Goal: Task Accomplishment & Management: Manage account settings

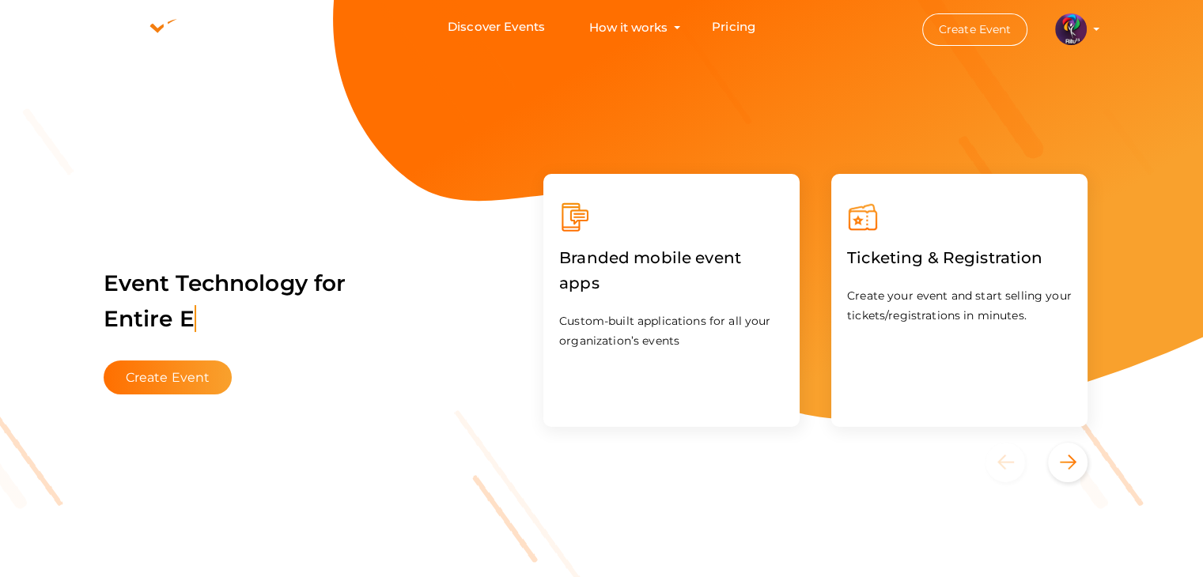
click at [1068, 28] on img at bounding box center [1071, 29] width 32 height 32
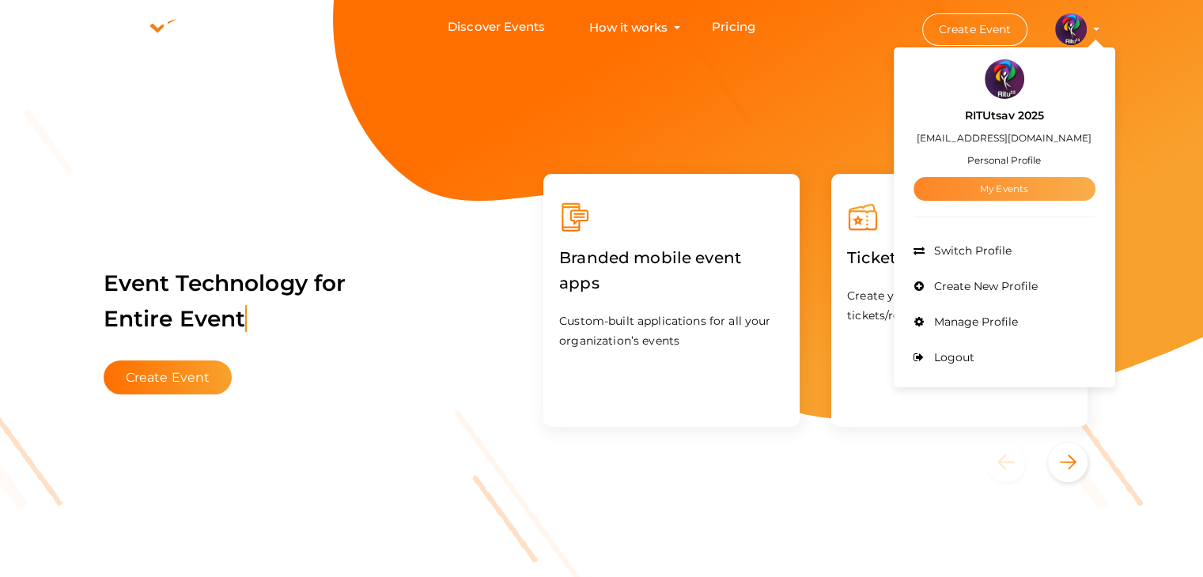
click at [1015, 187] on link "My Events" at bounding box center [1005, 189] width 182 height 24
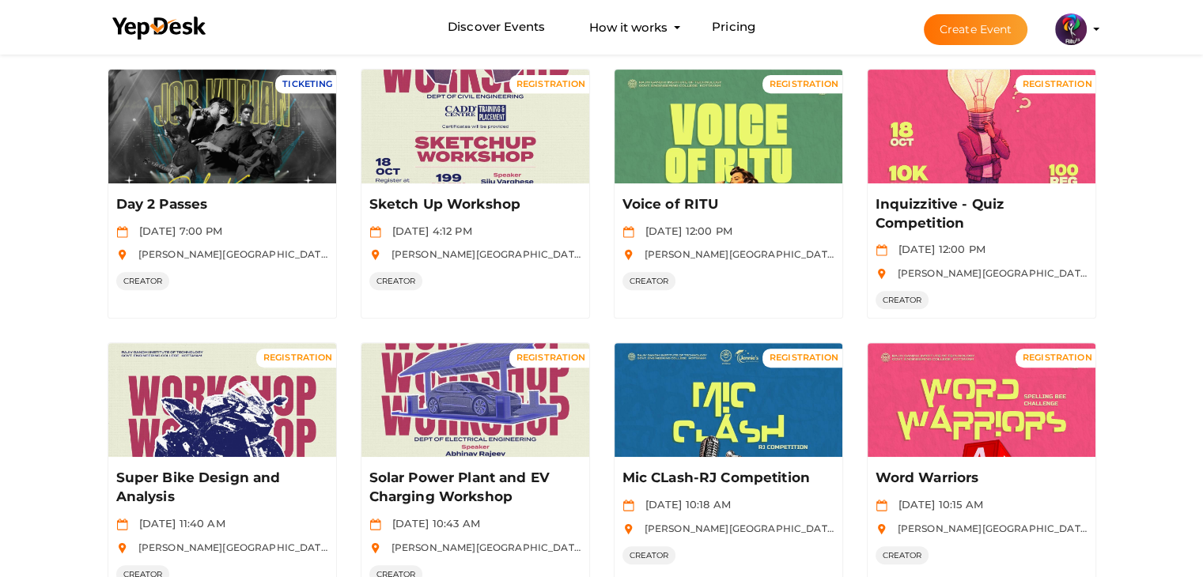
scroll to position [788, 0]
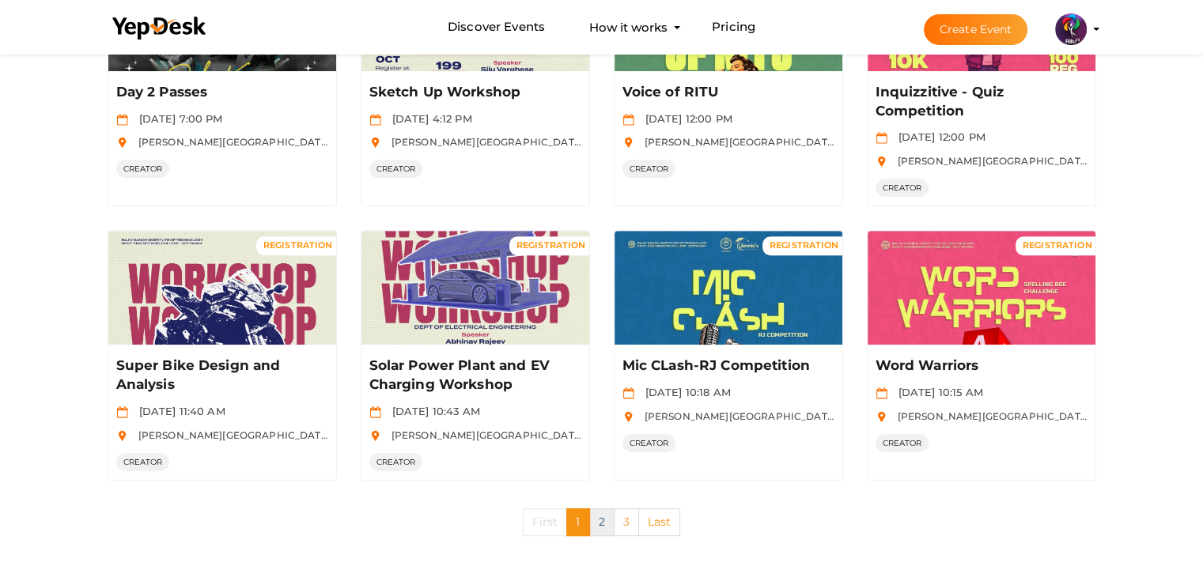
click at [607, 512] on link "2" at bounding box center [601, 523] width 25 height 28
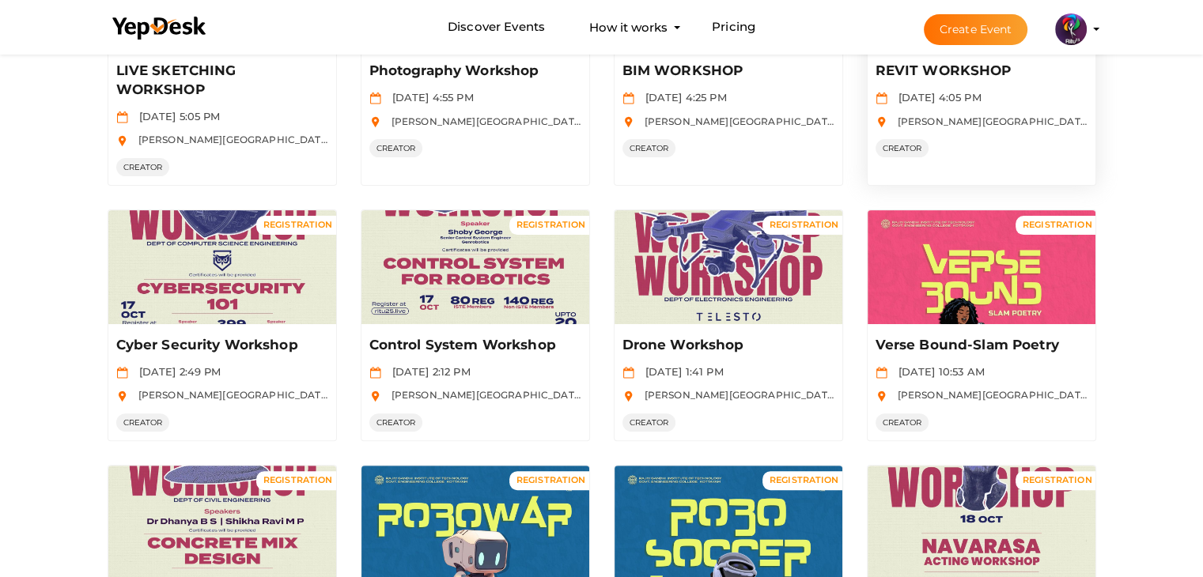
scroll to position [750, 0]
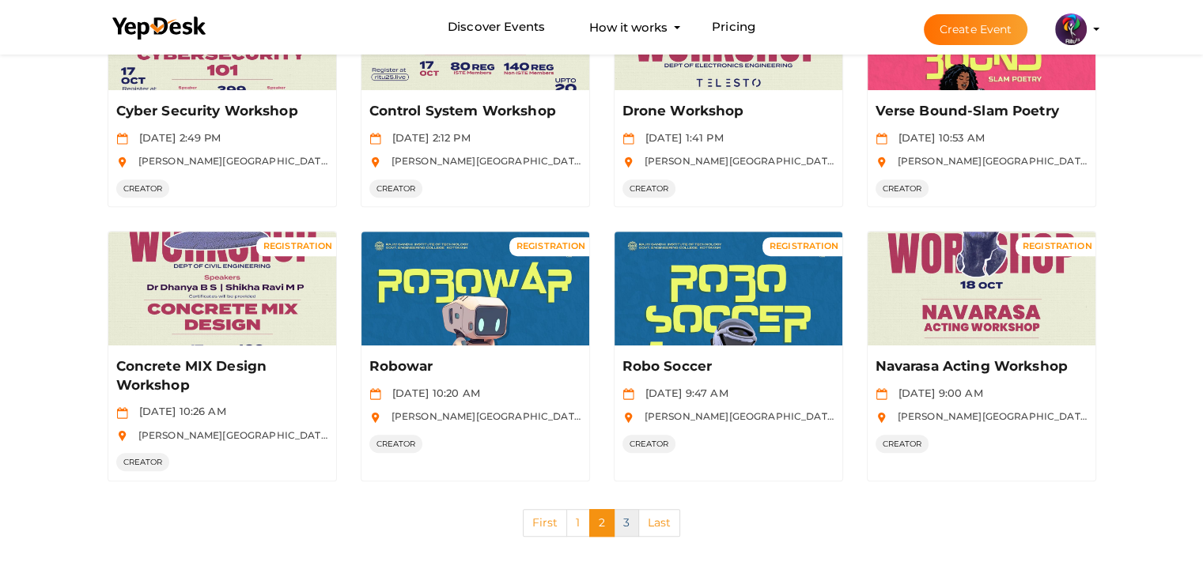
click at [627, 523] on link "3" at bounding box center [626, 523] width 25 height 28
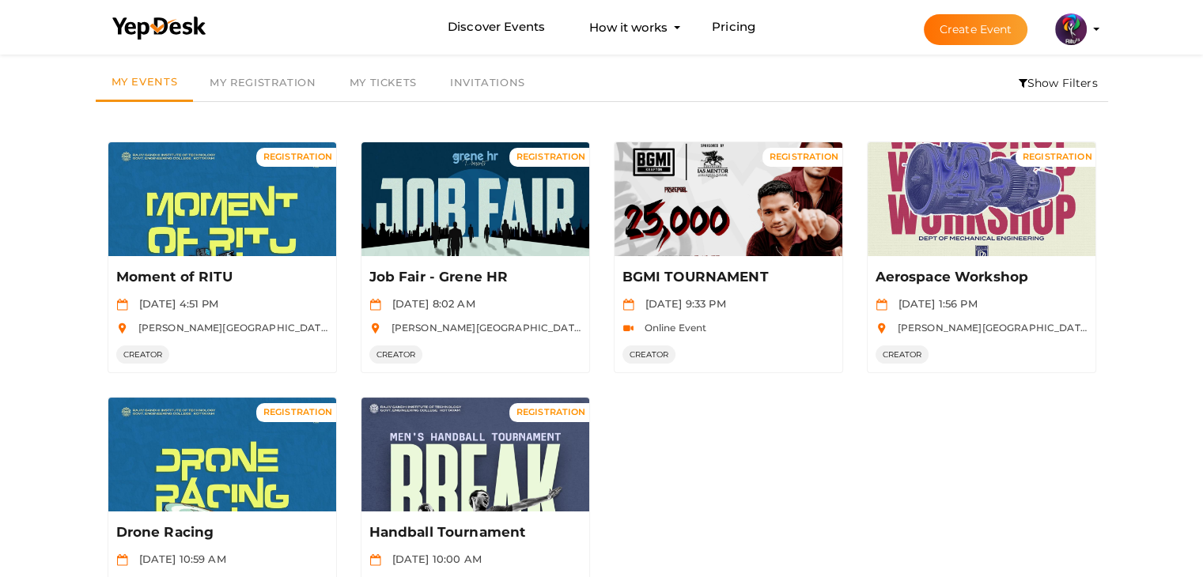
scroll to position [46, 0]
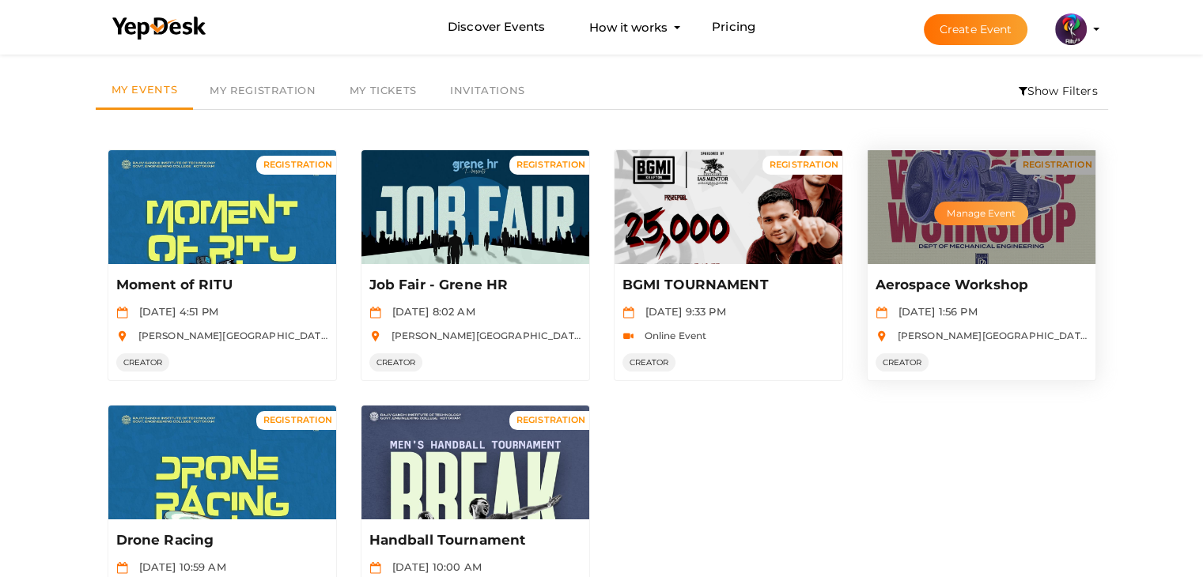
click at [997, 203] on button "Manage Event" at bounding box center [980, 214] width 93 height 24
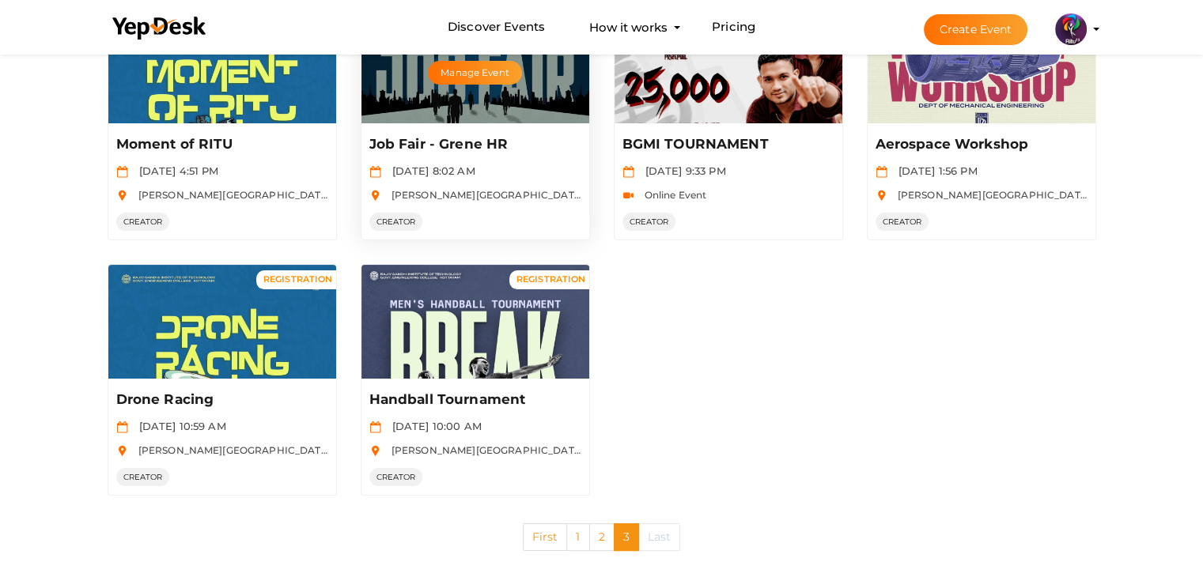
scroll to position [202, 0]
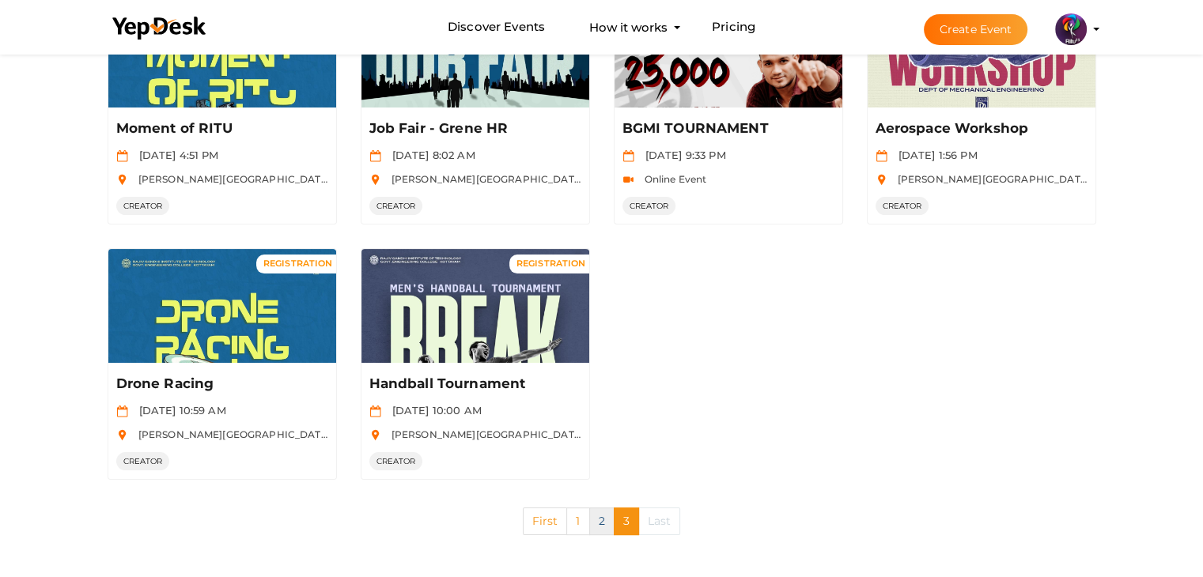
click at [596, 515] on link "2" at bounding box center [601, 522] width 25 height 28
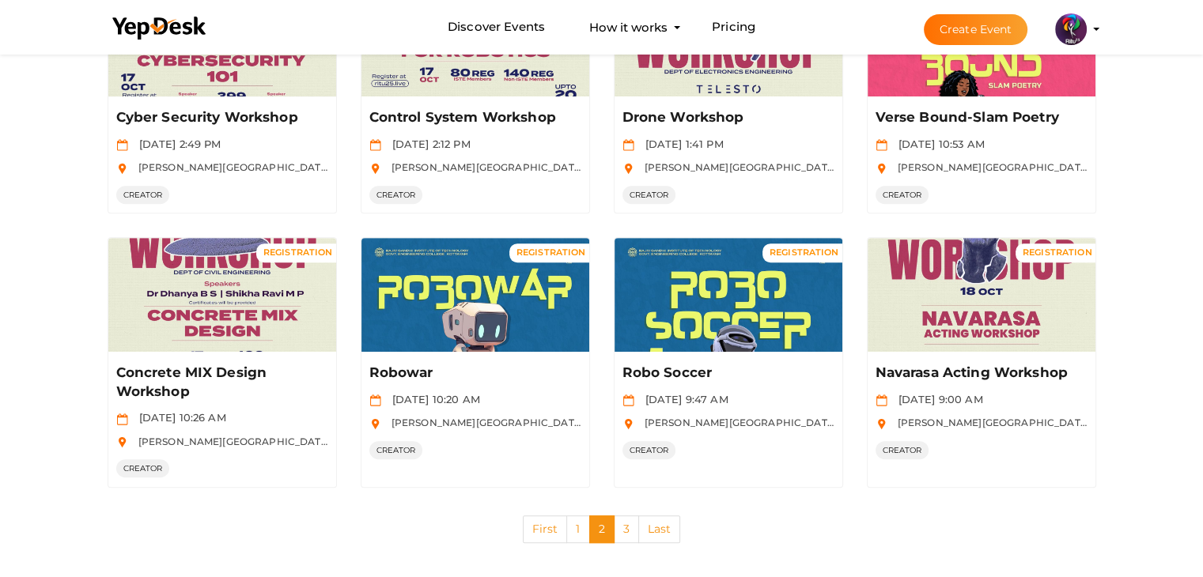
scroll to position [750, 0]
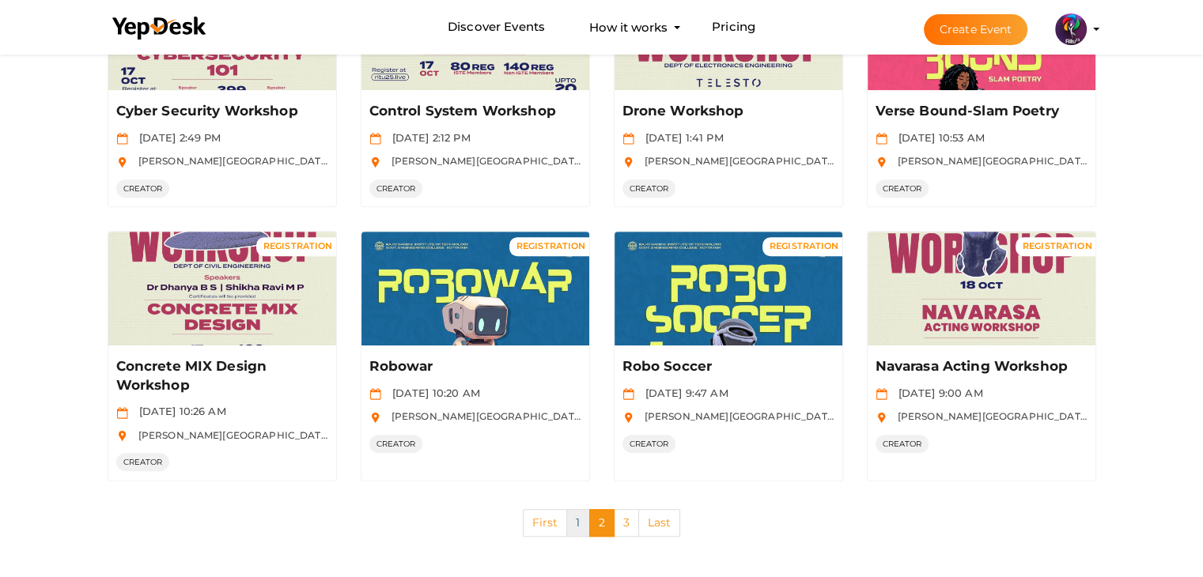
click at [578, 513] on link "1" at bounding box center [577, 523] width 23 height 28
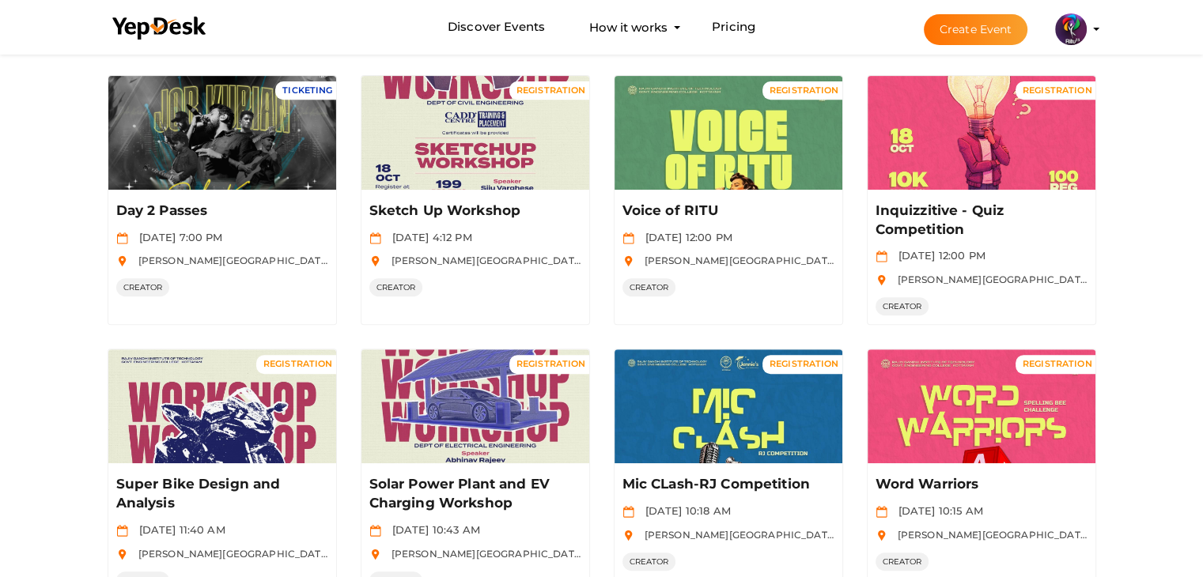
scroll to position [788, 0]
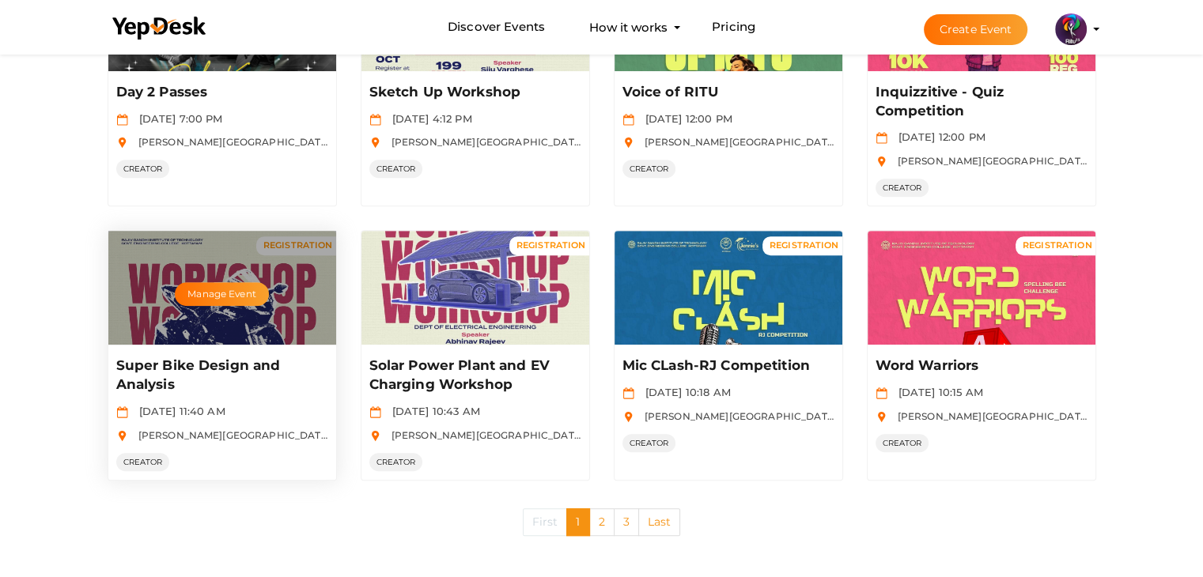
click at [202, 366] on p "Super Bike Design and Analysis" at bounding box center [220, 376] width 208 height 38
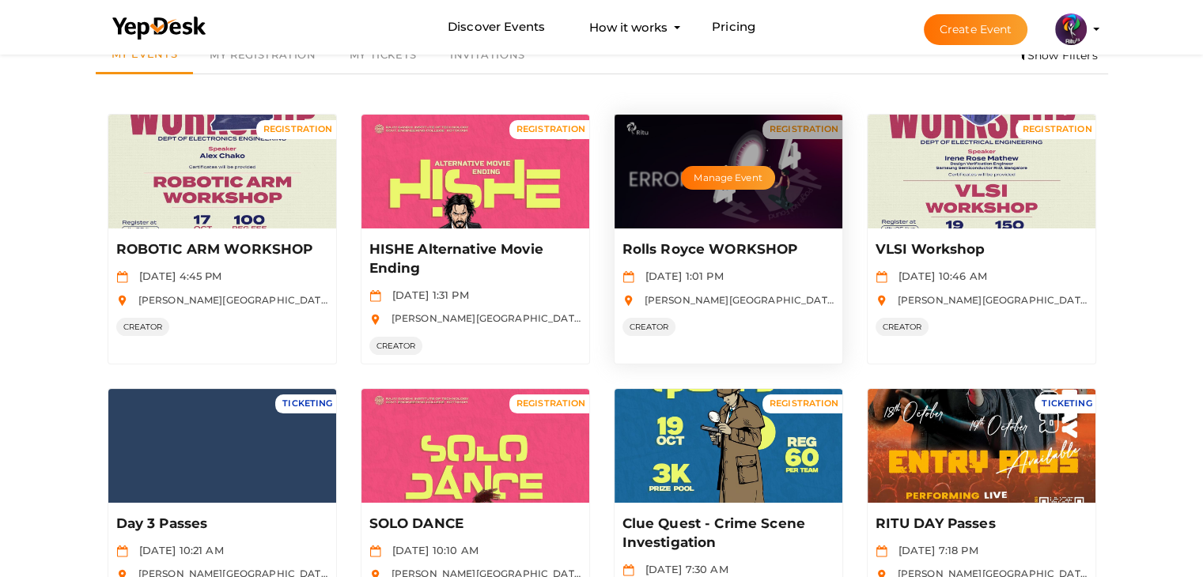
scroll to position [79, 0]
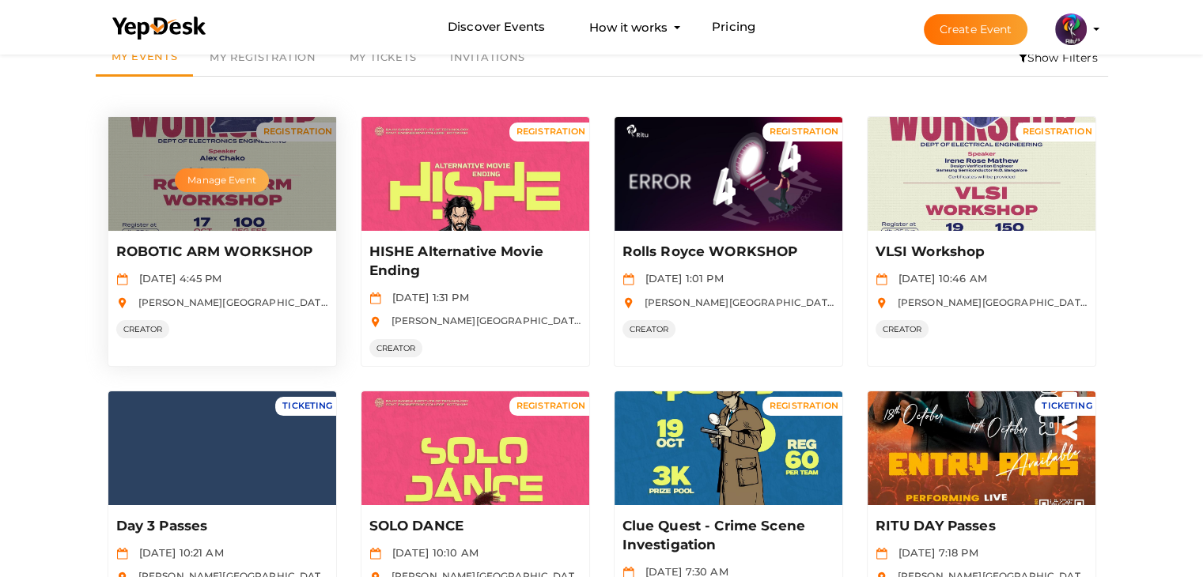
click at [230, 169] on button "Manage Event" at bounding box center [221, 180] width 93 height 24
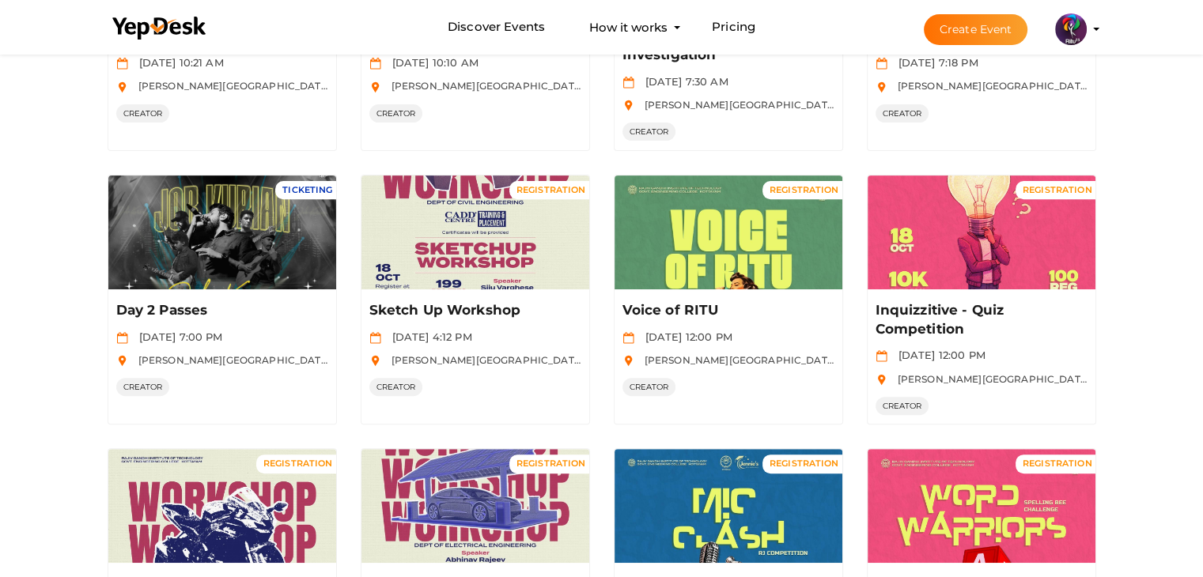
scroll to position [788, 0]
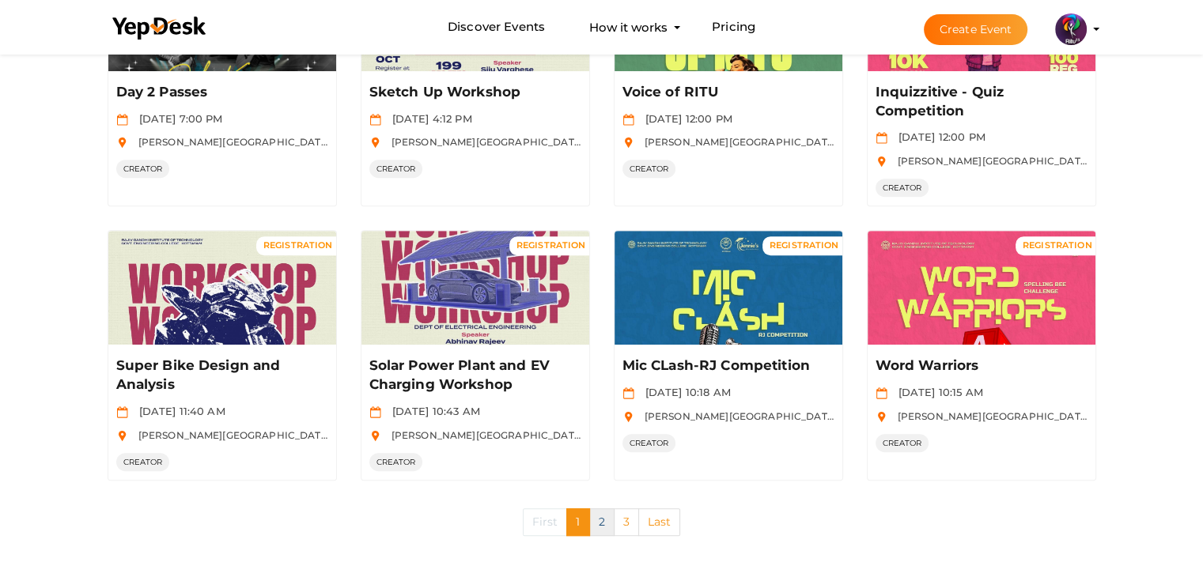
click at [601, 516] on link "2" at bounding box center [601, 523] width 25 height 28
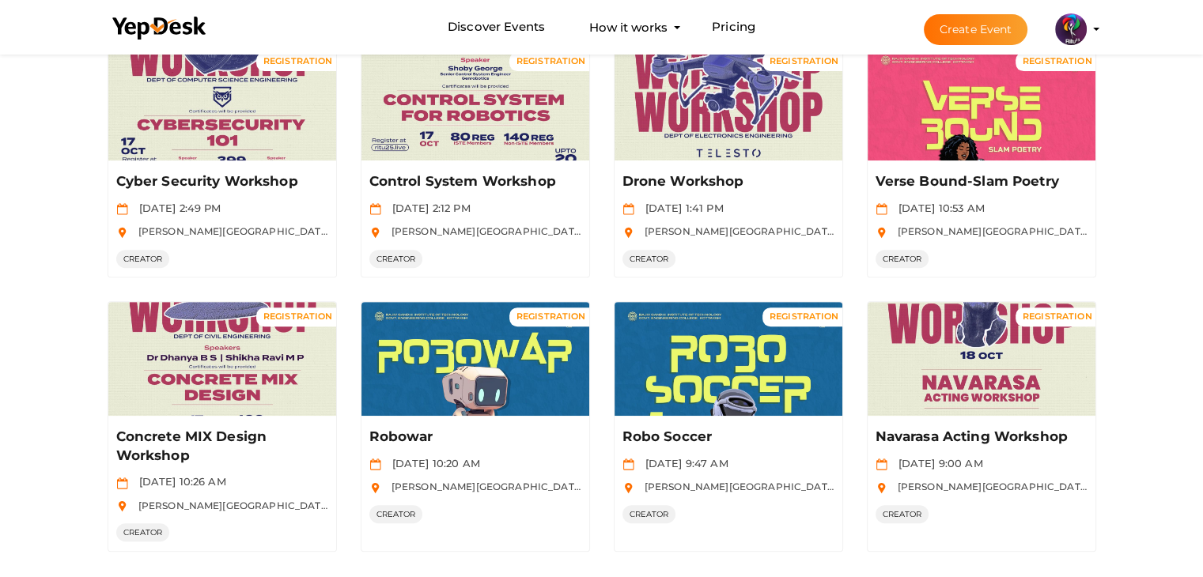
scroll to position [682, 0]
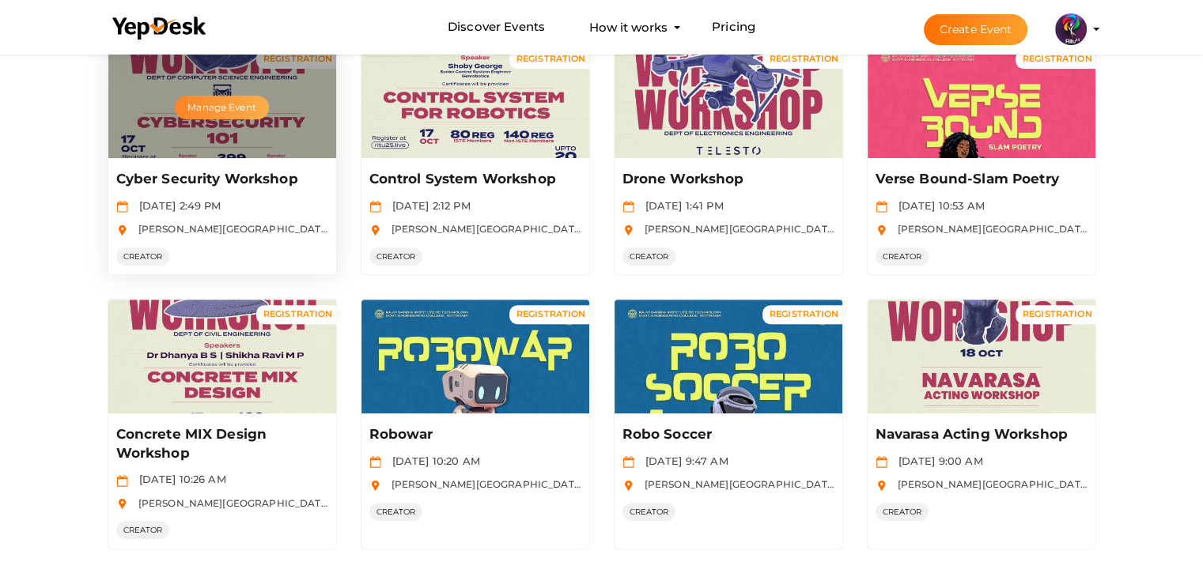
click at [224, 100] on button "Manage Event" at bounding box center [221, 108] width 93 height 24
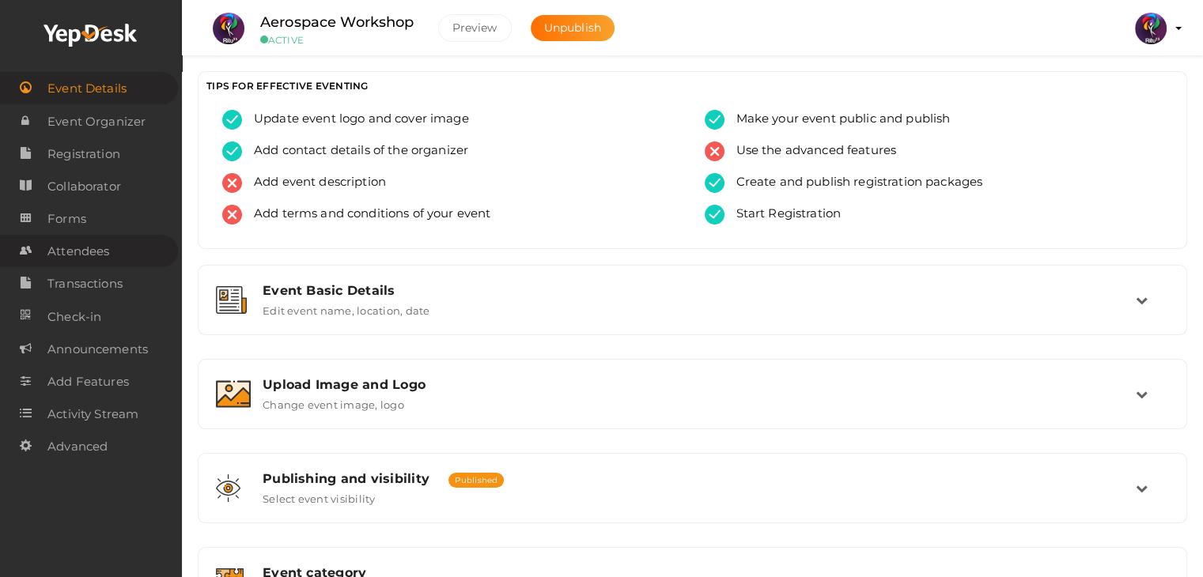
click at [116, 258] on link "Attendees" at bounding box center [89, 251] width 178 height 32
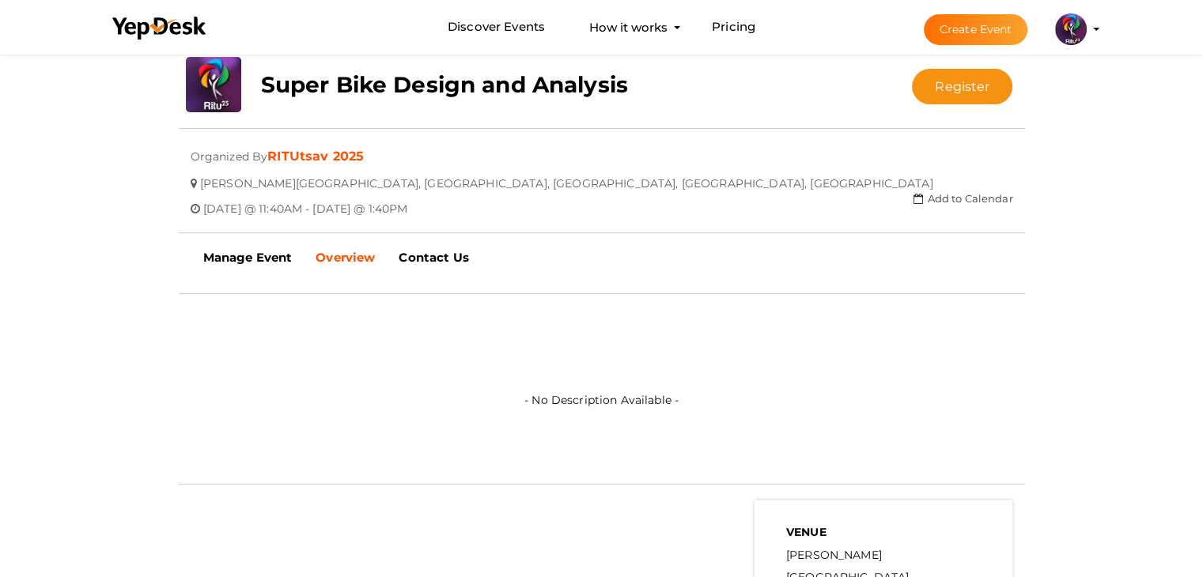
scroll to position [310, 0]
click at [254, 263] on b "Manage Event" at bounding box center [247, 257] width 89 height 15
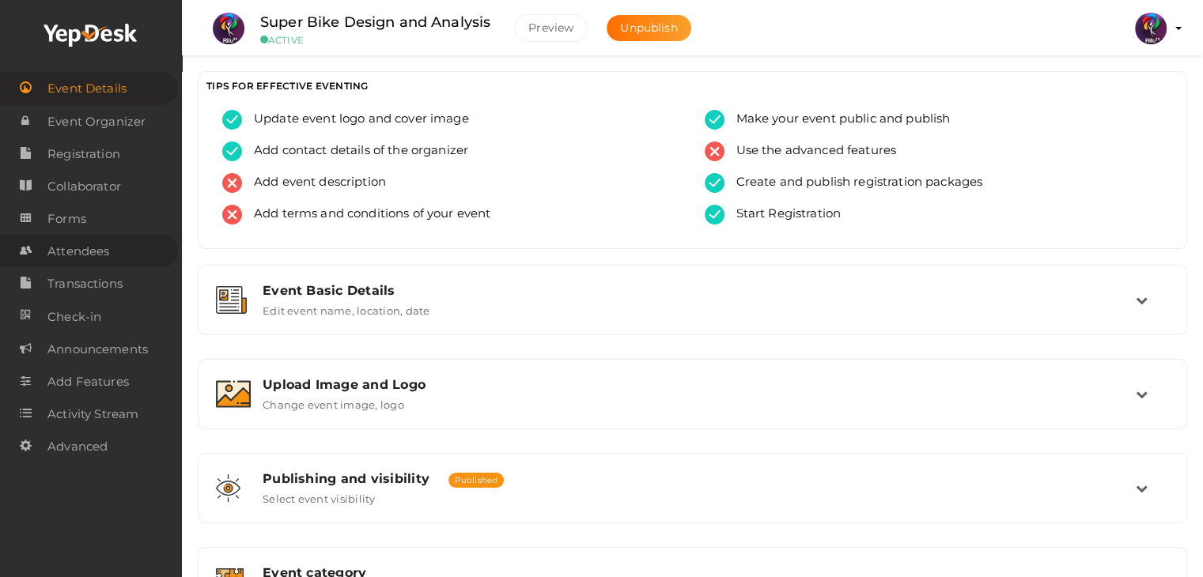
click at [108, 244] on span "Attendees" at bounding box center [78, 252] width 62 height 32
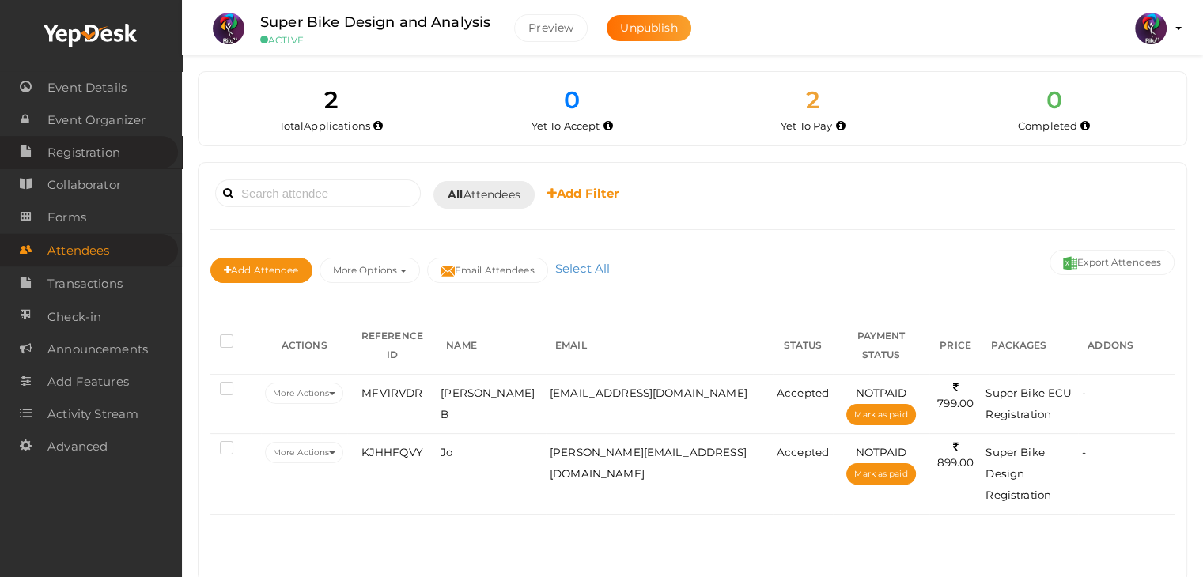
click at [70, 151] on span "Registration" at bounding box center [83, 153] width 73 height 32
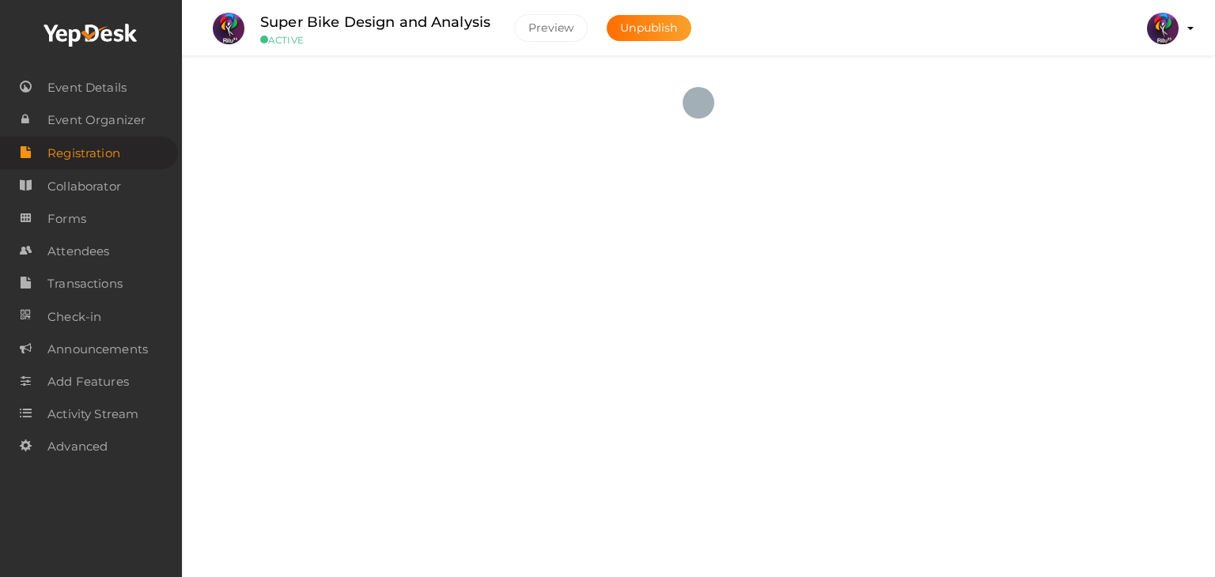
checkbox input "true"
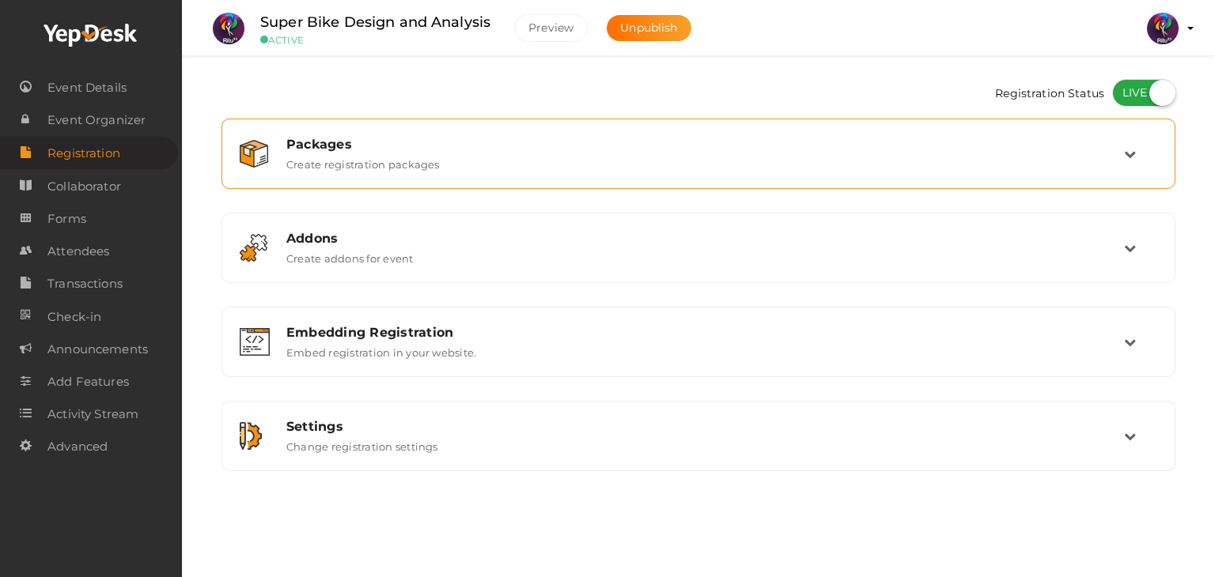
click at [1014, 176] on div "Packages Create registration packages" at bounding box center [698, 153] width 936 height 53
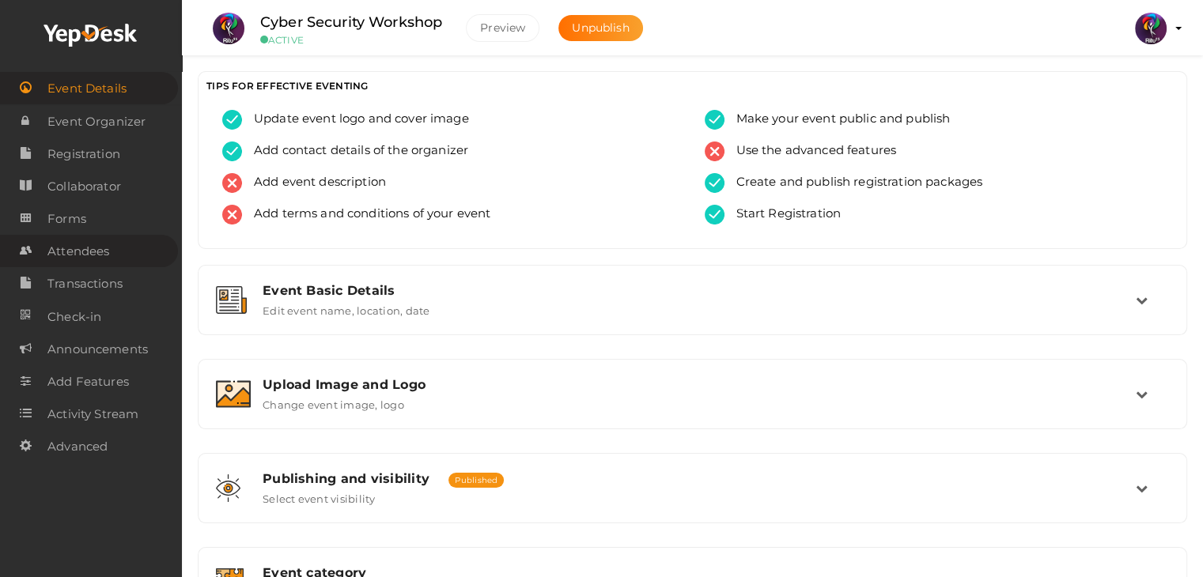
click at [99, 257] on span "Attendees" at bounding box center [78, 252] width 62 height 32
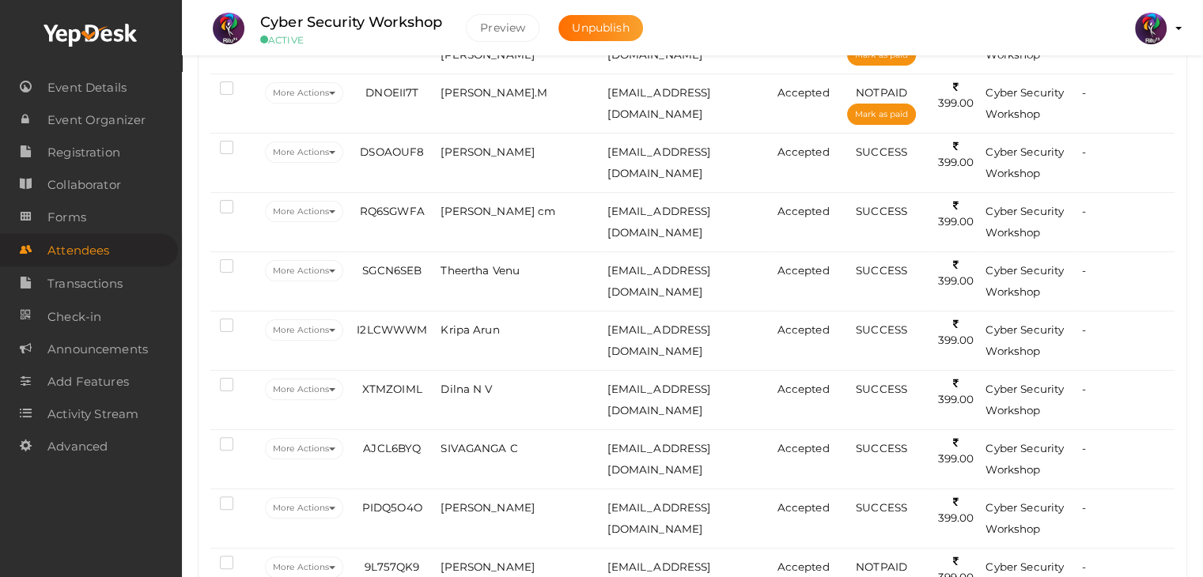
scroll to position [364, 0]
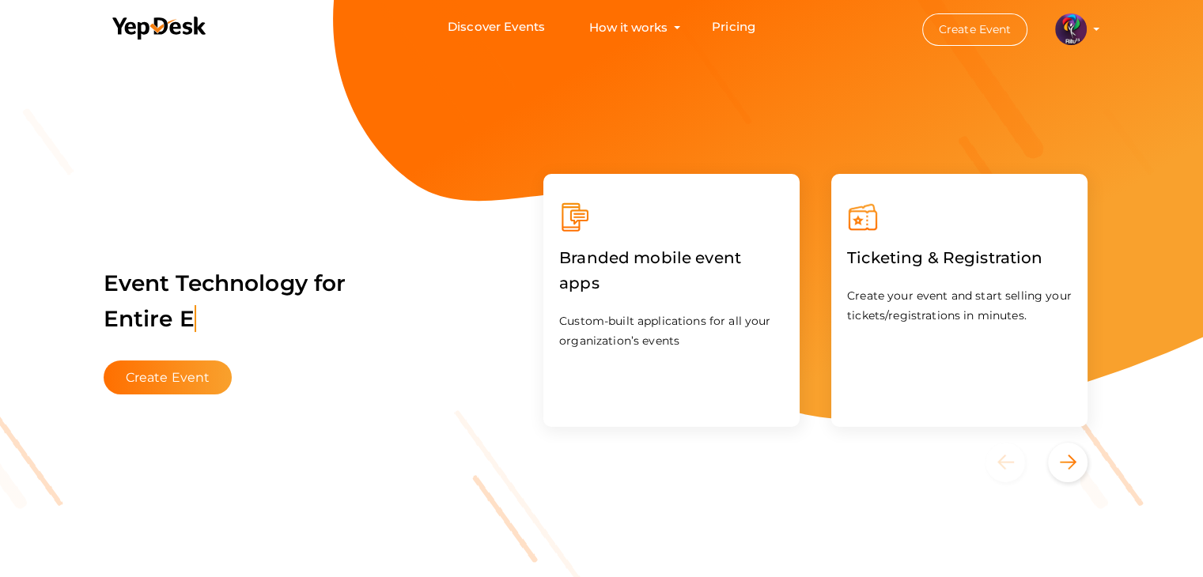
click at [1069, 23] on img at bounding box center [1071, 29] width 32 height 32
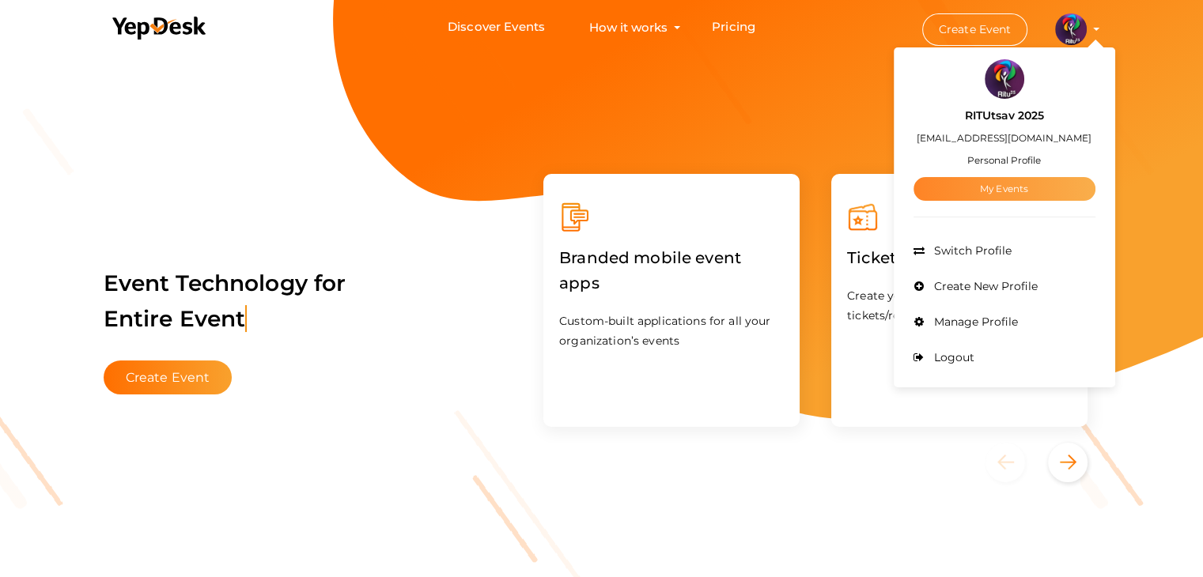
click at [999, 184] on link "My Events" at bounding box center [1005, 189] width 182 height 24
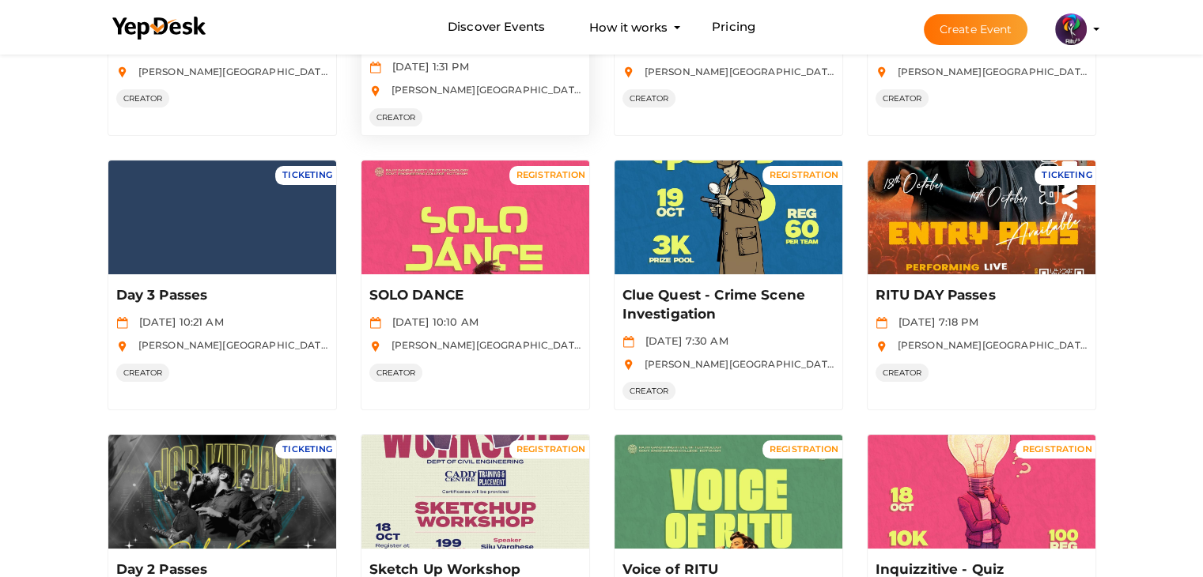
scroll to position [310, 0]
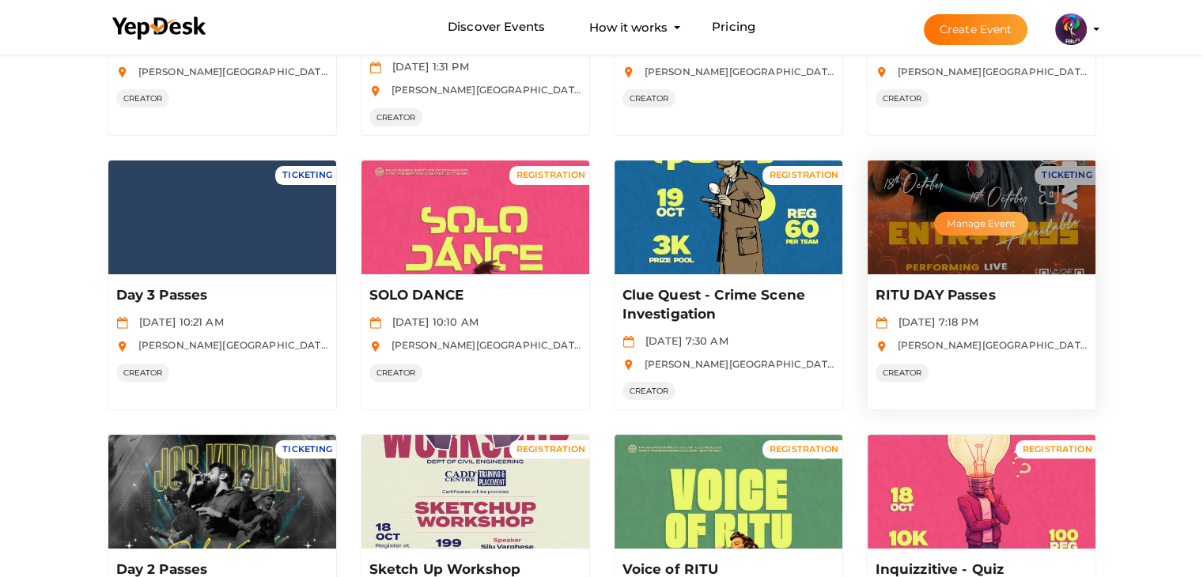
click at [983, 229] on button "Manage Event" at bounding box center [980, 224] width 93 height 24
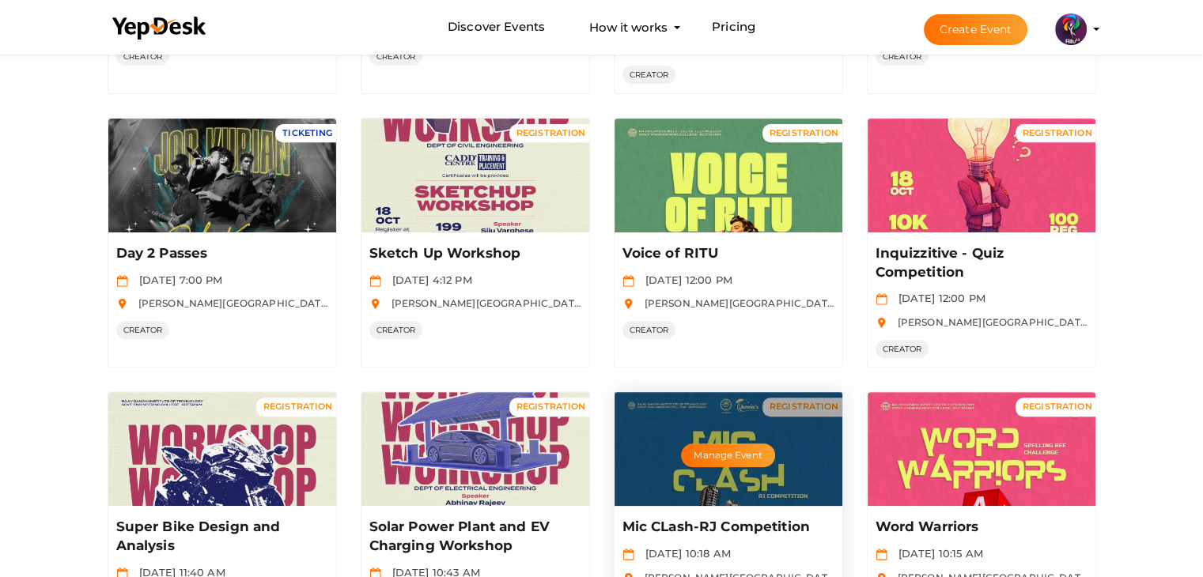
scroll to position [788, 0]
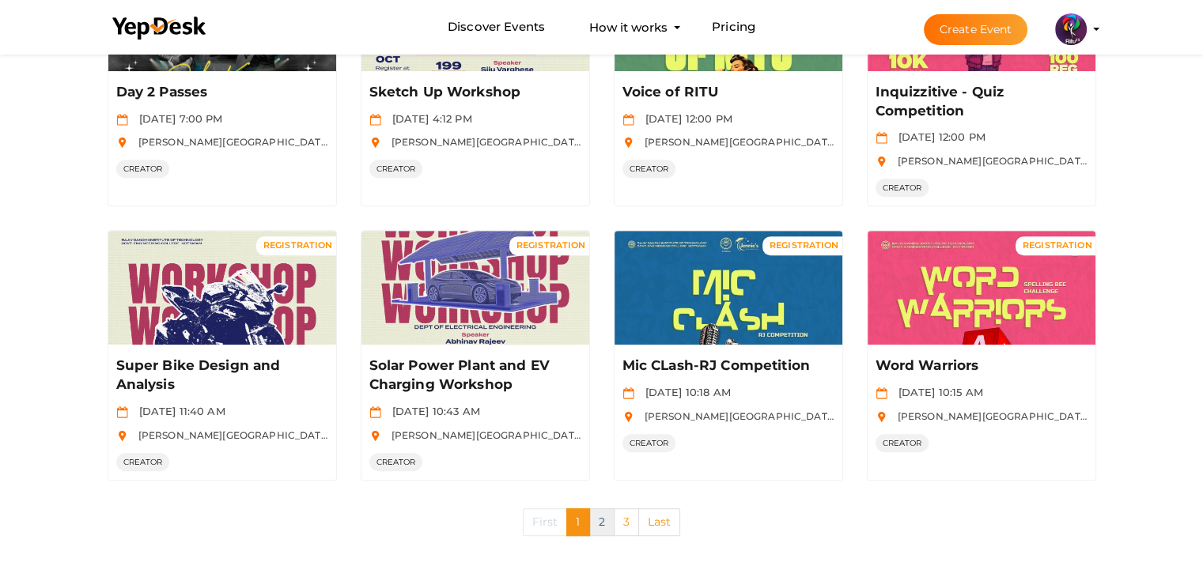
click at [603, 526] on link "2" at bounding box center [601, 523] width 25 height 28
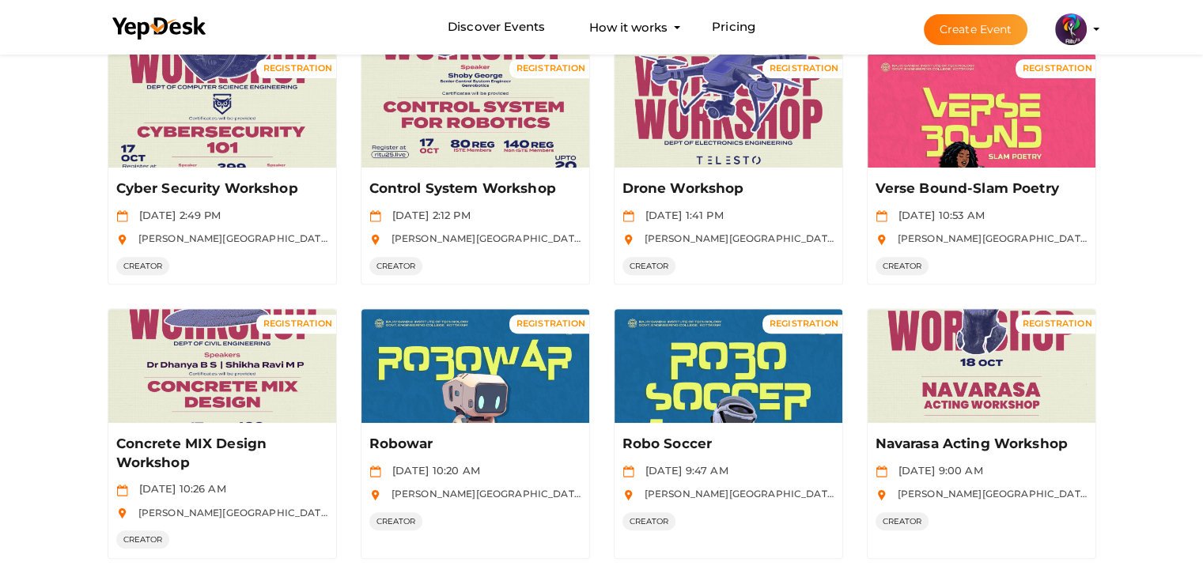
scroll to position [750, 0]
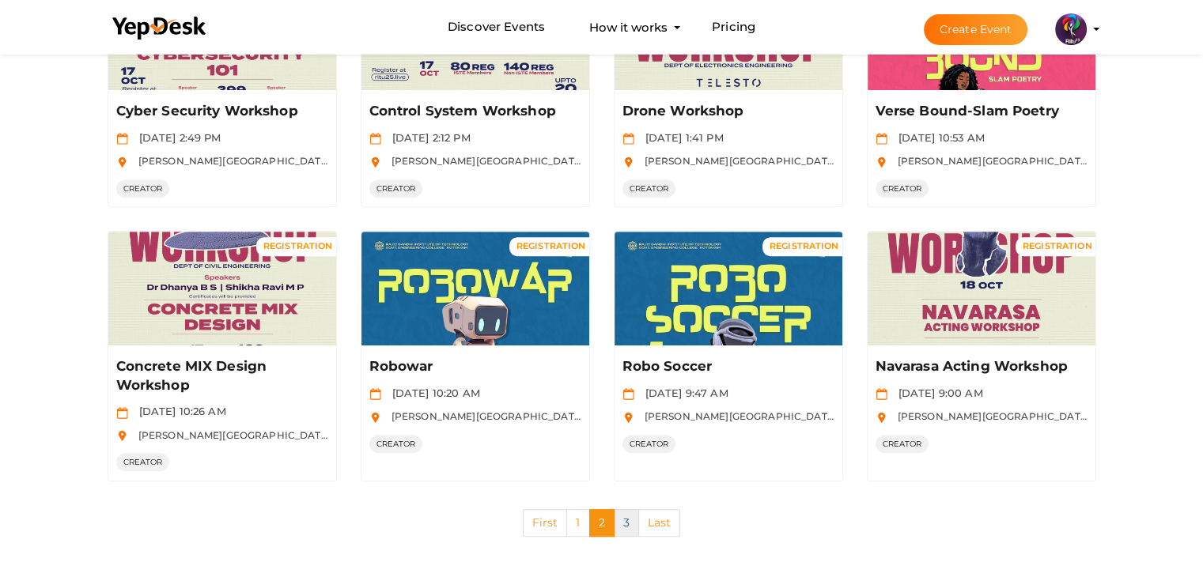
click at [615, 509] on link "3" at bounding box center [626, 523] width 25 height 28
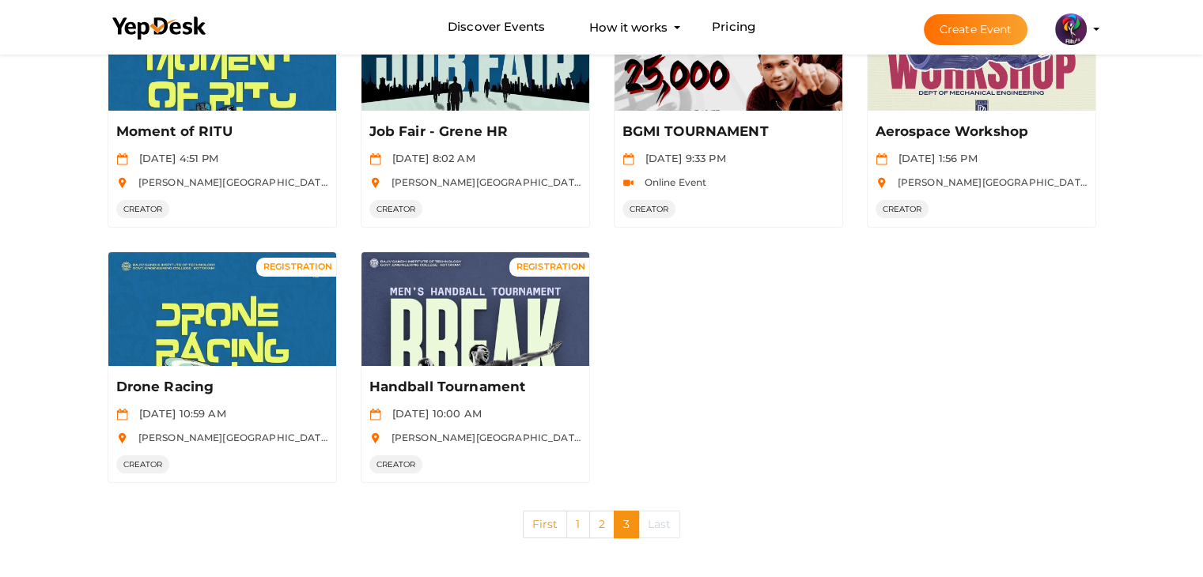
scroll to position [202, 0]
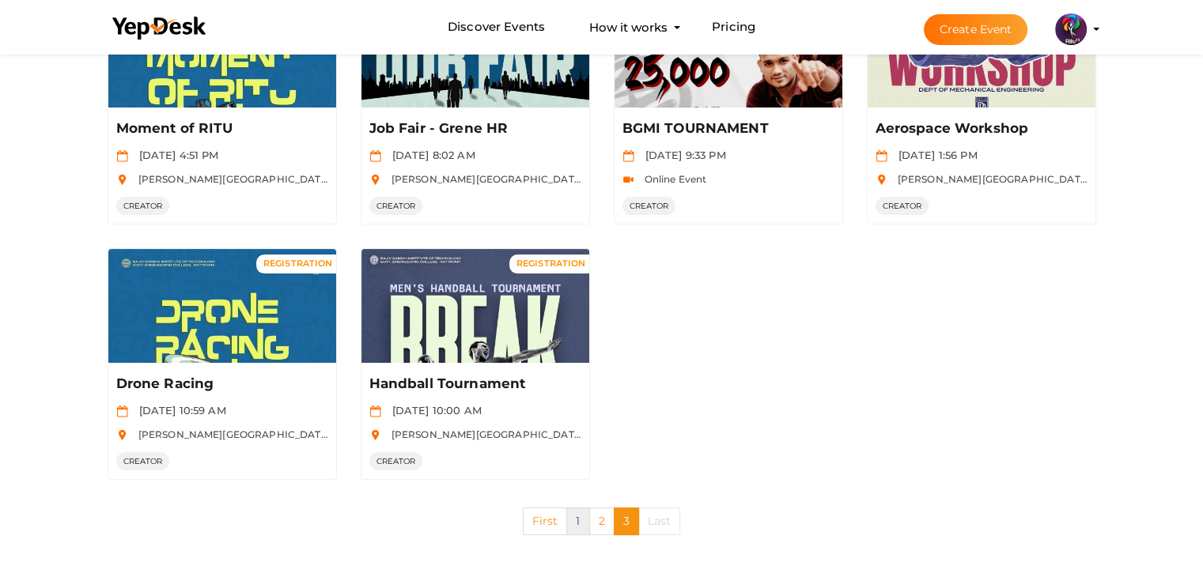
click at [572, 516] on link "1" at bounding box center [577, 522] width 23 height 28
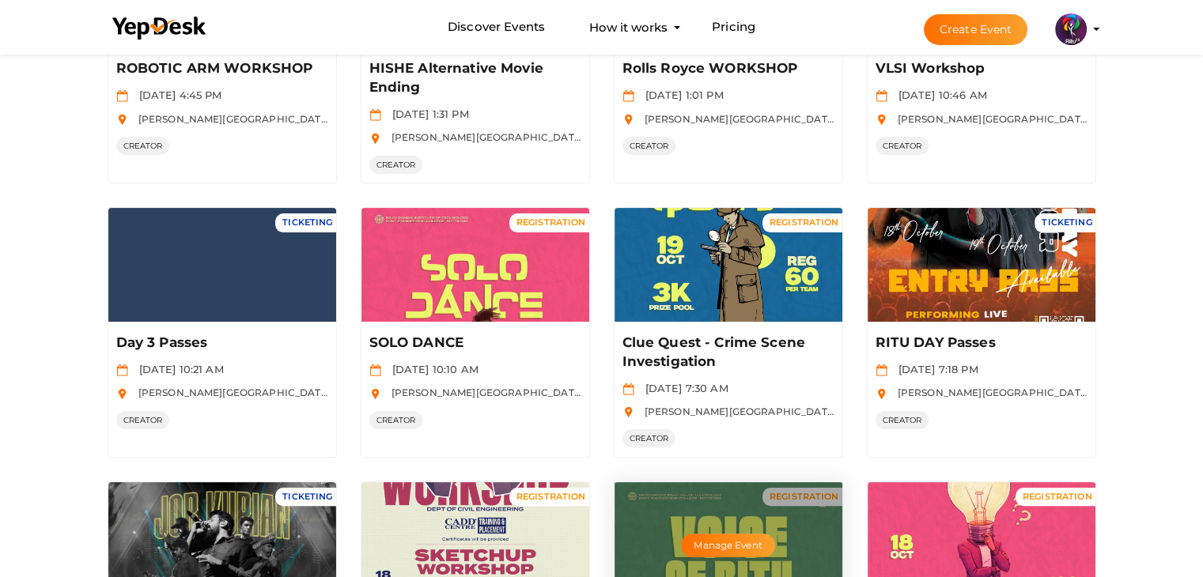
scroll to position [263, 0]
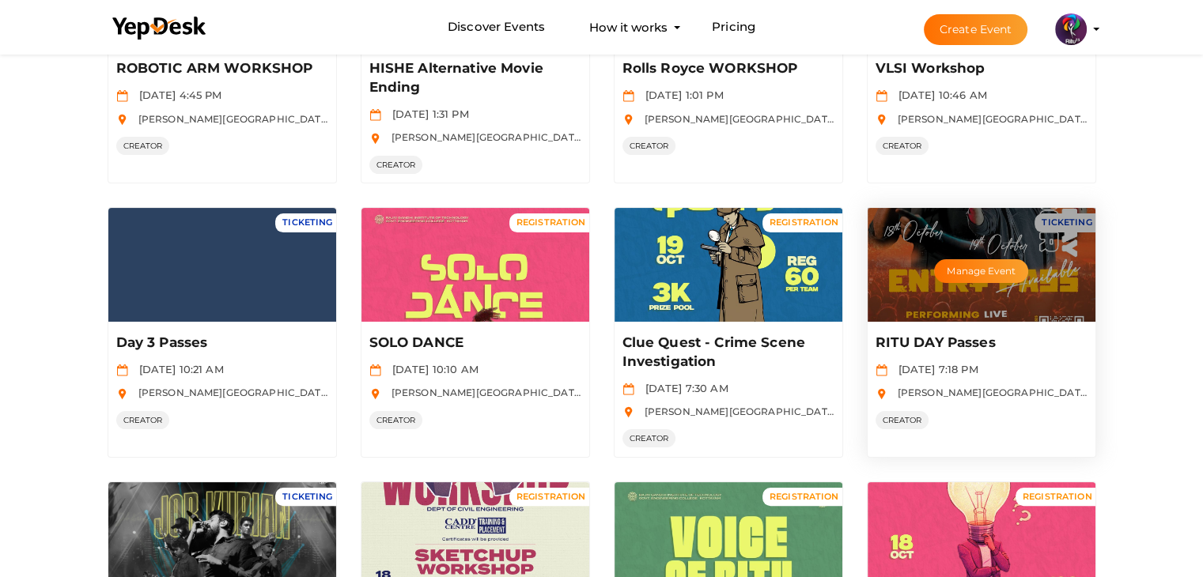
click at [1038, 236] on div "Manage Event" at bounding box center [982, 265] width 228 height 114
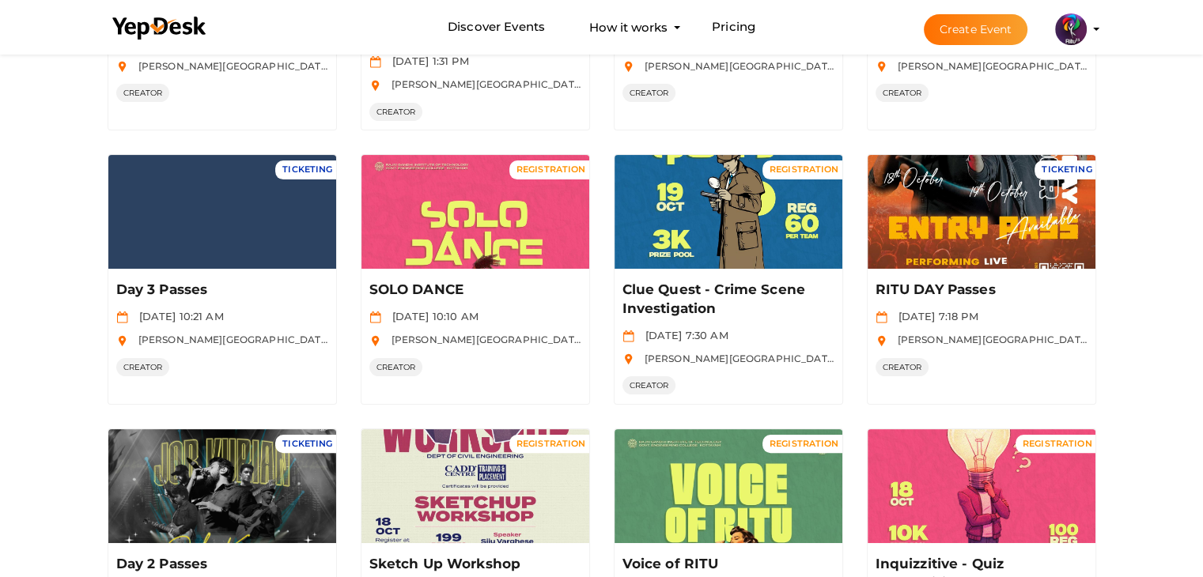
scroll to position [312, 0]
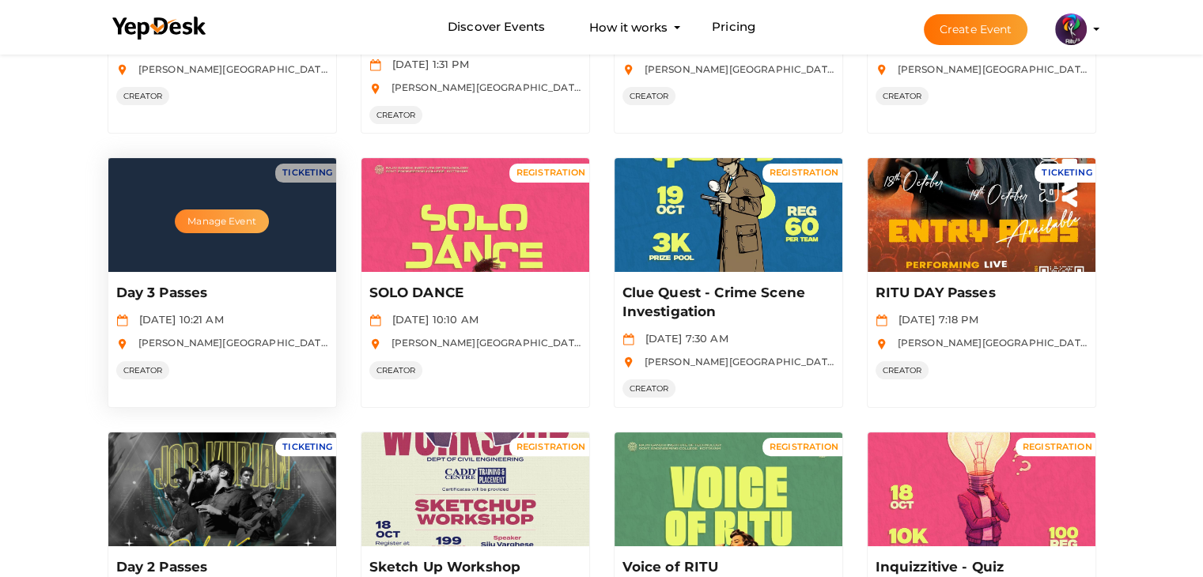
click at [229, 216] on button "Manage Event" at bounding box center [221, 222] width 93 height 24
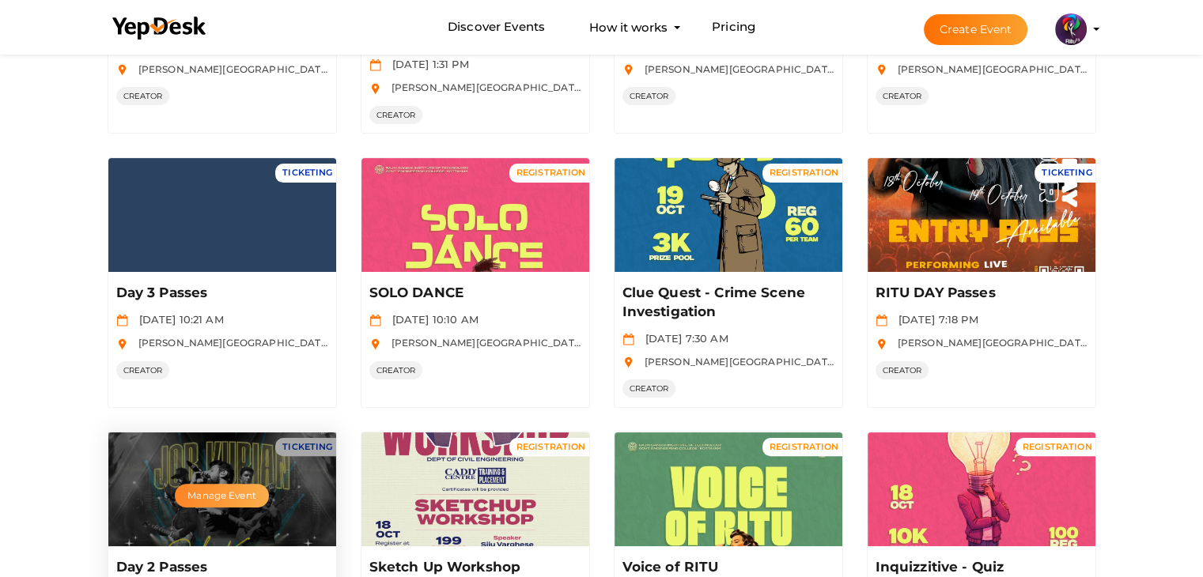
click at [237, 494] on button "Manage Event" at bounding box center [221, 496] width 93 height 24
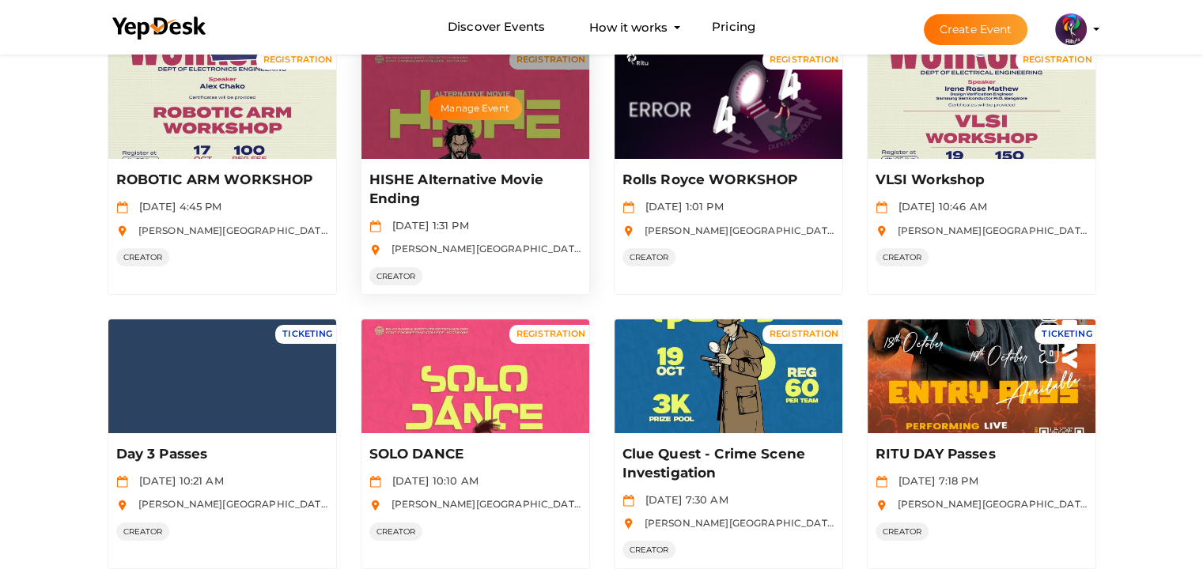
scroll to position [0, 0]
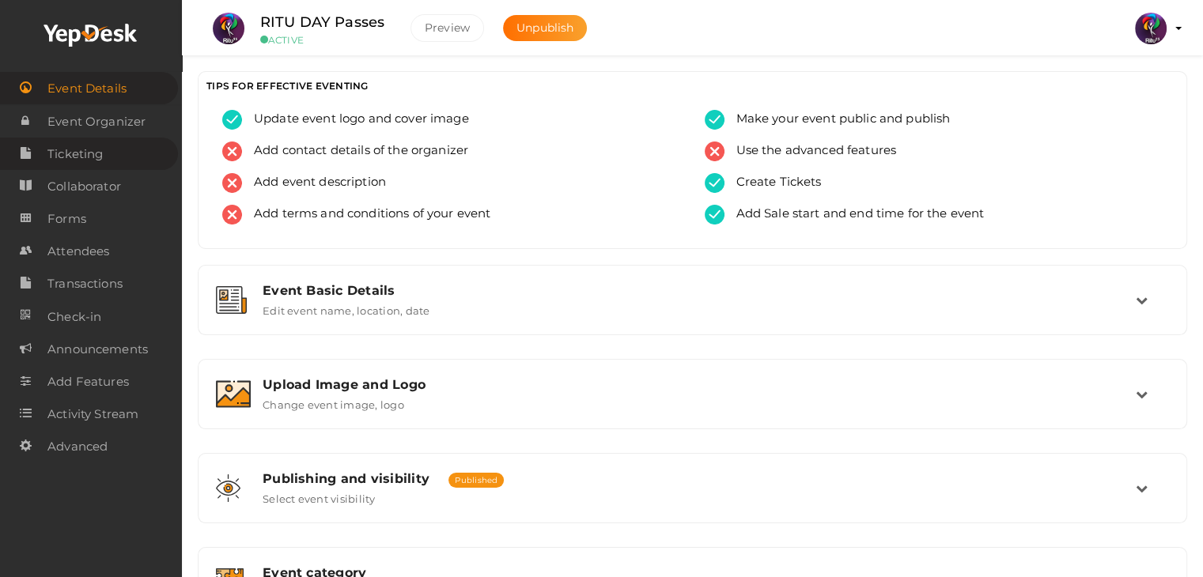
click at [167, 146] on link "Ticketing" at bounding box center [89, 154] width 178 height 32
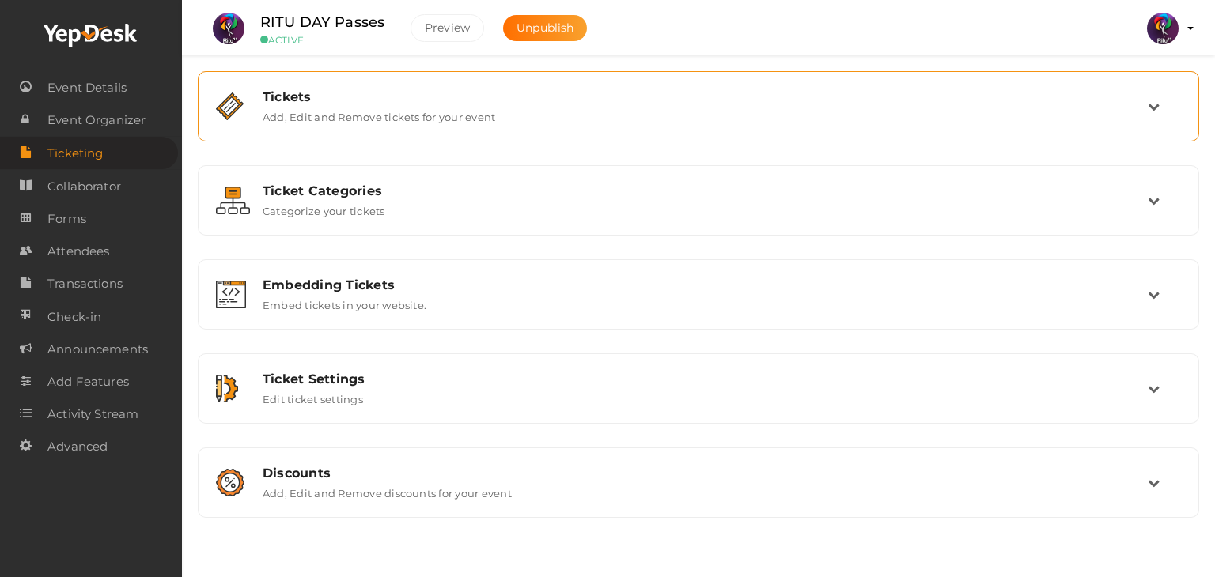
click at [434, 103] on div "Tickets" at bounding box center [705, 96] width 885 height 15
click at [639, 96] on div "Tickets" at bounding box center [705, 96] width 885 height 15
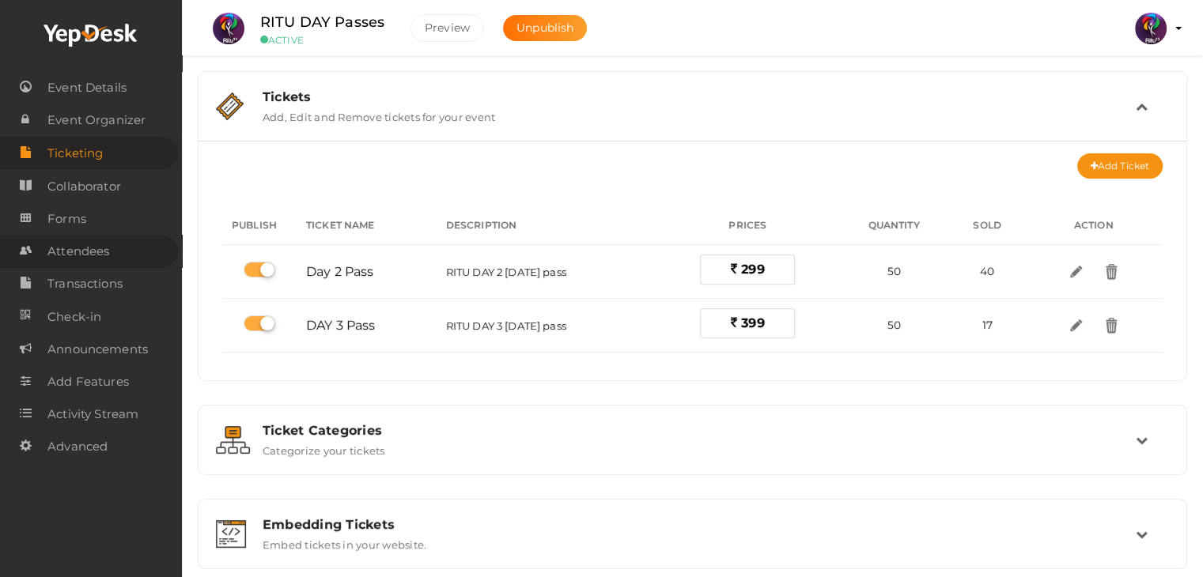
click at [101, 249] on span "Attendees" at bounding box center [78, 252] width 62 height 32
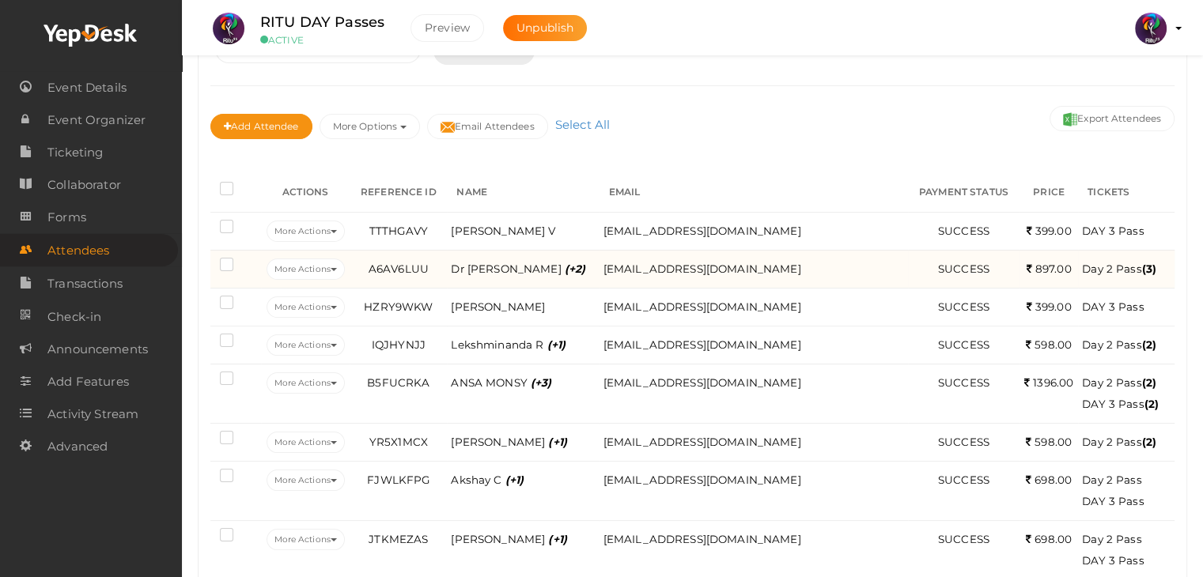
scroll to position [145, 0]
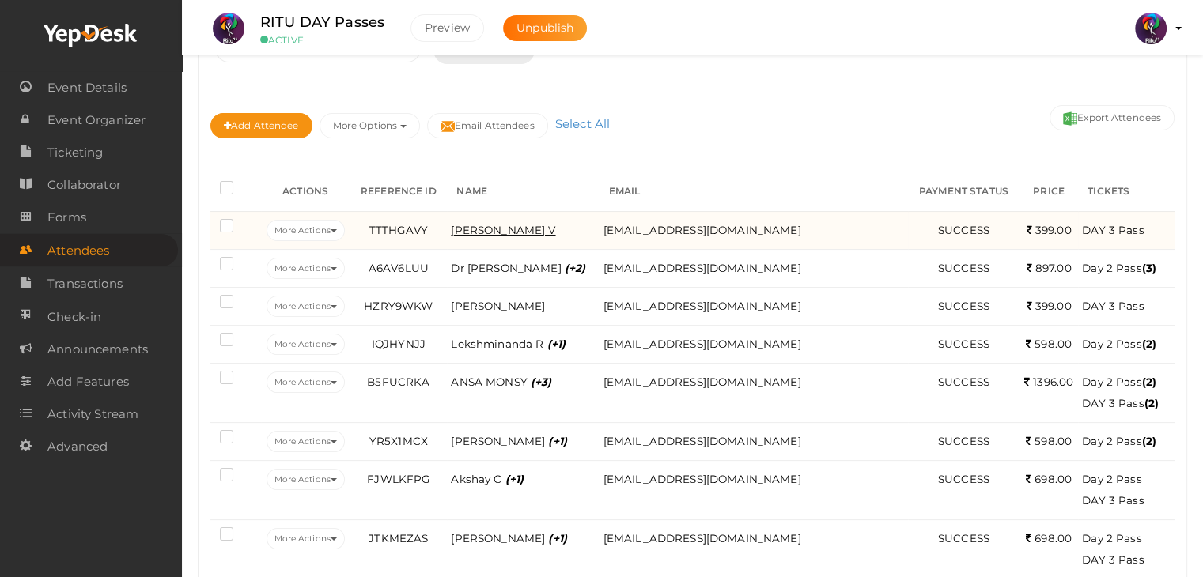
click at [512, 225] on span "Swaroopa V" at bounding box center [503, 230] width 104 height 13
click at [512, 225] on body "Discover Events How it works Powerful Registration / Ticketing Start selling yo…" at bounding box center [601, 143] width 1203 height 577
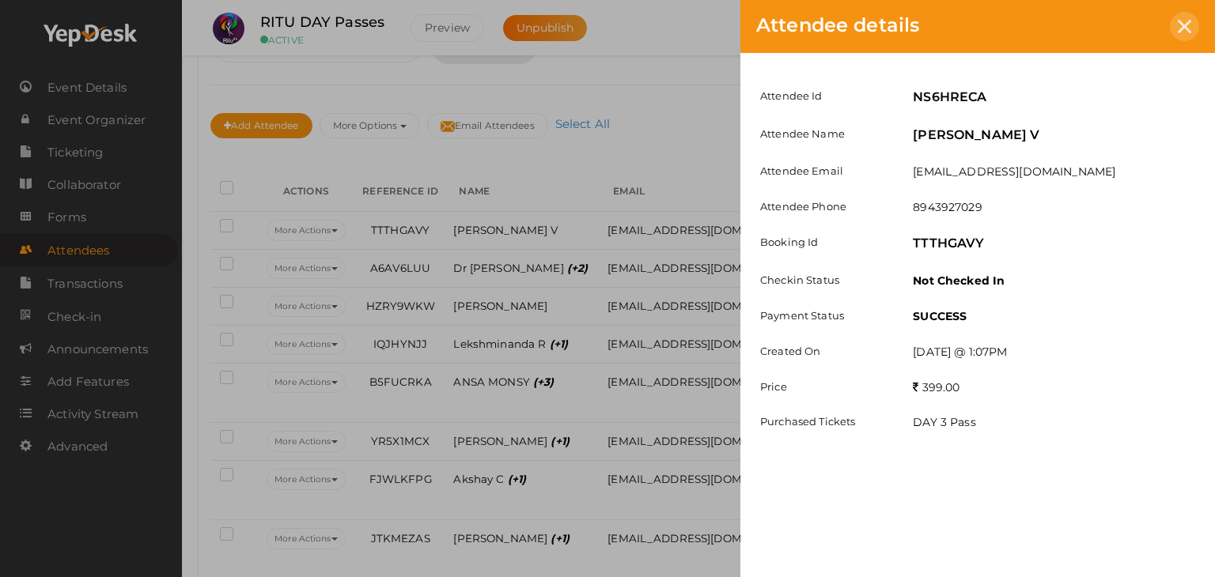
click at [1175, 32] on div at bounding box center [1184, 26] width 29 height 29
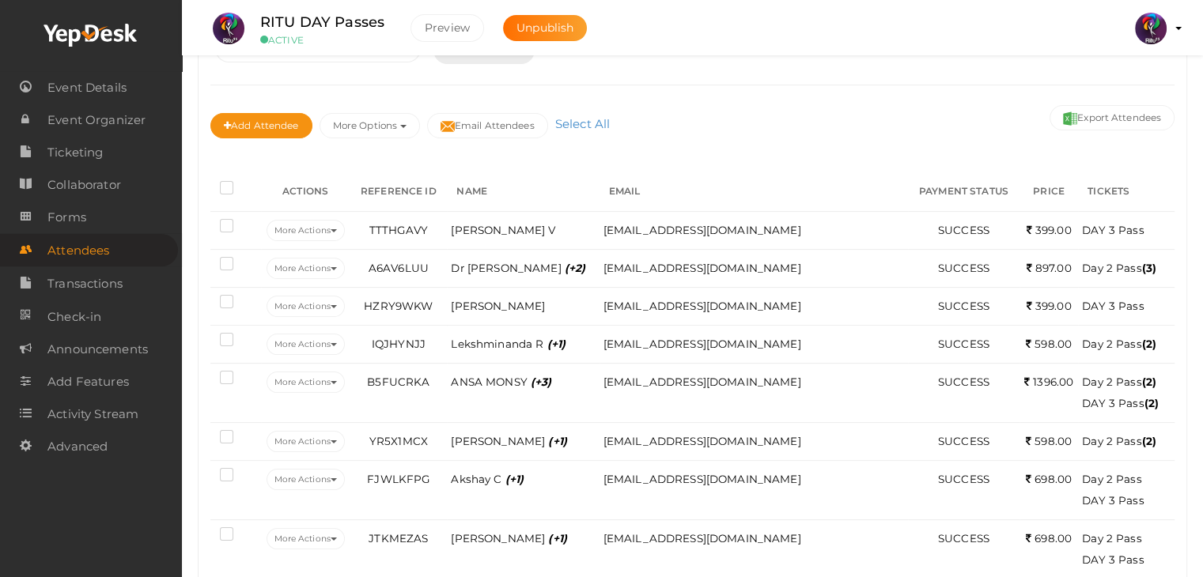
scroll to position [0, 0]
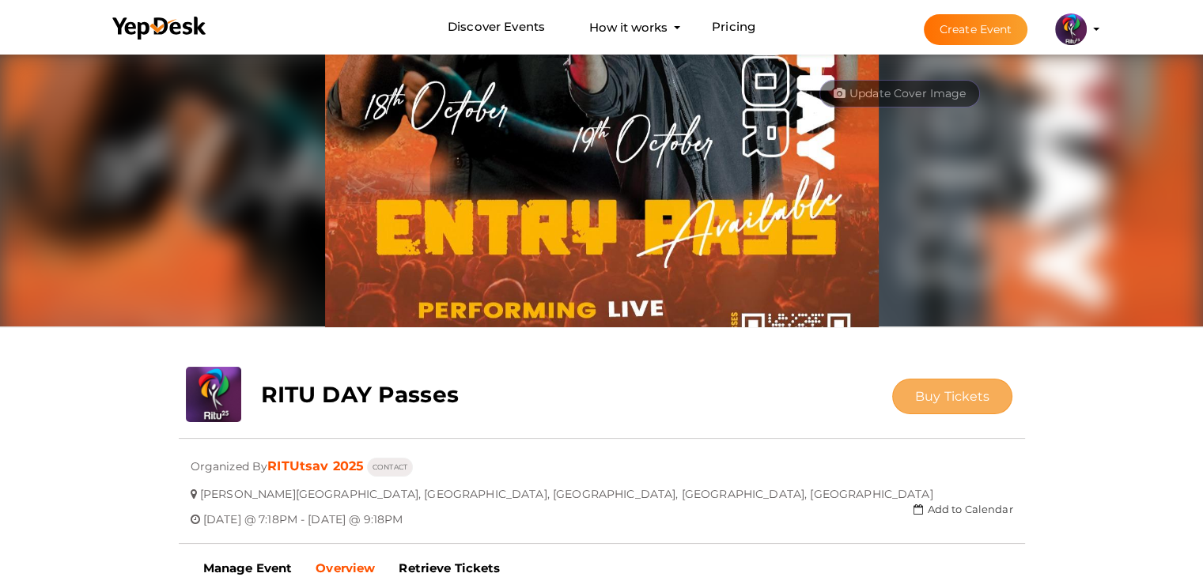
click at [952, 408] on button "Buy Tickets" at bounding box center [952, 397] width 121 height 36
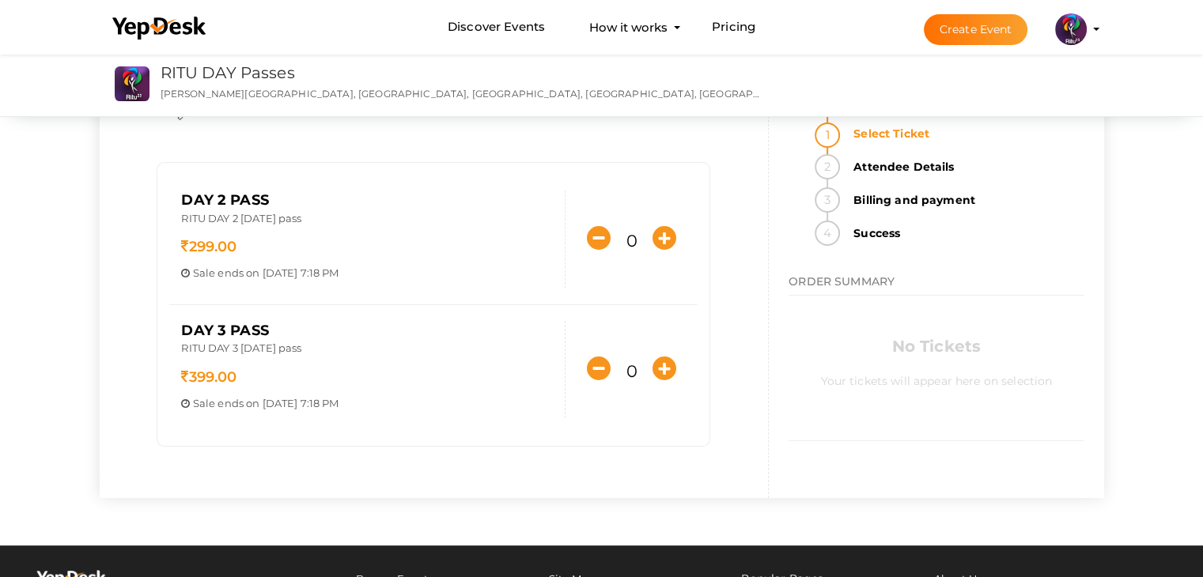
scroll to position [68, 0]
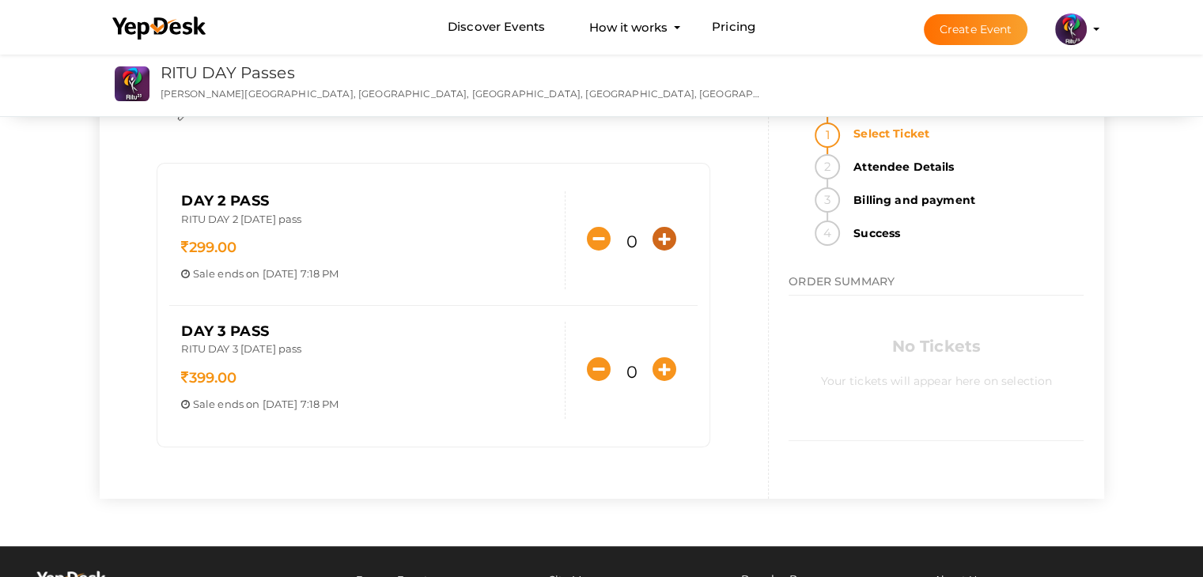
click at [669, 228] on icon "button" at bounding box center [665, 239] width 24 height 24
type input "1"
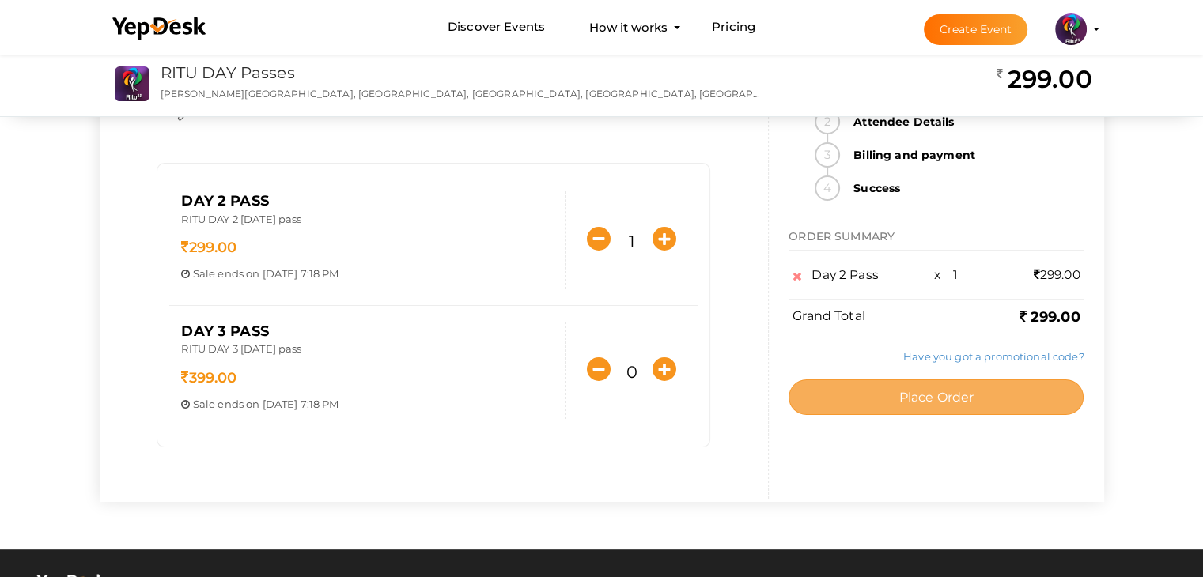
click at [1007, 393] on button "Place Order" at bounding box center [936, 398] width 295 height 36
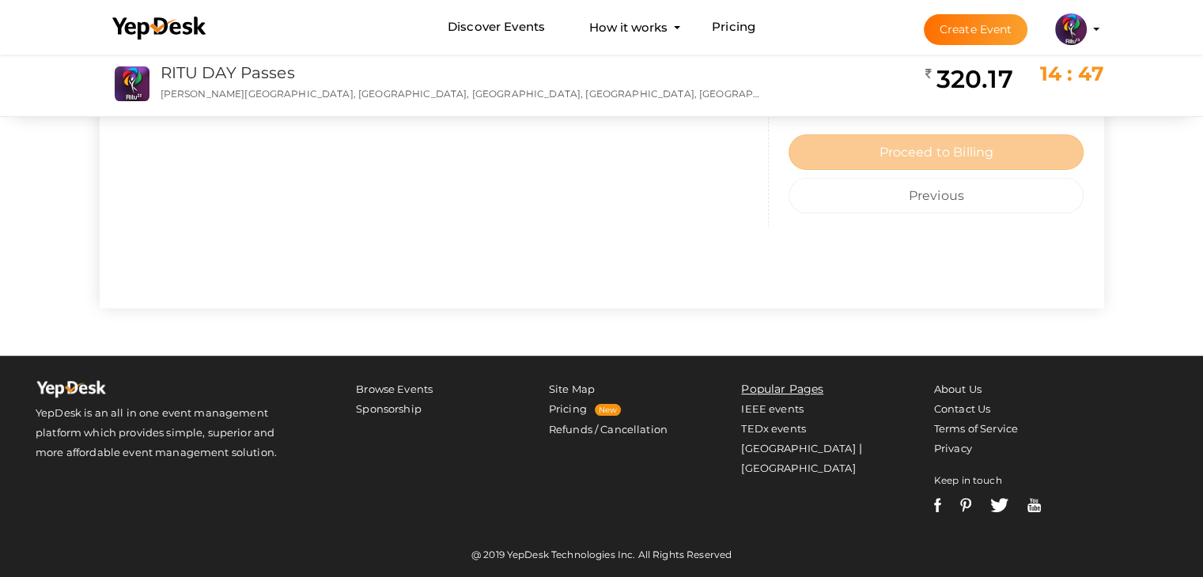
scroll to position [0, 0]
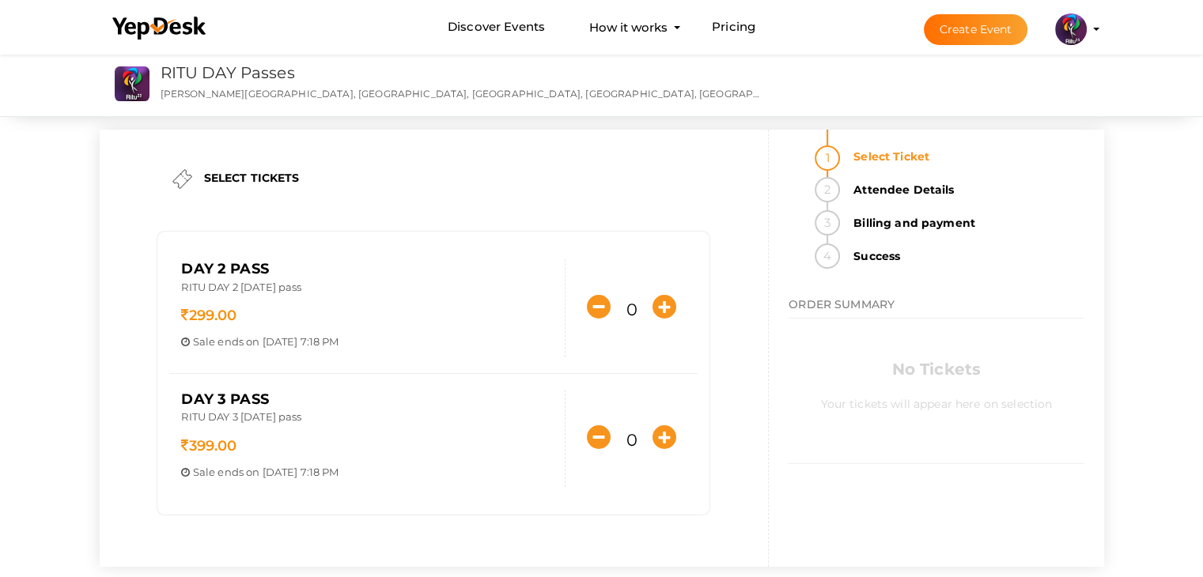
click at [876, 47] on li "Discover Events How it works Powerful Registration / Ticketing Start selling yo…" at bounding box center [601, 27] width 1003 height 53
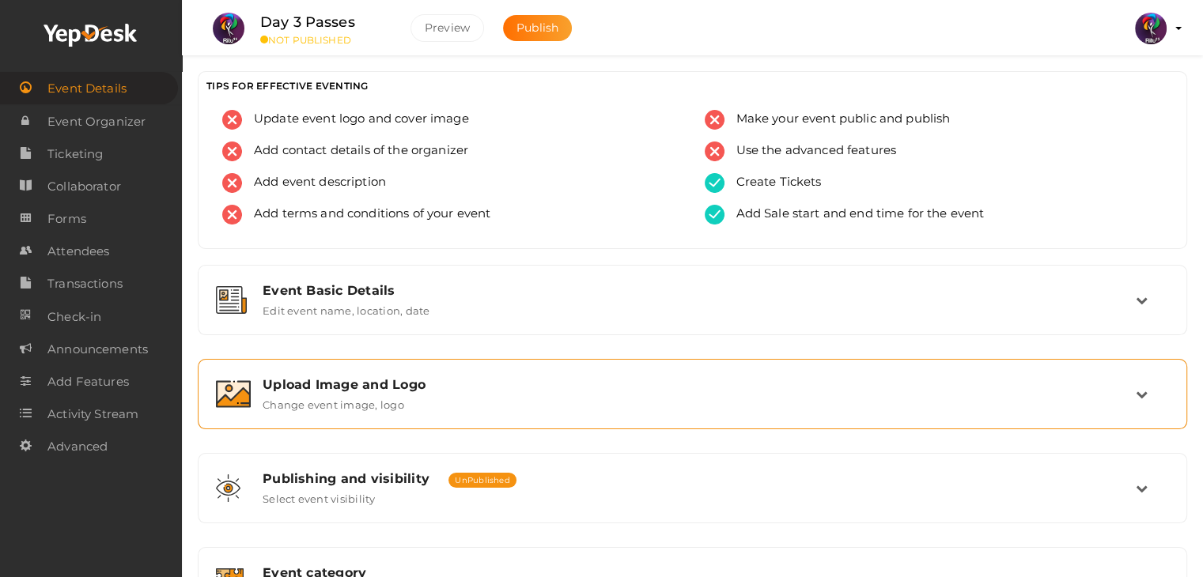
click at [389, 394] on label "Change event image, logo" at bounding box center [334, 401] width 142 height 19
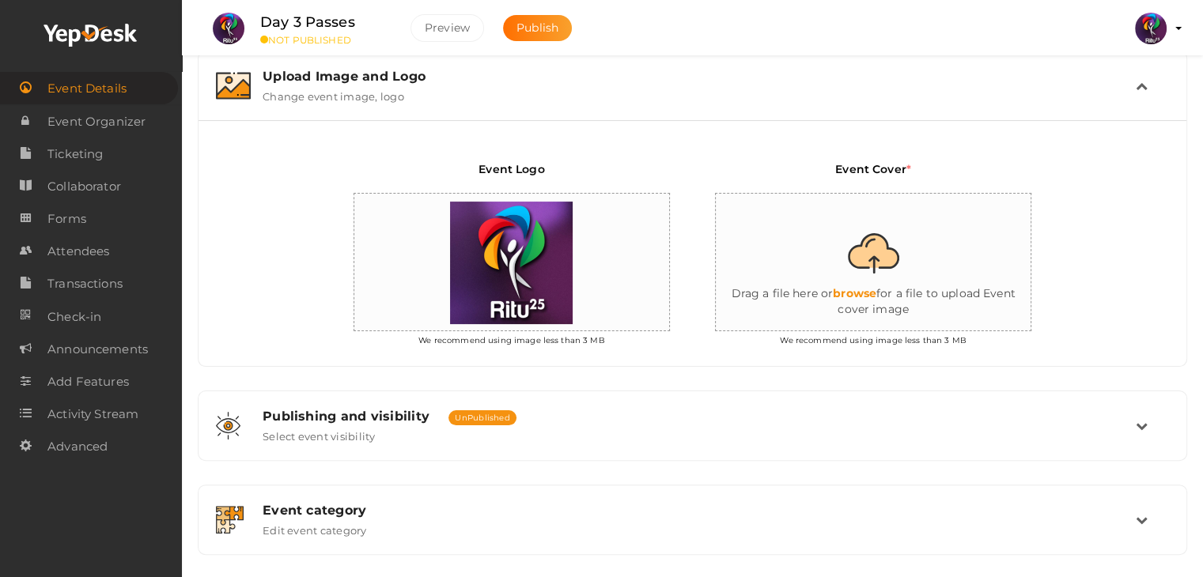
scroll to position [310, 0]
click at [910, 299] on input "file" at bounding box center [874, 261] width 316 height 138
type input "C:\fakepath\day3.png"
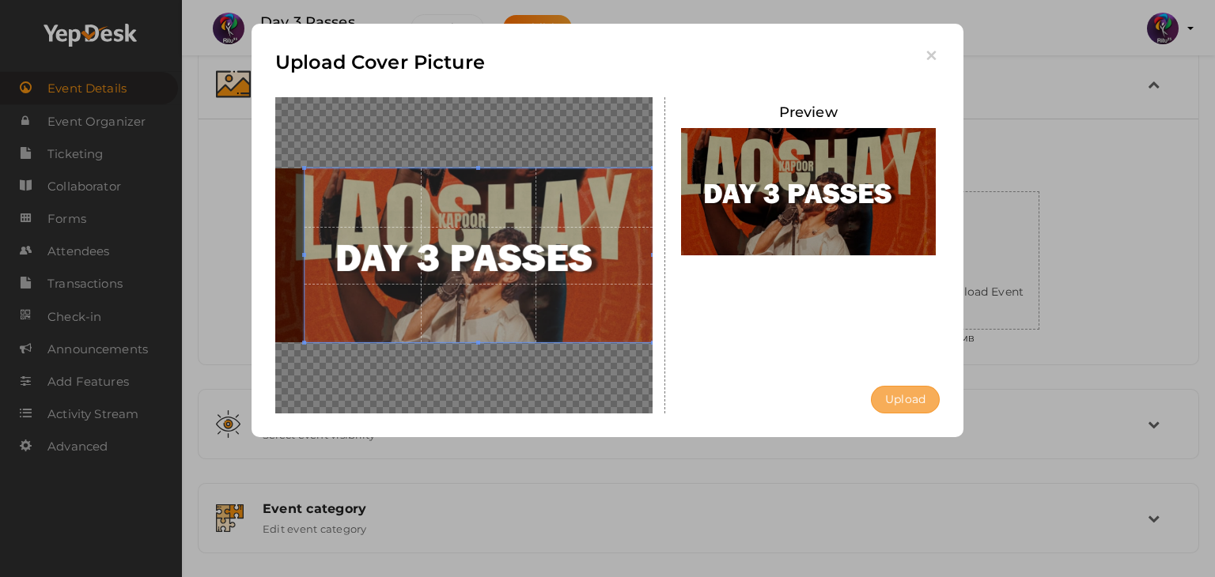
click at [908, 406] on button "Upload" at bounding box center [905, 400] width 69 height 28
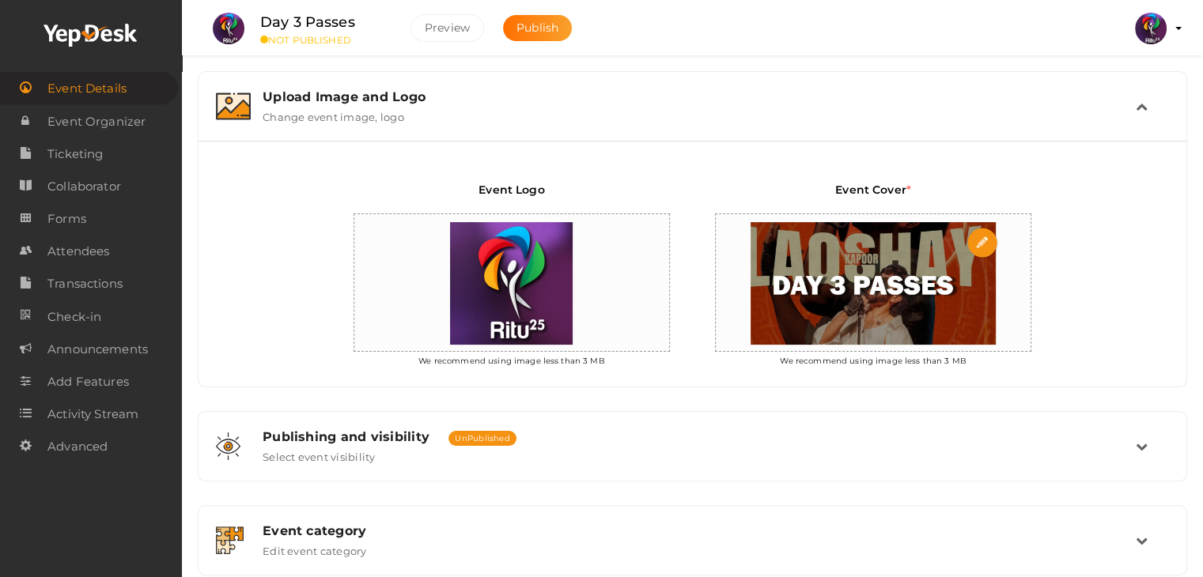
scroll to position [0, 0]
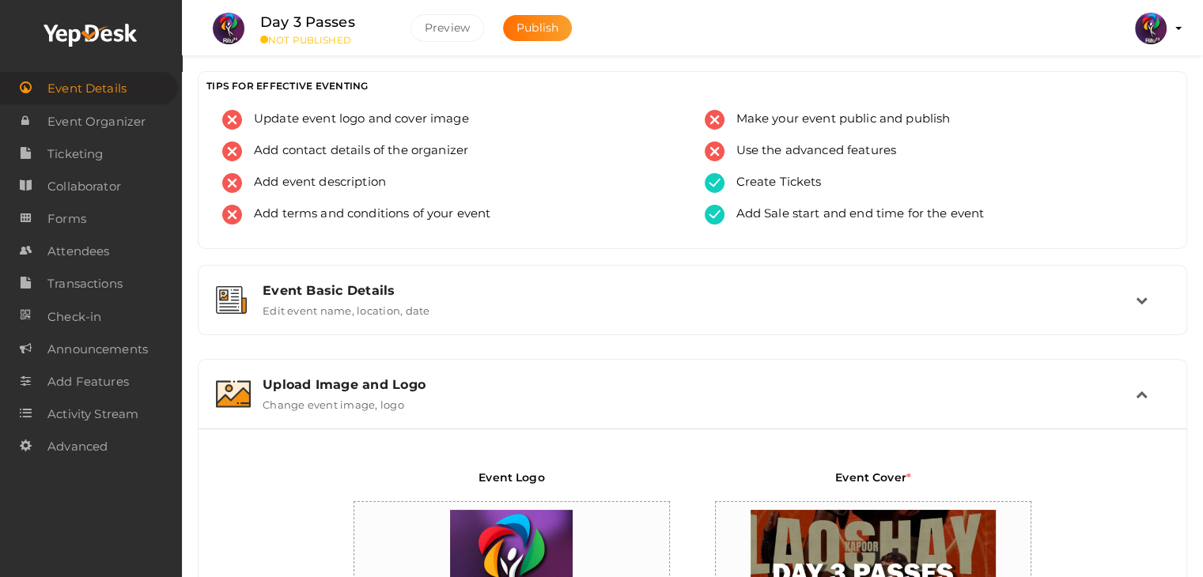
click at [1129, 395] on div "Upload Image and Logo Change event image, logo" at bounding box center [693, 394] width 885 height 34
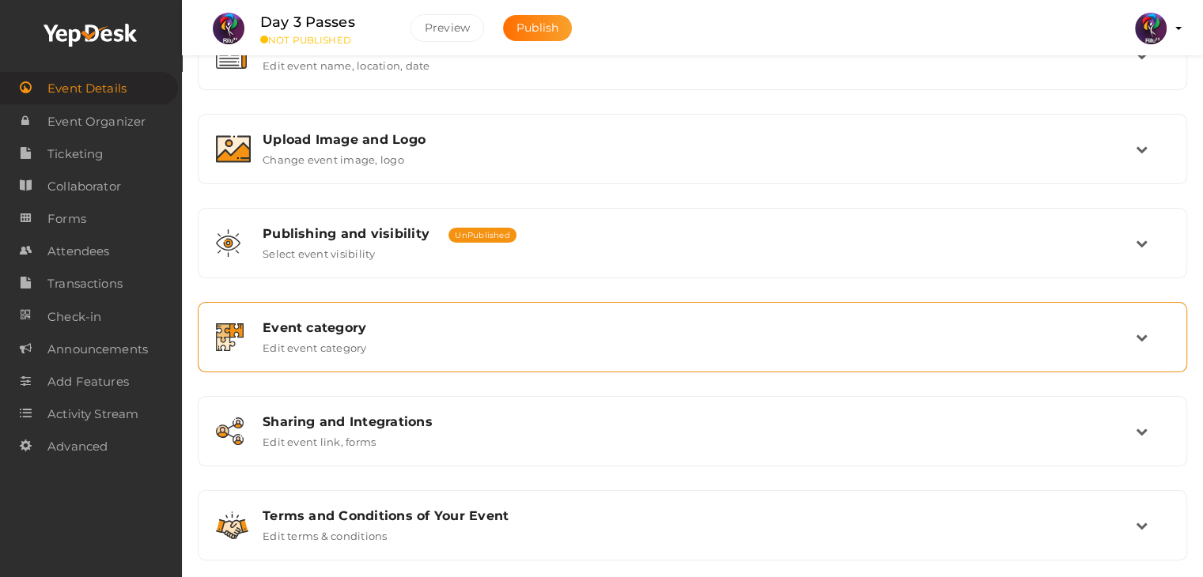
scroll to position [267, 0]
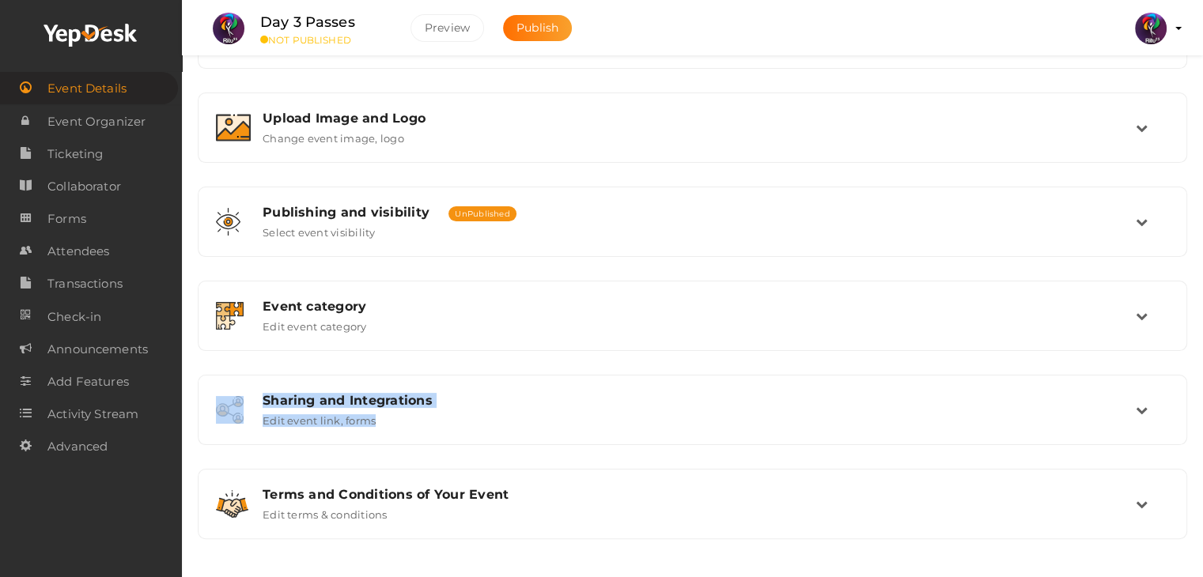
drag, startPoint x: 717, startPoint y: 368, endPoint x: 770, endPoint y: 614, distance: 251.8
click at [770, 311] on html "Discover Events How it works Powerful Registration / Ticketing Start selling yo…" at bounding box center [601, 21] width 1203 height 577
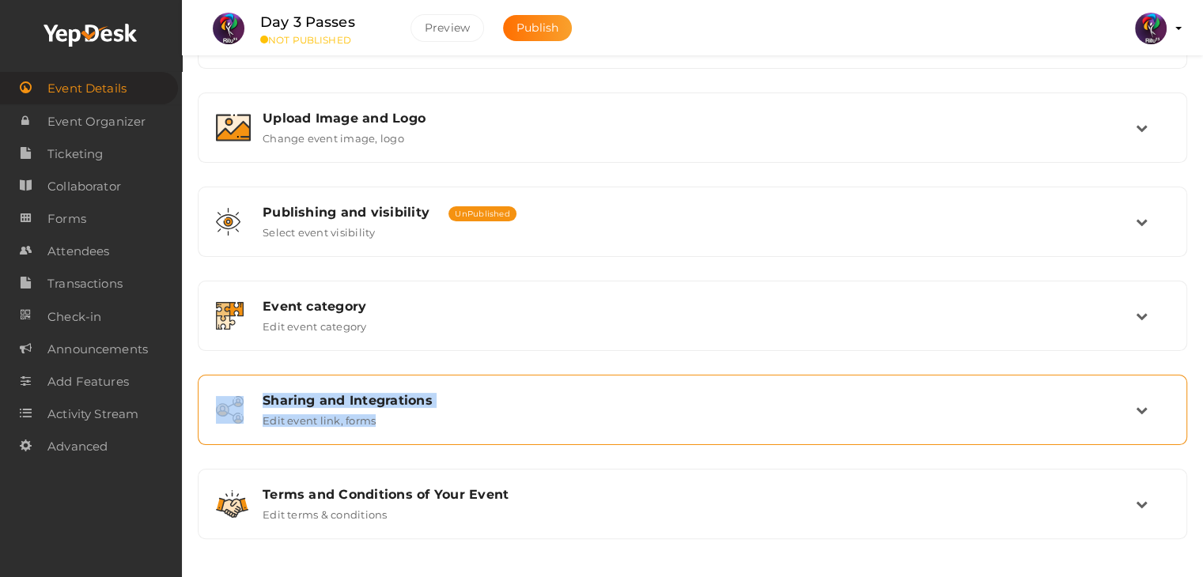
click at [799, 393] on div "Sharing and Integrations" at bounding box center [699, 400] width 873 height 15
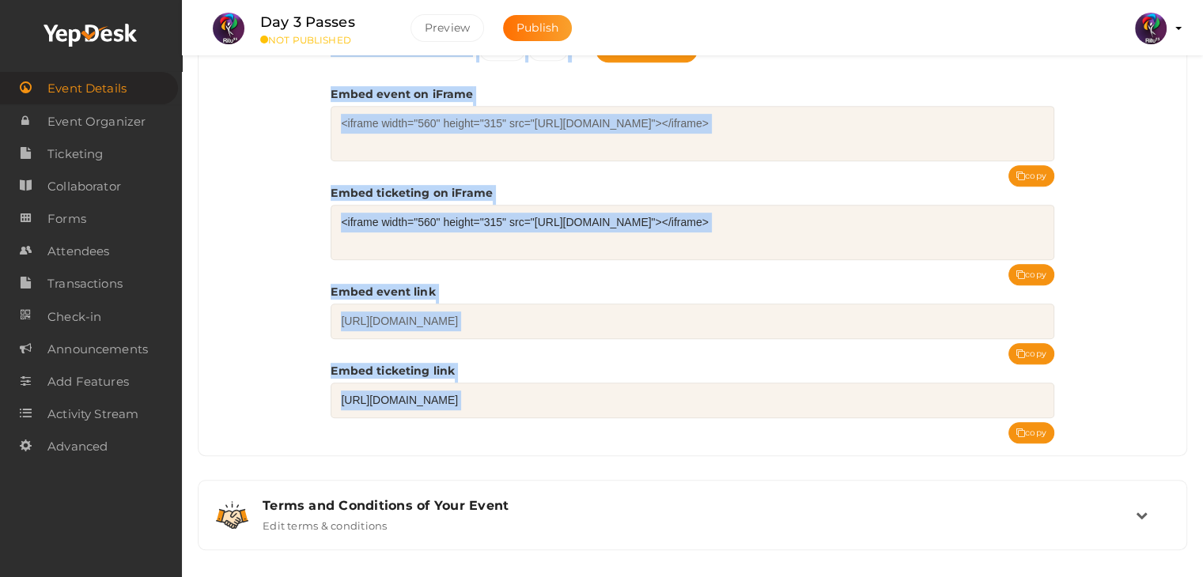
scroll to position [716, 0]
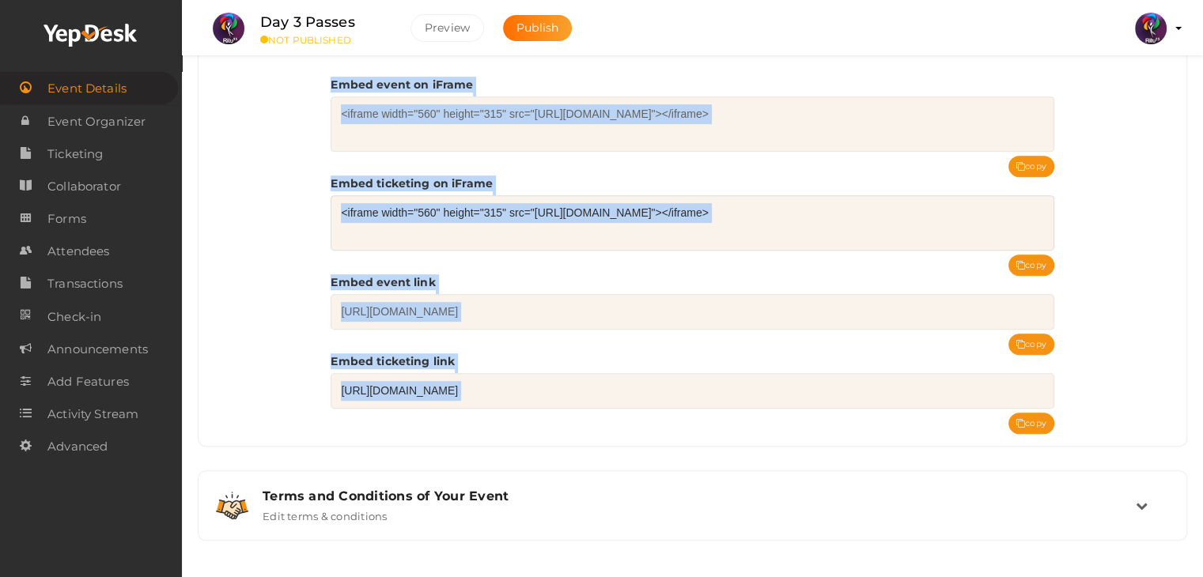
click at [857, 239] on textarea "<iframe width="560" height="315" src="[URL][DOMAIN_NAME]"></iframe>" at bounding box center [692, 222] width 723 height 55
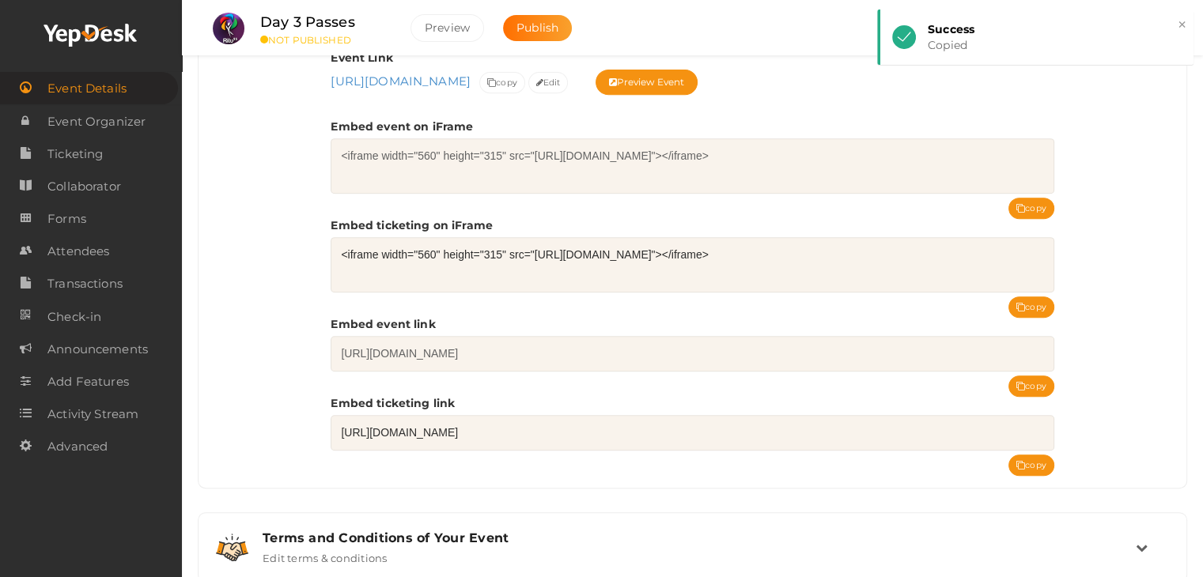
scroll to position [674, 0]
drag, startPoint x: 534, startPoint y: 251, endPoint x: 999, endPoint y: 252, distance: 465.1
click at [999, 252] on textarea "<iframe width="560" height="315" src="https://www.yepdesk.com/embed/buy-tickets…" at bounding box center [692, 264] width 723 height 55
click at [559, 21] on button "Publish" at bounding box center [537, 28] width 69 height 26
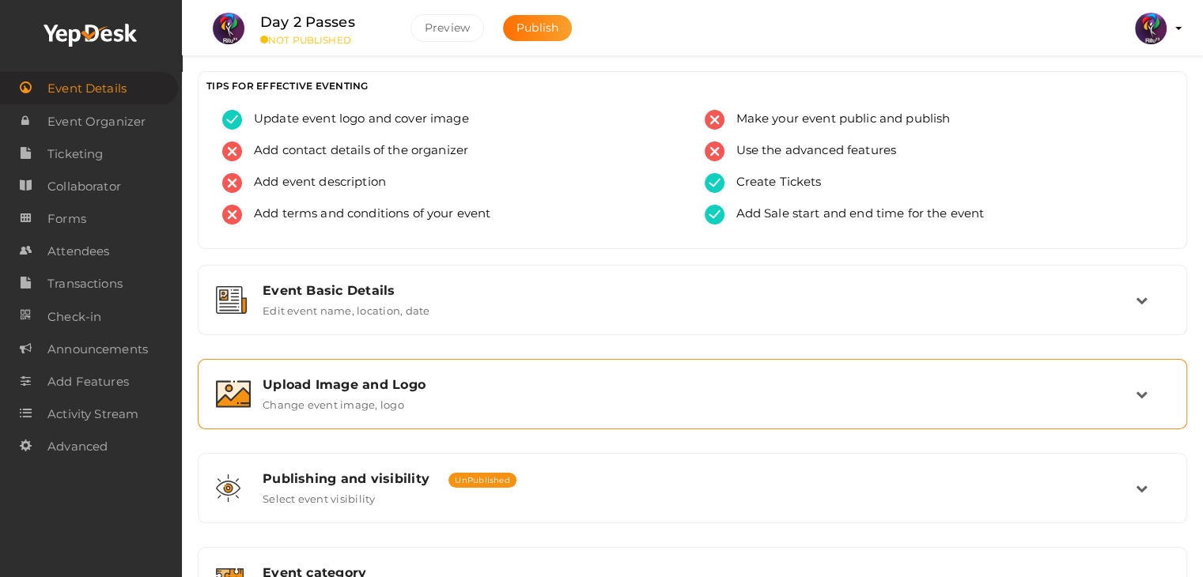
click at [524, 393] on div "Upload Image and Logo Change event image, logo" at bounding box center [693, 394] width 885 height 34
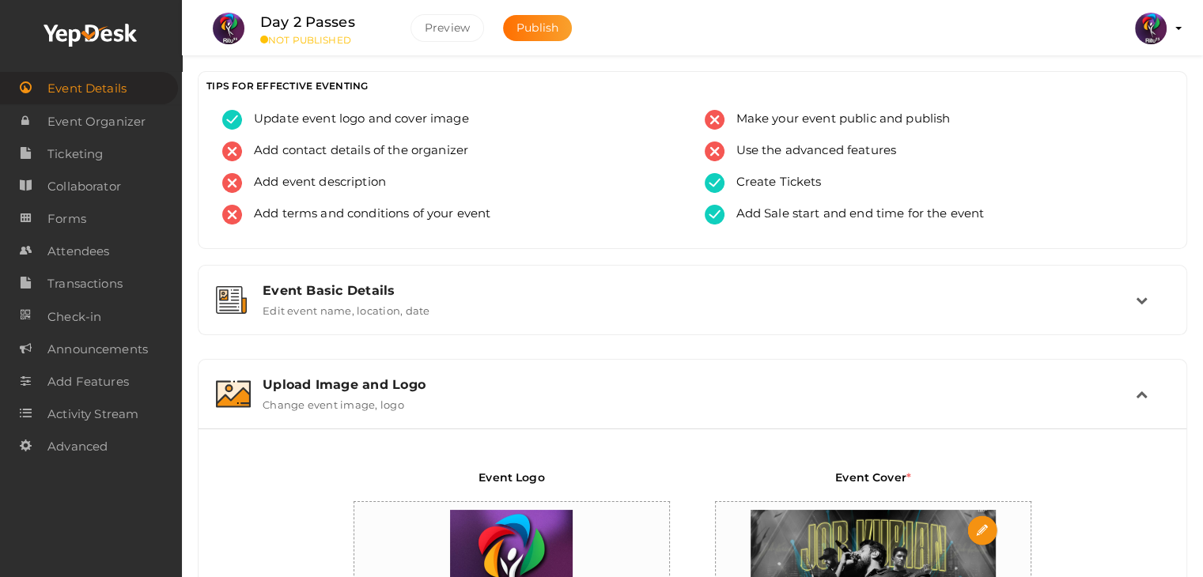
click at [981, 526] on input "file" at bounding box center [983, 532] width 32 height 32
type input "C:\fakepath\day2.png"
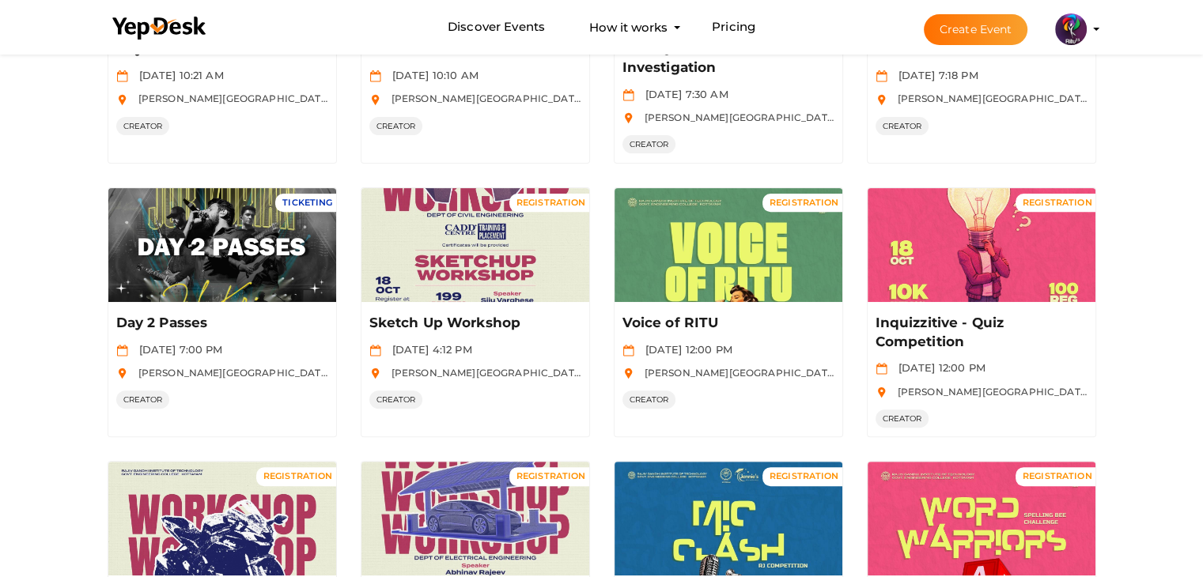
scroll to position [788, 0]
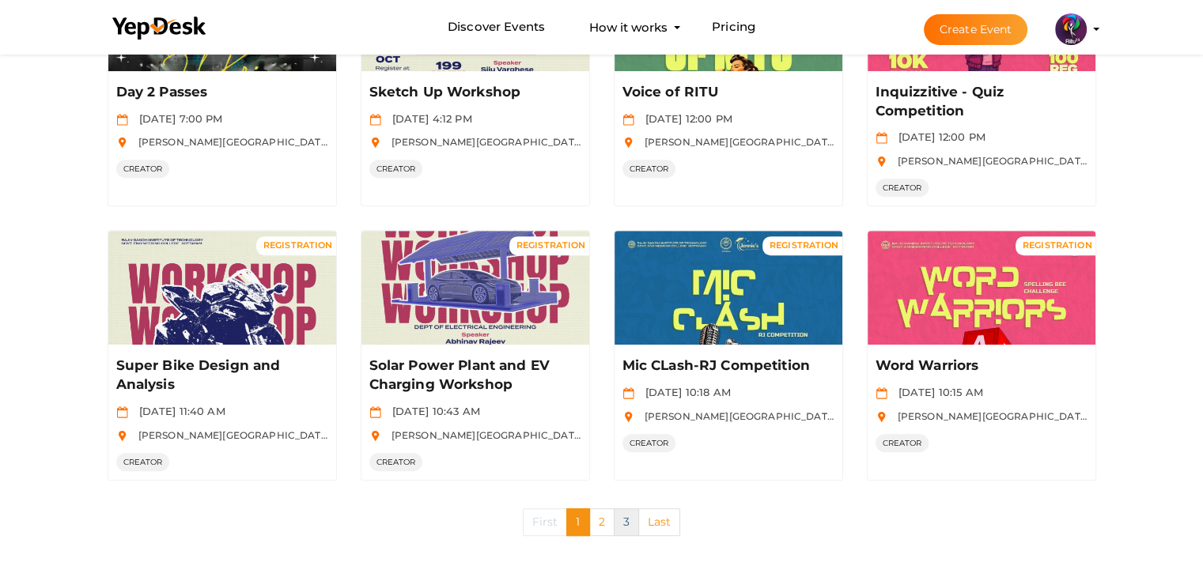
click at [623, 523] on link "3" at bounding box center [626, 523] width 25 height 28
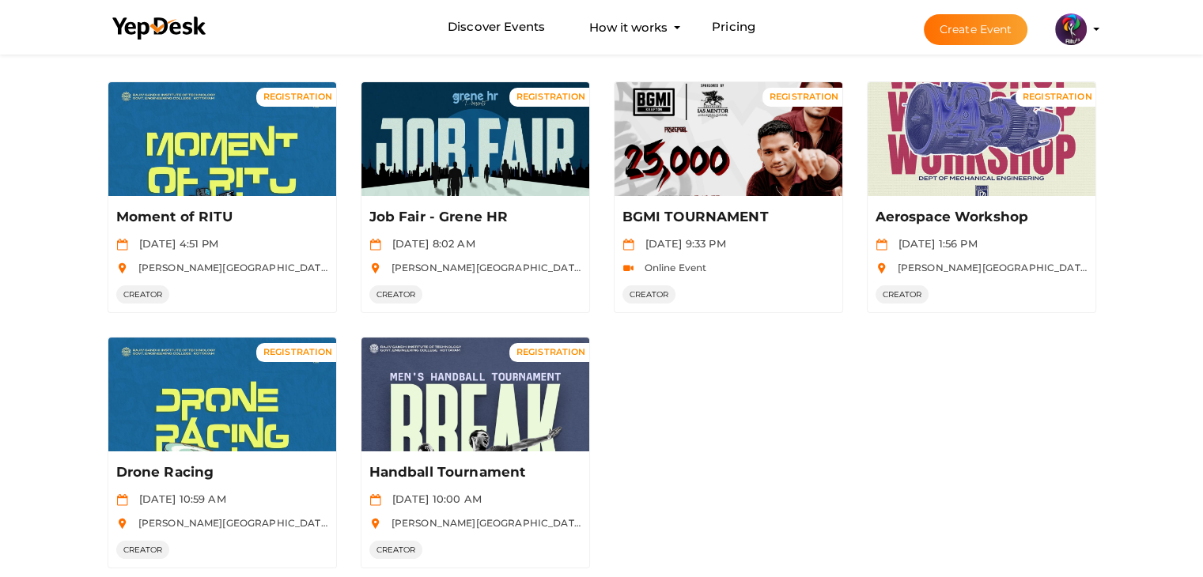
scroll to position [115, 0]
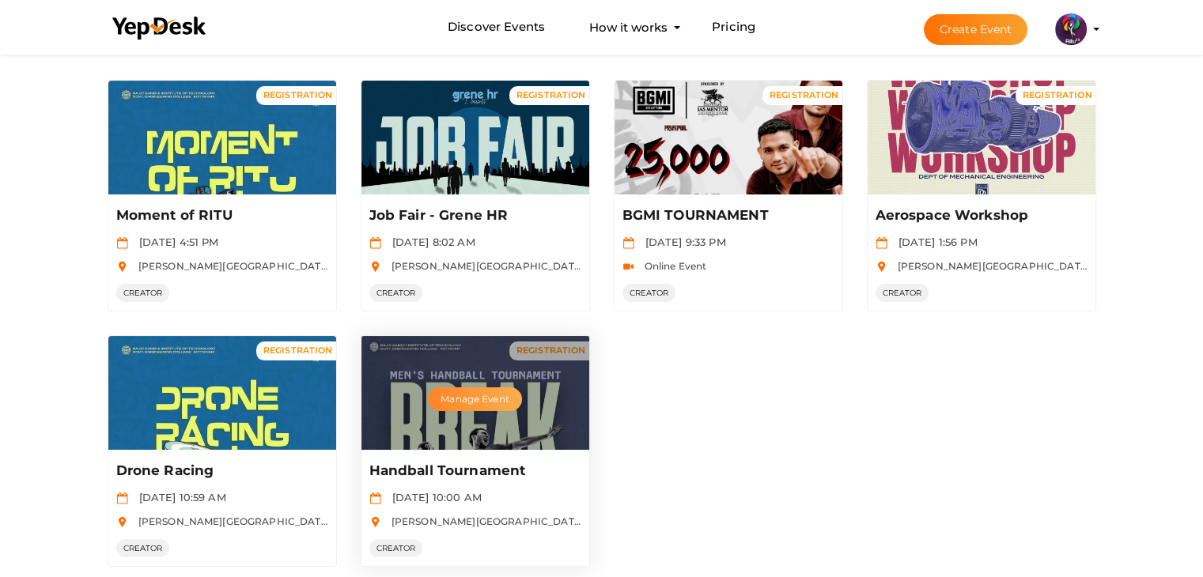
click at [466, 405] on button "Manage Event" at bounding box center [474, 400] width 93 height 24
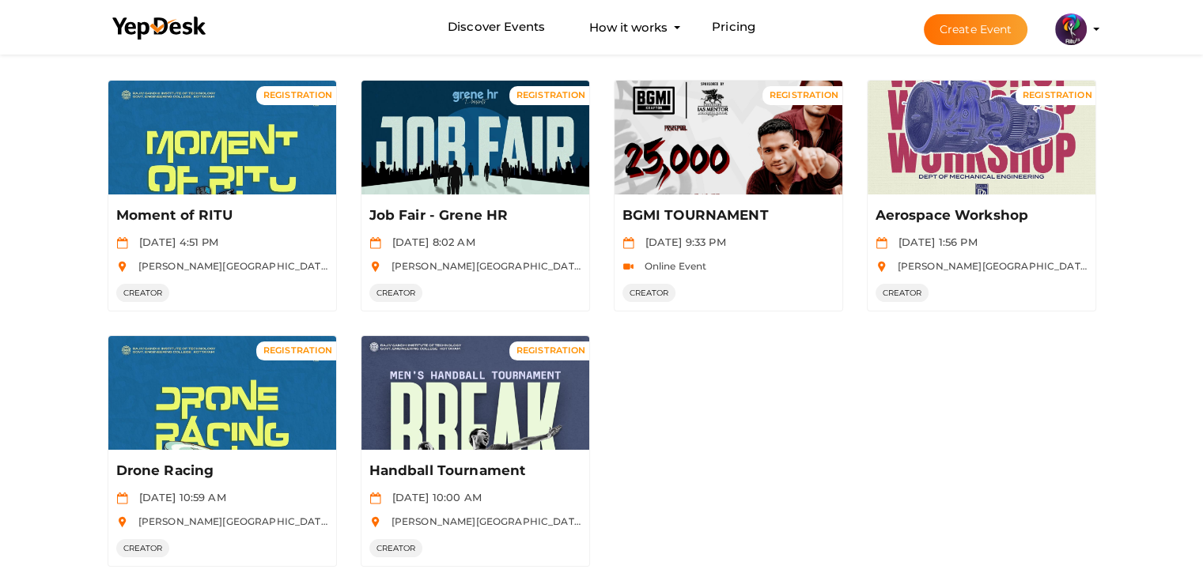
scroll to position [0, 0]
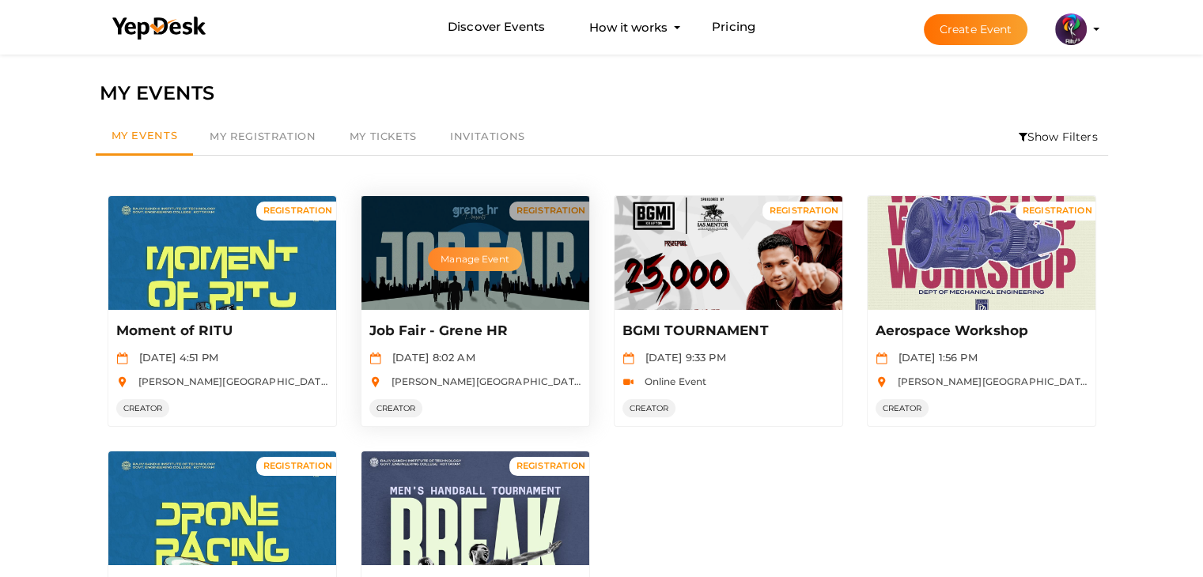
click at [493, 264] on button "Manage Event" at bounding box center [474, 260] width 93 height 24
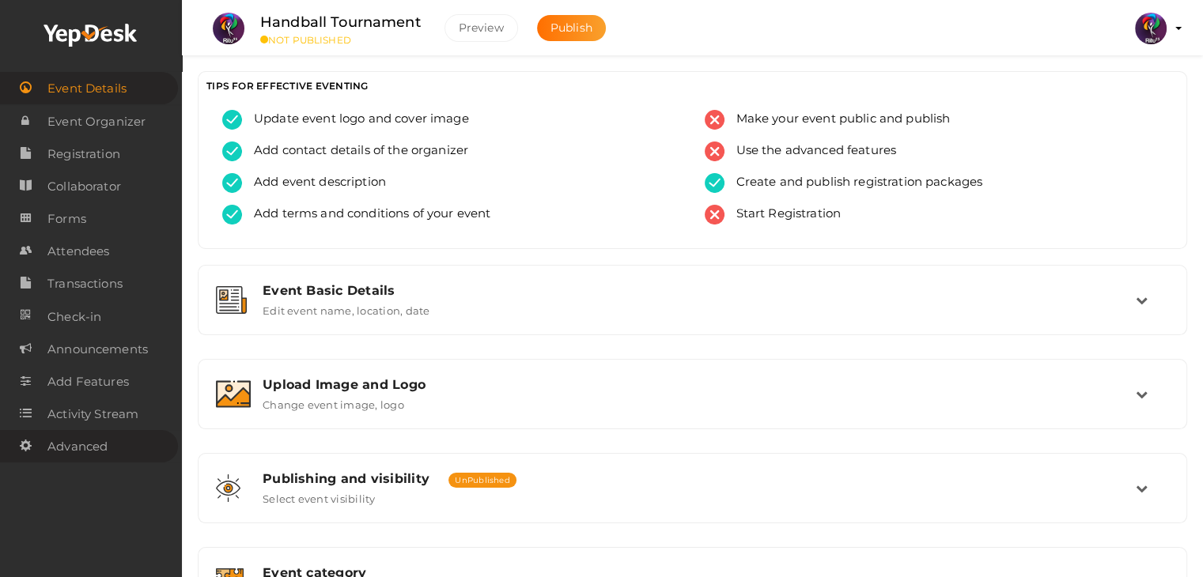
click at [107, 441] on span "Advanced" at bounding box center [77, 447] width 60 height 32
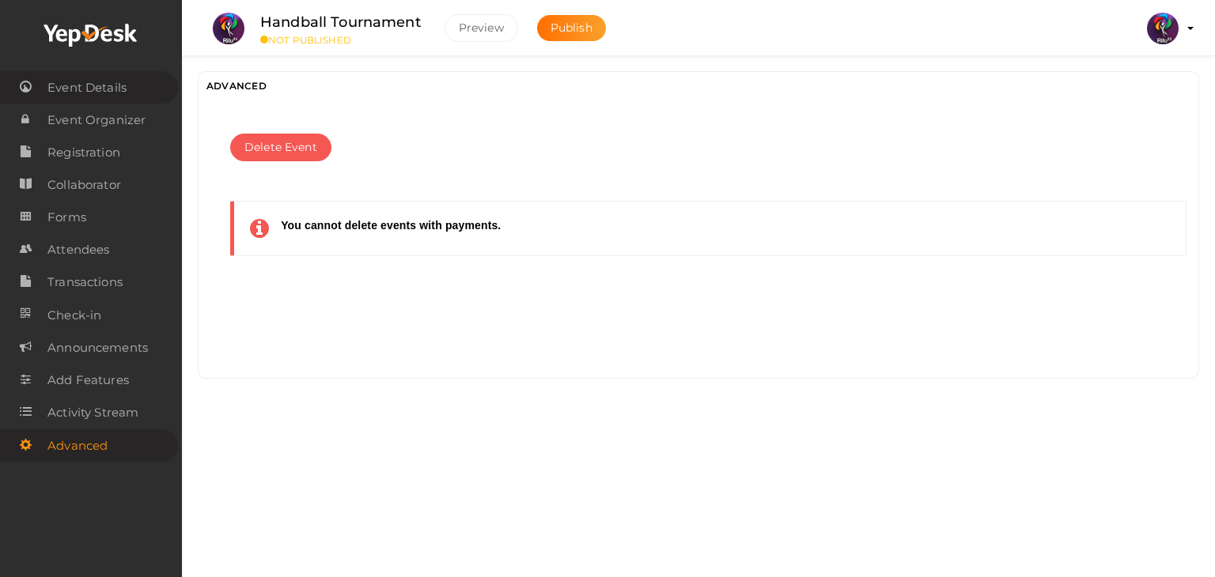
click at [133, 96] on link "Event Details" at bounding box center [89, 87] width 178 height 32
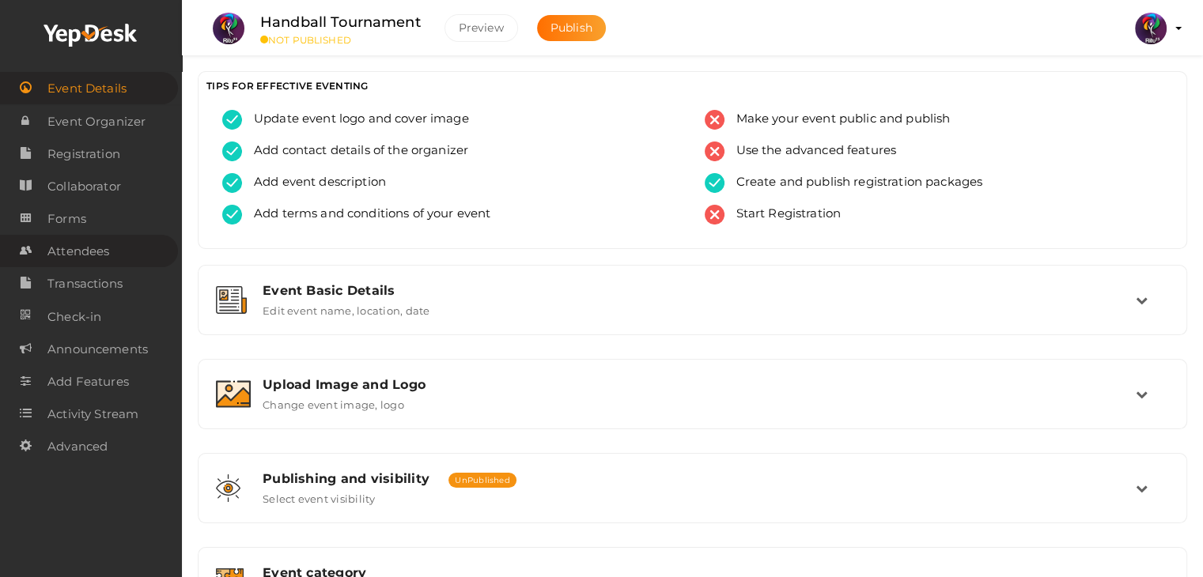
click at [108, 267] on span "Attendees" at bounding box center [78, 252] width 62 height 32
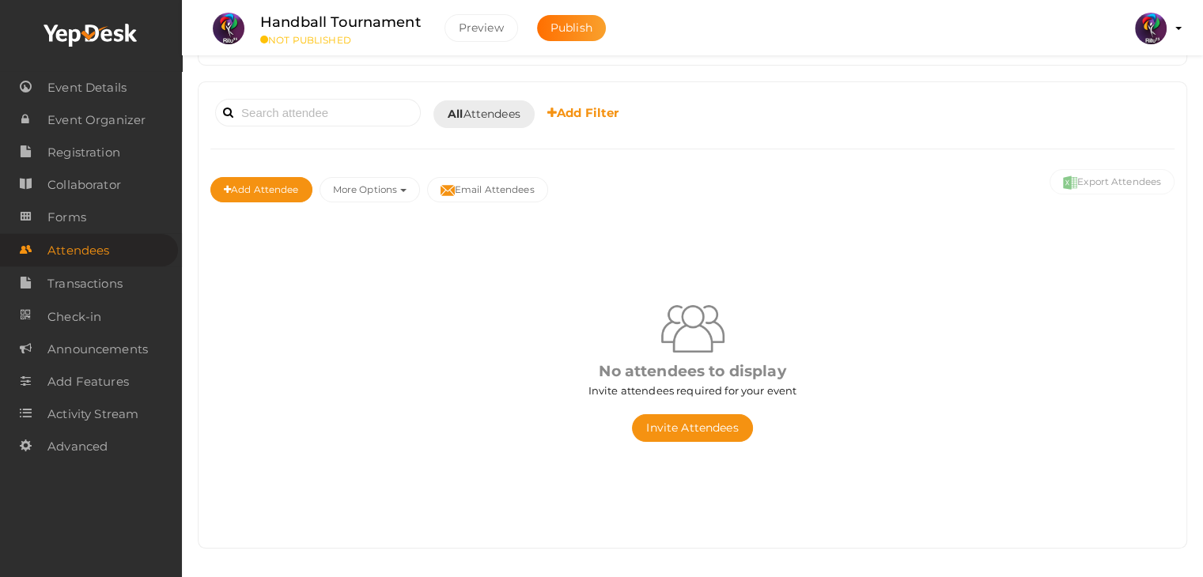
scroll to position [81, 0]
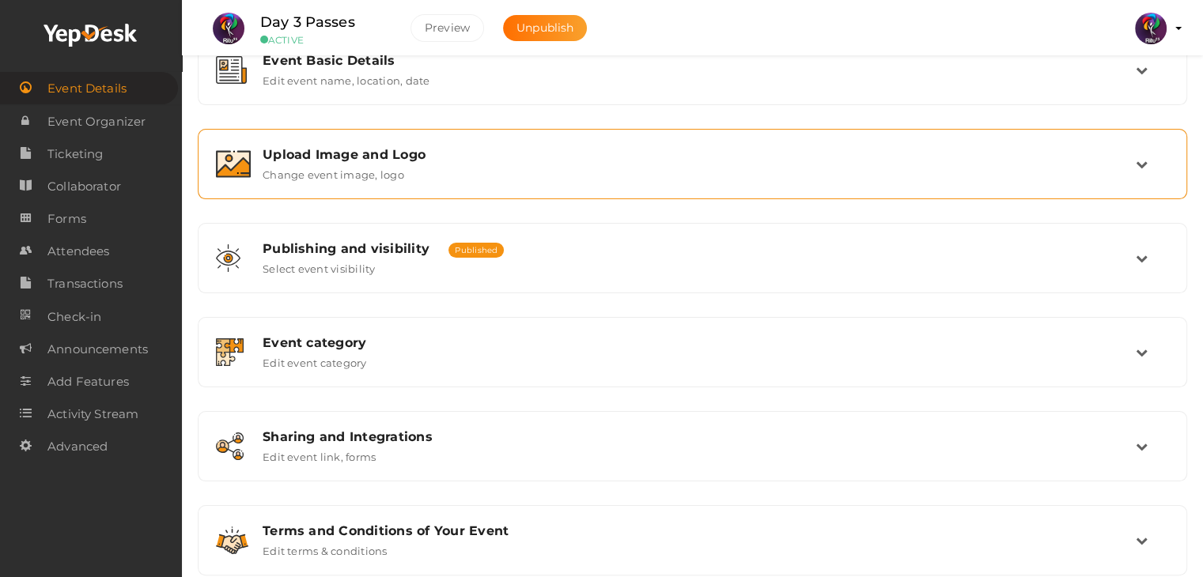
scroll to position [233, 0]
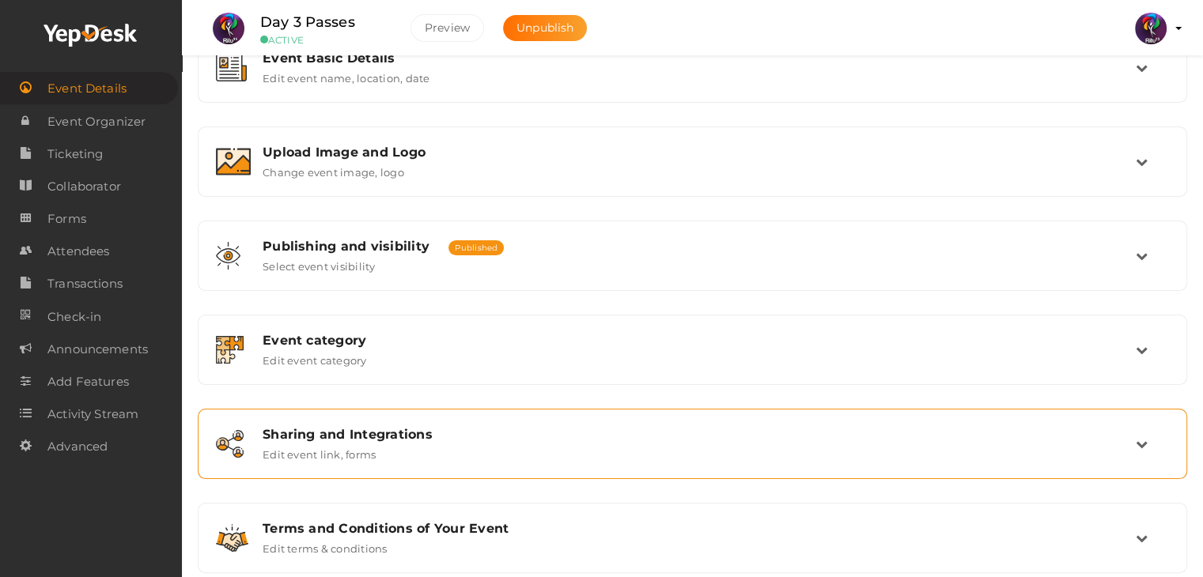
click at [611, 422] on div "Sharing and Integrations Edit event link, forms" at bounding box center [692, 444] width 972 height 53
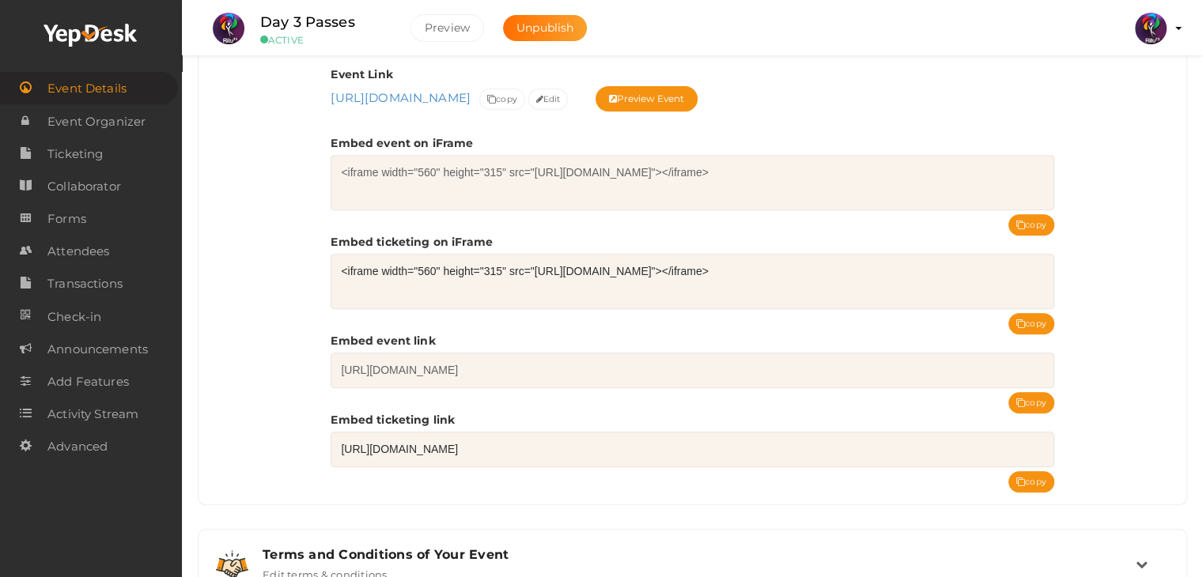
scroll to position [658, 0]
click at [1036, 482] on button "copy" at bounding box center [1031, 481] width 46 height 21
click at [73, 141] on span "Ticketing" at bounding box center [74, 154] width 55 height 32
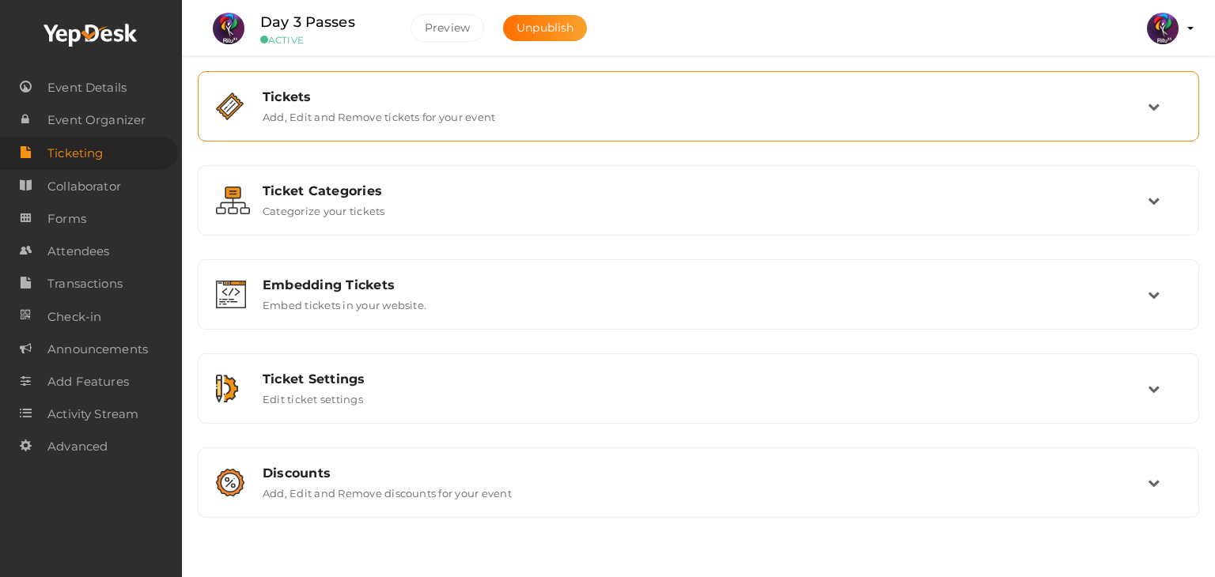
click at [369, 136] on div "Tickets Add, Edit and Remove tickets for your event" at bounding box center [698, 106] width 1001 height 70
click at [392, 127] on div "Tickets Add, Edit and Remove tickets for your event" at bounding box center [698, 106] width 984 height 53
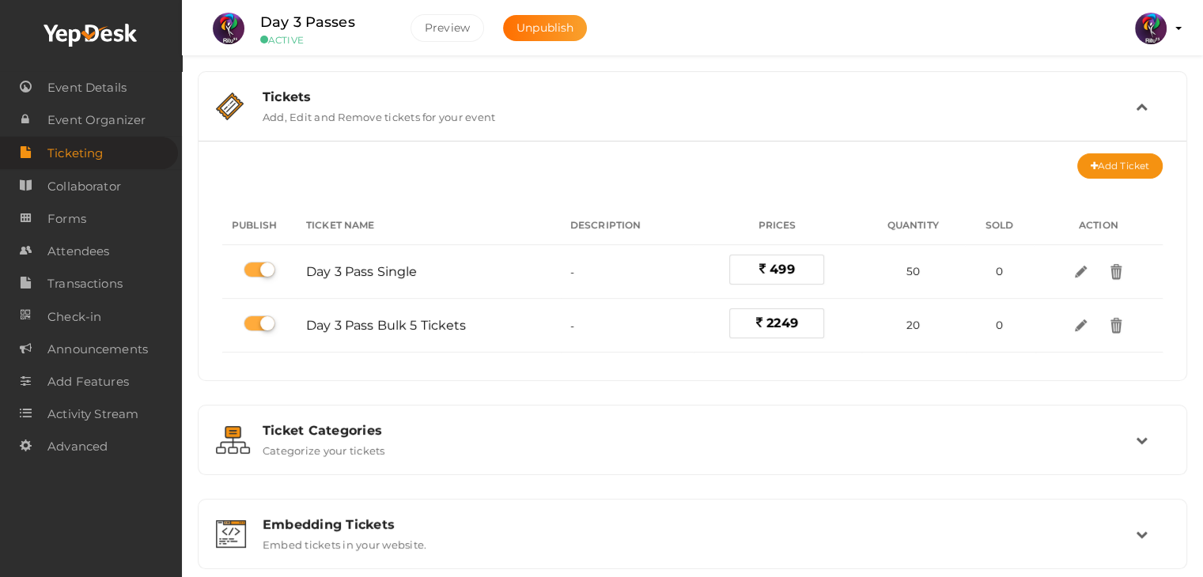
click at [392, 127] on div "Tickets Add, Edit and Remove tickets for your event" at bounding box center [692, 106] width 972 height 53
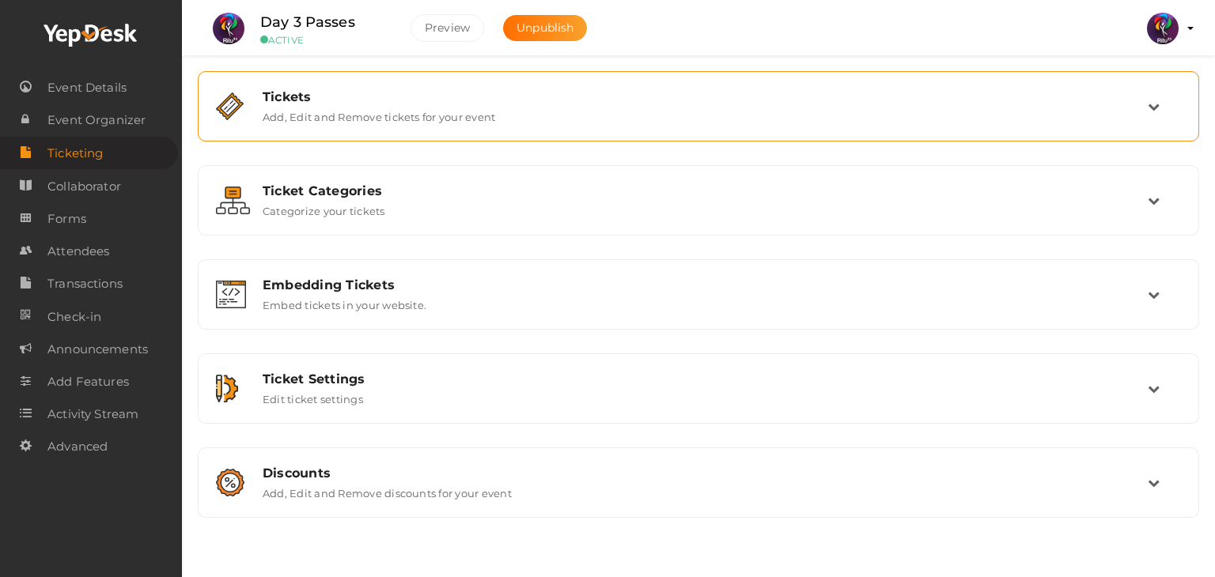
click at [397, 122] on label "Add, Edit and Remove tickets for your event" at bounding box center [379, 113] width 233 height 19
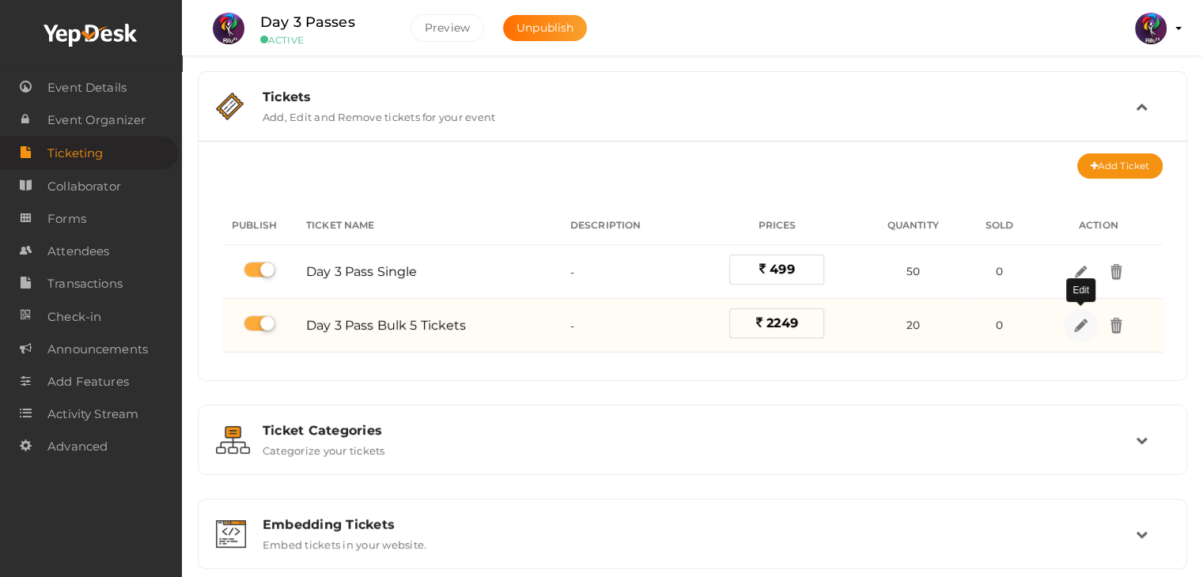
click at [1073, 320] on img at bounding box center [1081, 325] width 18 height 18
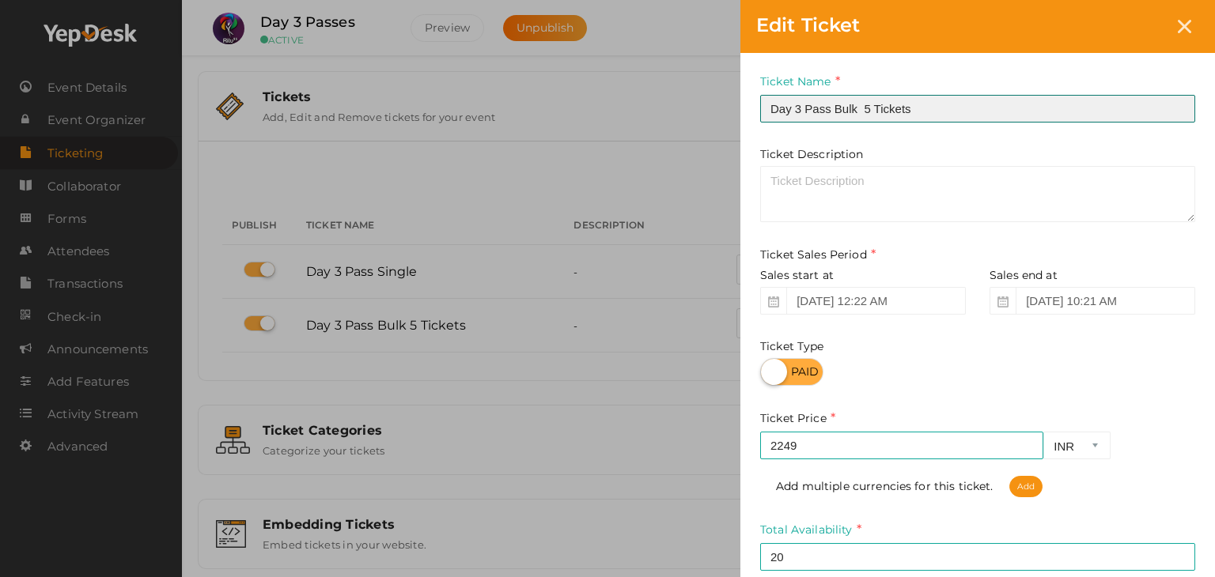
drag, startPoint x: 923, startPoint y: 97, endPoint x: 876, endPoint y: 109, distance: 48.2
click at [876, 109] on input "Day 3 Pass Bulk 5 Tickets" at bounding box center [977, 109] width 435 height 28
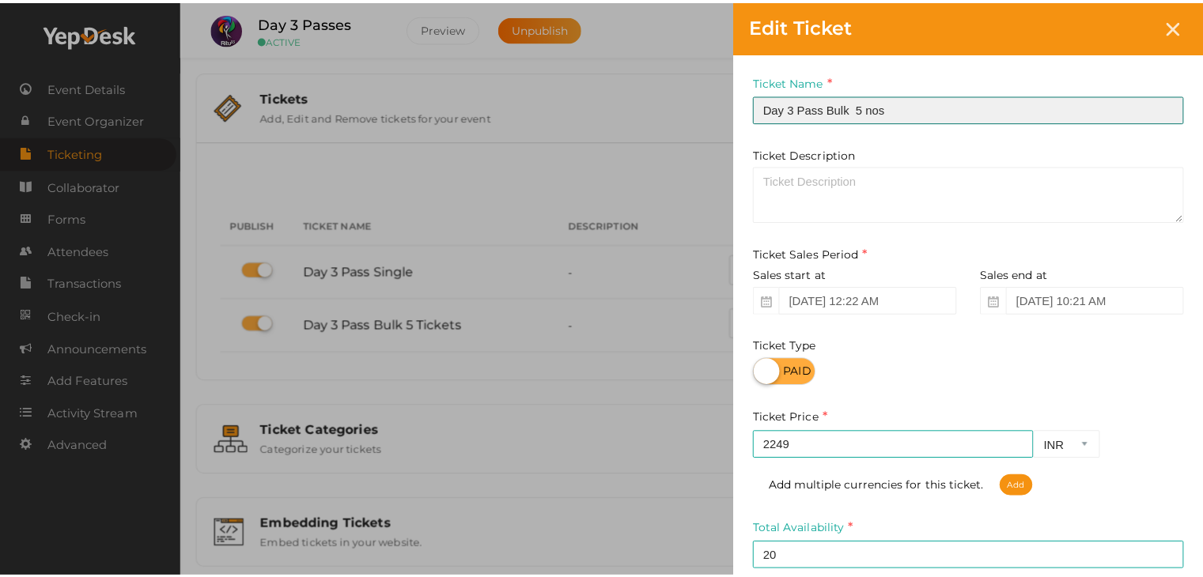
scroll to position [165, 0]
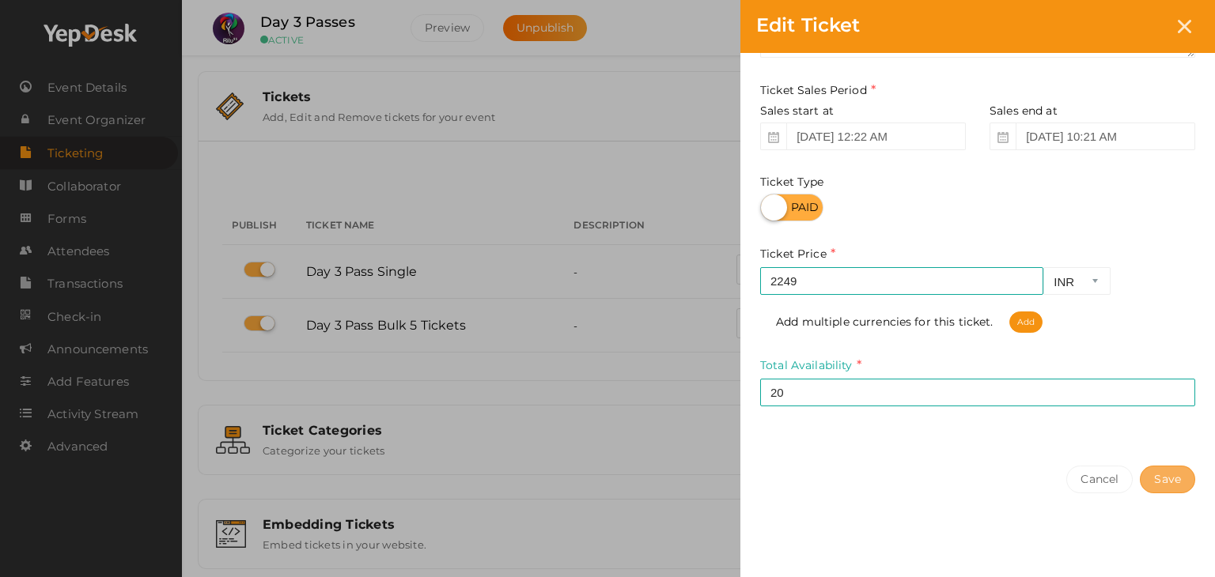
type input "Day 3 Pass Bulk 5 nos"
click at [1166, 475] on button "Save" at bounding box center [1167, 480] width 55 height 28
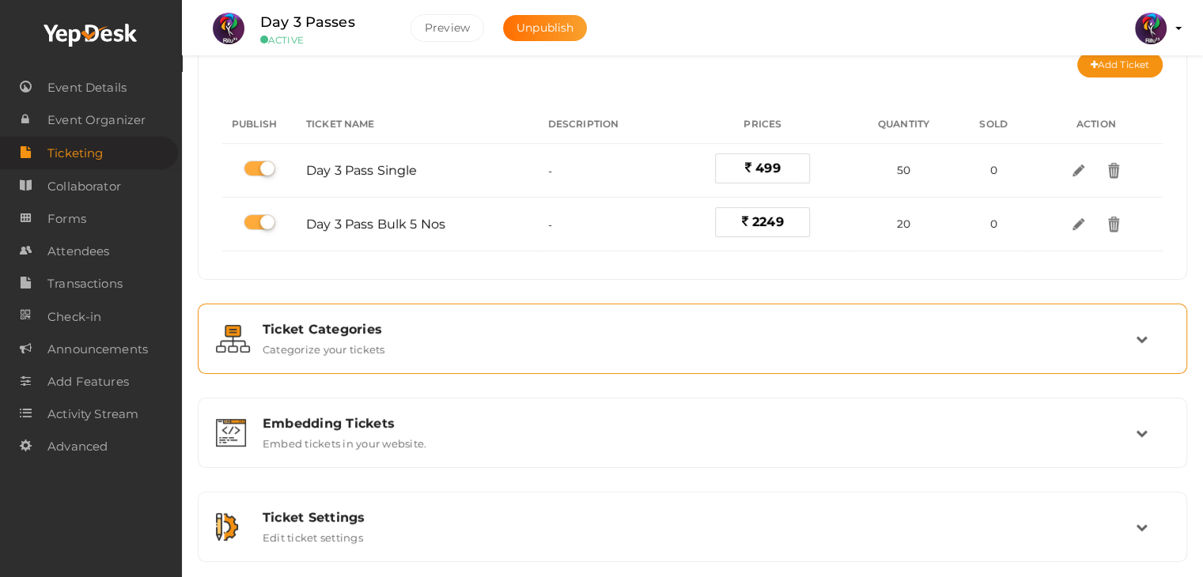
scroll to position [104, 0]
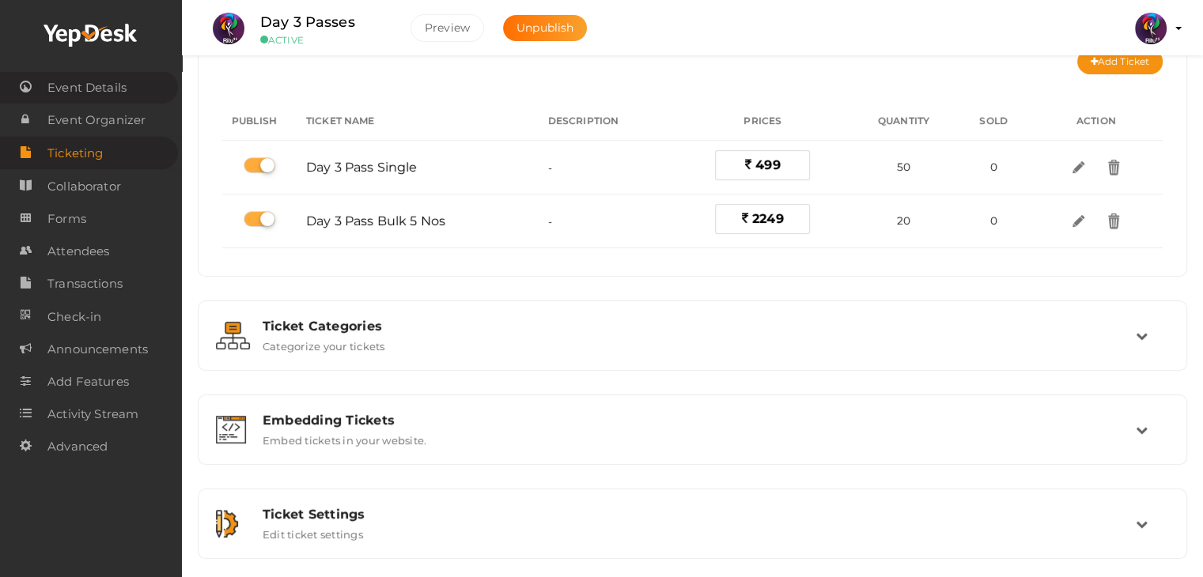
click at [106, 94] on span "Event Details" at bounding box center [86, 88] width 79 height 32
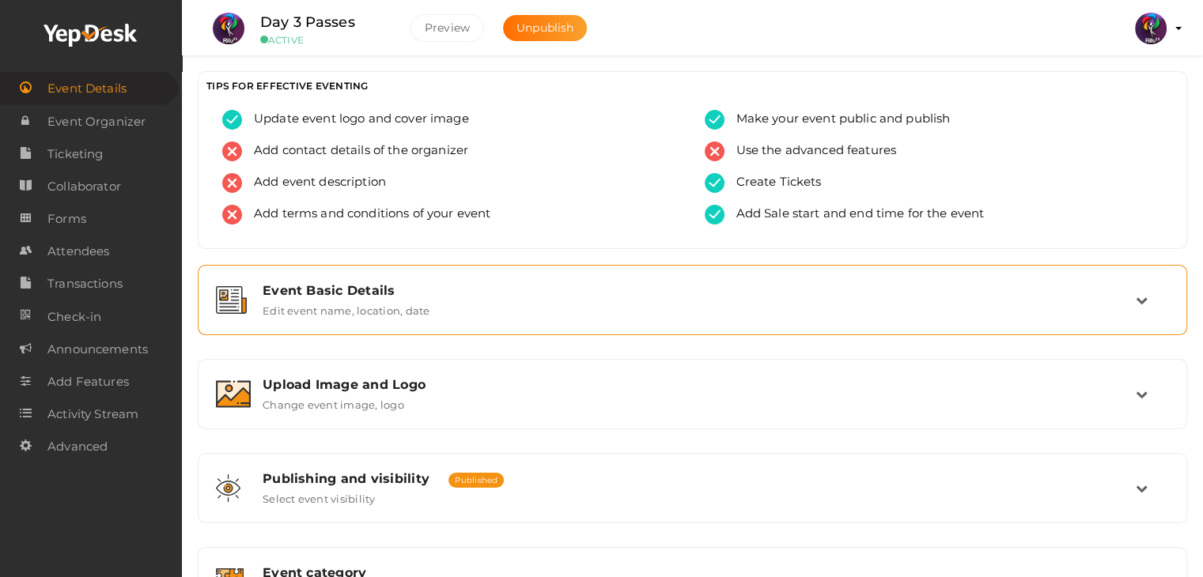
click at [440, 299] on div "Event Basic Details Edit event name, location, date" at bounding box center [693, 300] width 885 height 34
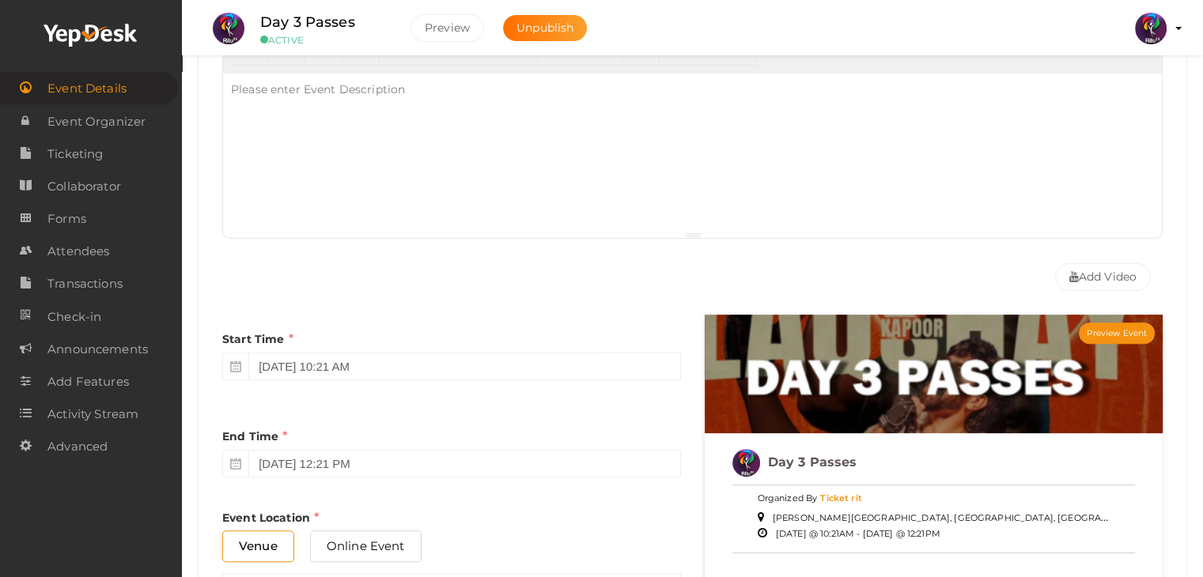
scroll to position [448, 0]
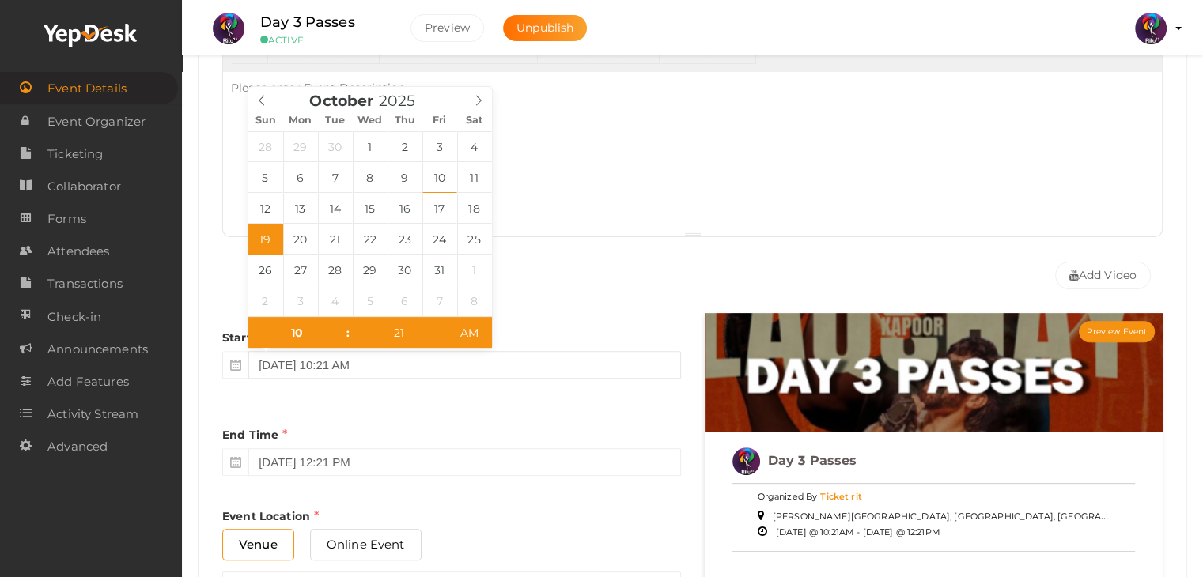
click at [444, 366] on input "October 19, 2025 10:21 AM" at bounding box center [464, 365] width 432 height 28
click at [316, 331] on input "10" at bounding box center [296, 333] width 97 height 32
type input "07"
type input "October 19, 2025 7:21 PM"
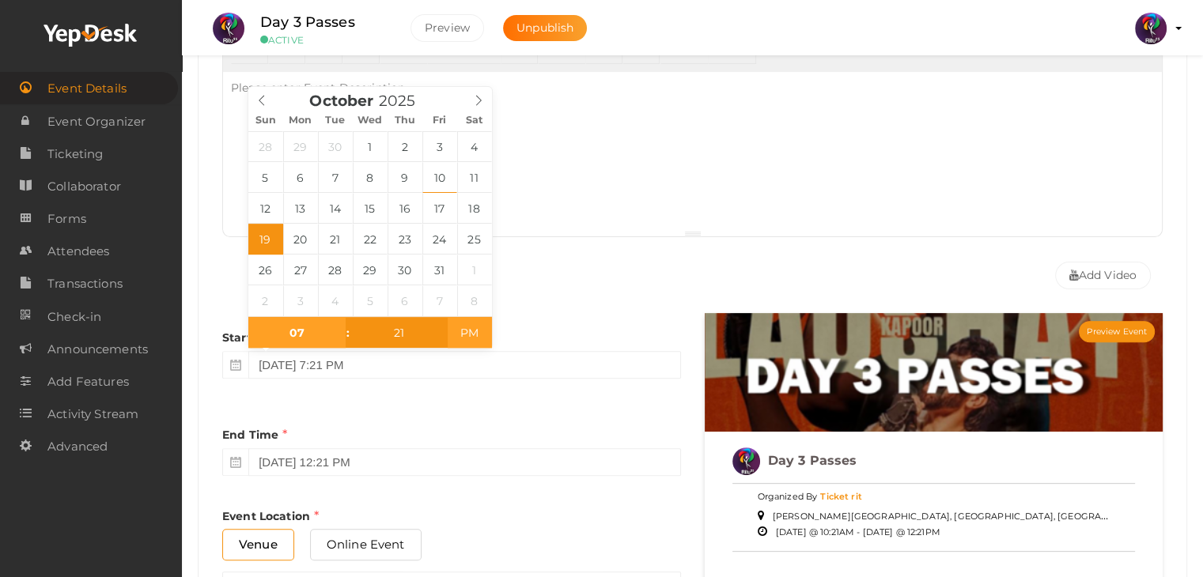
click at [469, 337] on span "PM" at bounding box center [470, 333] width 44 height 32
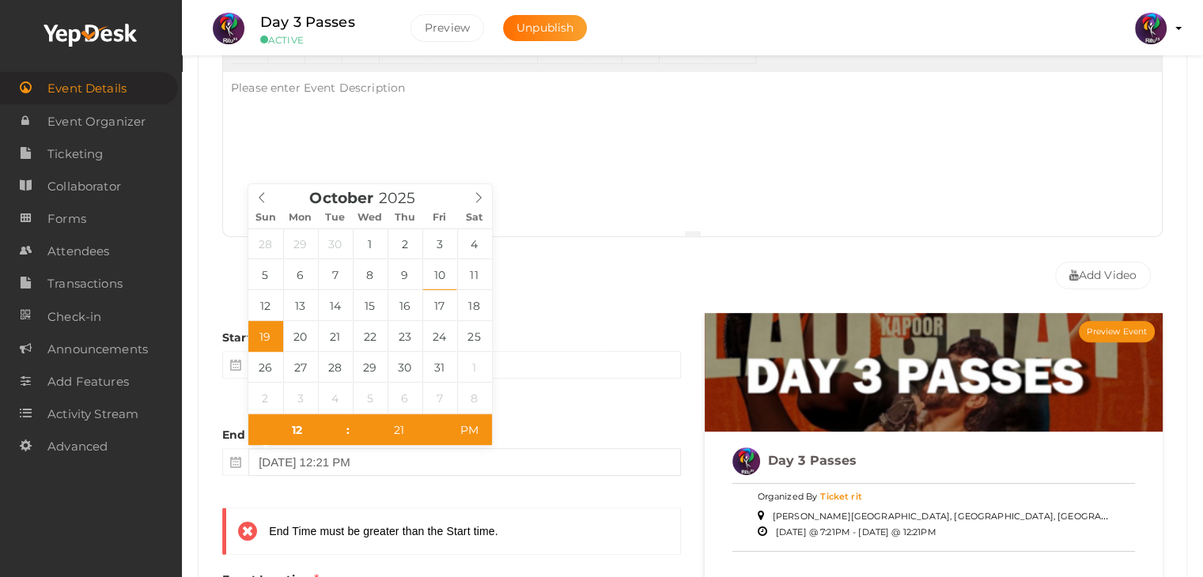
click at [408, 458] on input "October 19, 2025 12:21 PM" at bounding box center [464, 462] width 432 height 28
click at [313, 421] on input "12" at bounding box center [296, 430] width 97 height 32
type input "10"
type input "October 19, 2025 10:21 PM"
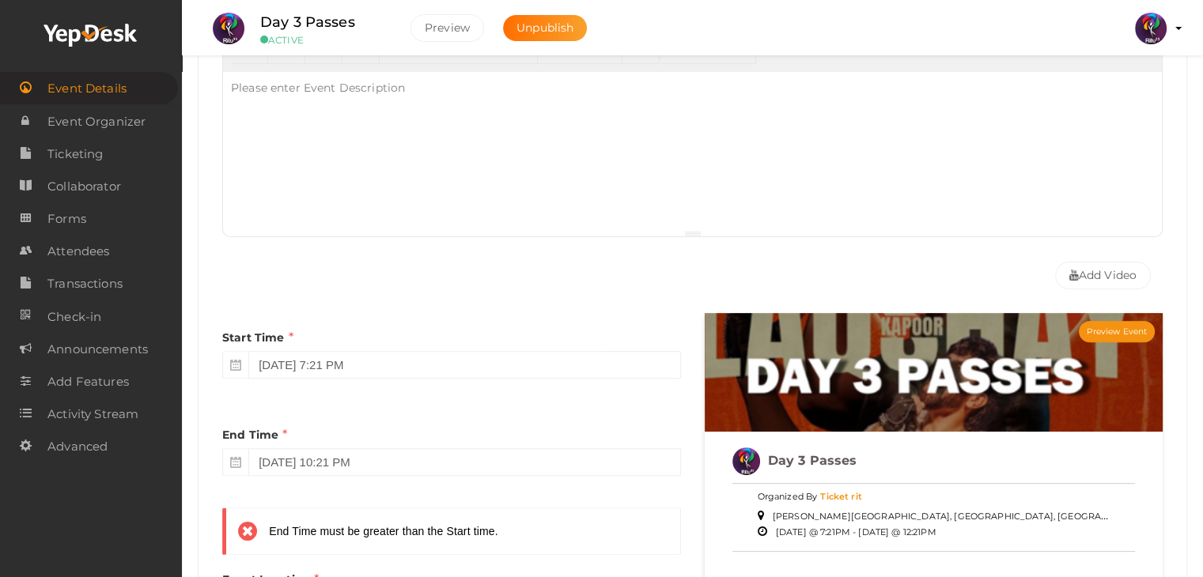
click at [537, 411] on div "End Time October 19, 2025 10:21 PM" at bounding box center [451, 447] width 459 height 74
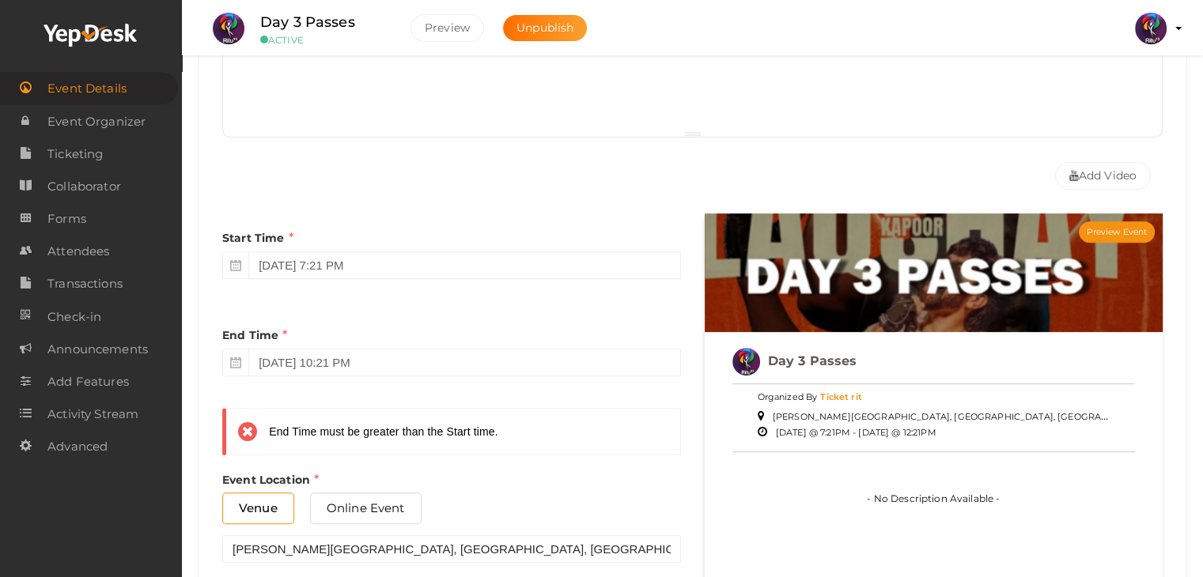
scroll to position [547, 0]
click at [421, 396] on div "Start Time October 19, 2025 7:21 PM End Time October 19, 2025 10:21 PM End Time…" at bounding box center [451, 448] width 482 height 468
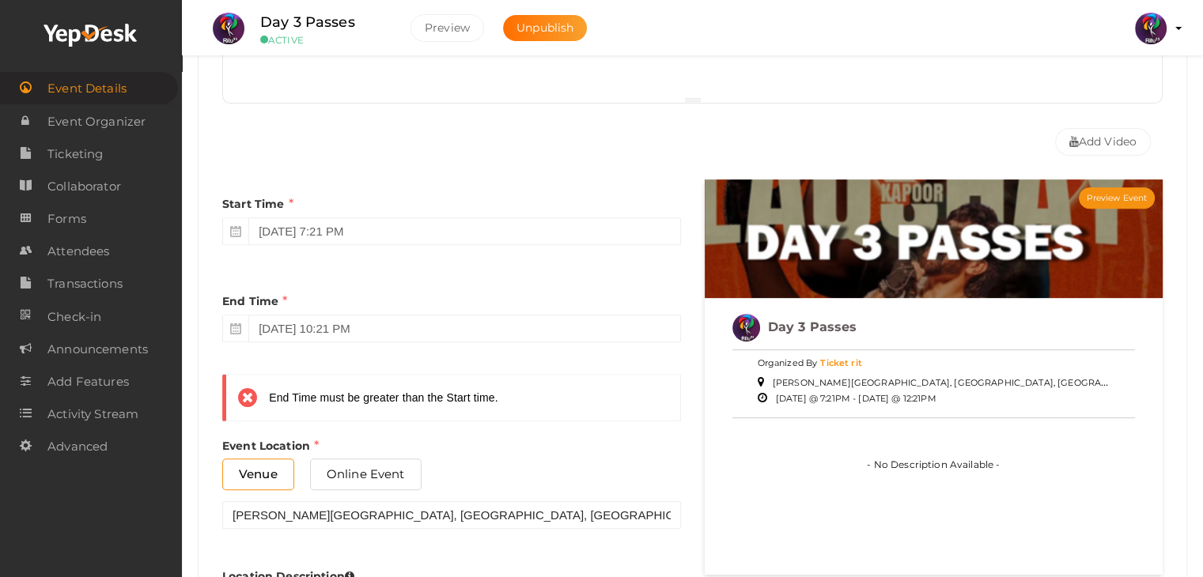
scroll to position [584, 0]
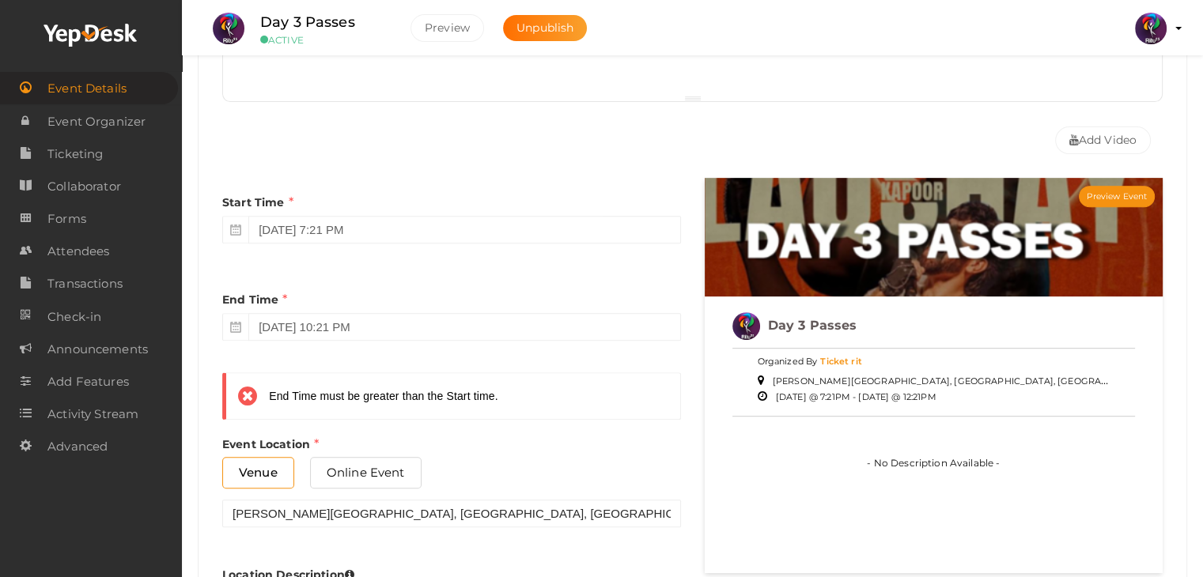
click at [323, 391] on div "End Time must be greater than the Start time." at bounding box center [383, 396] width 229 height 16
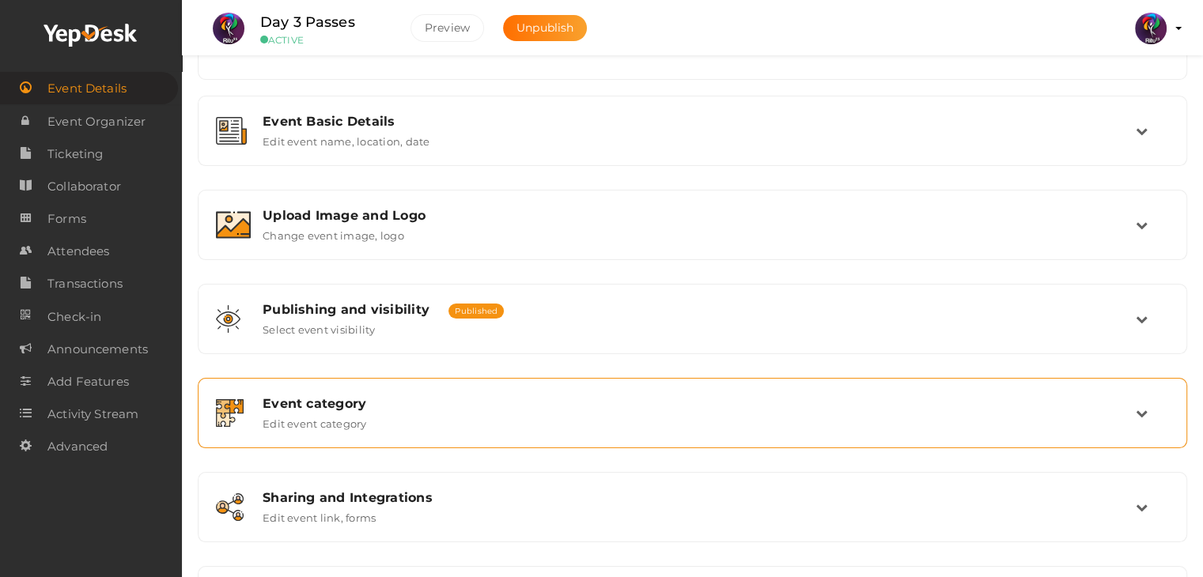
scroll to position [168, 0]
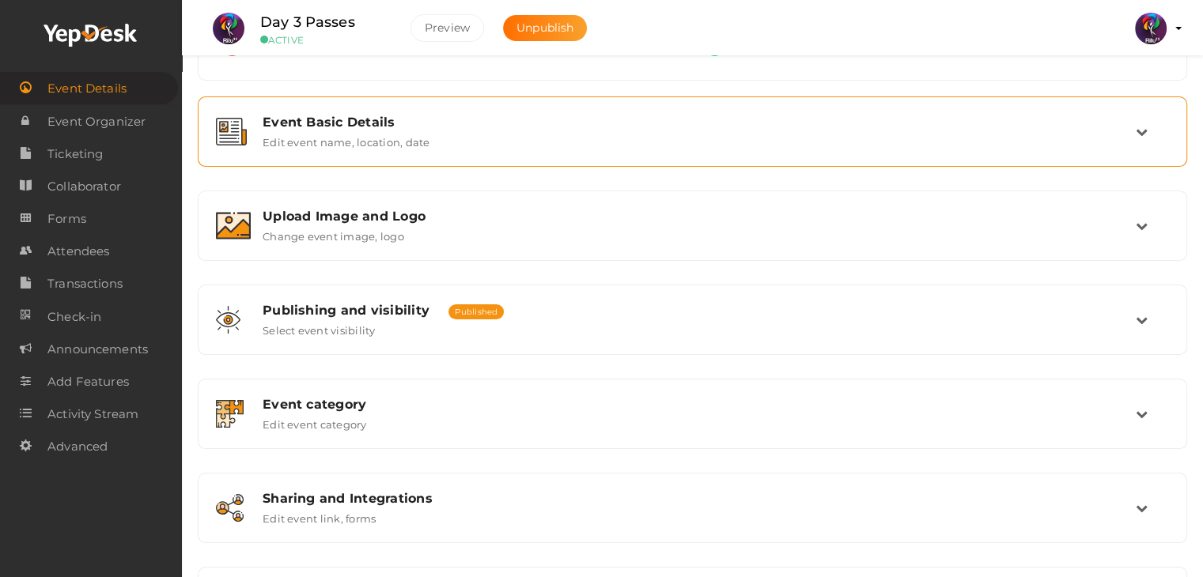
click at [429, 112] on div "Event Basic Details Edit event name, location, date" at bounding box center [692, 131] width 972 height 53
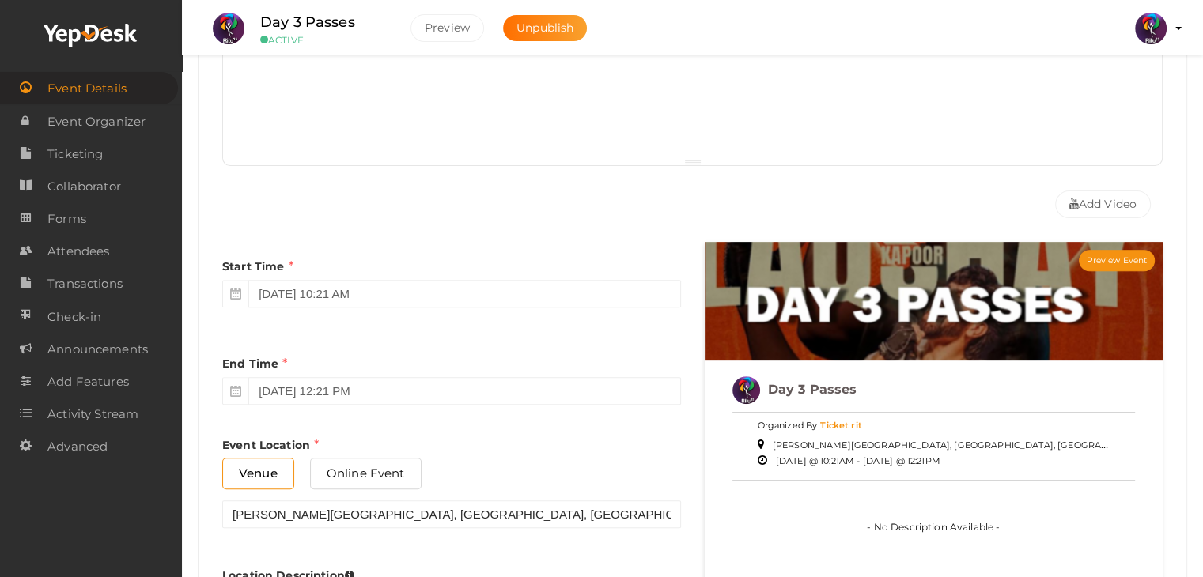
scroll to position [519, 0]
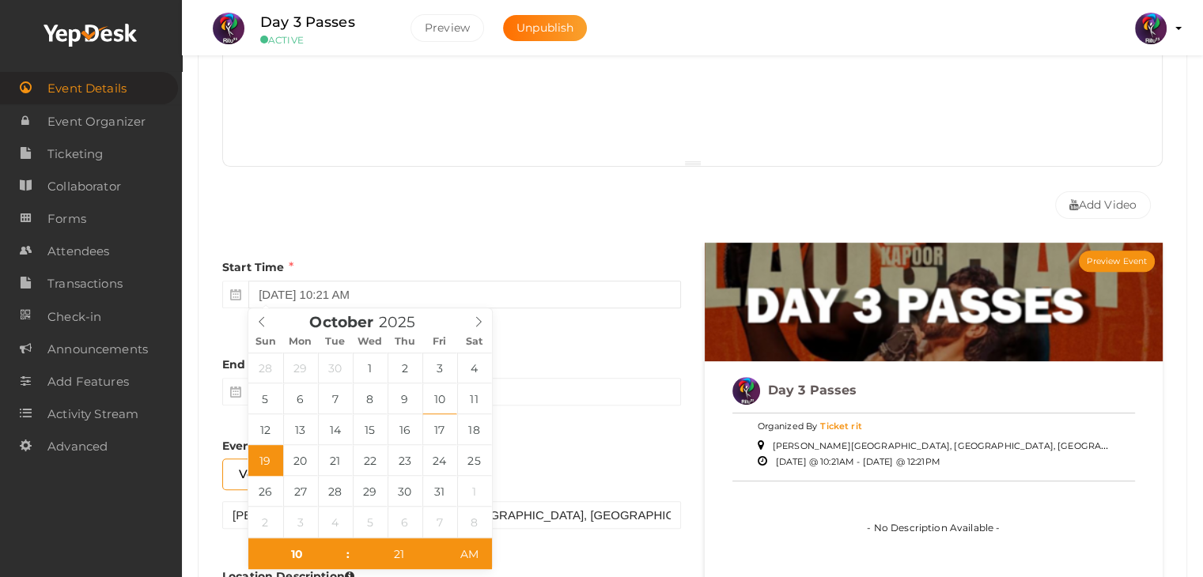
click at [403, 291] on input "October 19, 2025 10:21 AM" at bounding box center [464, 295] width 432 height 28
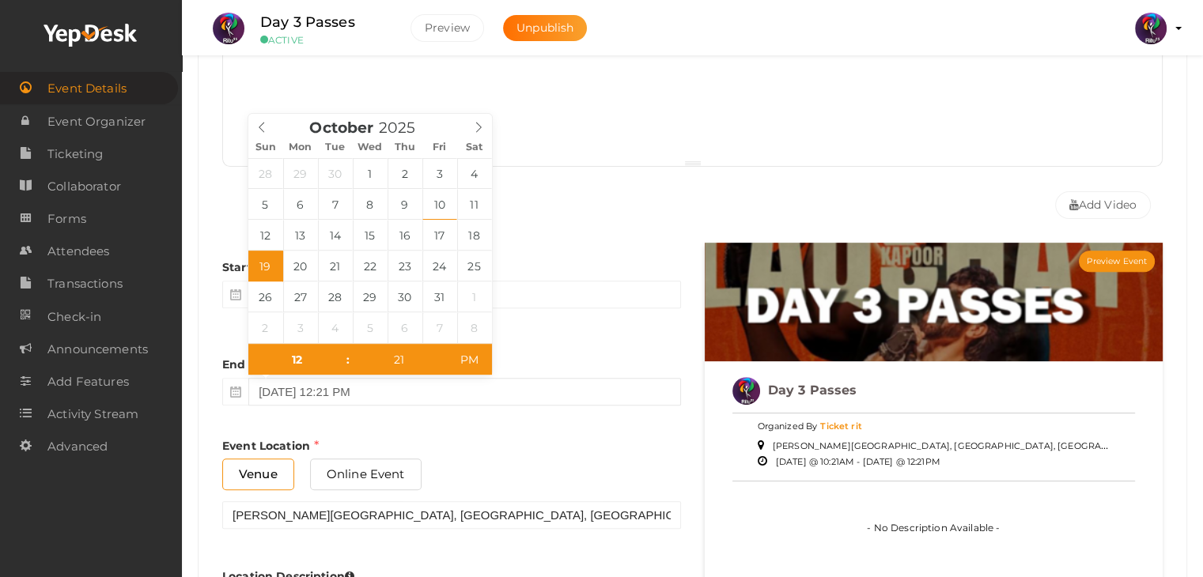
click at [578, 395] on input "October 19, 2025 12:21 PM" at bounding box center [464, 392] width 432 height 28
click at [285, 365] on input "12" at bounding box center [296, 360] width 97 height 32
click at [303, 361] on input "12" at bounding box center [296, 360] width 97 height 32
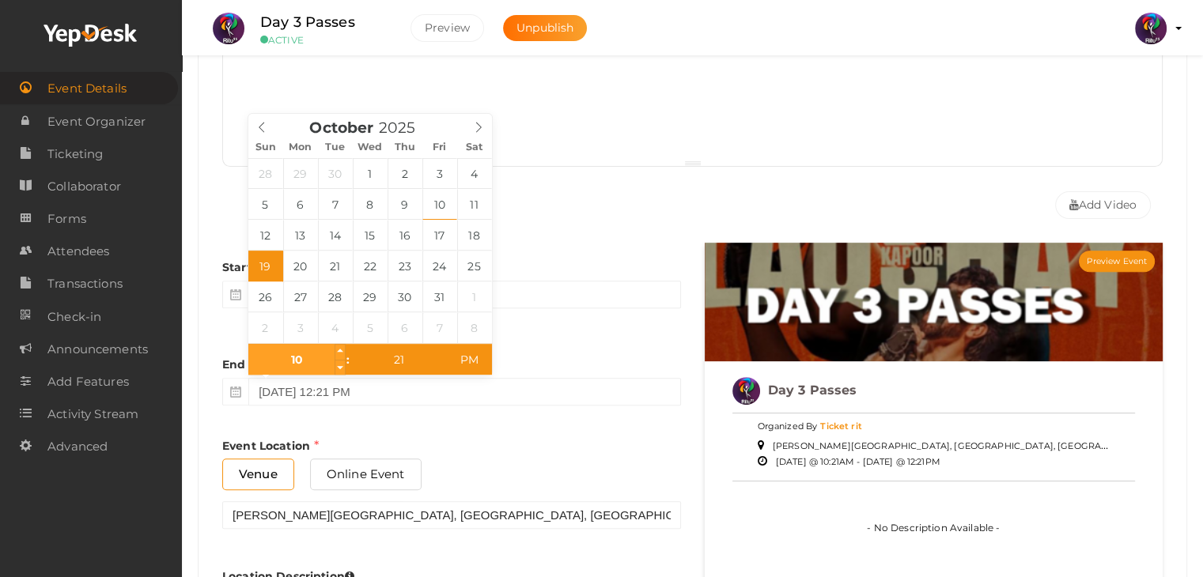
type input "10"
type input "October 19, 2025 10:21 PM"
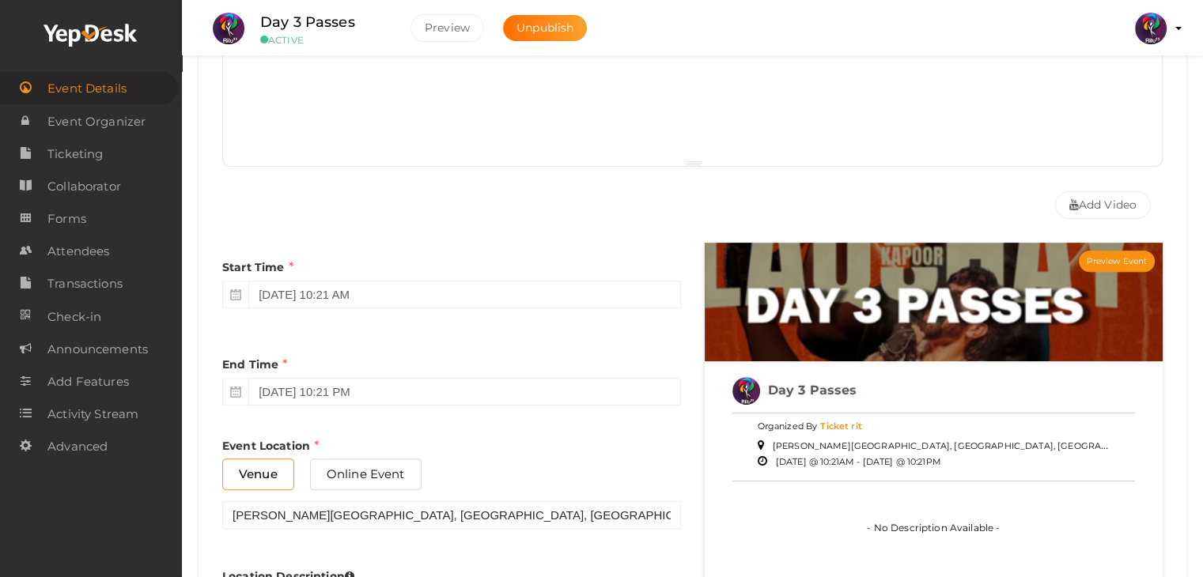
click at [588, 319] on div "Start Time October 19, 2025 10:21 AM End Time October 19, 2025 10:21 PM End Tim…" at bounding box center [451, 445] width 482 height 405
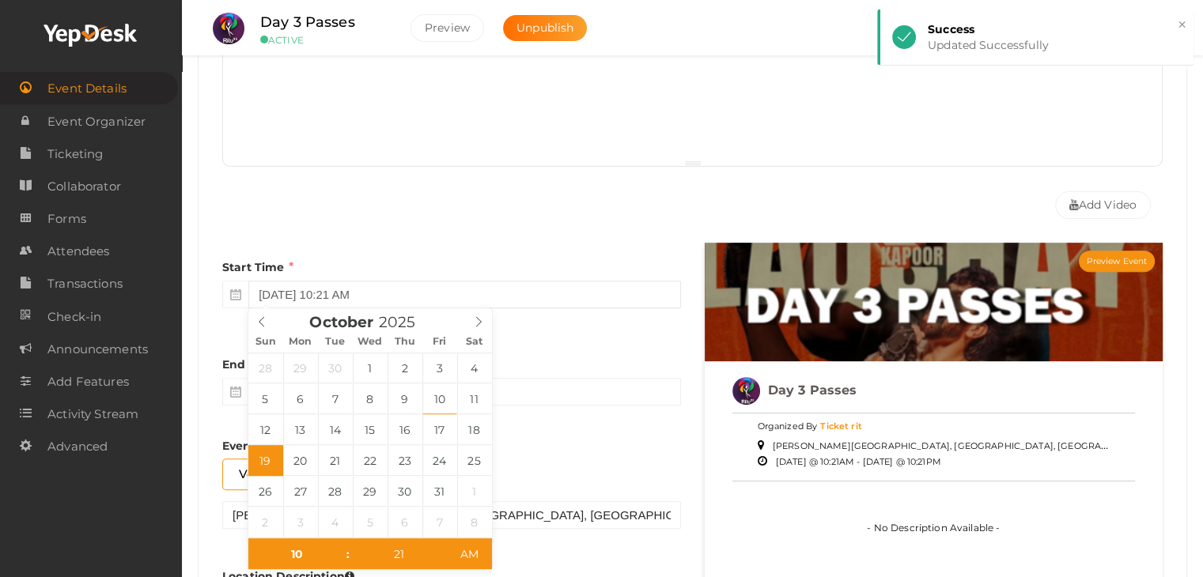
click at [369, 281] on input "October 19, 2025 10:21 AM" at bounding box center [464, 295] width 432 height 28
click at [320, 557] on input "10" at bounding box center [296, 555] width 97 height 32
type input "7"
type input "October 19, 2025 7:21 AM"
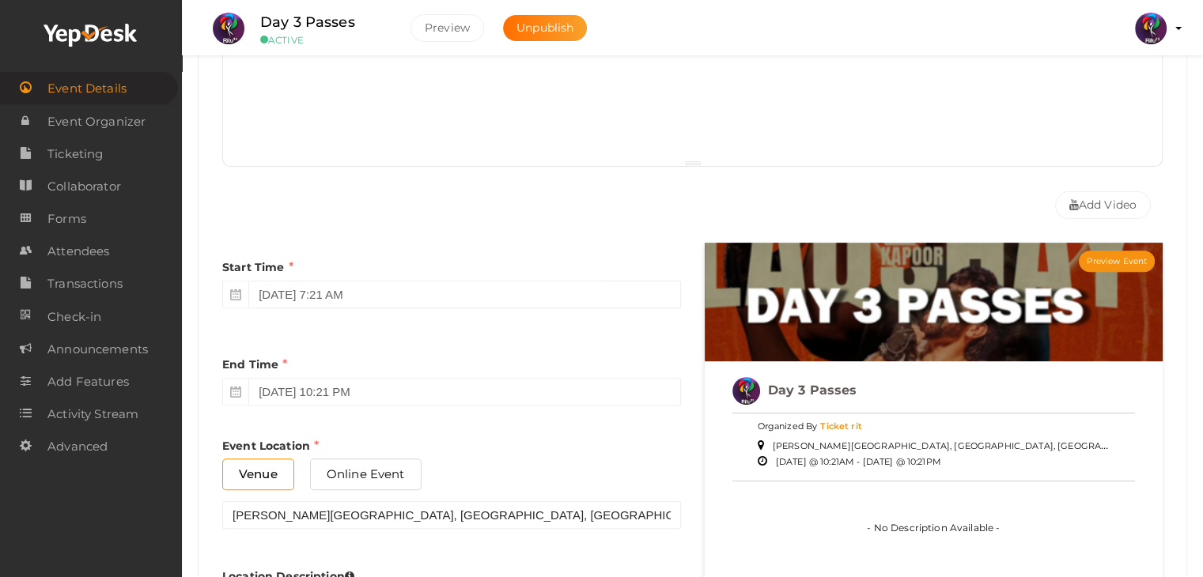
click at [547, 428] on div "Start Time October 19, 2025 7:21 AM End Time October 19, 2025 10:21 PM End Time…" at bounding box center [451, 445] width 482 height 405
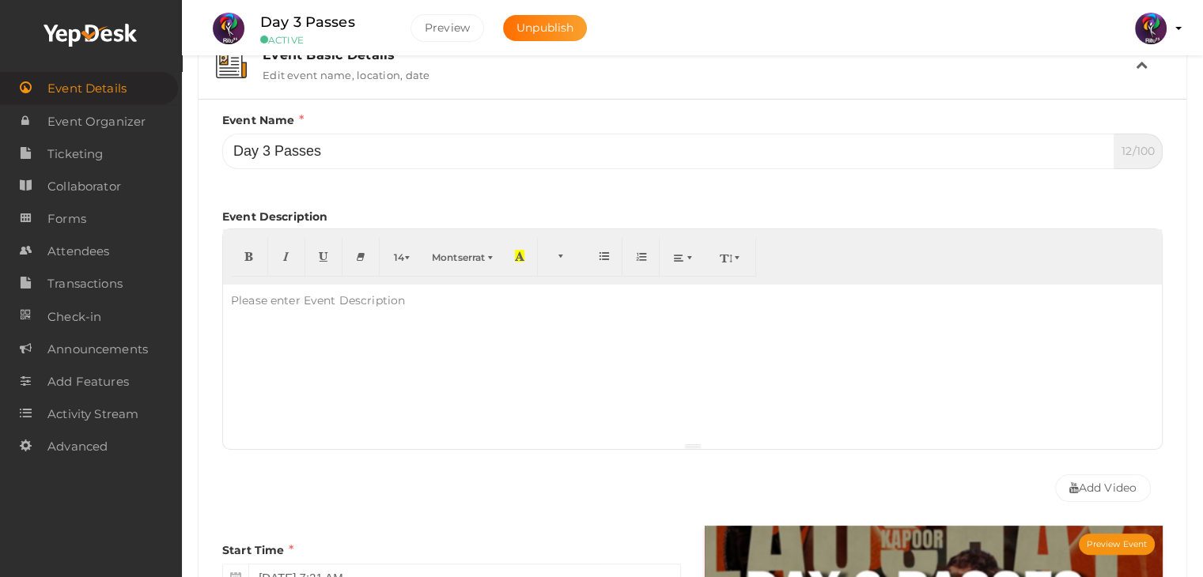
scroll to position [225, 0]
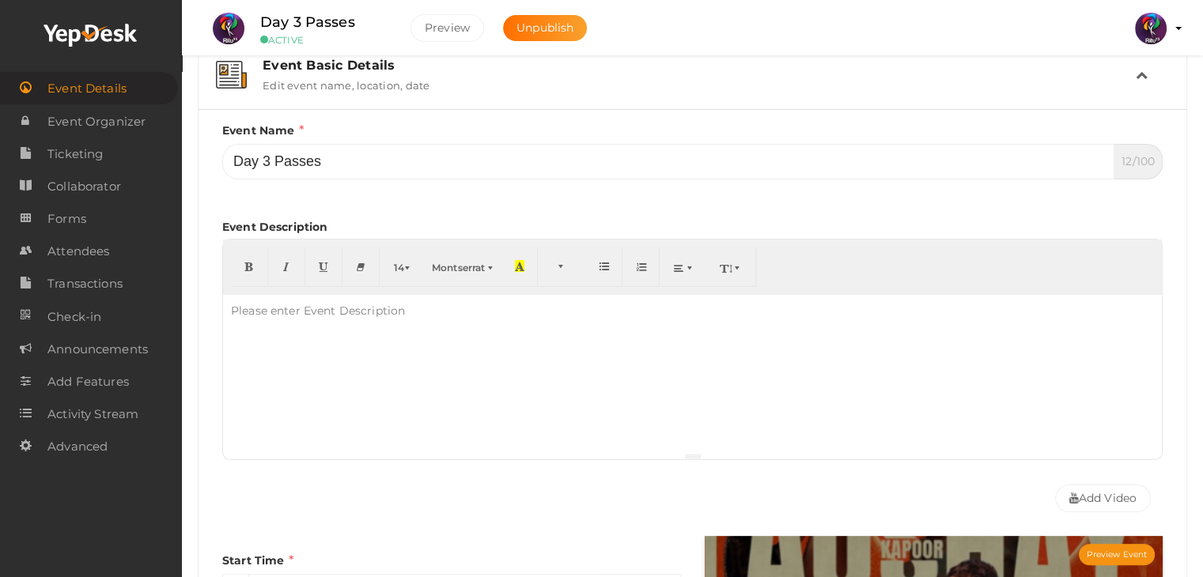
click at [1136, 77] on icon at bounding box center [1142, 75] width 12 height 12
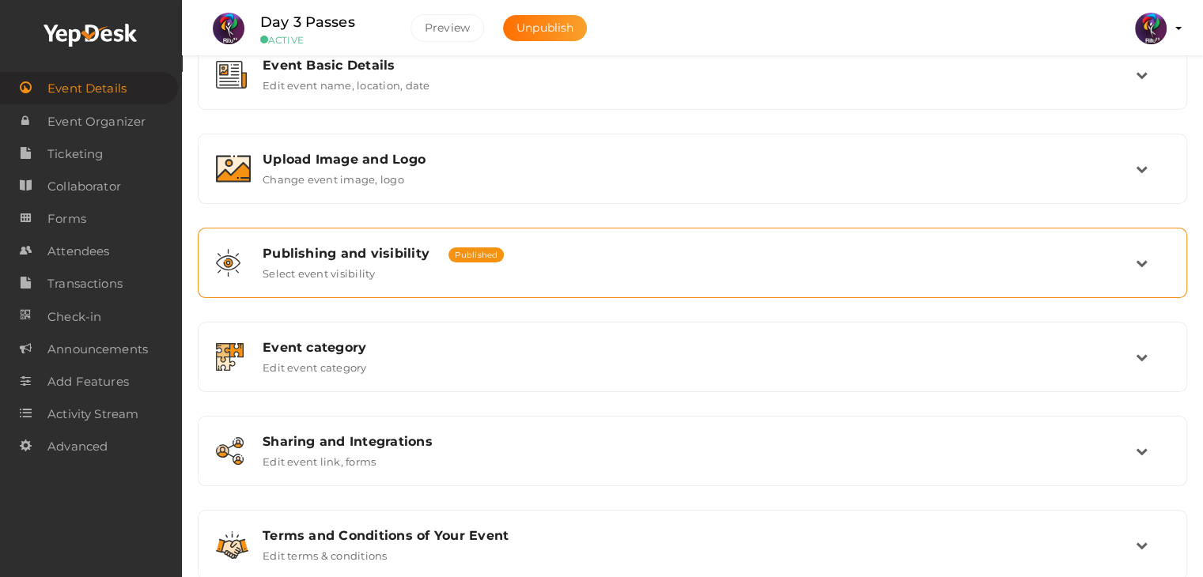
click at [648, 265] on div "Publishing and visibility Published UnPublished Select event visibility" at bounding box center [693, 263] width 885 height 34
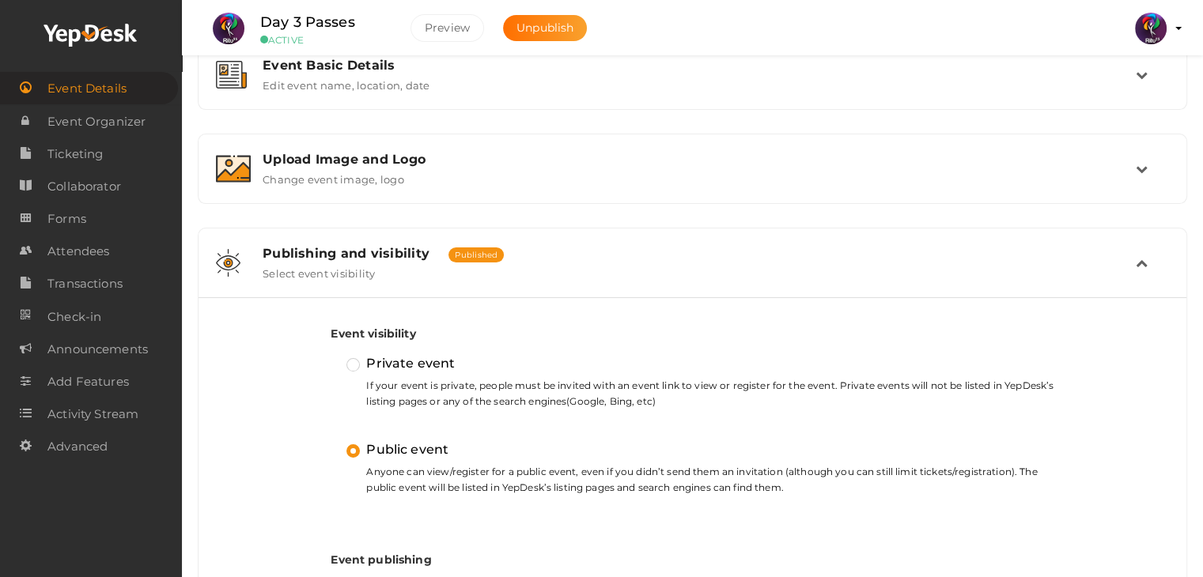
click at [648, 265] on div "Publishing and visibility Published UnPublished Select event visibility" at bounding box center [693, 263] width 885 height 34
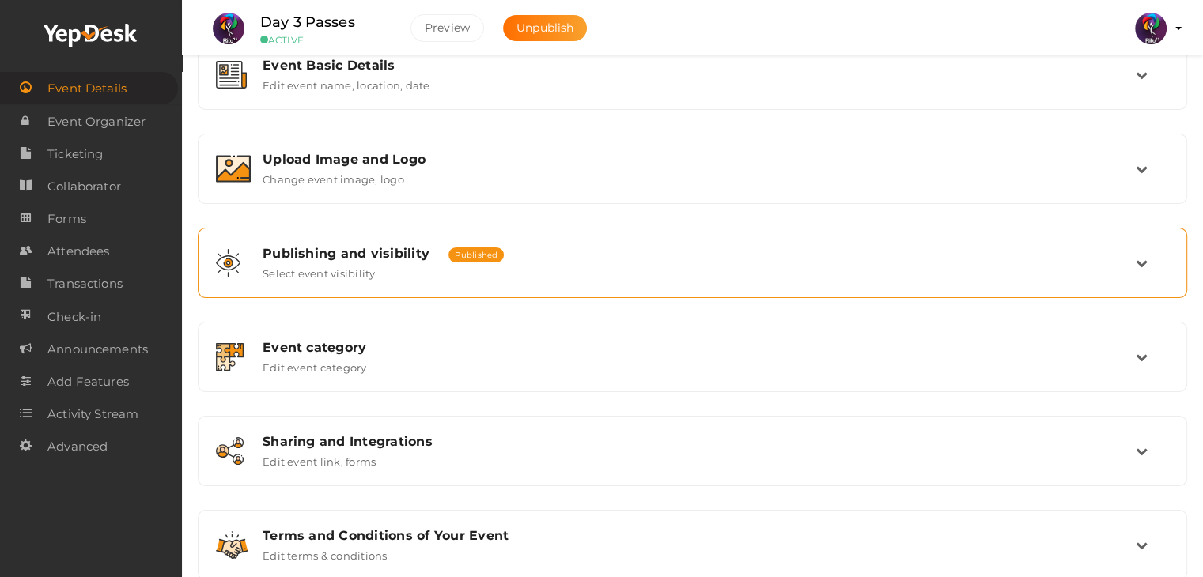
scroll to position [0, 0]
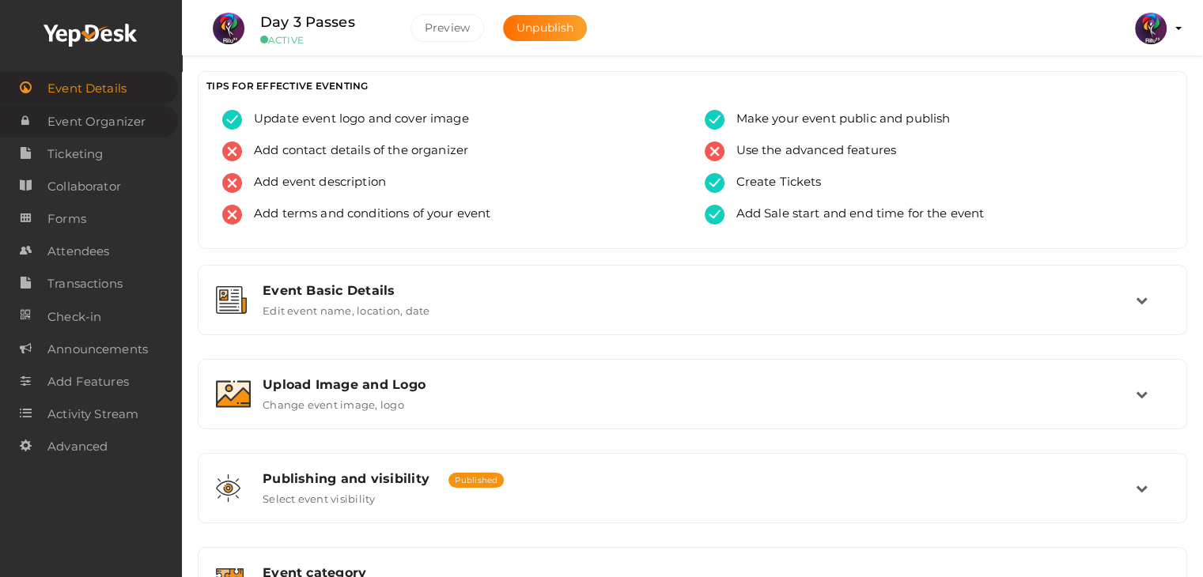
click at [79, 121] on span "Event Organizer" at bounding box center [96, 122] width 98 height 32
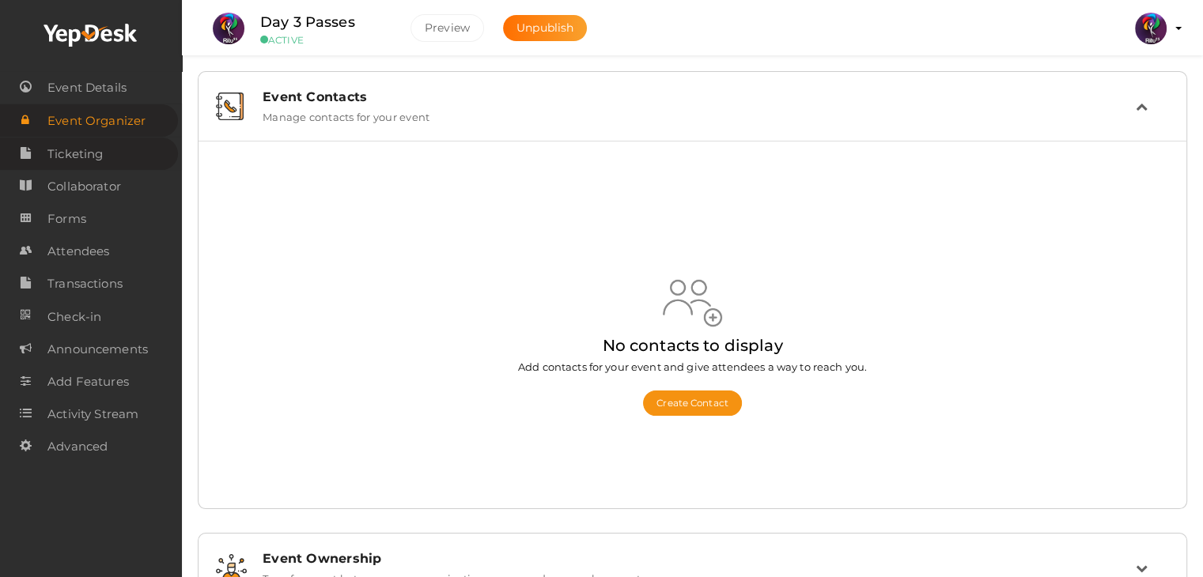
click at [89, 153] on span "Ticketing" at bounding box center [74, 154] width 55 height 32
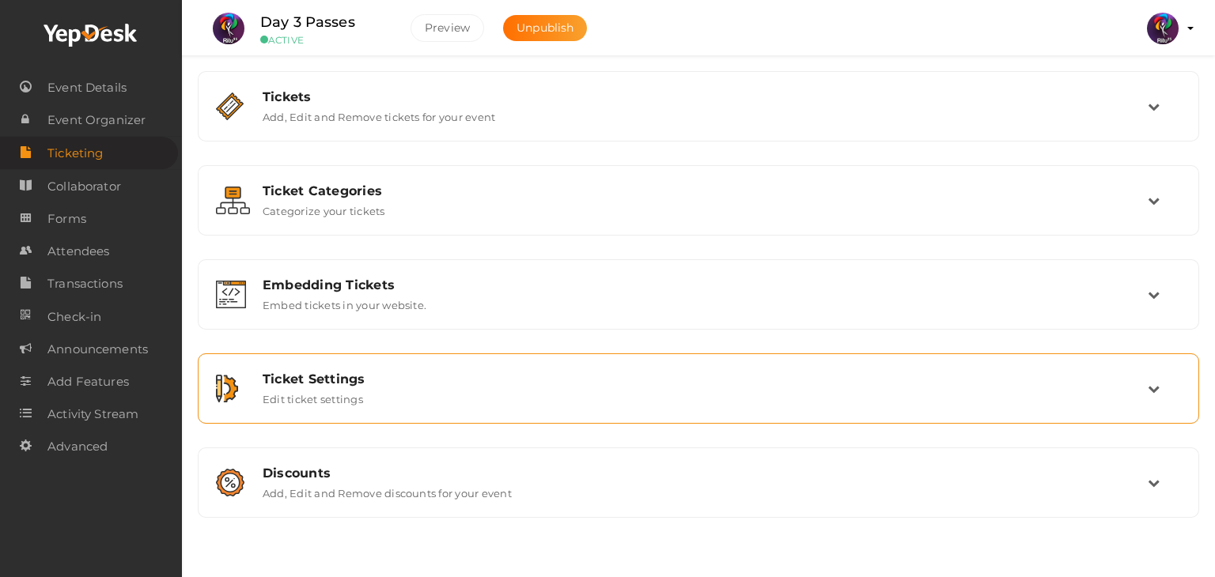
click at [345, 396] on label "Edit ticket settings" at bounding box center [313, 396] width 100 height 19
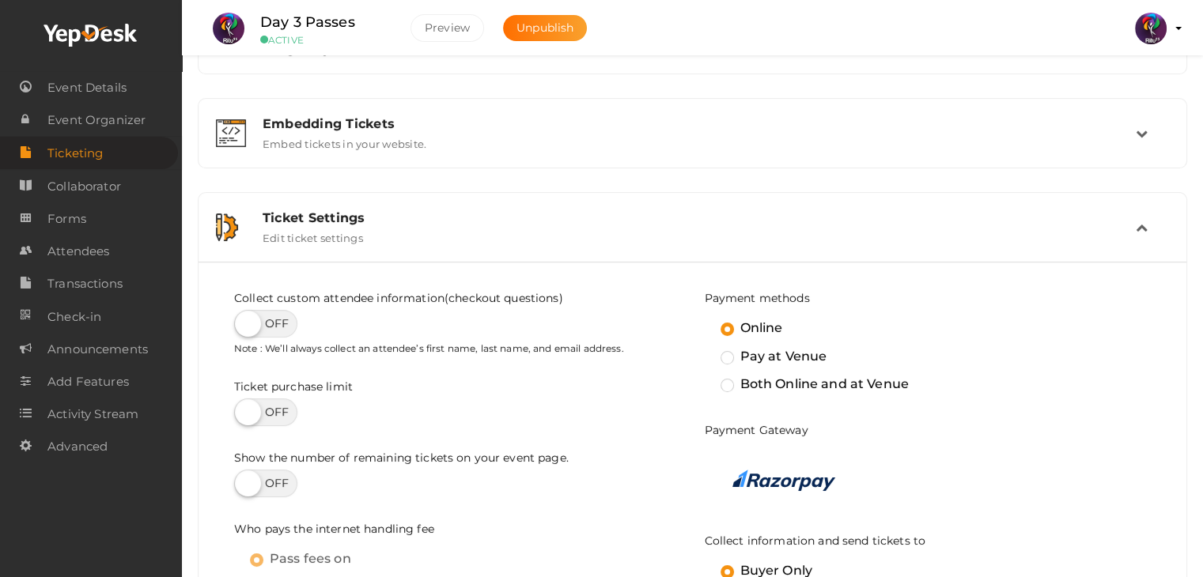
scroll to position [161, 0]
click at [406, 236] on div "Ticket Settings Edit ticket settings" at bounding box center [693, 227] width 885 height 34
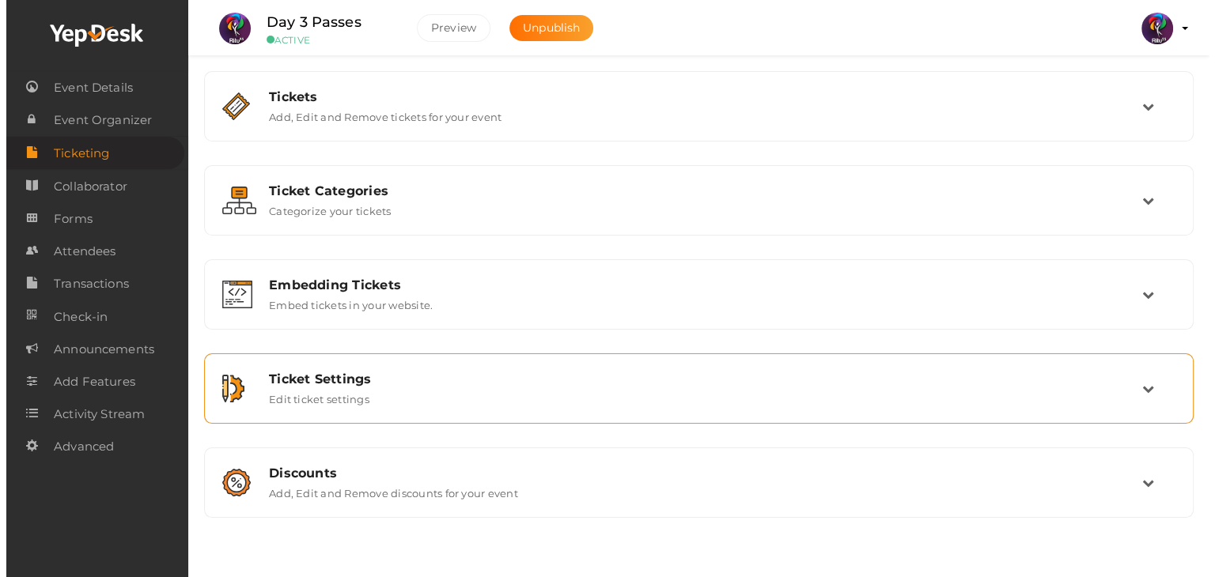
scroll to position [0, 0]
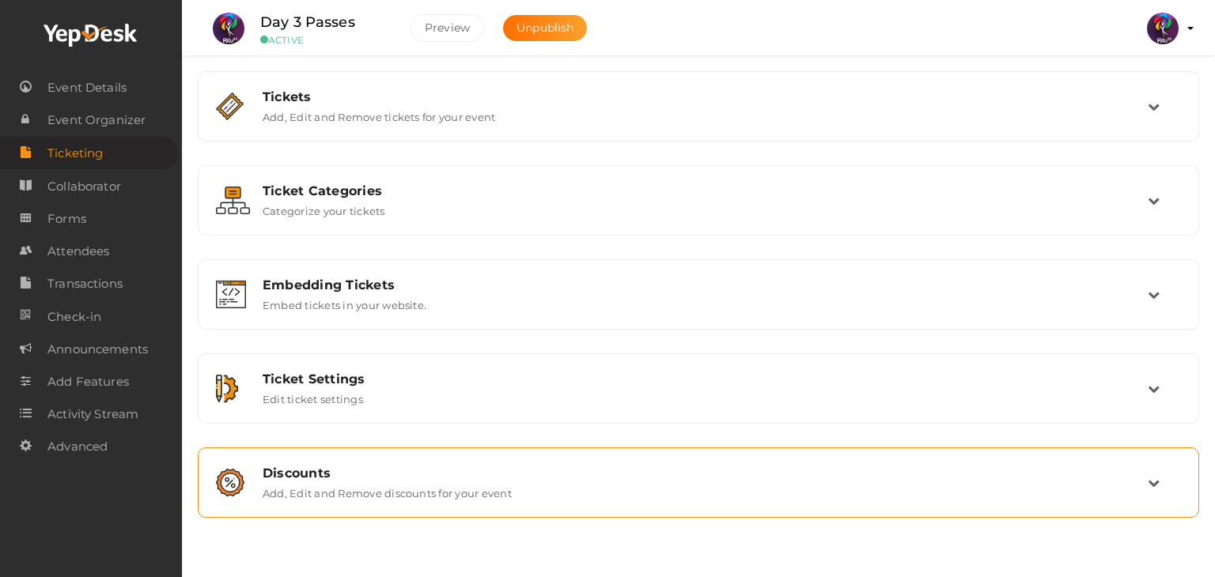
click at [395, 505] on div "Discounts Add, Edit and Remove discounts for your event" at bounding box center [698, 482] width 984 height 53
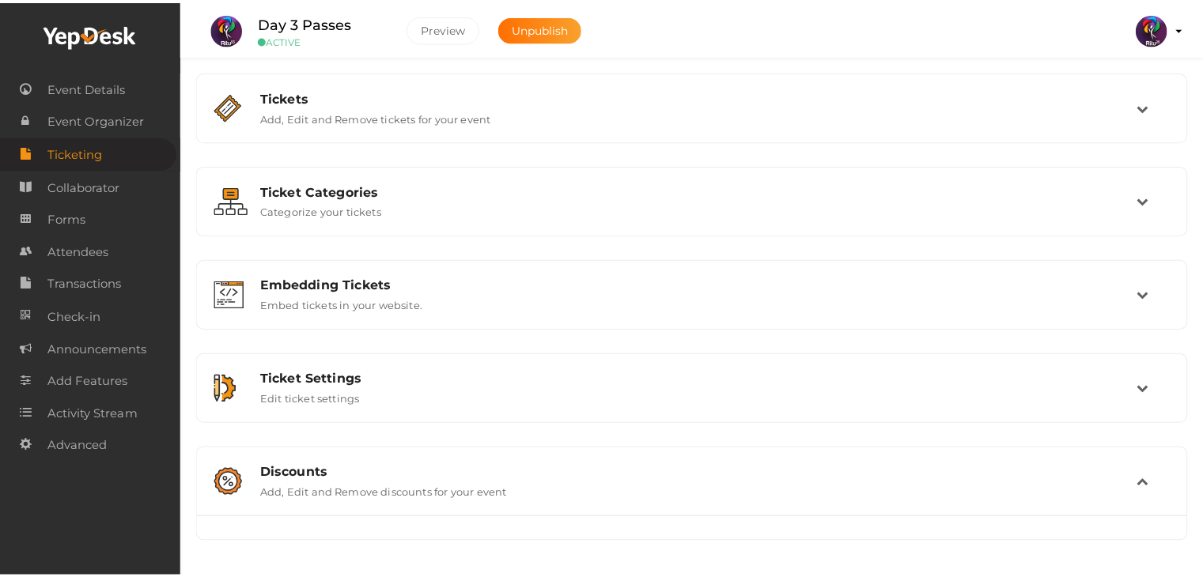
scroll to position [2, 0]
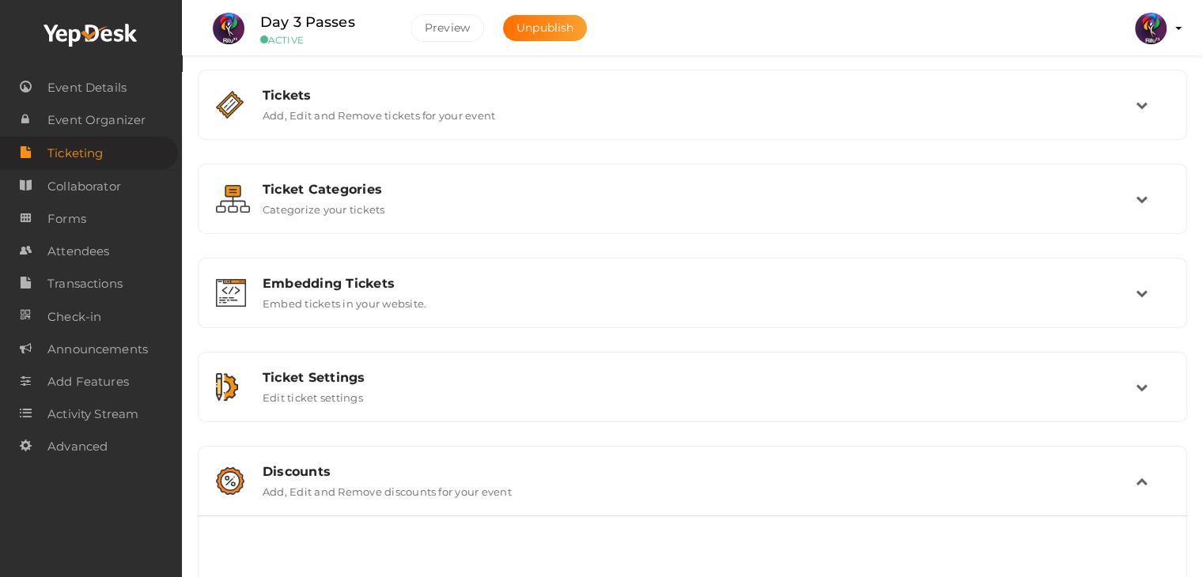
click at [552, 467] on div "Discounts" at bounding box center [699, 471] width 873 height 15
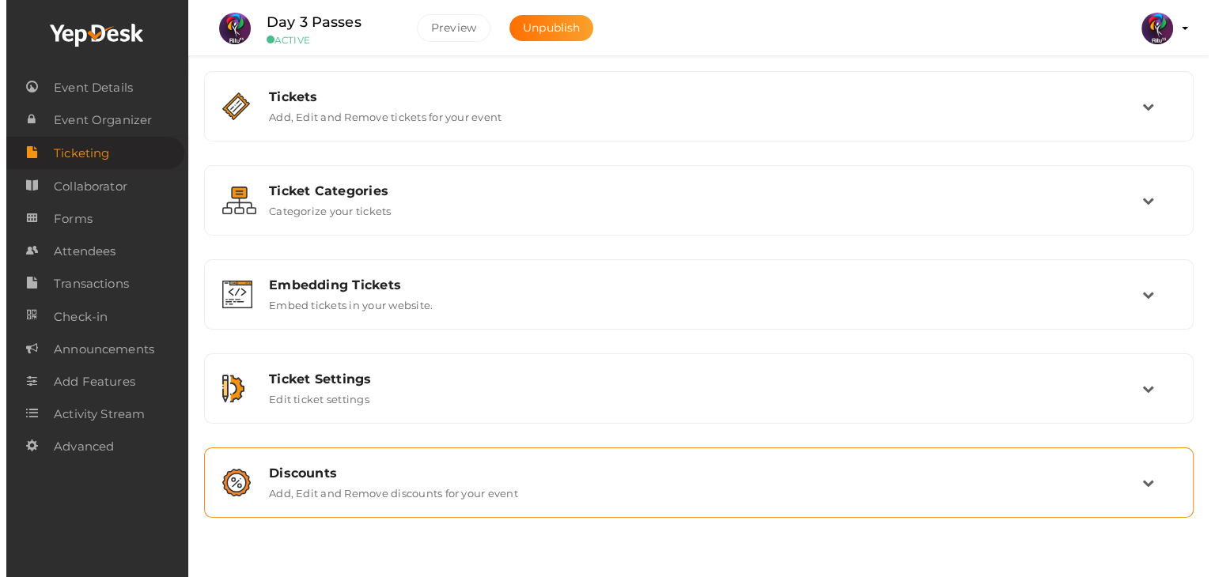
scroll to position [0, 0]
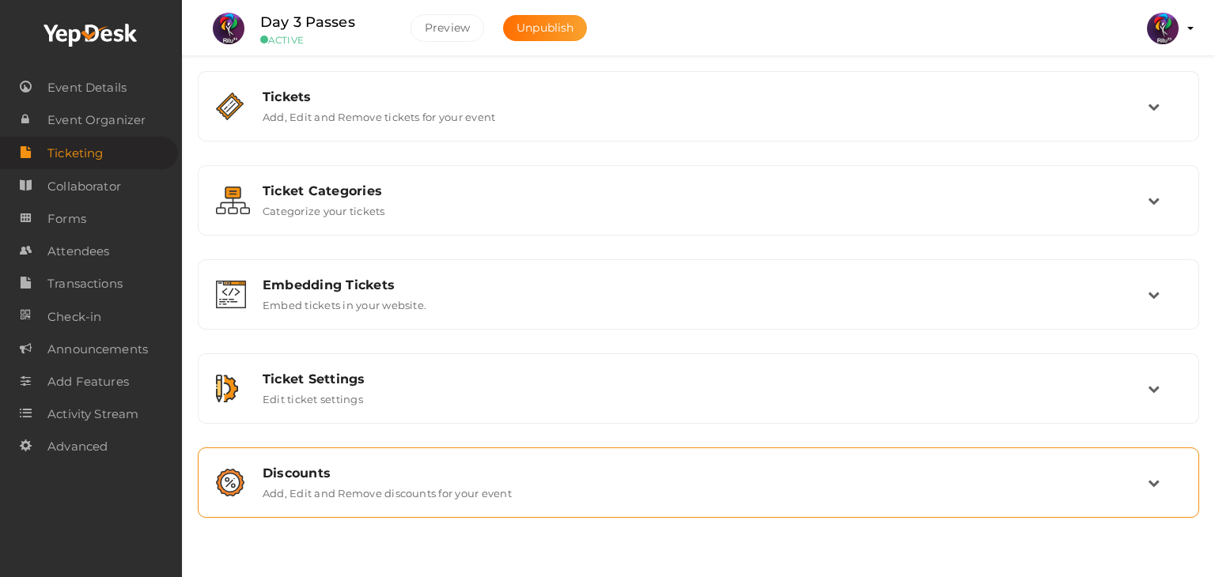
click at [552, 467] on div "Discounts" at bounding box center [705, 473] width 885 height 15
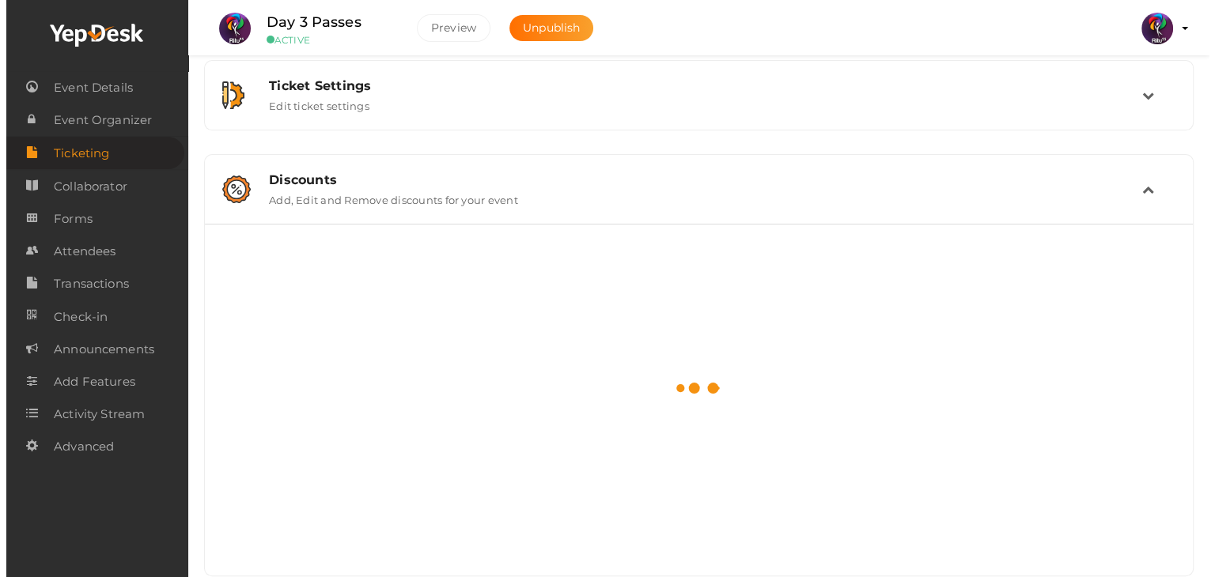
scroll to position [233, 0]
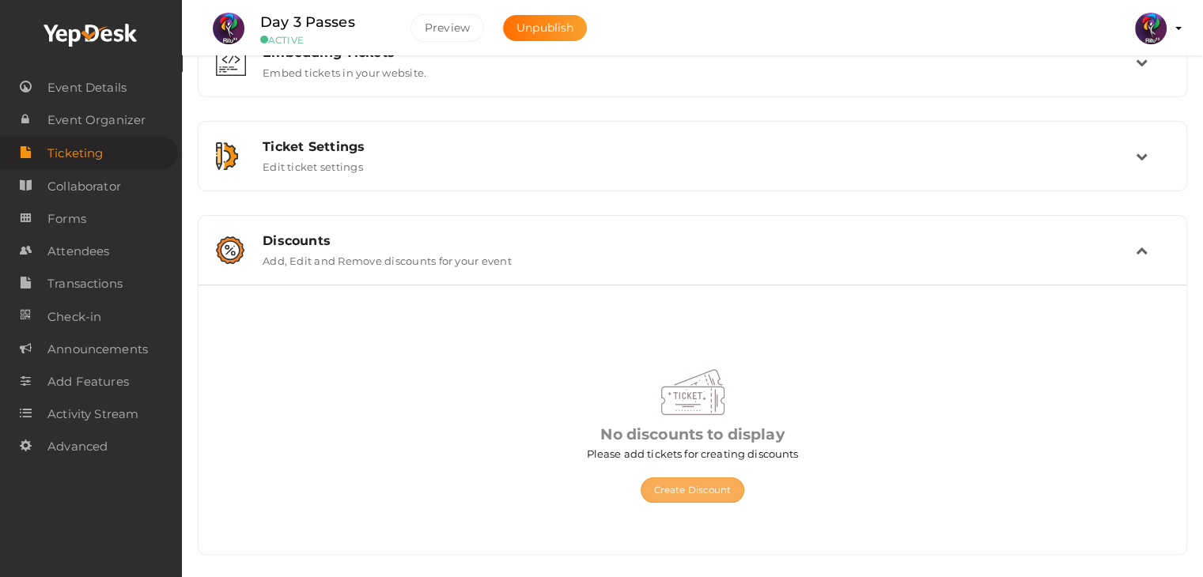
click at [698, 483] on button "Create Discount" at bounding box center [693, 490] width 104 height 25
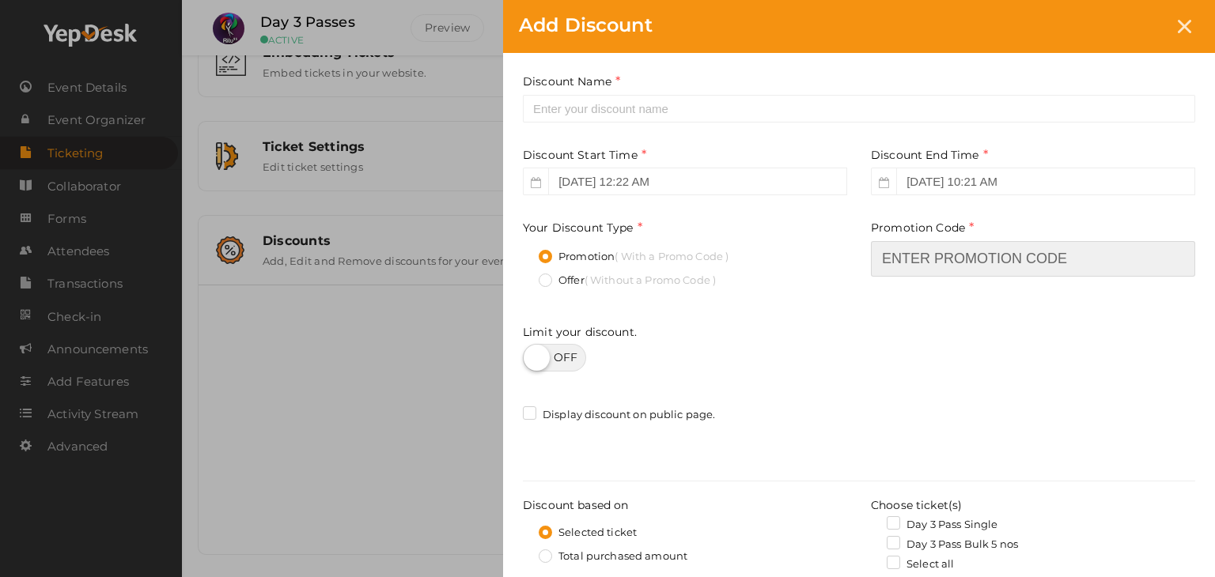
click at [959, 244] on input "text" at bounding box center [1033, 259] width 324 height 36
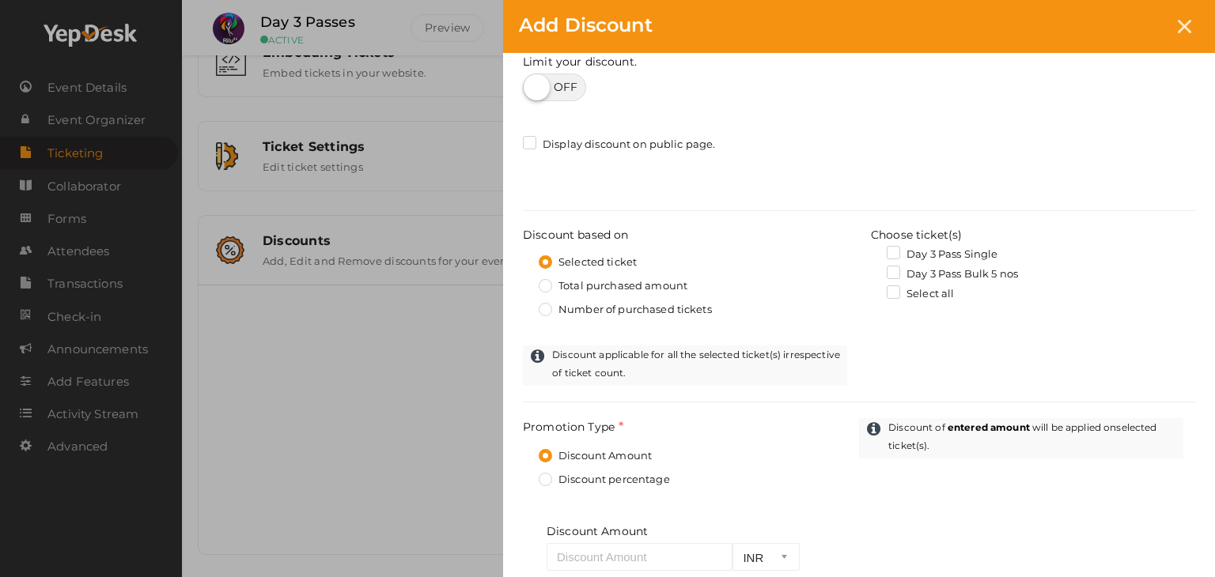
scroll to position [271, 0]
click at [899, 246] on label "Day 3 Pass Single" at bounding box center [942, 254] width 111 height 16
click at [871, 249] on input "Day 3 Pass Single" at bounding box center [871, 249] width 0 height 0
click at [687, 561] on input "number" at bounding box center [640, 557] width 186 height 28
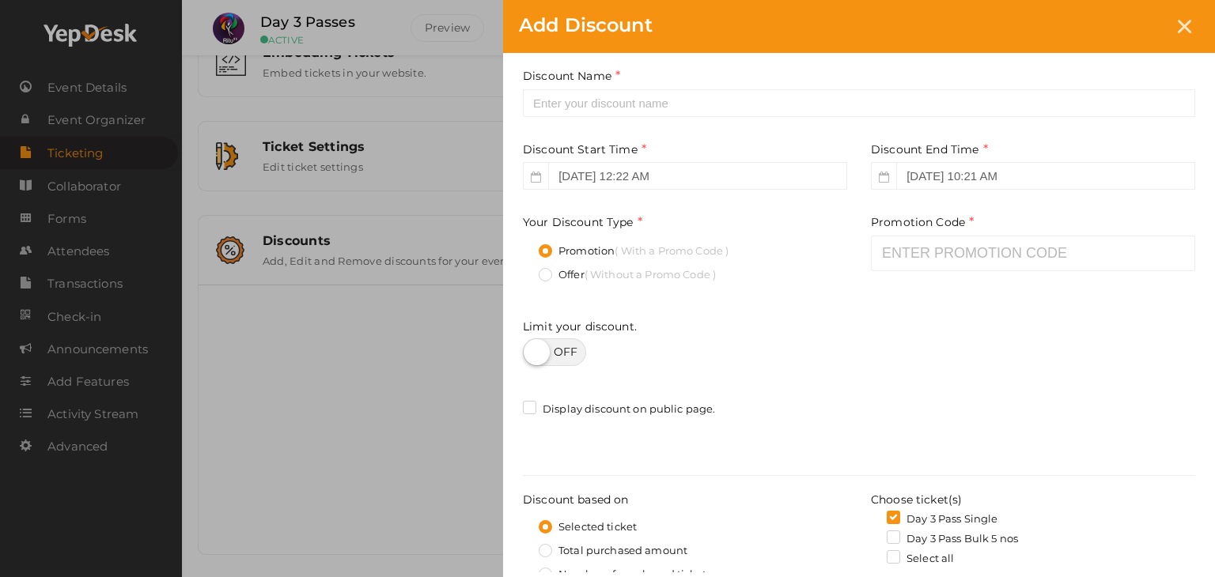
scroll to position [5, 0]
type input "75"
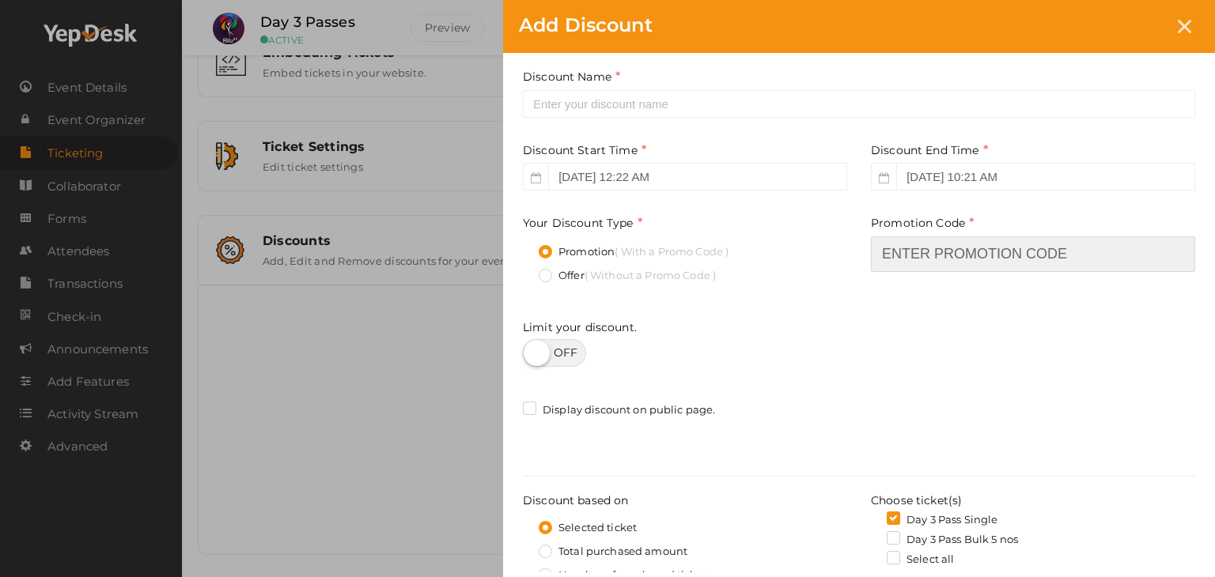
click at [950, 258] on input "text" at bounding box center [1033, 254] width 324 height 36
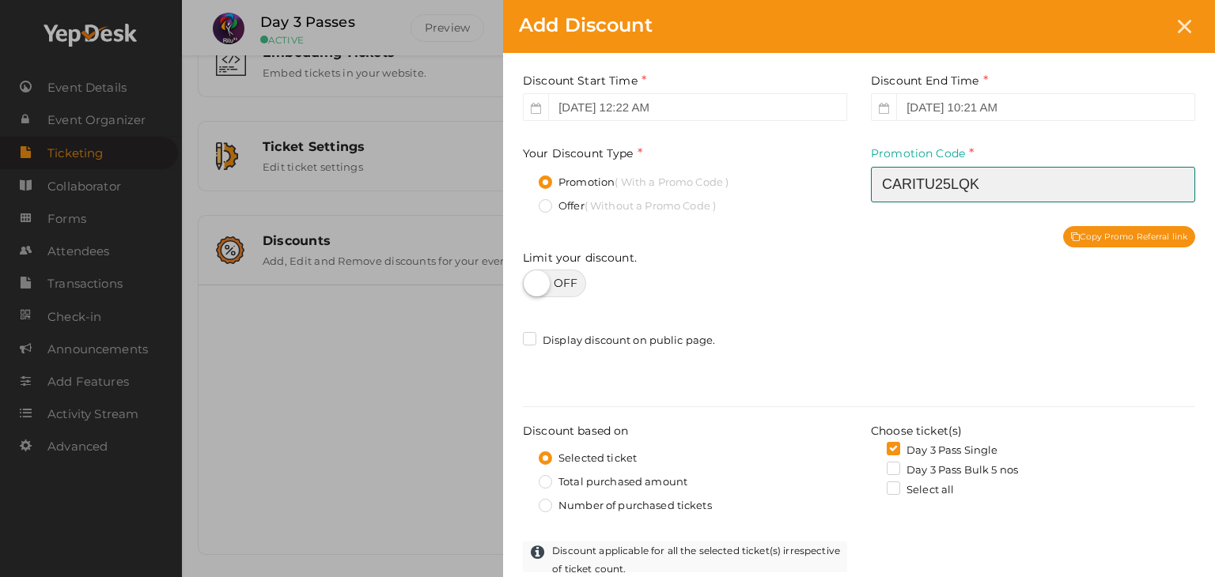
scroll to position [0, 0]
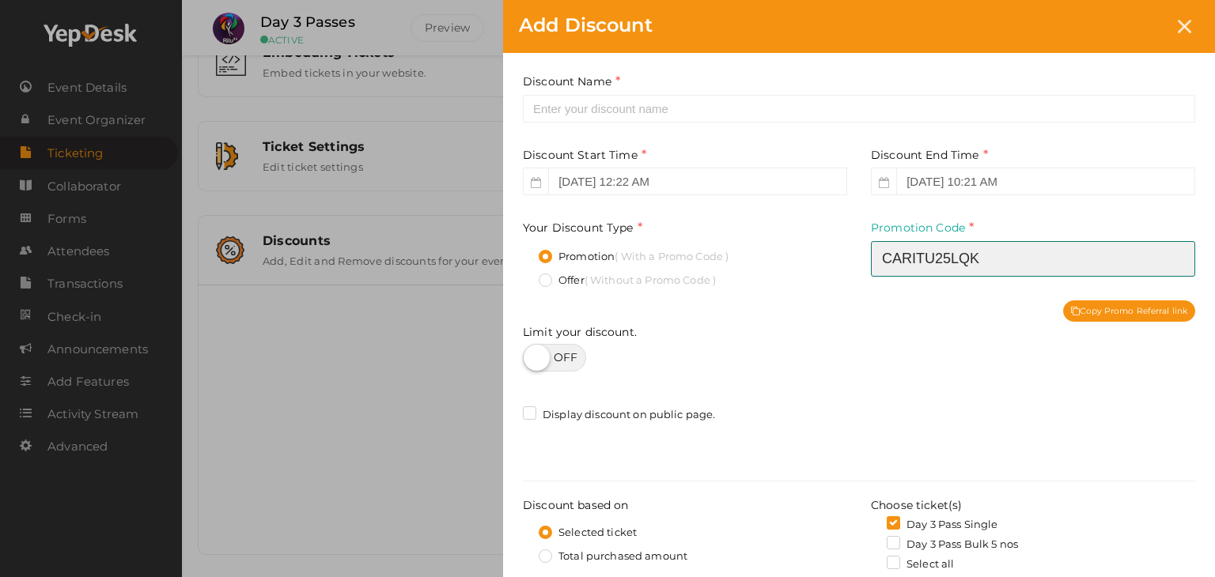
type input "caritu25lqk"
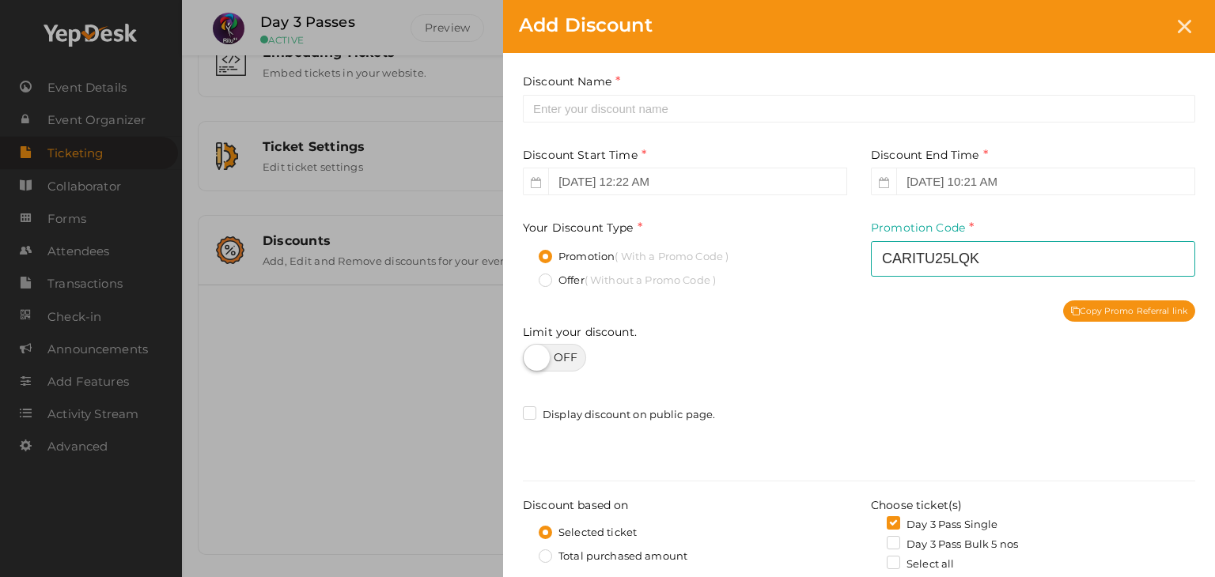
click at [562, 358] on label at bounding box center [554, 358] width 63 height 28
click at [533, 358] on input "checkbox" at bounding box center [528, 352] width 10 height 10
checkbox input "true"
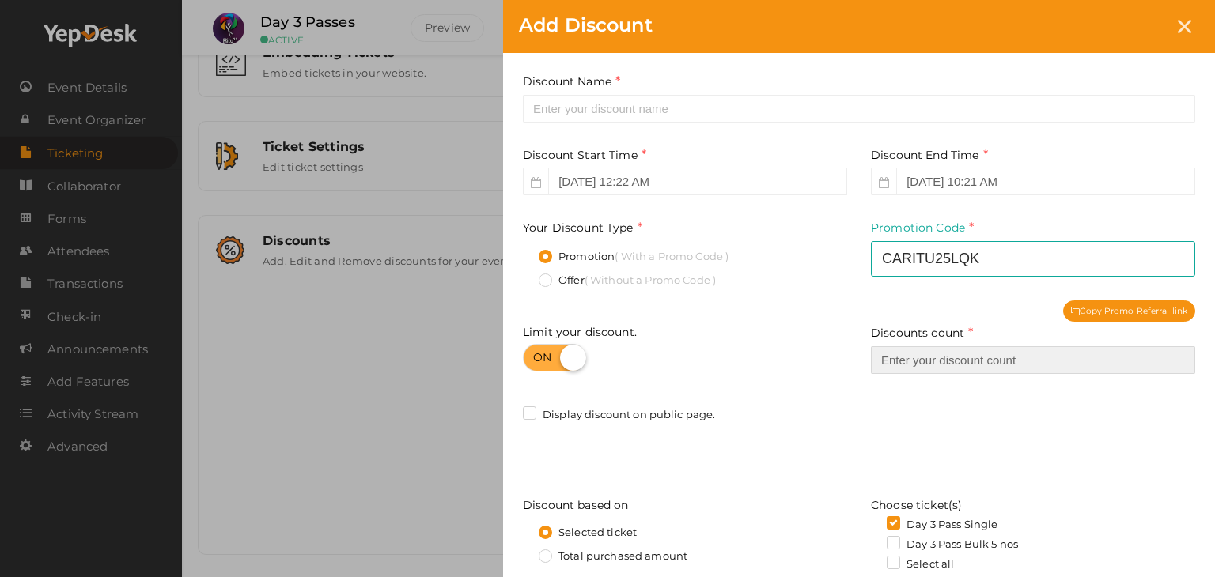
click at [895, 366] on input "number" at bounding box center [1033, 360] width 324 height 28
type input "10"
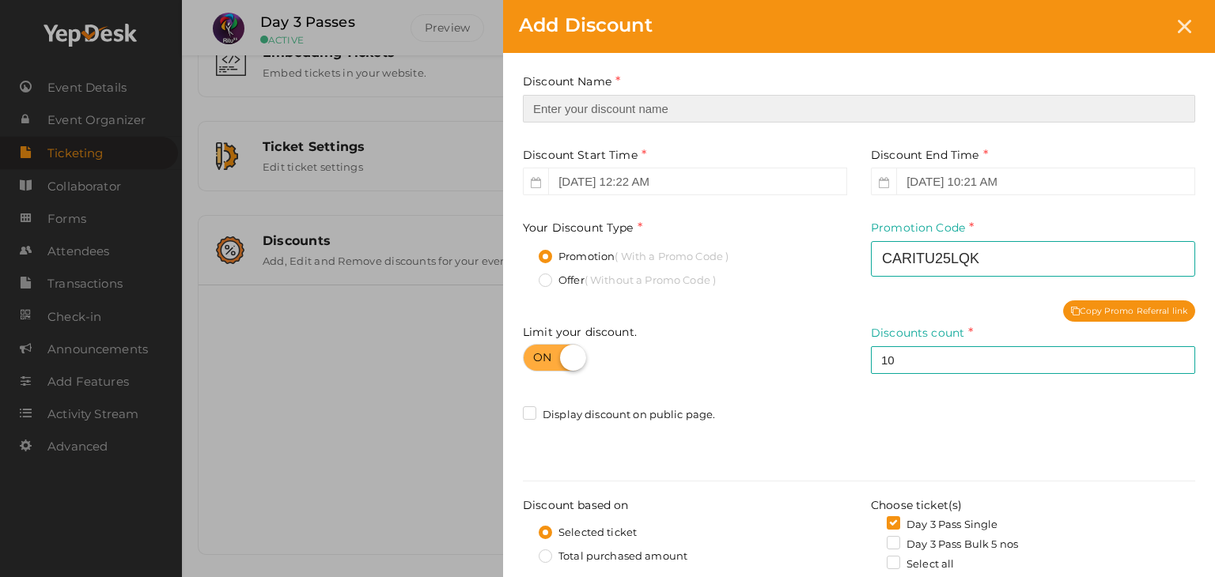
click at [709, 111] on input "text" at bounding box center [859, 109] width 672 height 28
type input "l"
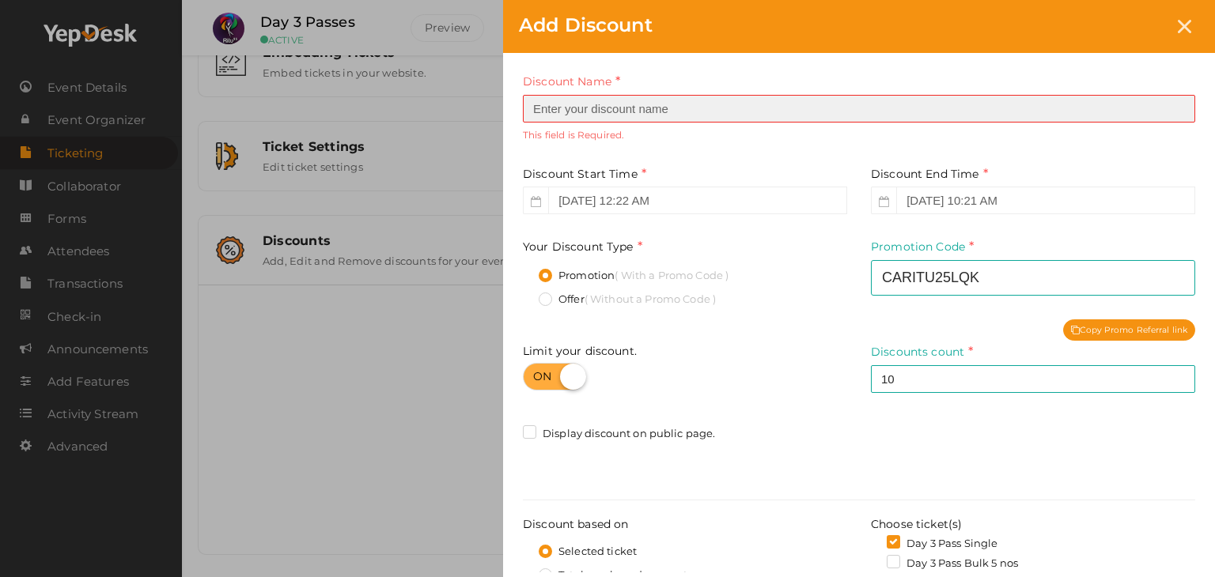
type input "l"
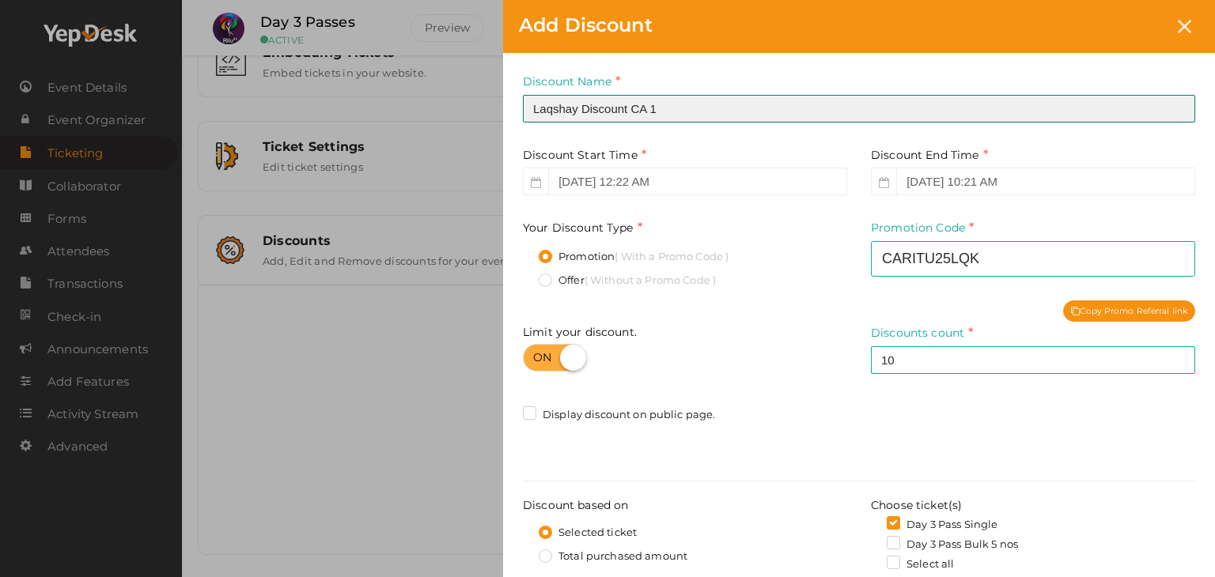
type input "Laqshay Discount CA 1"
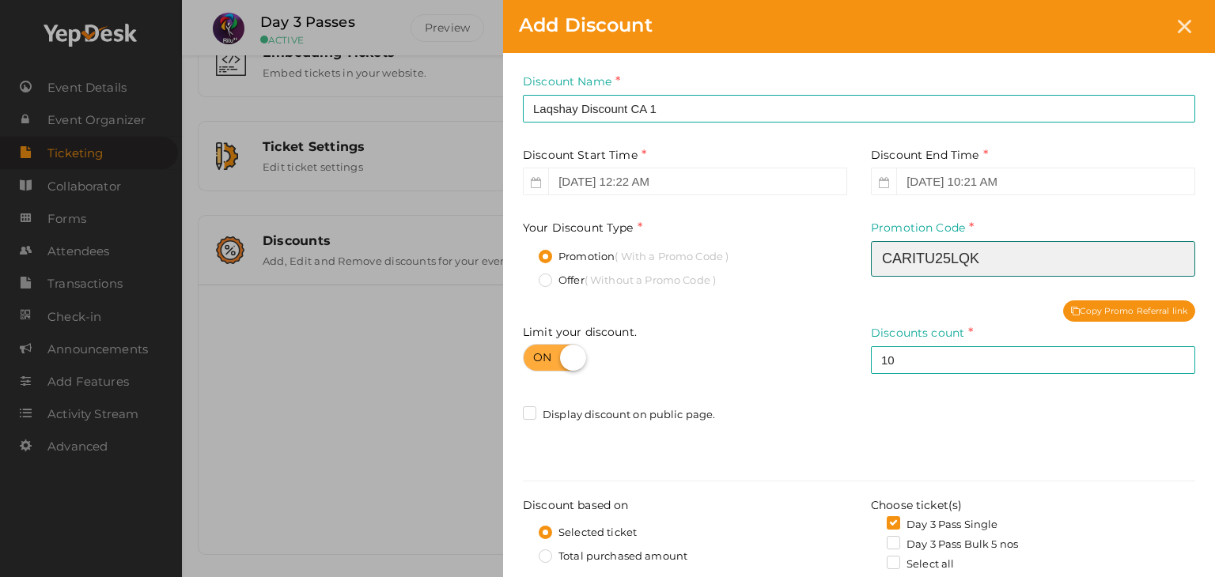
click at [1012, 266] on input "caritu25lqk" at bounding box center [1033, 259] width 324 height 36
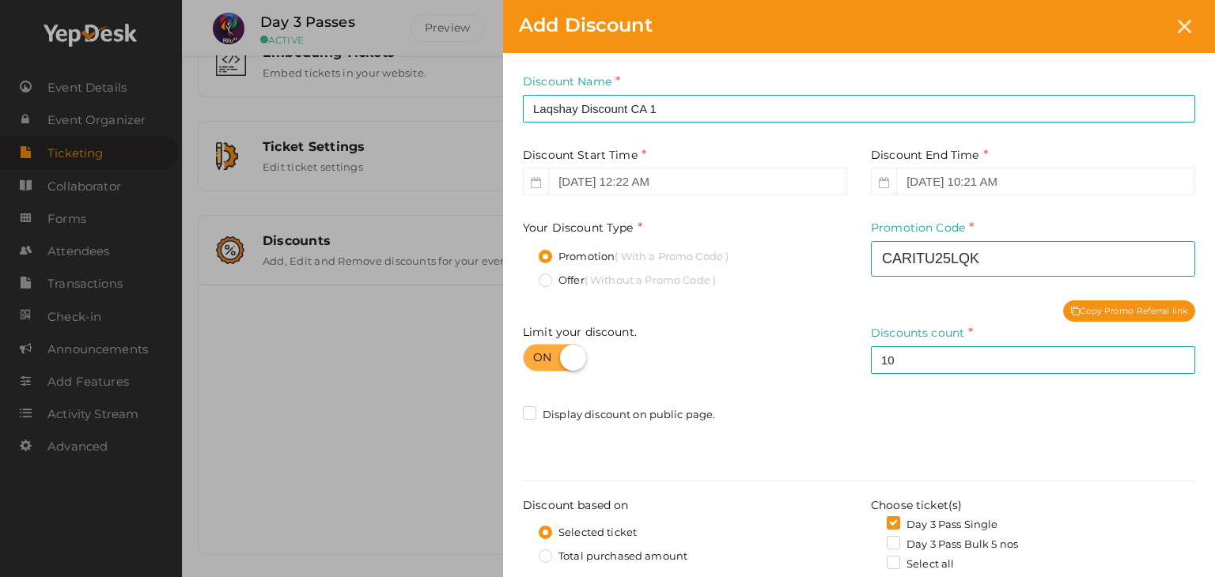
click at [862, 289] on div "Discount Name Laqshay Discount CA 1 This field is Required. Promotion Name alre…" at bounding box center [859, 492] width 712 height 878
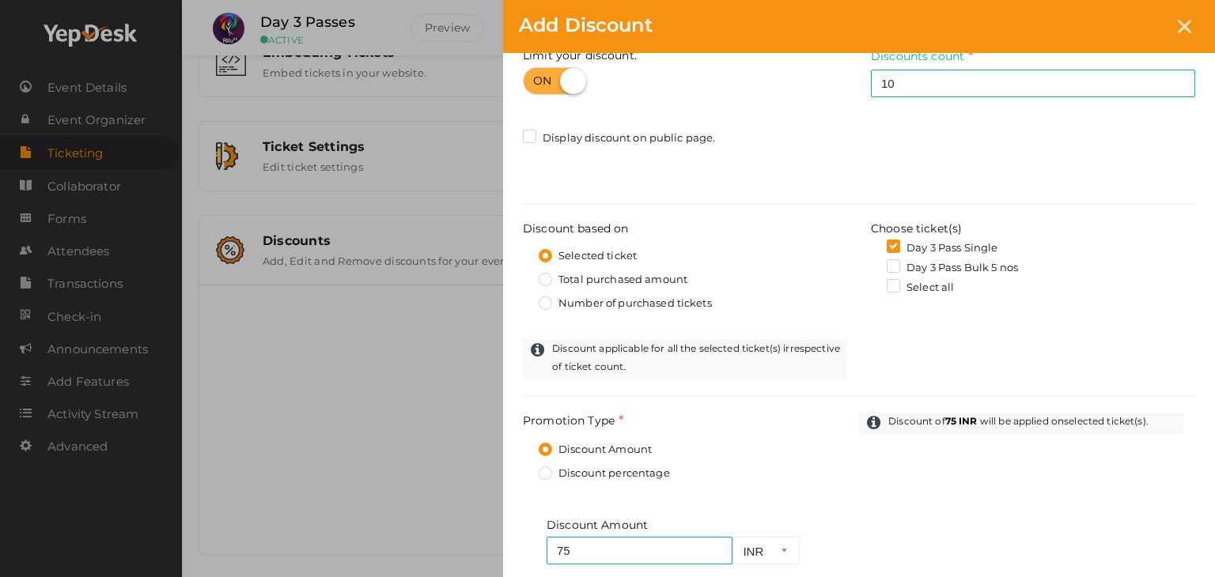
scroll to position [479, 0]
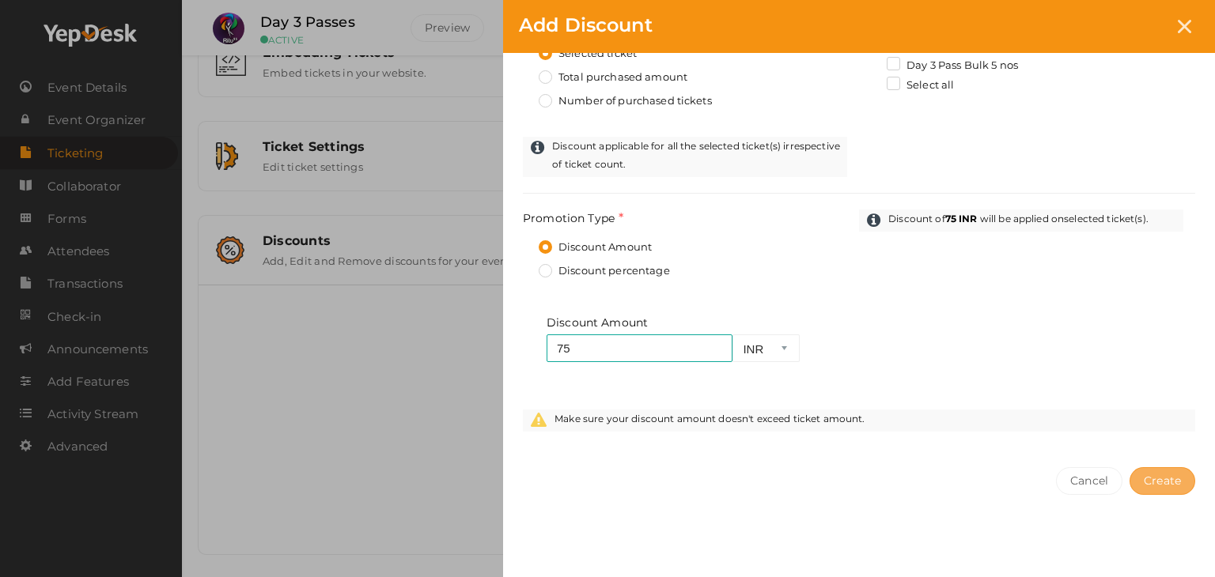
click at [1160, 482] on span "Create" at bounding box center [1162, 481] width 37 height 14
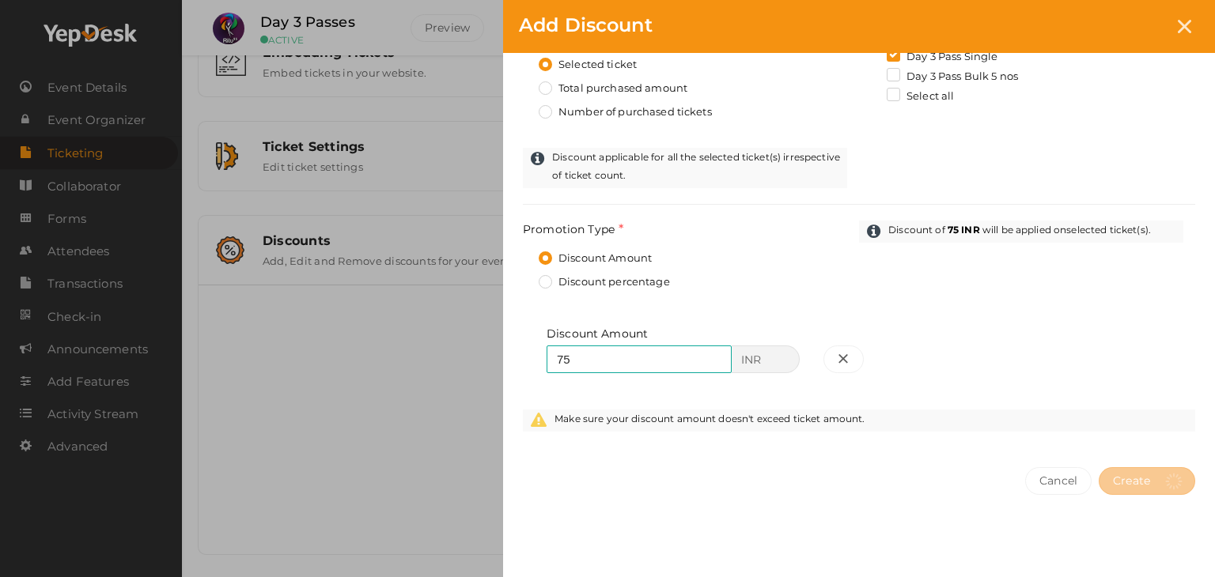
scroll to position [0, 0]
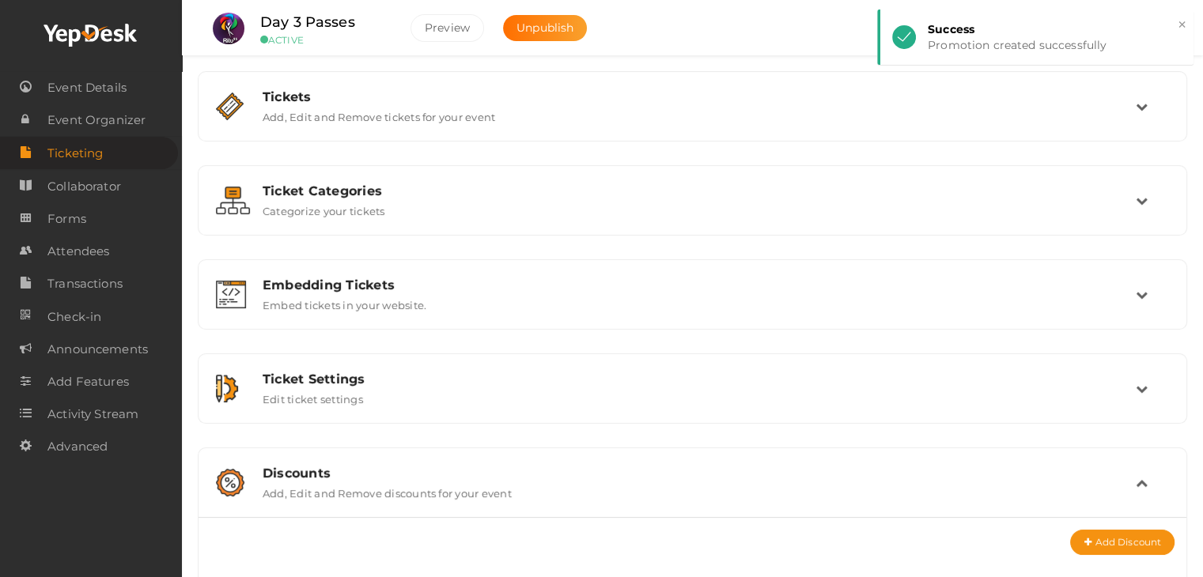
click at [669, 476] on div "Discounts" at bounding box center [699, 473] width 873 height 15
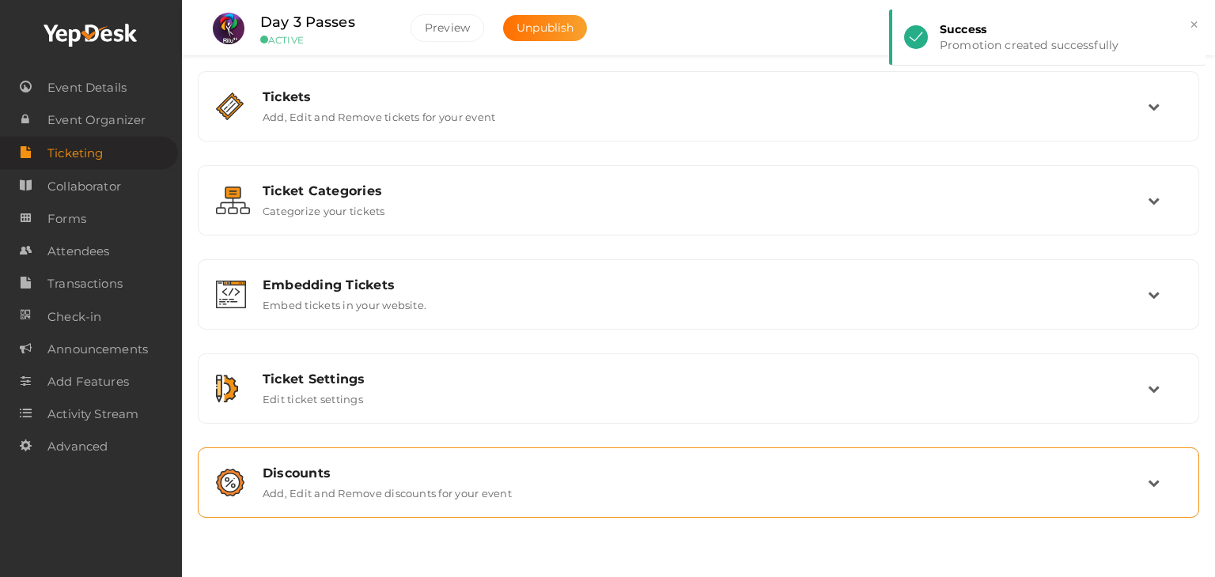
click at [669, 476] on div "Discounts" at bounding box center [705, 473] width 885 height 15
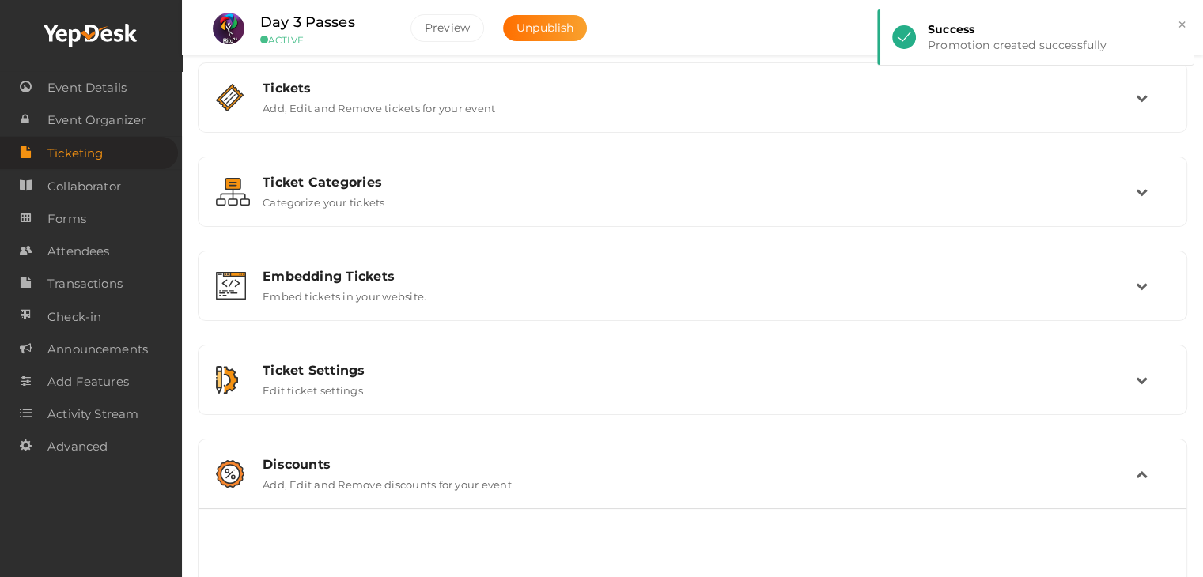
scroll to position [9, 0]
click at [669, 476] on div "Discounts Add, Edit and Remove discounts for your event" at bounding box center [693, 473] width 885 height 34
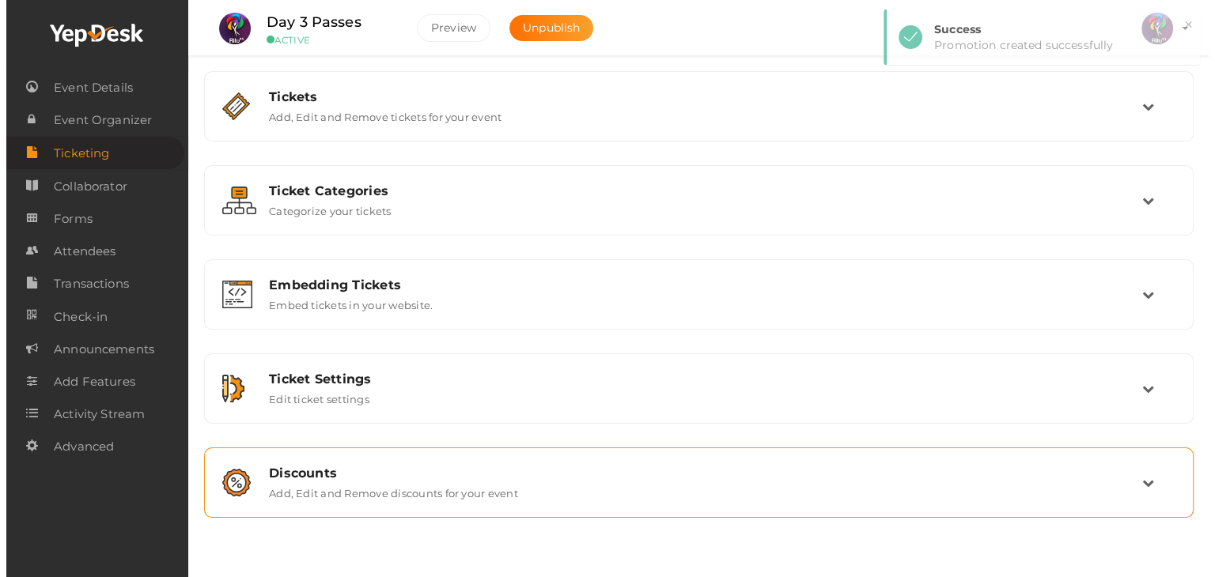
scroll to position [0, 0]
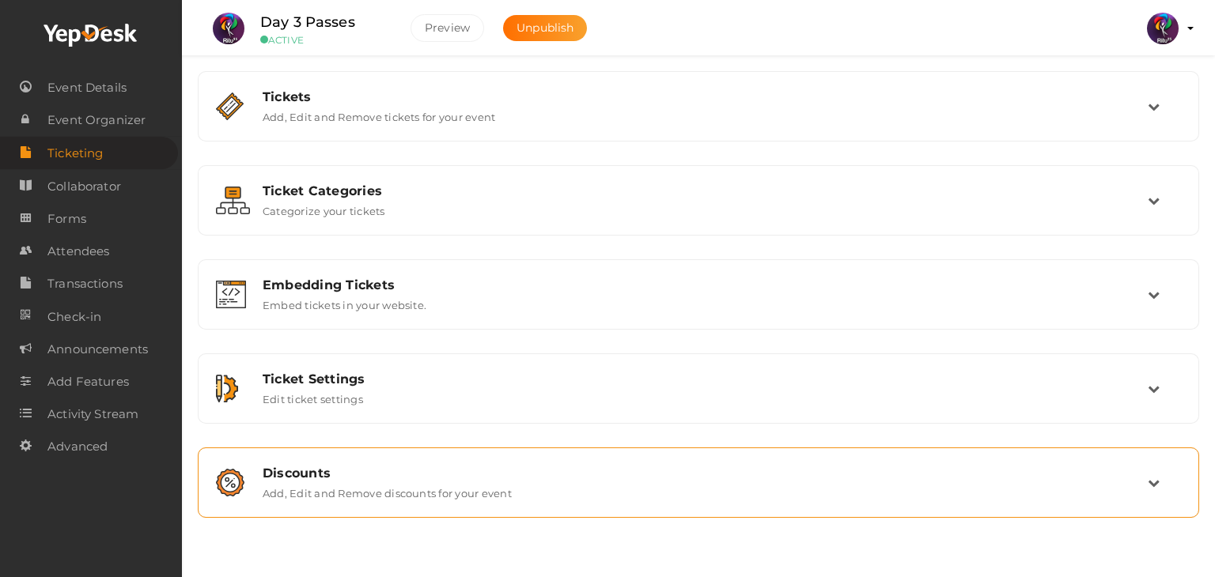
click at [1164, 482] on td at bounding box center [1164, 483] width 33 height 34
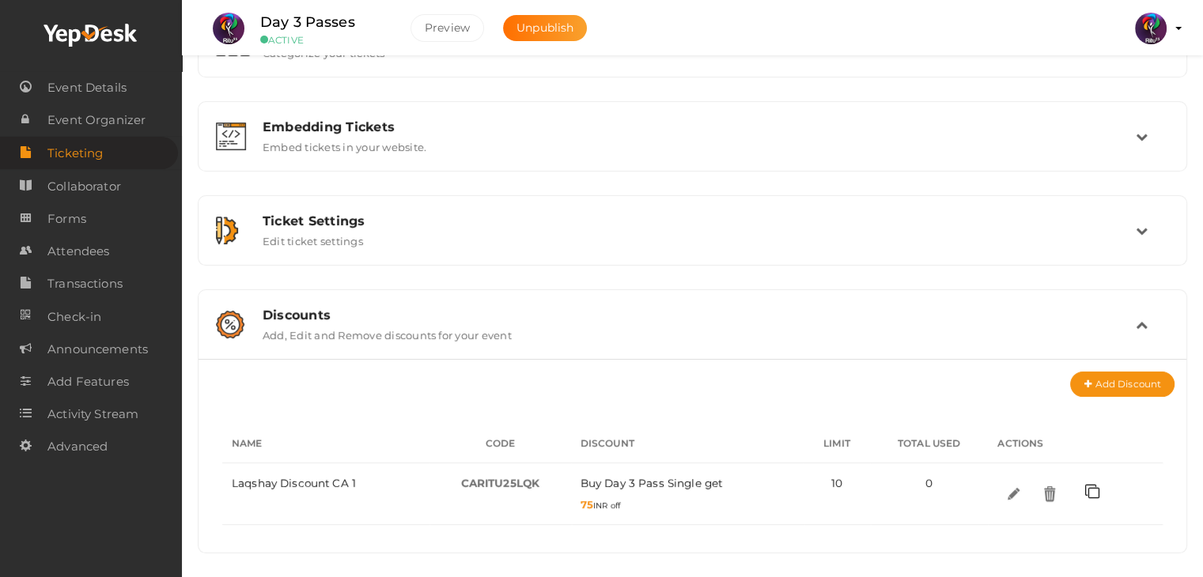
scroll to position [157, 0]
click at [1133, 311] on div "Discounts" at bounding box center [699, 316] width 873 height 15
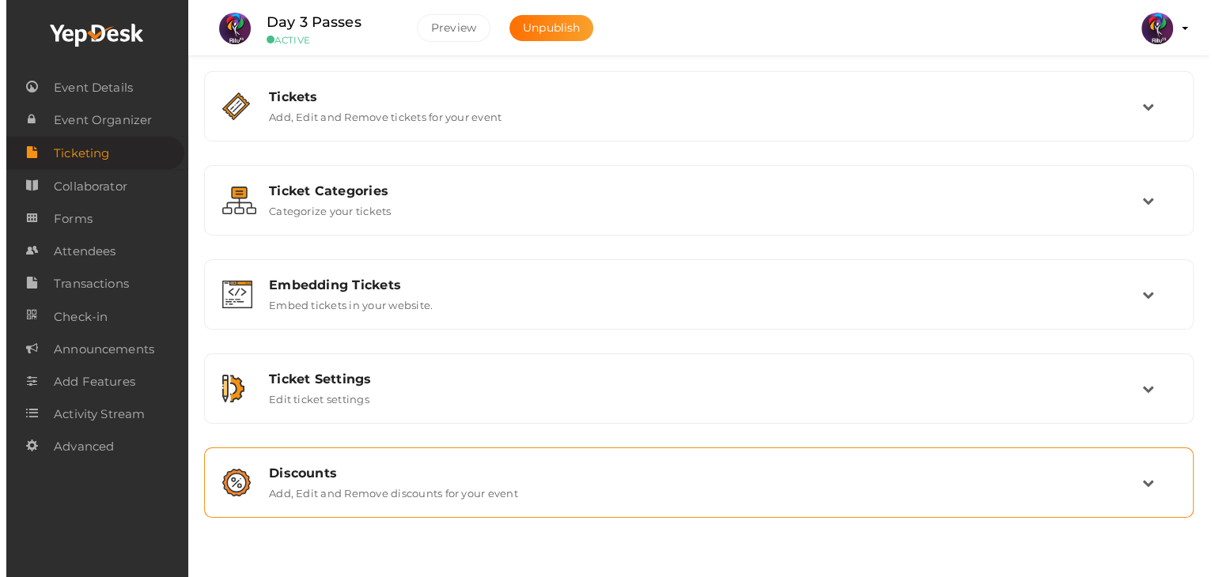
scroll to position [0, 0]
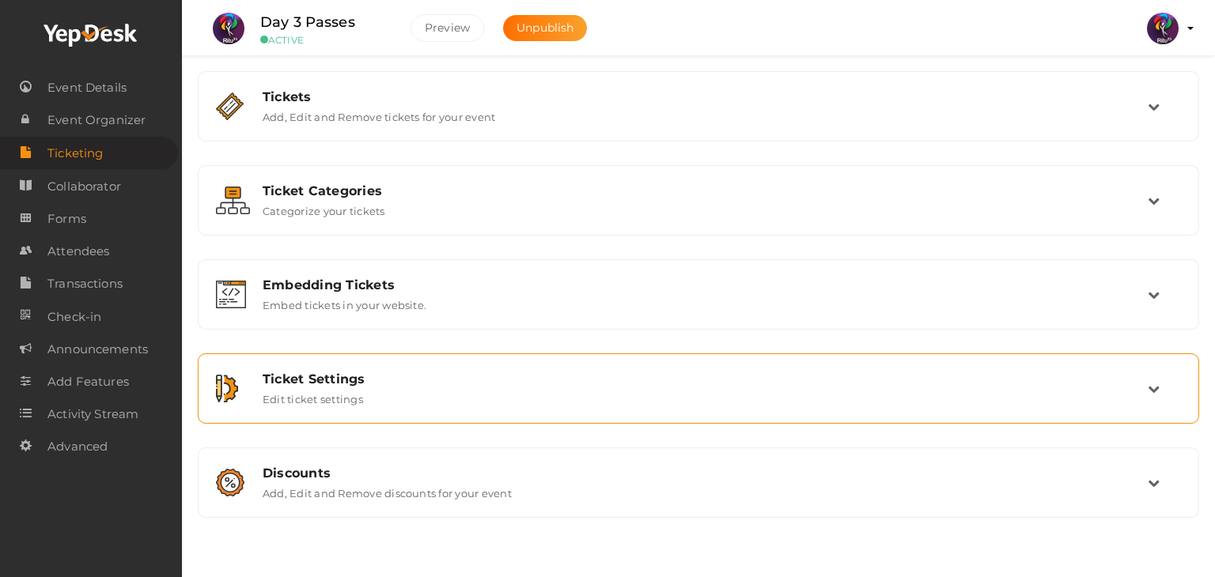
click at [819, 406] on div "Ticket Settings Edit ticket settings" at bounding box center [698, 388] width 984 height 53
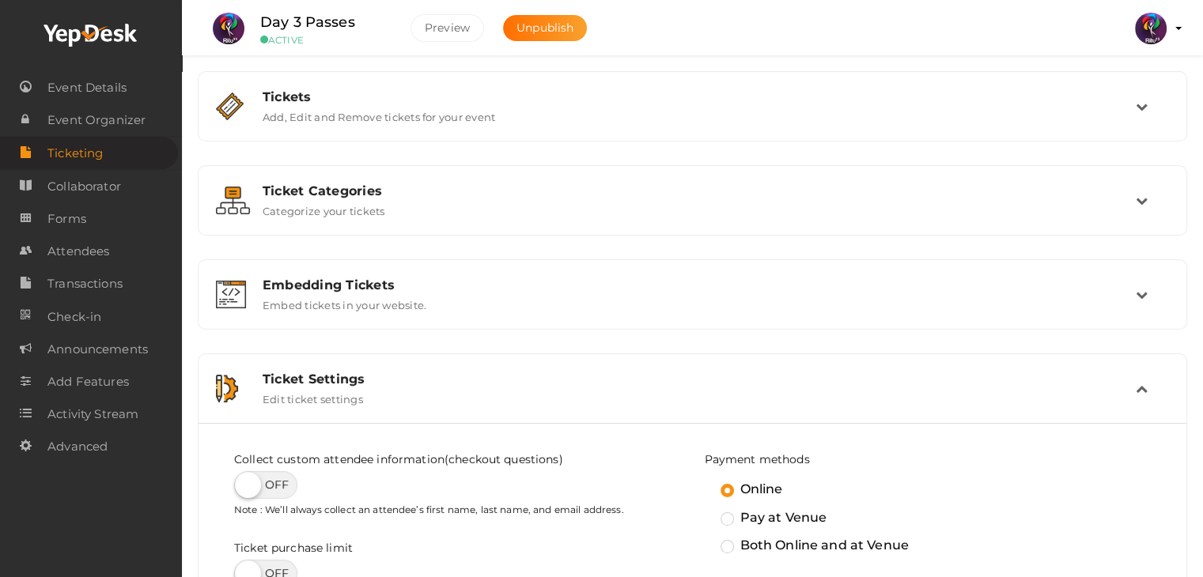
click at [819, 406] on div "Ticket Settings Edit ticket settings" at bounding box center [692, 388] width 972 height 53
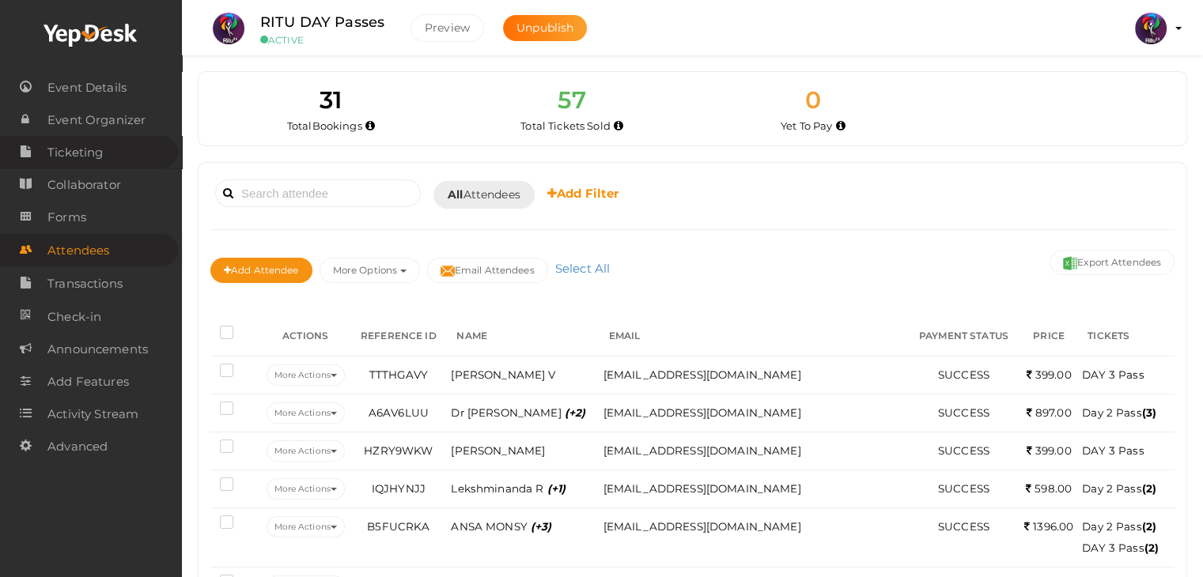
click at [130, 138] on link "Ticketing" at bounding box center [89, 152] width 178 height 32
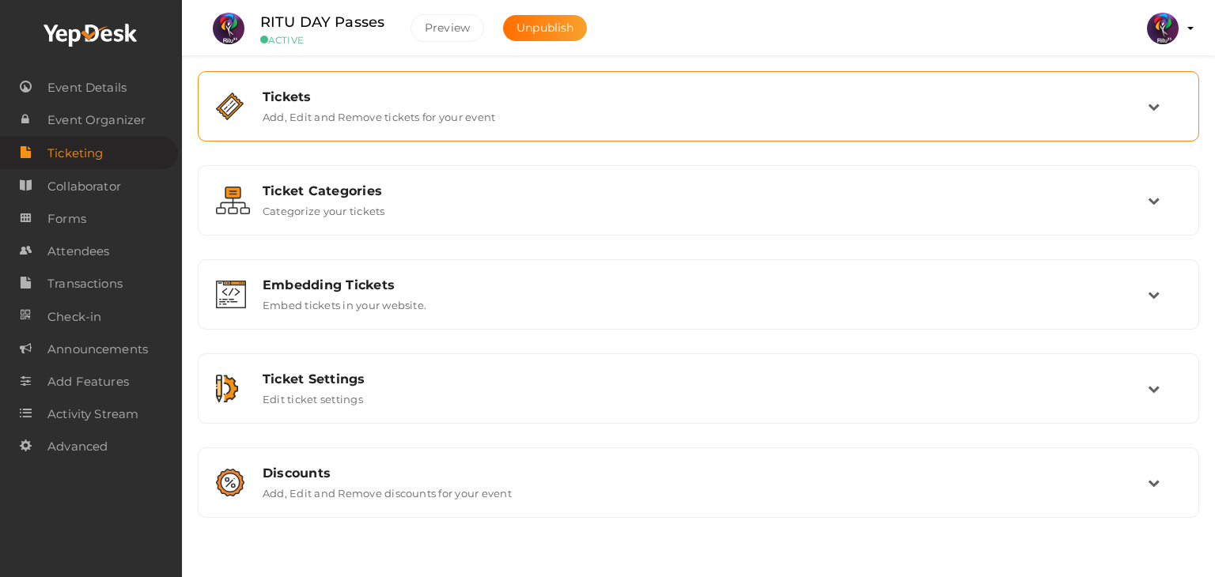
click at [424, 123] on div "Tickets Add, Edit and Remove tickets for your event" at bounding box center [698, 106] width 984 height 53
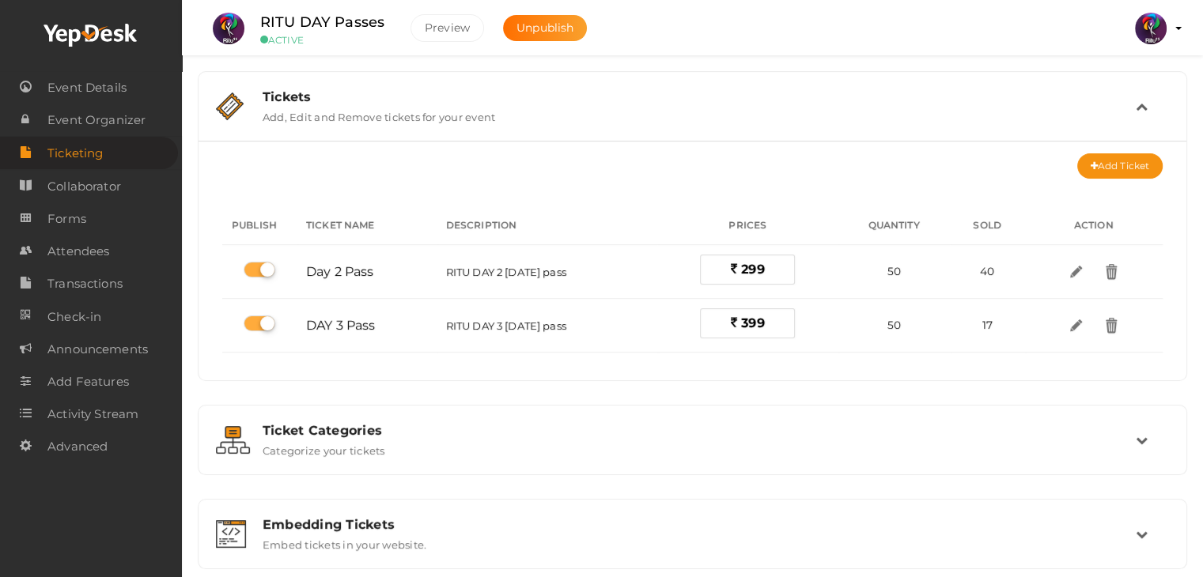
click at [424, 123] on div "Tickets Add, Edit and Remove tickets for your event" at bounding box center [692, 106] width 972 height 53
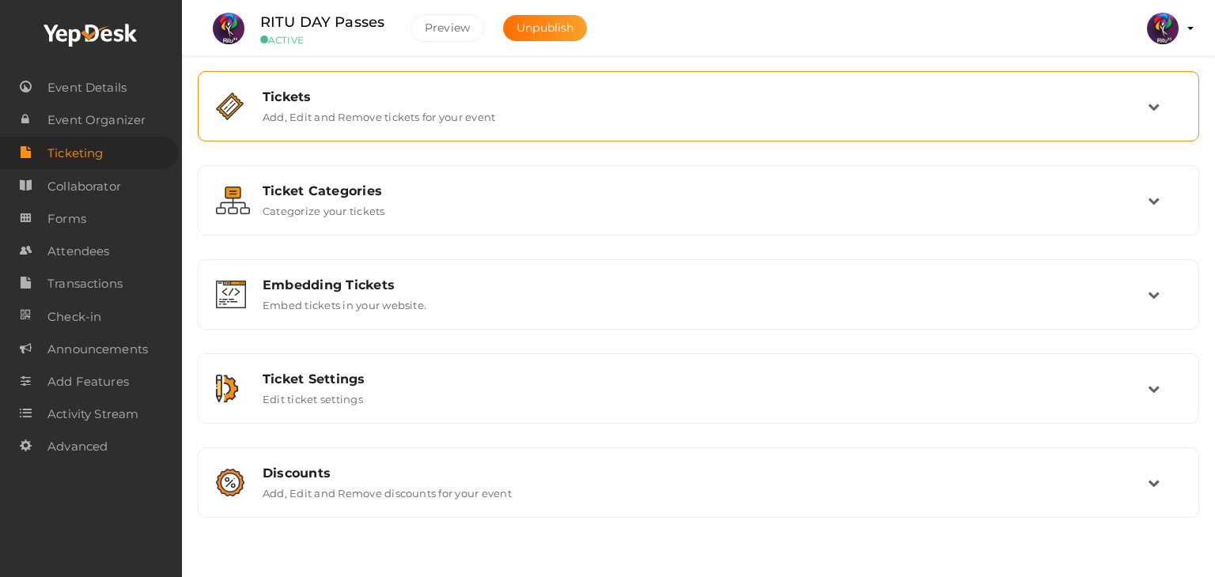
click at [424, 123] on div "Tickets Add, Edit and Remove tickets for your event" at bounding box center [698, 106] width 984 height 53
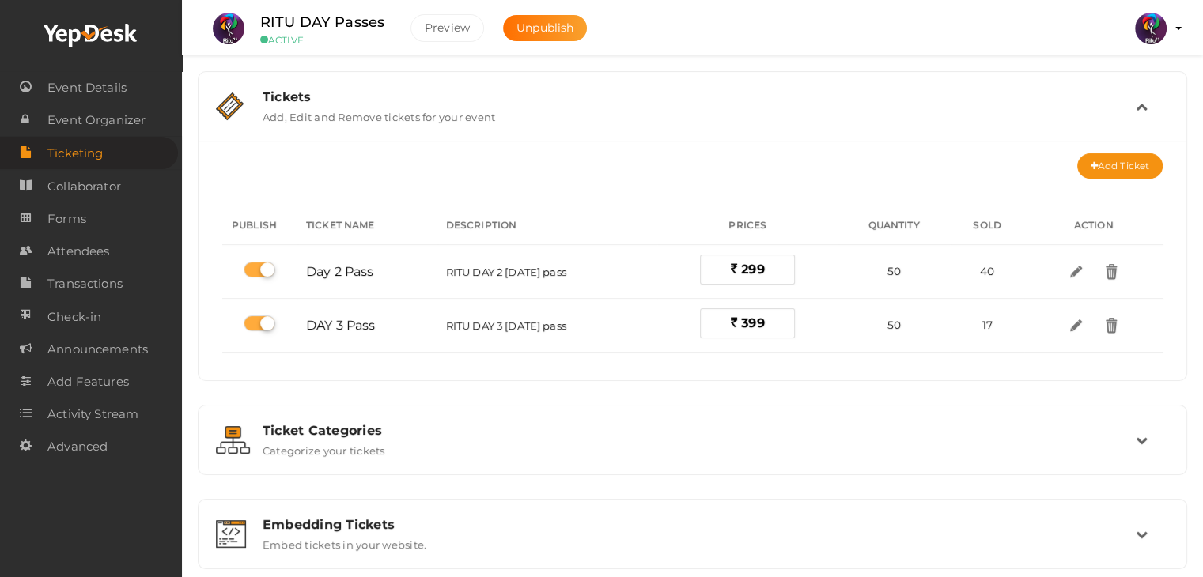
click at [424, 123] on div "Tickets Add, Edit and Remove tickets for your event" at bounding box center [692, 106] width 972 height 53
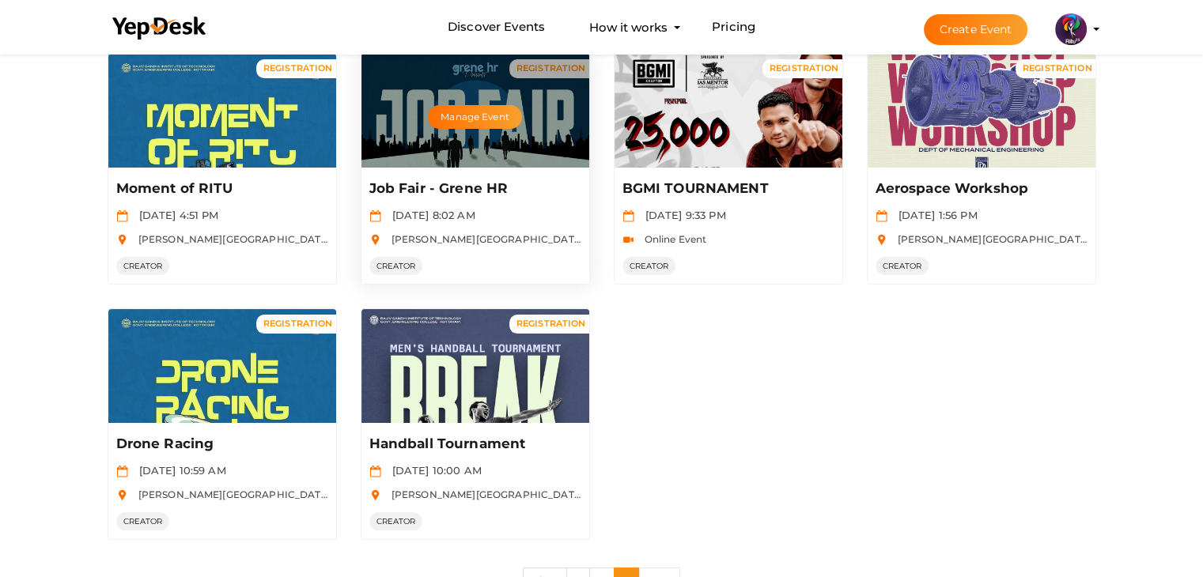
scroll to position [142, 0]
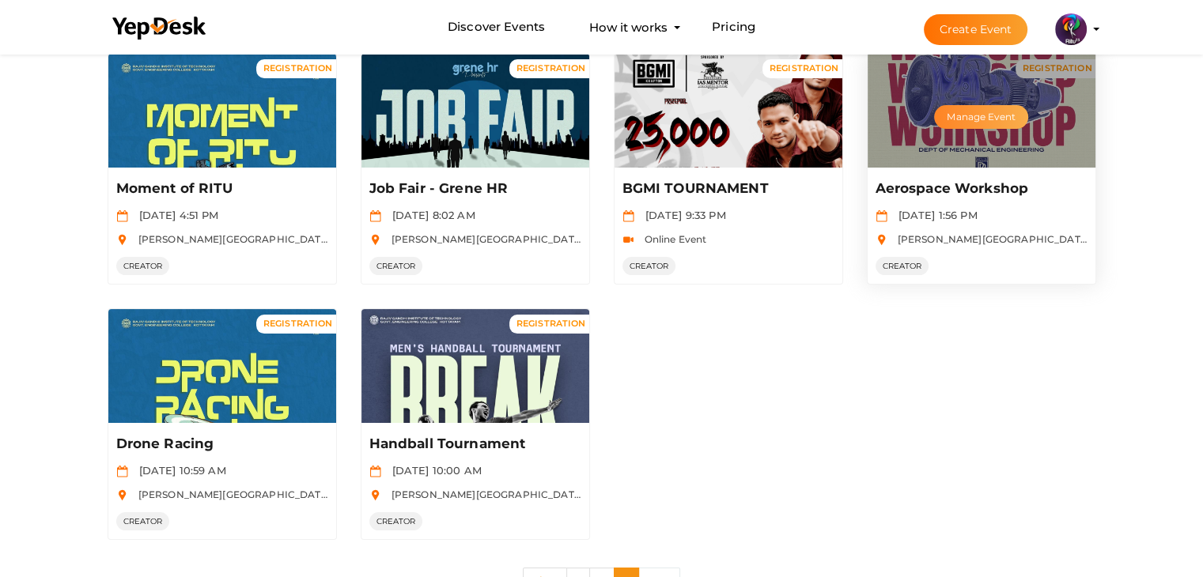
click at [990, 110] on button "Manage Event" at bounding box center [980, 117] width 93 height 24
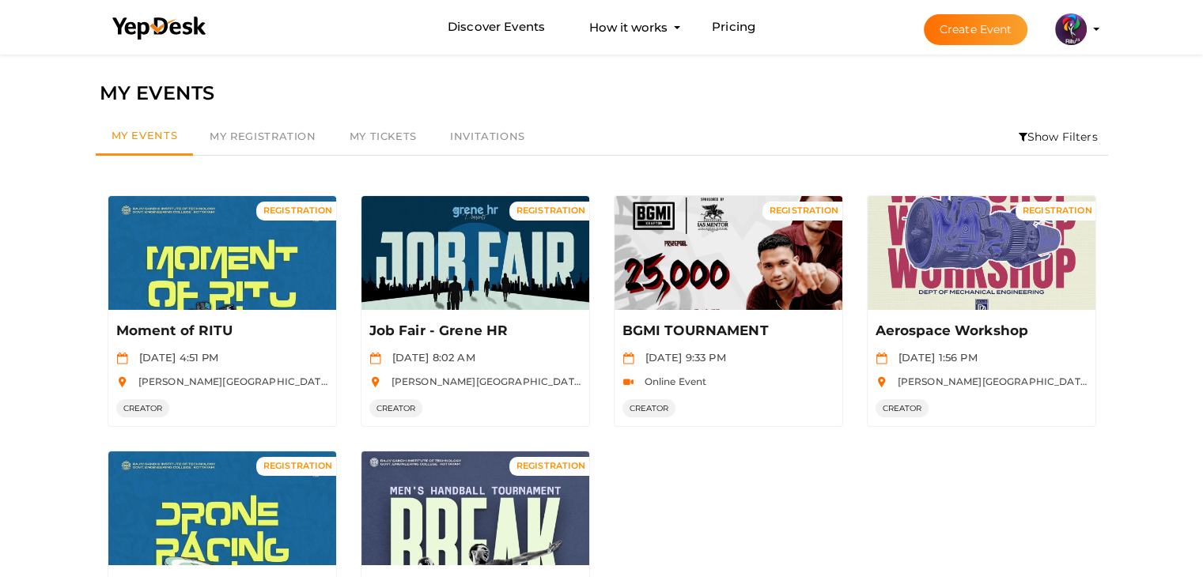
scroll to position [202, 0]
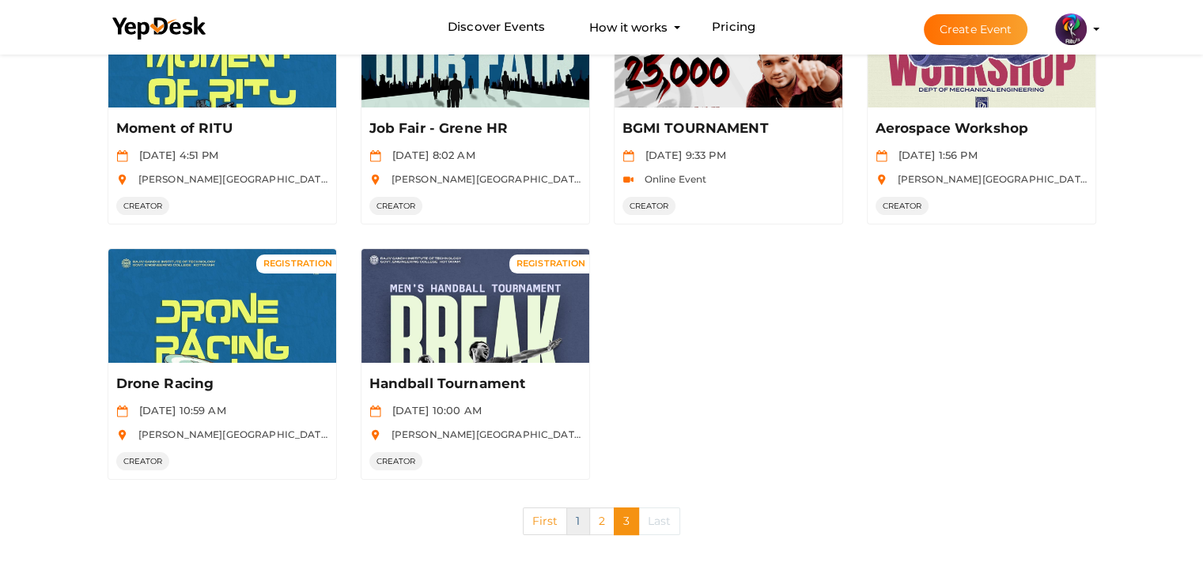
click at [583, 528] on link "1" at bounding box center [577, 522] width 23 height 28
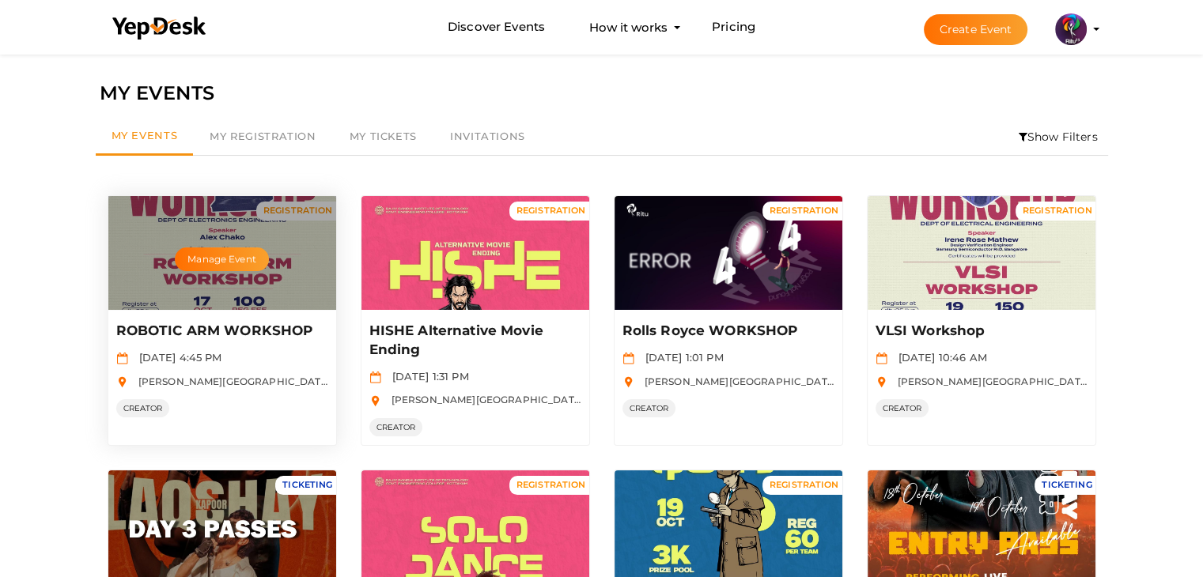
scroll to position [788, 0]
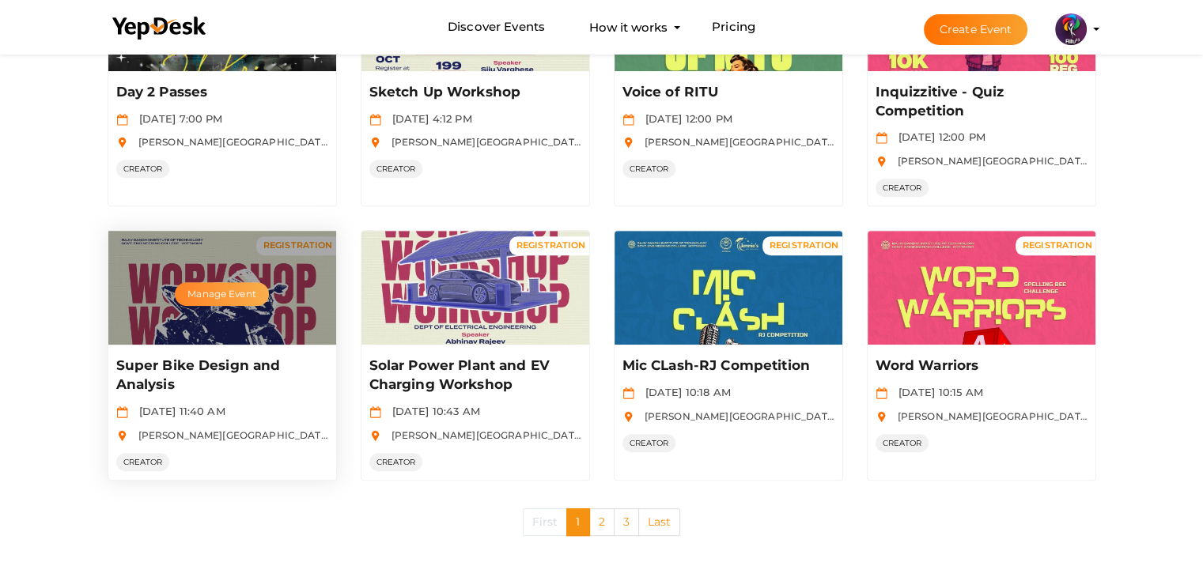
click at [215, 289] on button "Manage Event" at bounding box center [221, 294] width 93 height 24
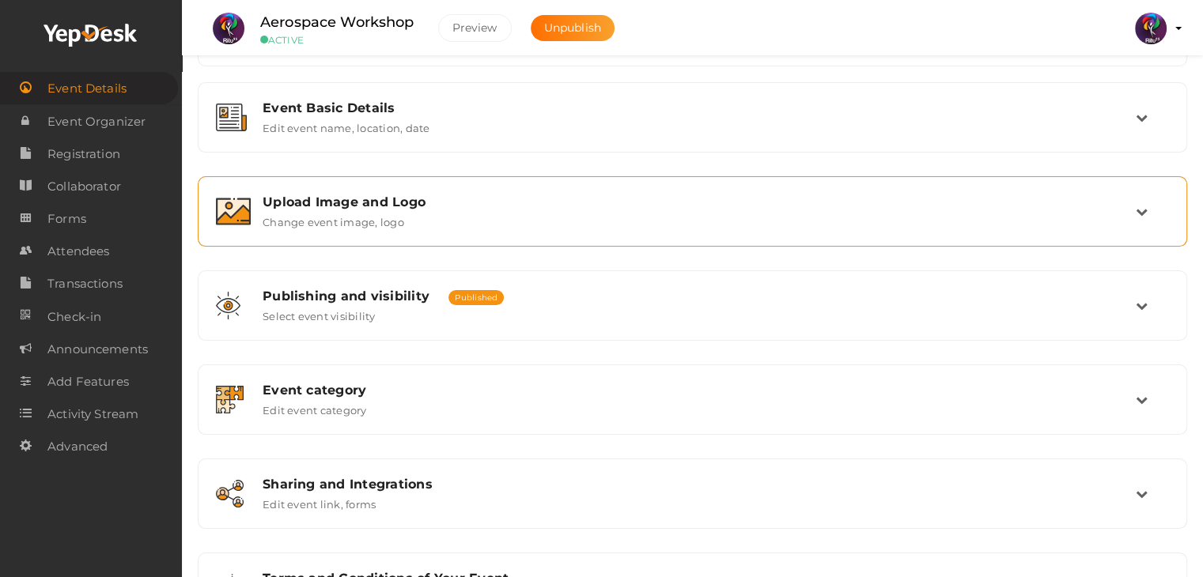
scroll to position [192, 0]
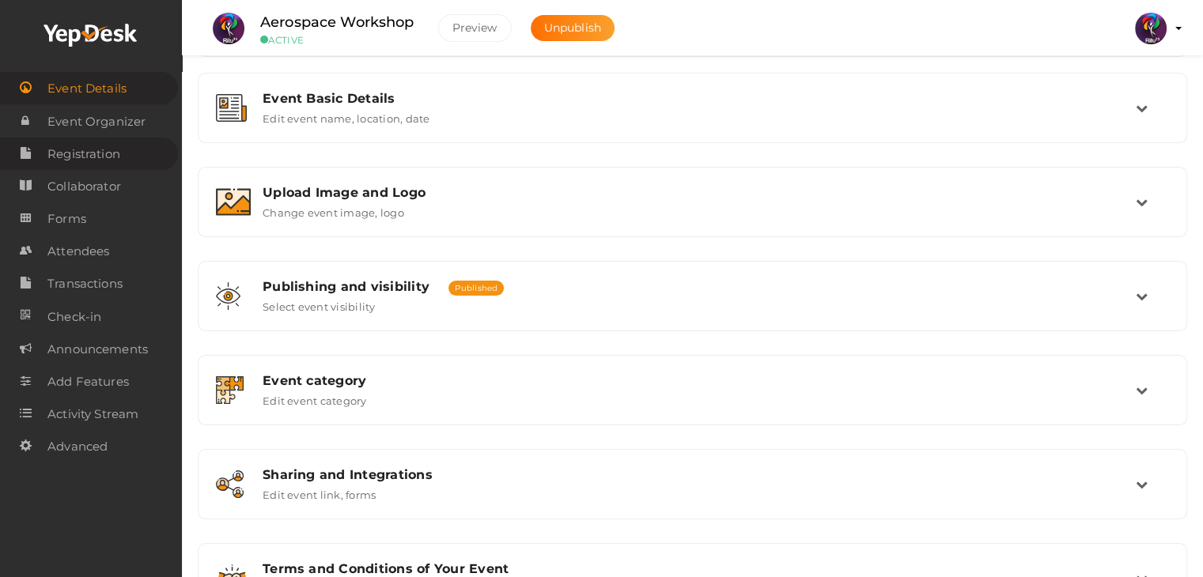
click at [111, 156] on span "Registration" at bounding box center [83, 154] width 73 height 32
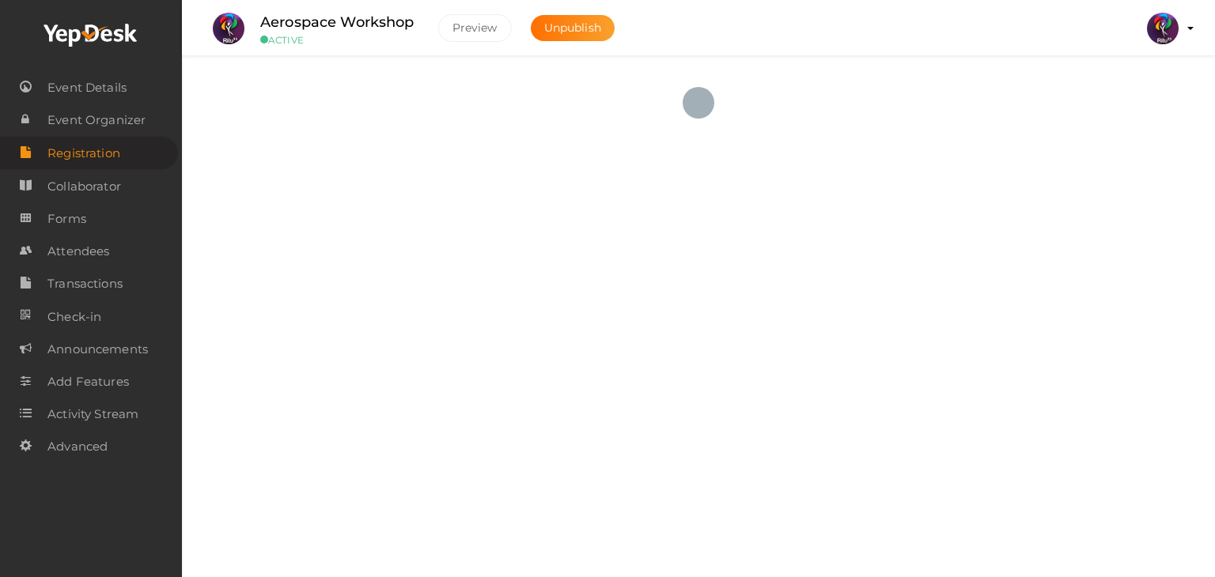
checkbox input "true"
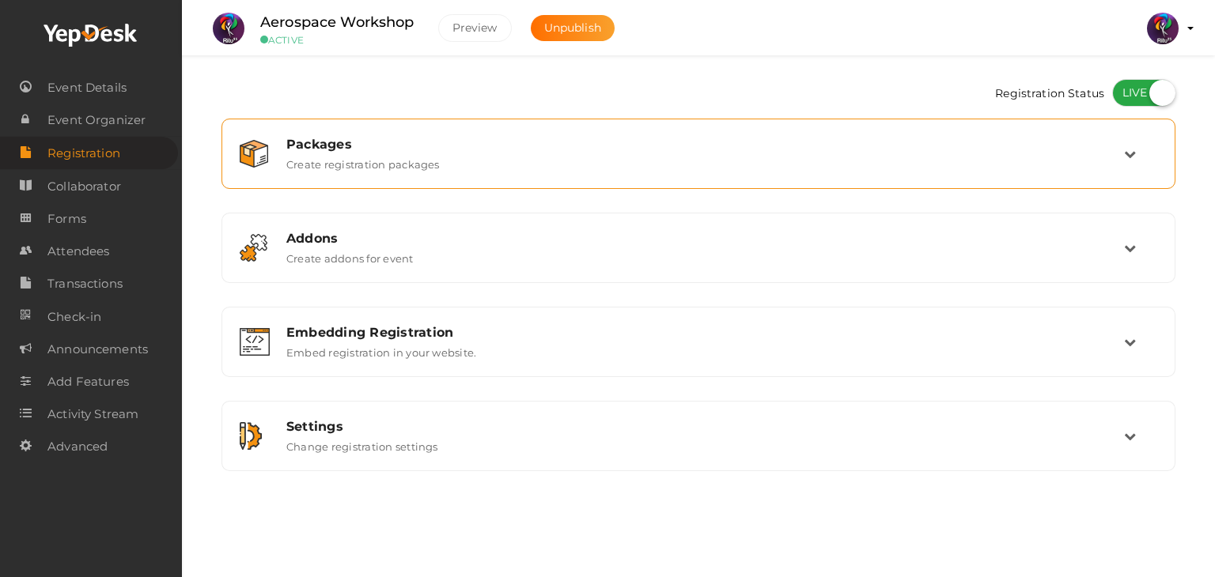
click at [589, 157] on div "Packages Create registration packages" at bounding box center [698, 154] width 849 height 34
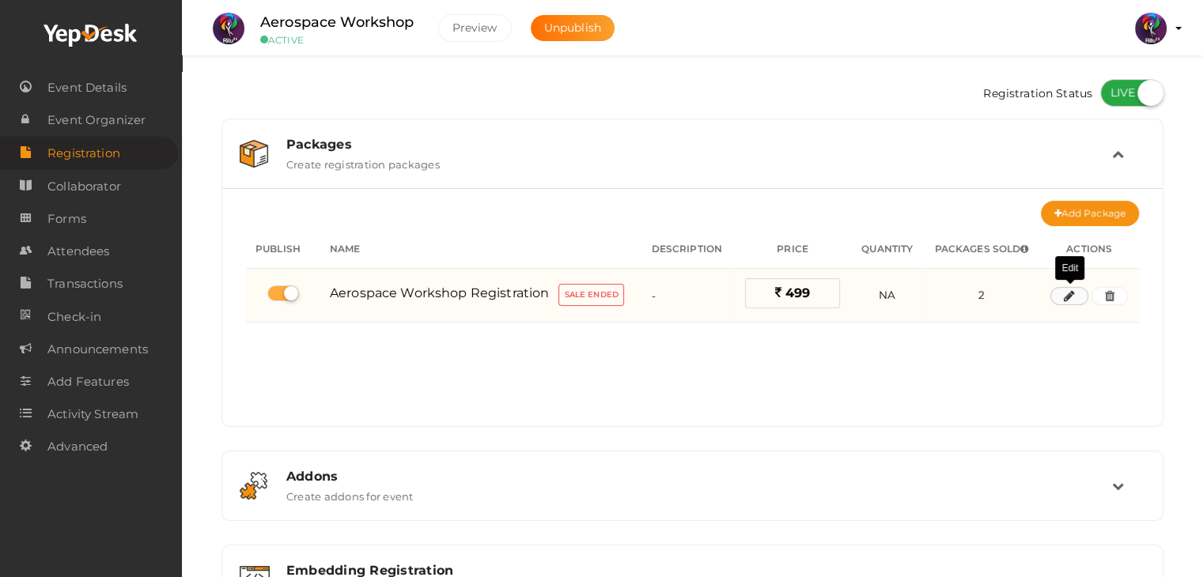
click at [1069, 298] on icon "button" at bounding box center [1069, 296] width 11 height 9
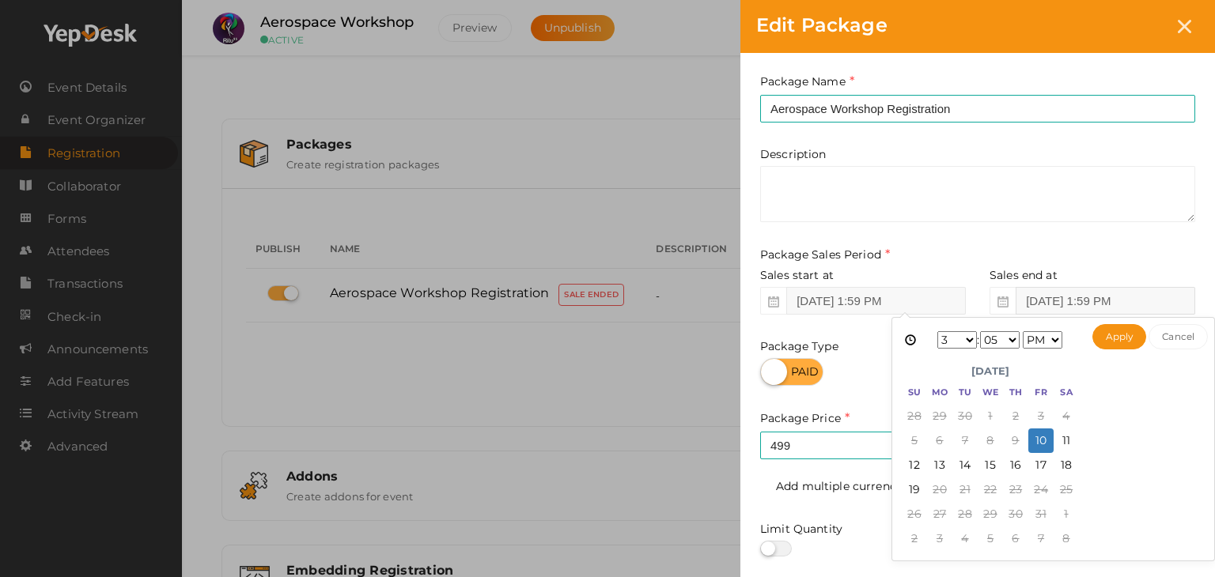
click at [1052, 302] on input "[DATE] 1:59 PM" at bounding box center [1106, 301] width 180 height 28
click at [1129, 328] on button "Apply" at bounding box center [1119, 336] width 55 height 25
type input "[DATE] 3:05 PM"
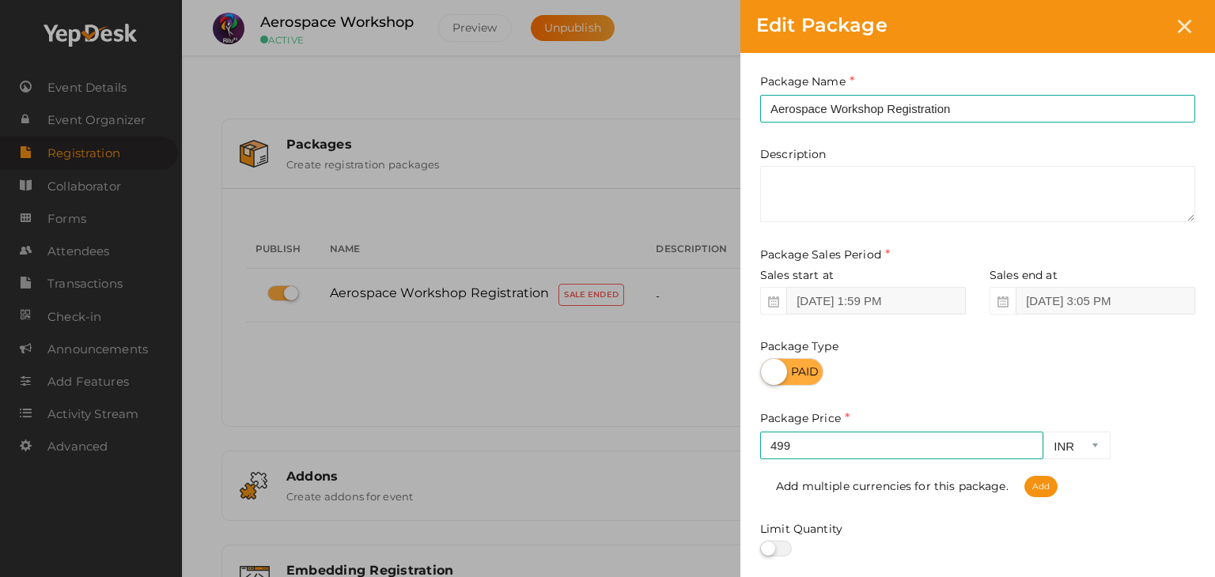
scroll to position [196, 0]
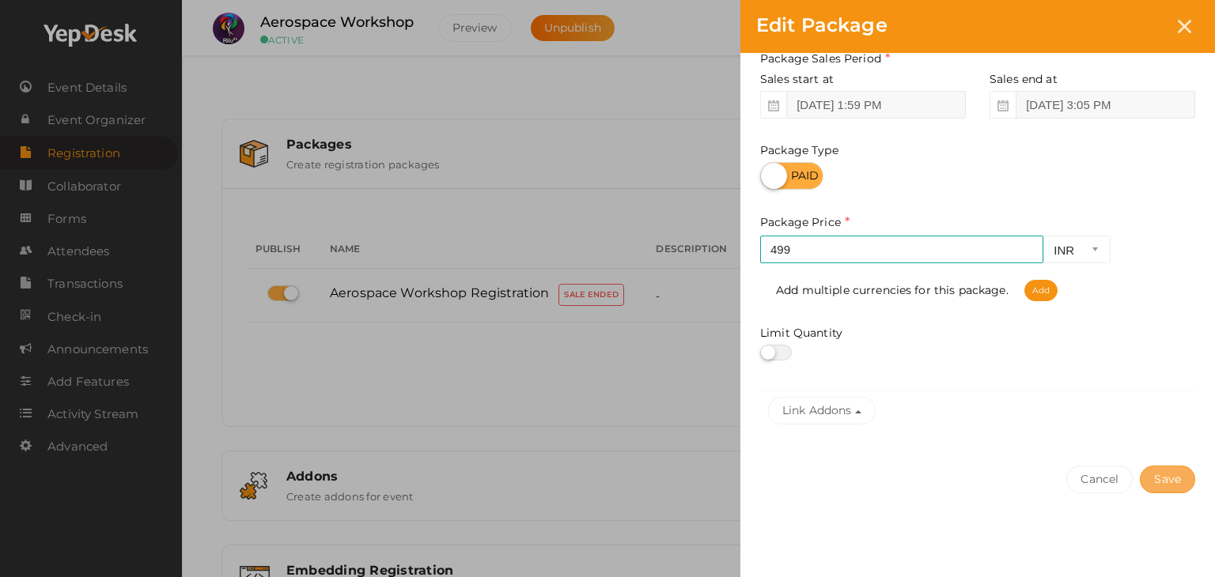
click at [1155, 479] on button "Save" at bounding box center [1167, 480] width 55 height 28
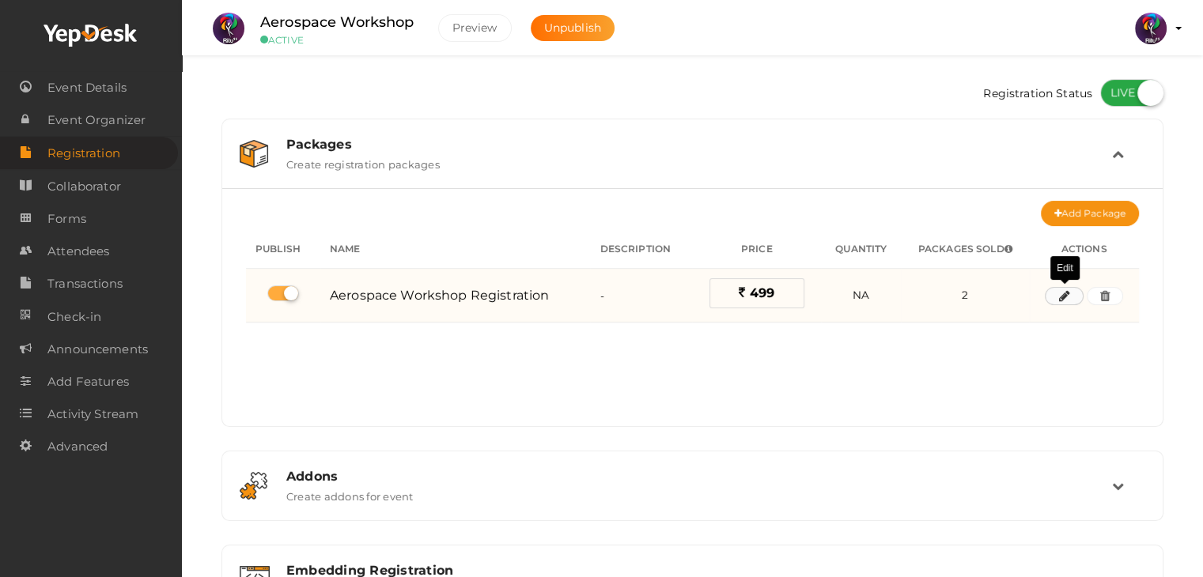
click at [1055, 296] on button "button" at bounding box center [1064, 296] width 38 height 19
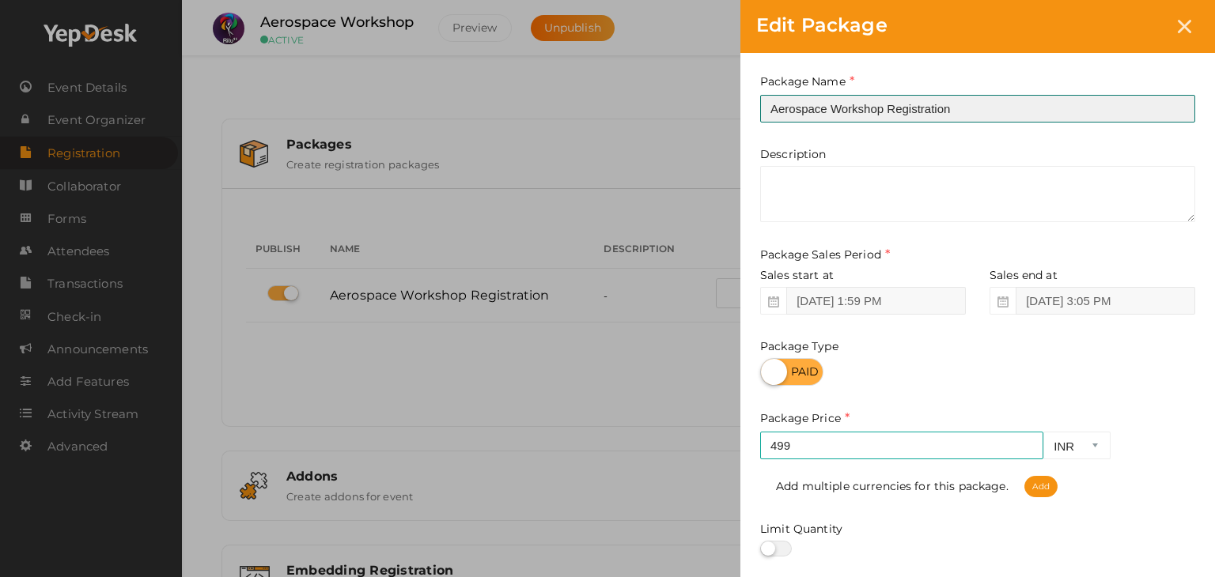
click at [956, 117] on input "Aerospace Workshop Registration" at bounding box center [977, 109] width 435 height 28
click at [1008, 99] on input "Aerospace Workshop Bulk Registration" at bounding box center [977, 109] width 435 height 28
type input "Aerospace Workshop Bulk Registration of 5"
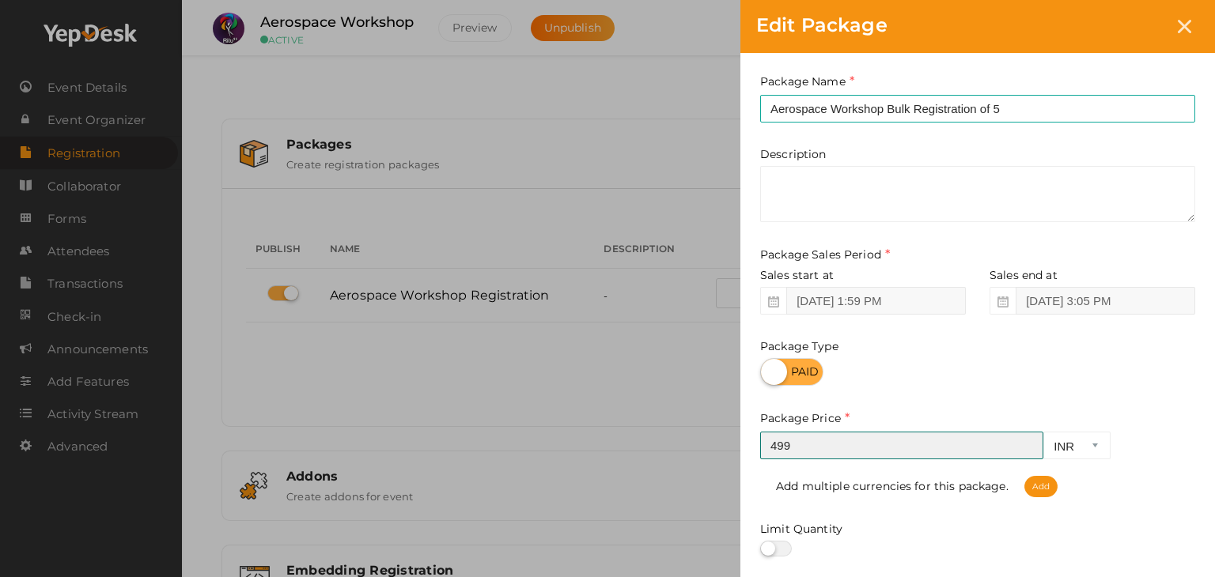
drag, startPoint x: 916, startPoint y: 450, endPoint x: 759, endPoint y: 436, distance: 158.0
click at [759, 436] on div "Package Name Aerospace Workshop Bulk Registration of 5 This field is Required. …" at bounding box center [977, 350] width 475 height 594
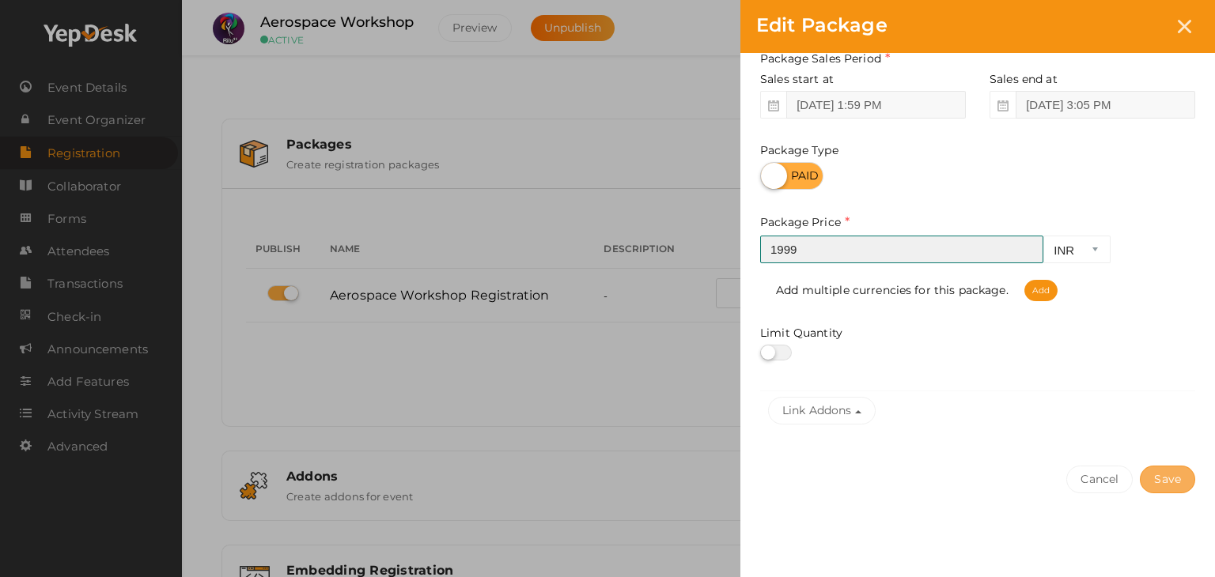
type input "1999"
click at [1179, 475] on button "Save" at bounding box center [1167, 480] width 55 height 28
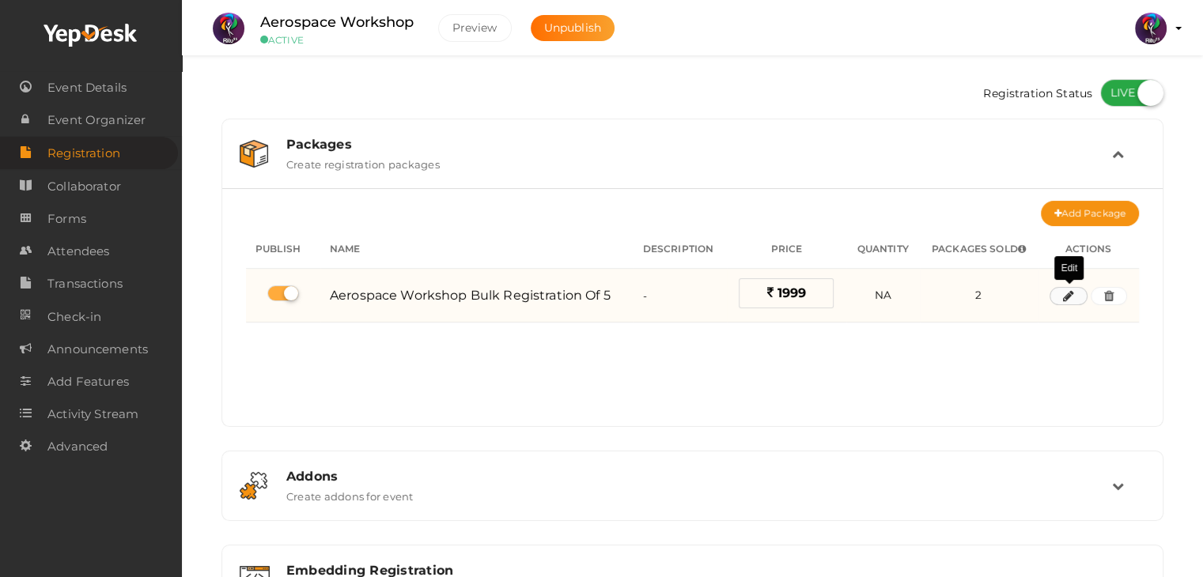
click at [1065, 303] on button "button" at bounding box center [1069, 296] width 38 height 19
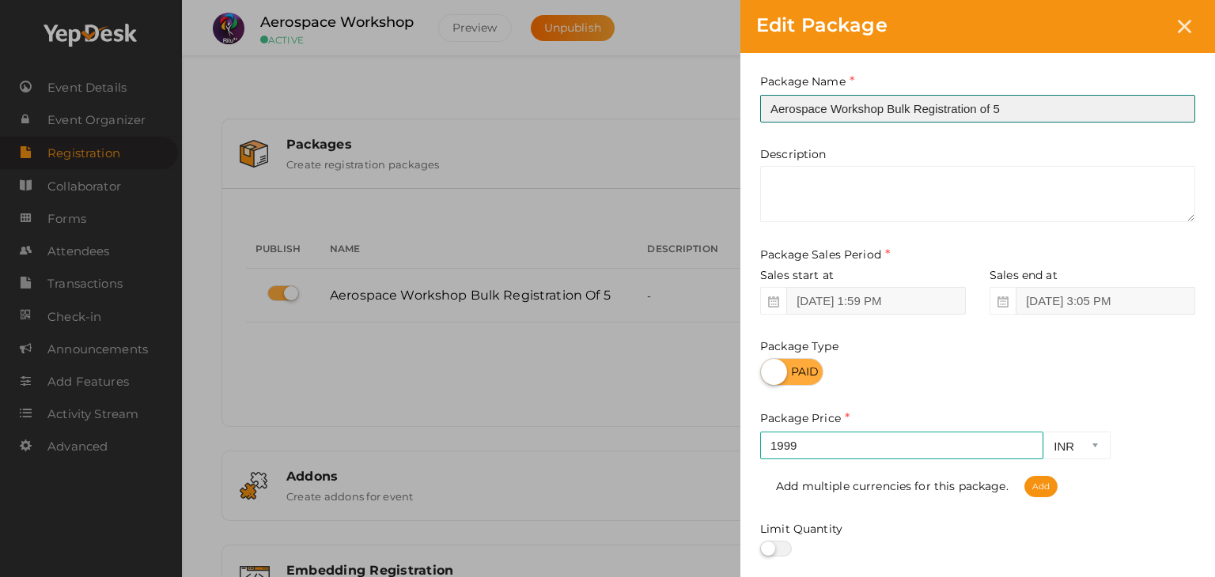
drag, startPoint x: 1011, startPoint y: 112, endPoint x: 974, endPoint y: 112, distance: 37.2
click at [974, 112] on input "Aerospace Workshop Bulk Registration of 5" at bounding box center [977, 109] width 435 height 28
type input "Aerospace Workshop Bulk Registration"
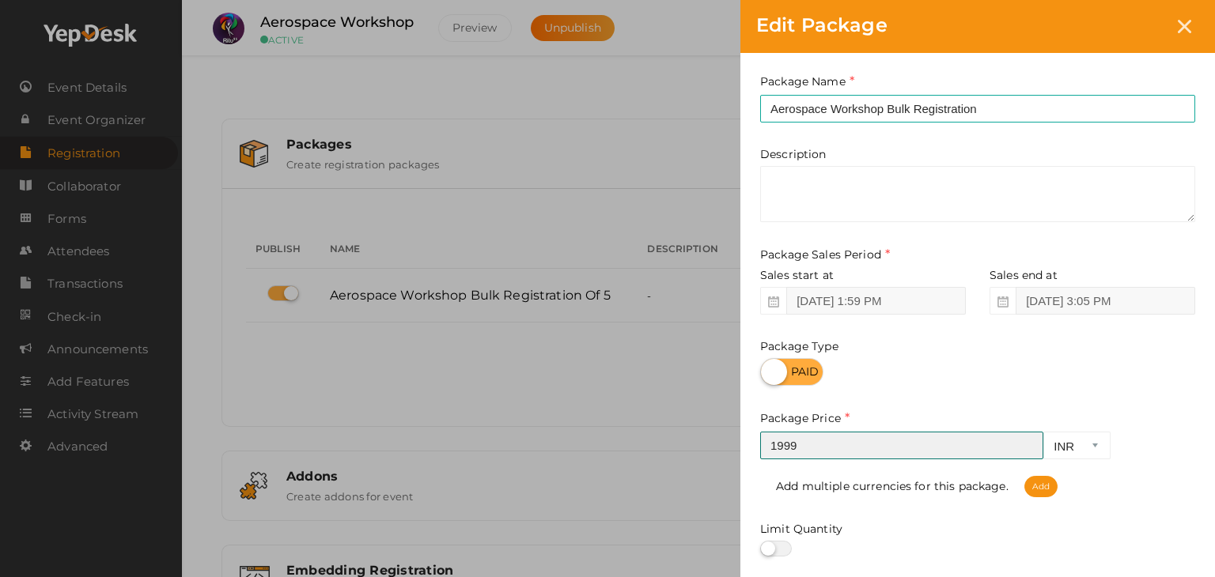
drag, startPoint x: 827, startPoint y: 453, endPoint x: 725, endPoint y: 441, distance: 103.6
click at [725, 441] on div "Edit Package Package Name Aerospace Workshop Bulk Registration This field is Re…" at bounding box center [607, 288] width 1215 height 577
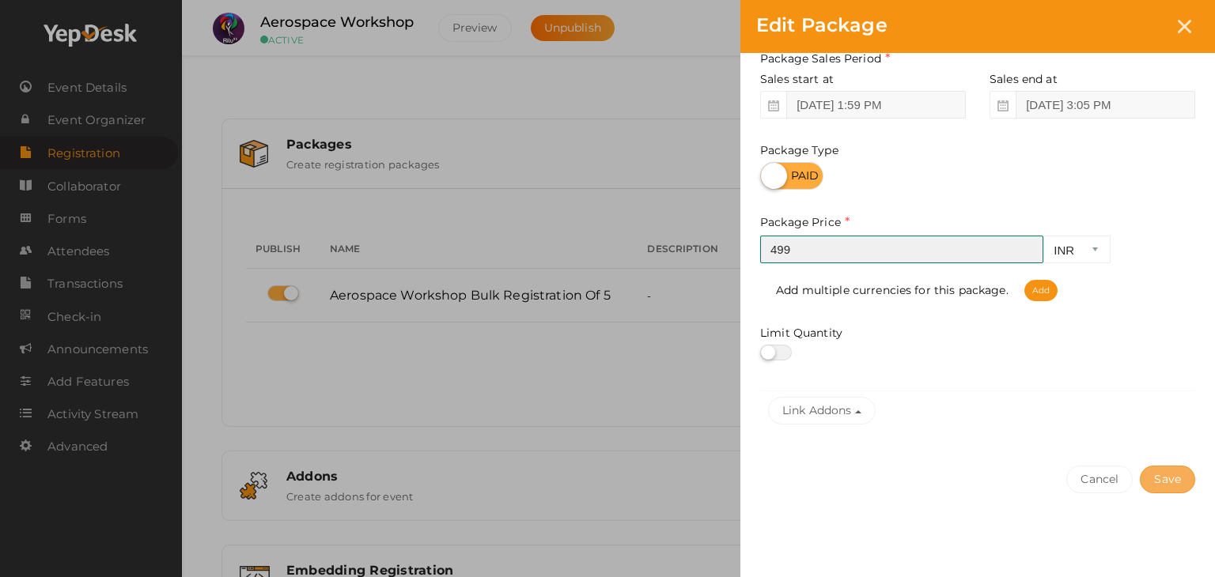
type input "499"
click at [1167, 485] on button "Save" at bounding box center [1167, 480] width 55 height 28
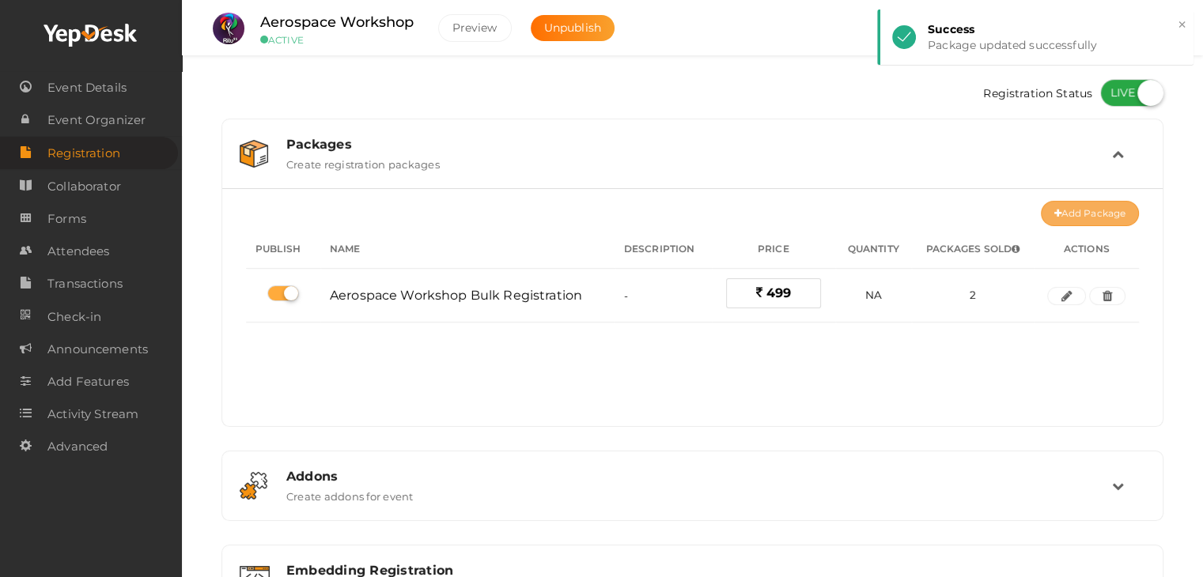
click at [1079, 216] on button "Add Package" at bounding box center [1090, 213] width 98 height 25
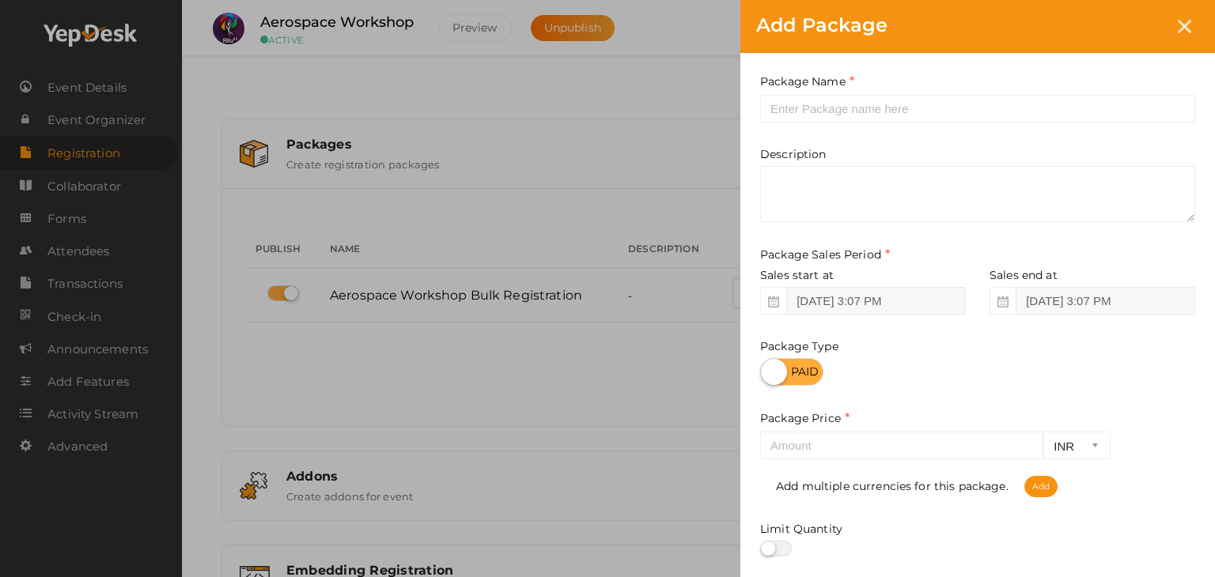
click at [576, 278] on div "Add Package Package Name This field is Required. Package Name already used. Des…" at bounding box center [607, 288] width 1215 height 577
click at [1184, 32] on div at bounding box center [1184, 26] width 29 height 29
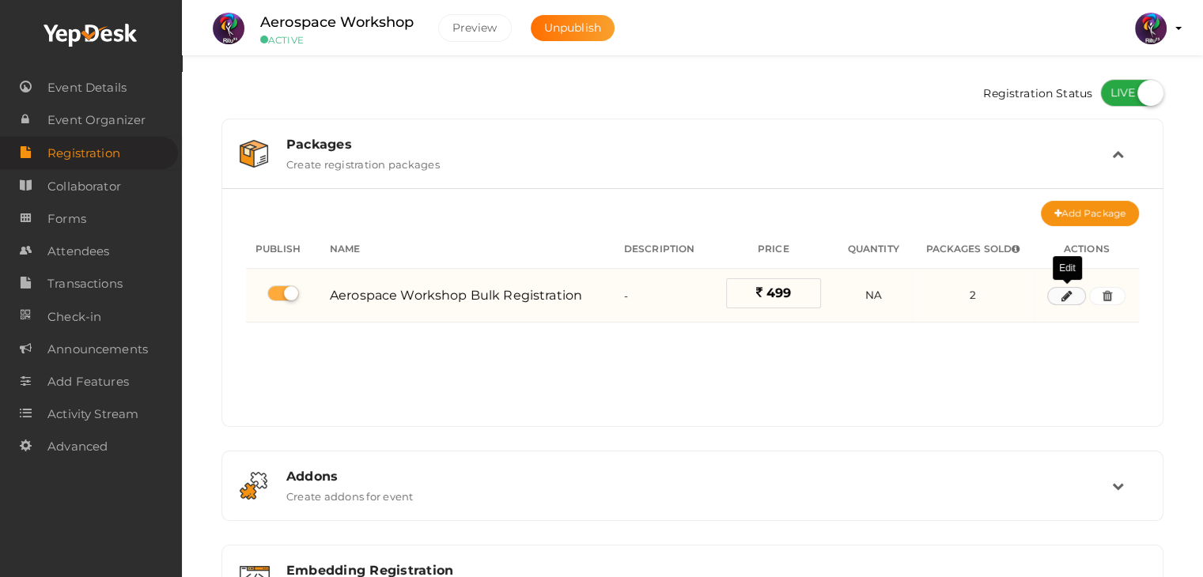
click at [1065, 298] on icon "button" at bounding box center [1066, 296] width 11 height 9
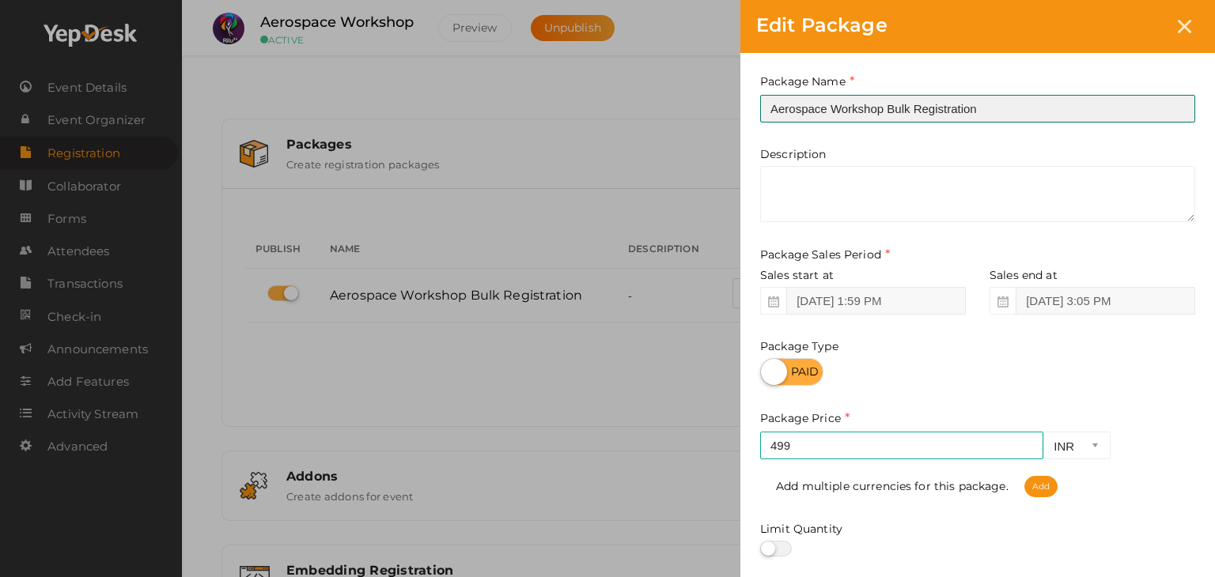
drag, startPoint x: 908, startPoint y: 104, endPoint x: 886, endPoint y: 105, distance: 22.2
click at [886, 105] on input "Aerospace Workshop Bulk Registration" at bounding box center [977, 109] width 435 height 28
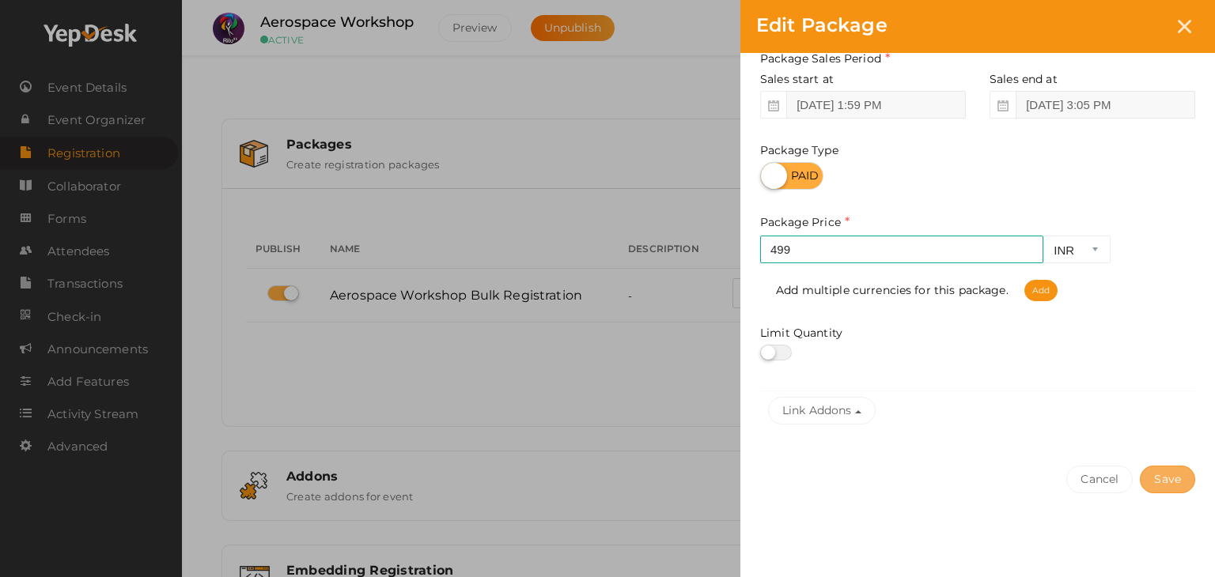
type input "Aerospace Workshop Registration"
click at [1163, 483] on button "Save" at bounding box center [1167, 480] width 55 height 28
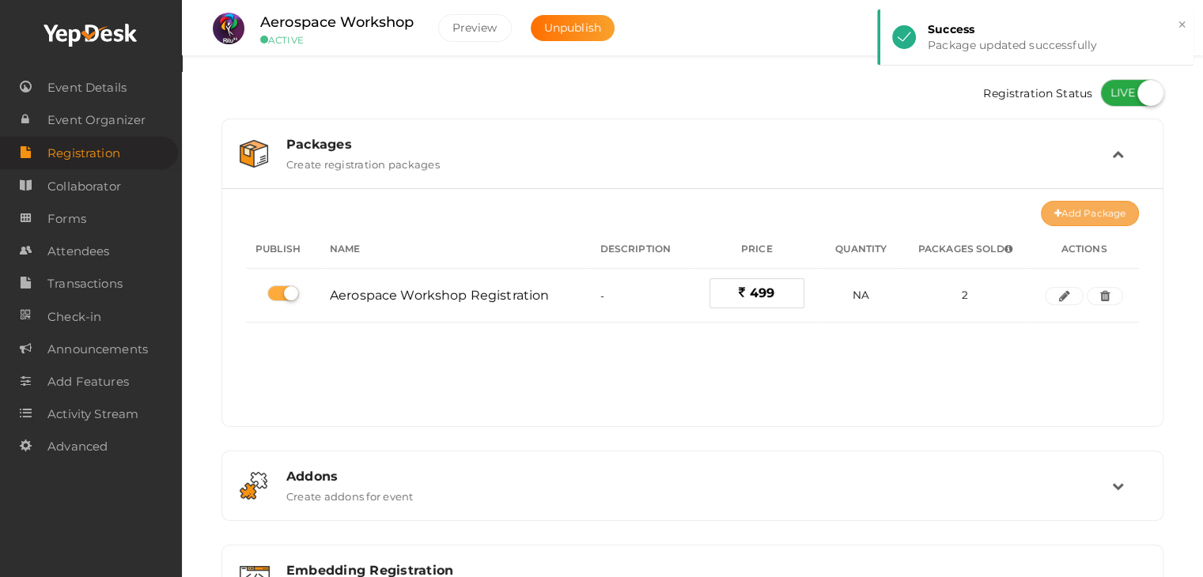
click at [1108, 214] on button "Add Package" at bounding box center [1090, 213] width 98 height 25
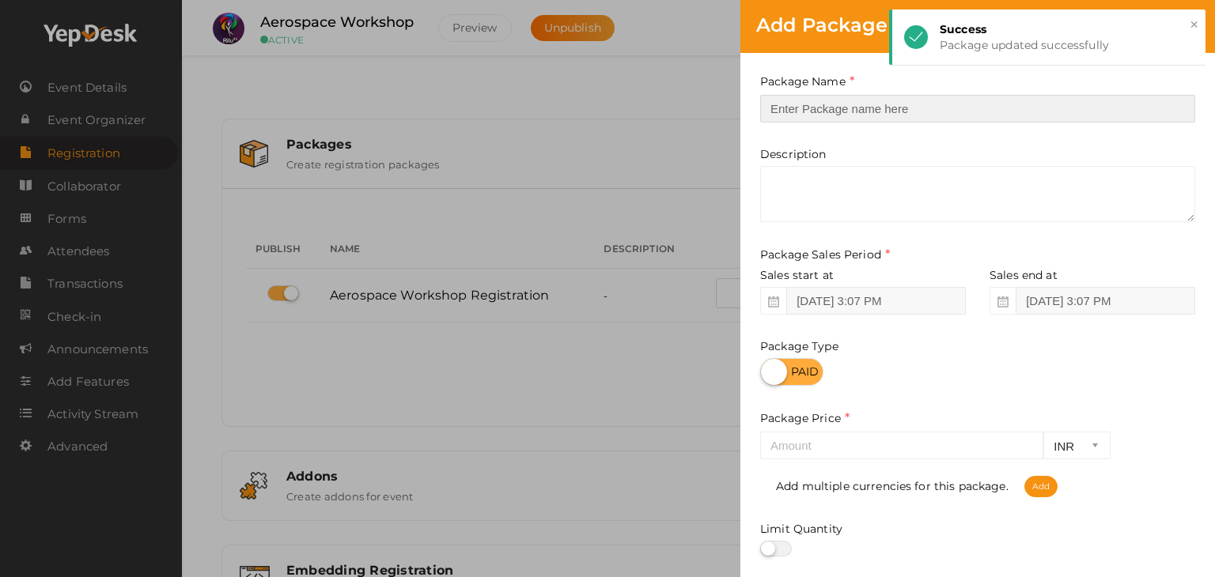
click at [921, 112] on input "text" at bounding box center [977, 109] width 435 height 28
paste input "Aerospace Workshop Registration"
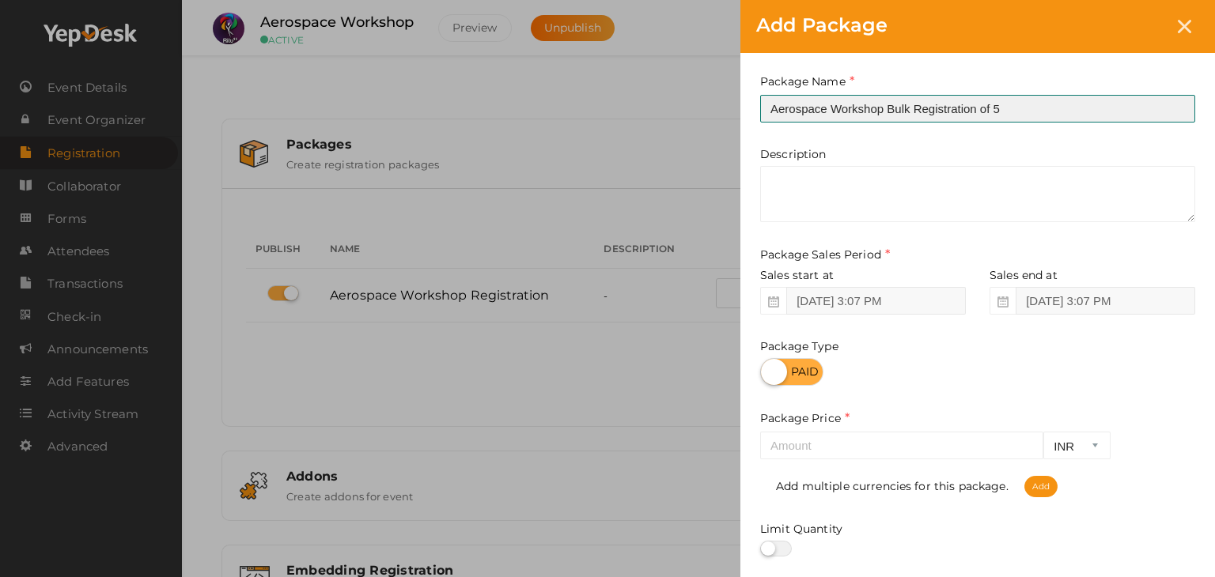
type input "Aerospace Workshop Bulk Registration of 5"
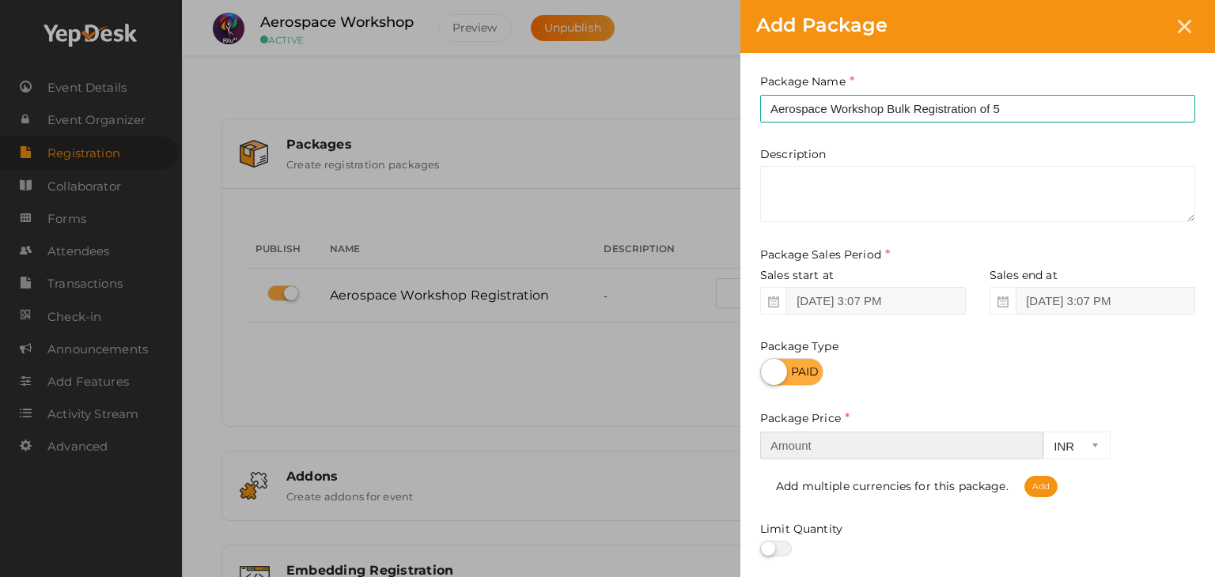
click at [930, 460] on input "number" at bounding box center [901, 446] width 283 height 28
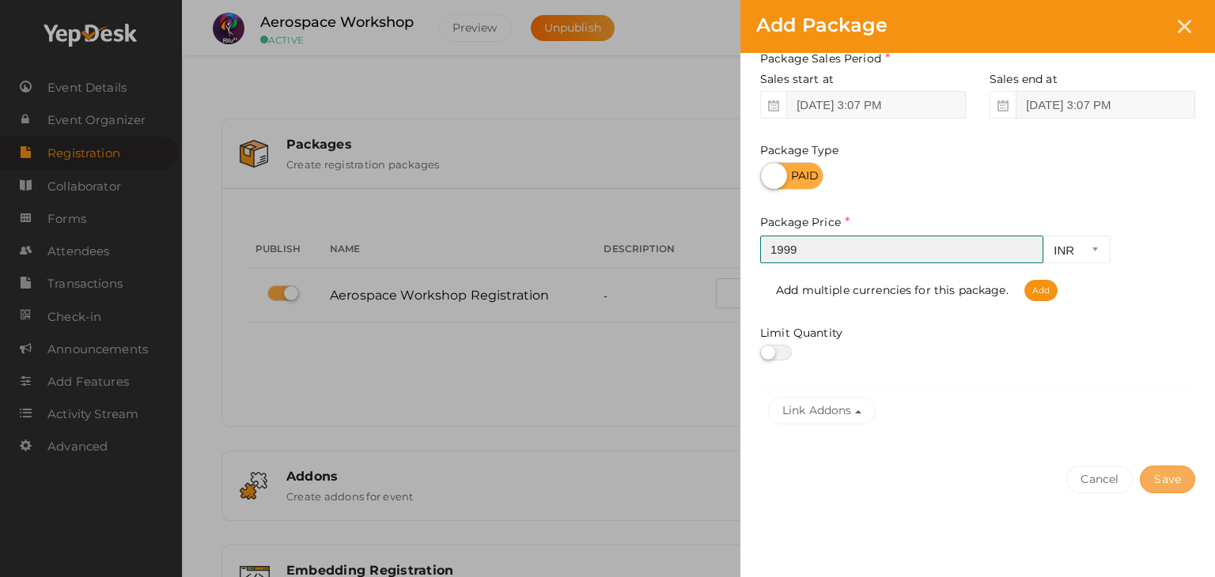
type input "1999"
click at [1167, 482] on button "Save" at bounding box center [1167, 480] width 55 height 28
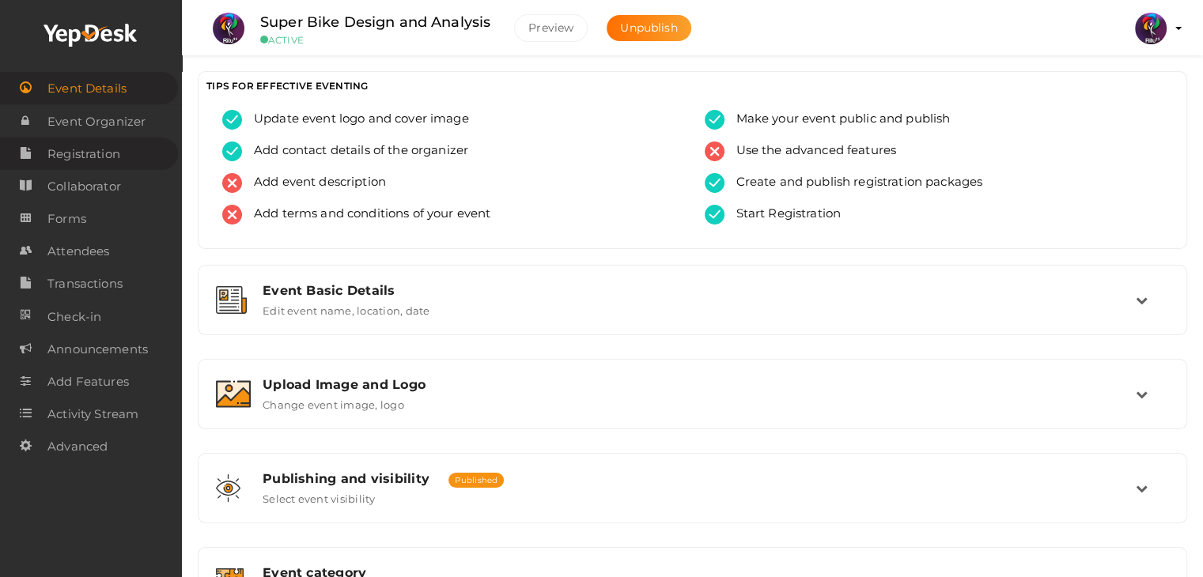
click at [98, 156] on span "Registration" at bounding box center [83, 154] width 73 height 32
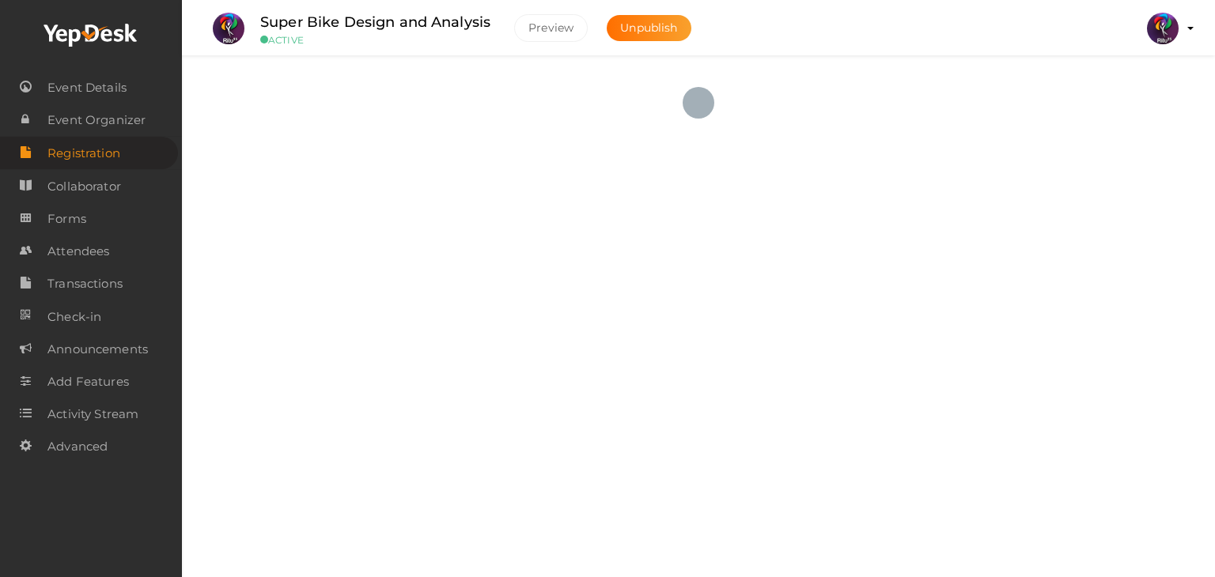
checkbox input "true"
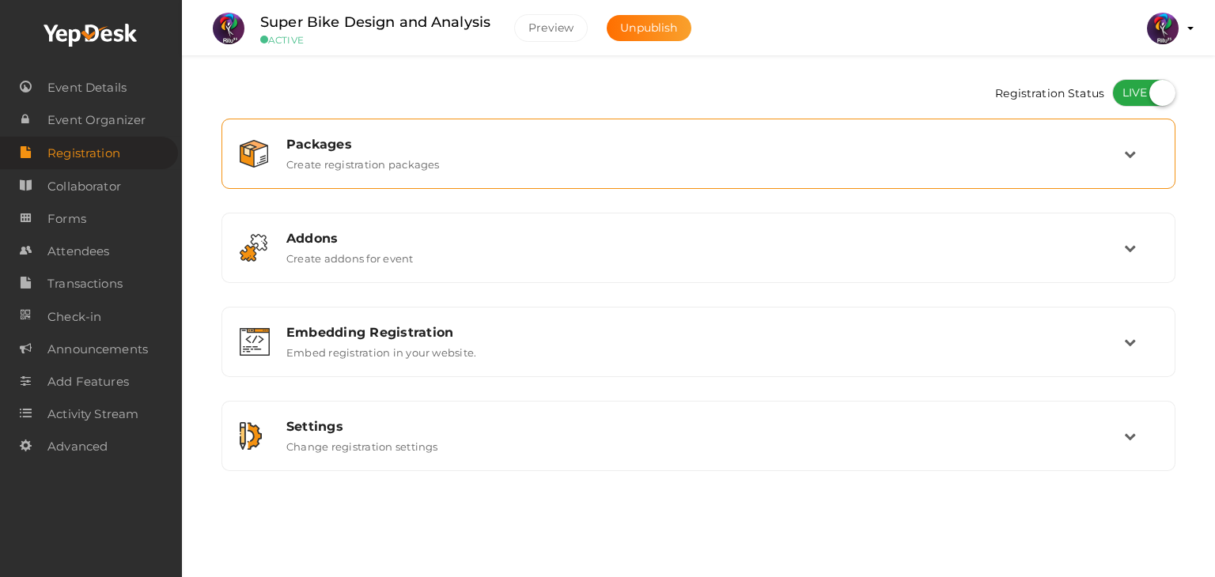
click at [734, 131] on div "Packages Create registration packages" at bounding box center [698, 153] width 936 height 53
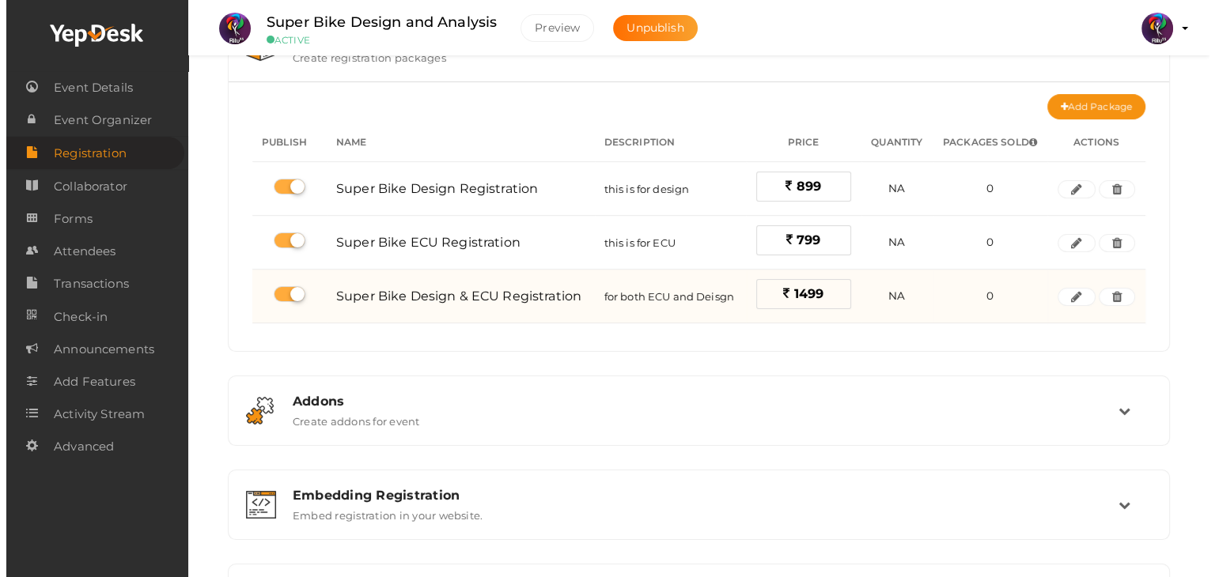
scroll to position [108, 0]
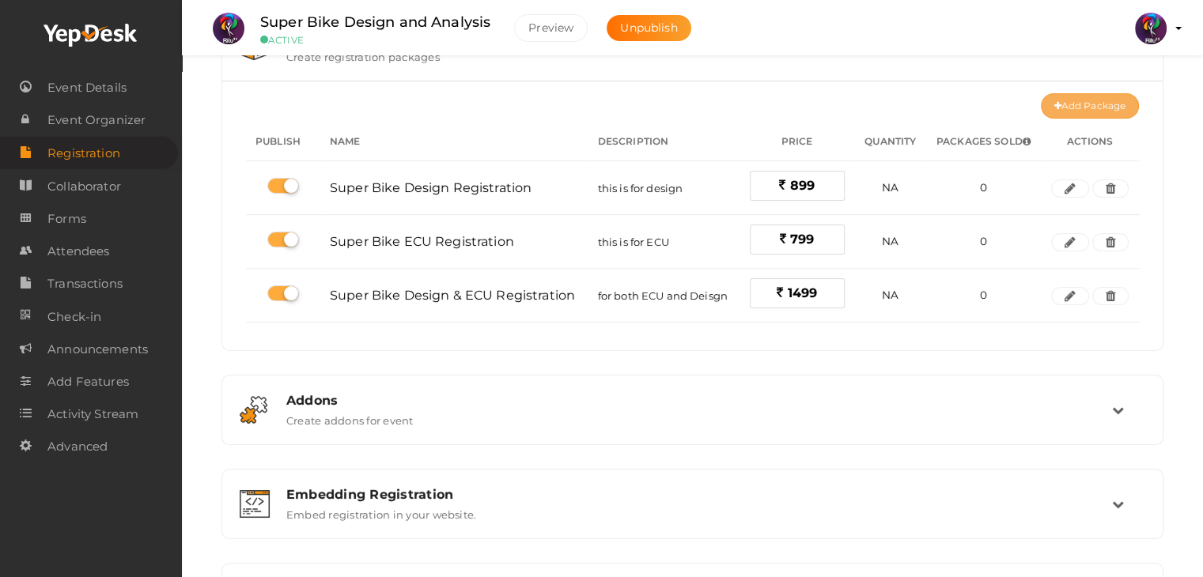
click at [1082, 96] on button "Add Package" at bounding box center [1090, 105] width 98 height 25
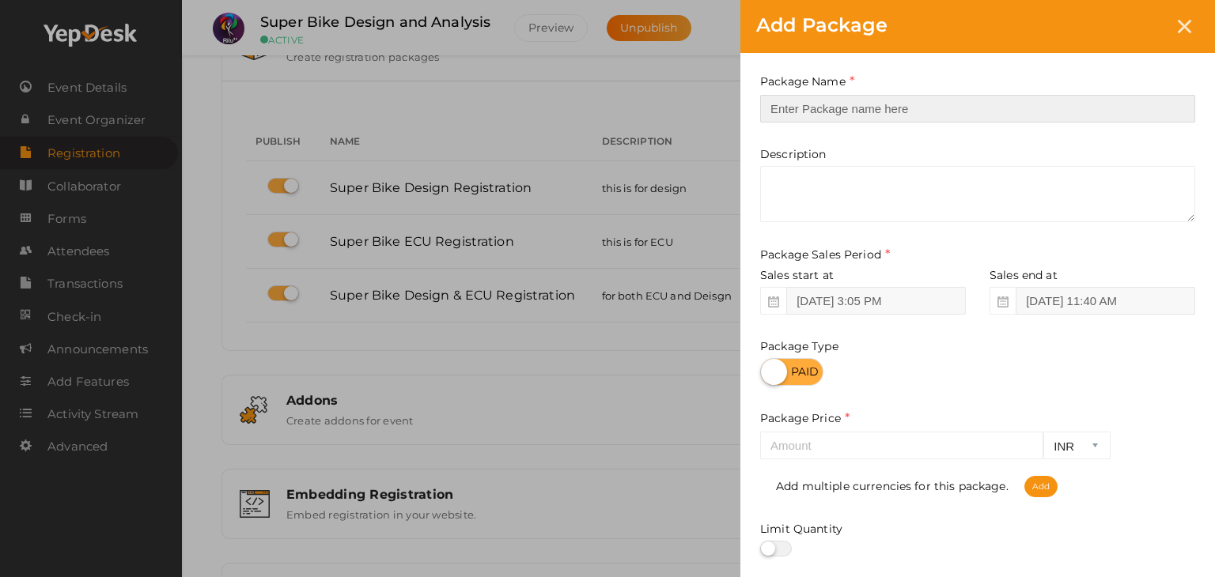
click at [842, 115] on input "text" at bounding box center [977, 109] width 435 height 28
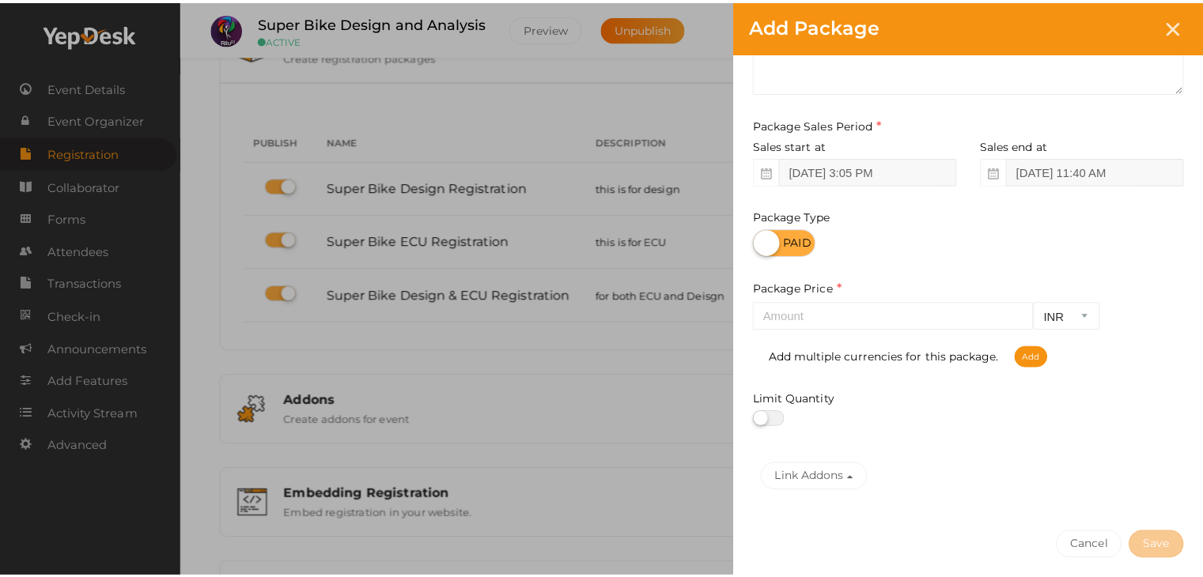
scroll to position [131, 0]
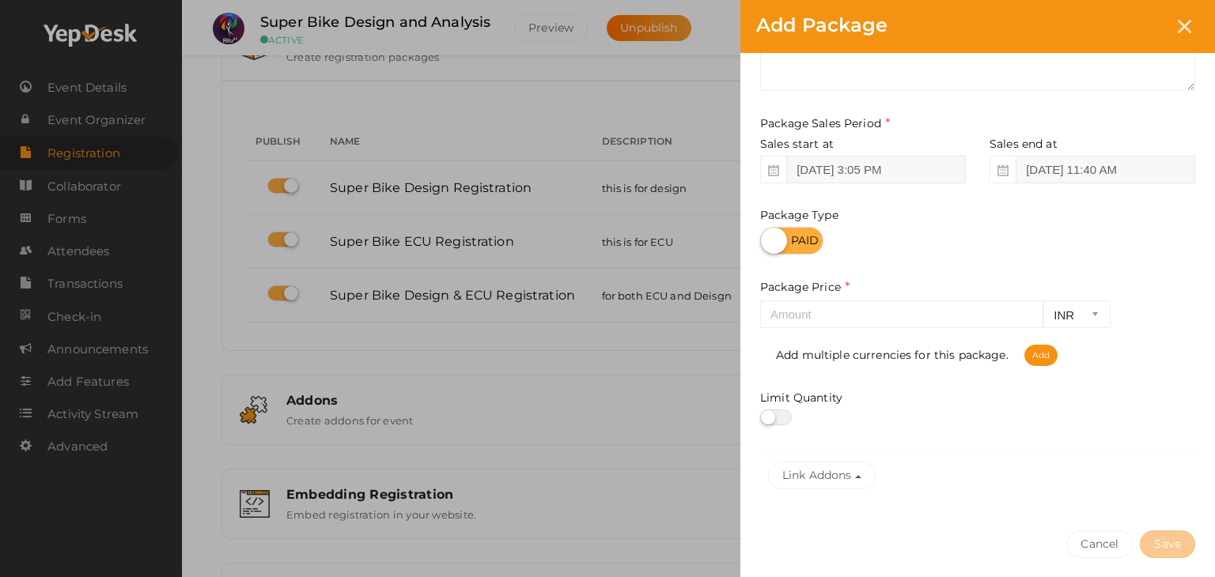
type input "Bulk Registration of 5 (both)"
click at [885, 316] on input "number" at bounding box center [901, 315] width 283 height 28
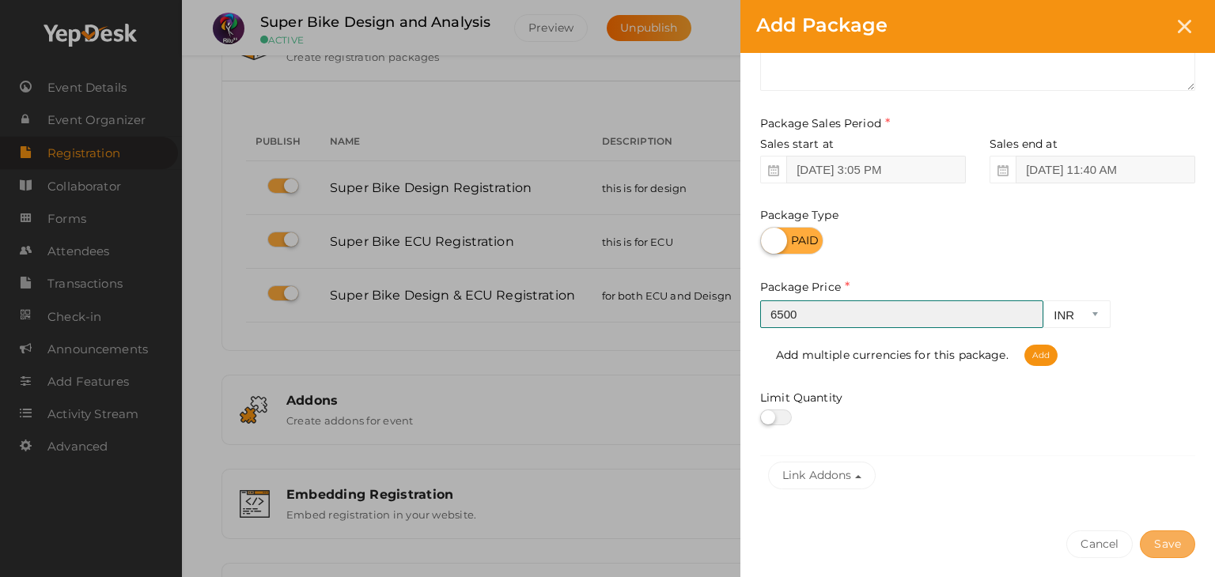
type input "6500"
click at [1167, 538] on button "Save" at bounding box center [1167, 545] width 55 height 28
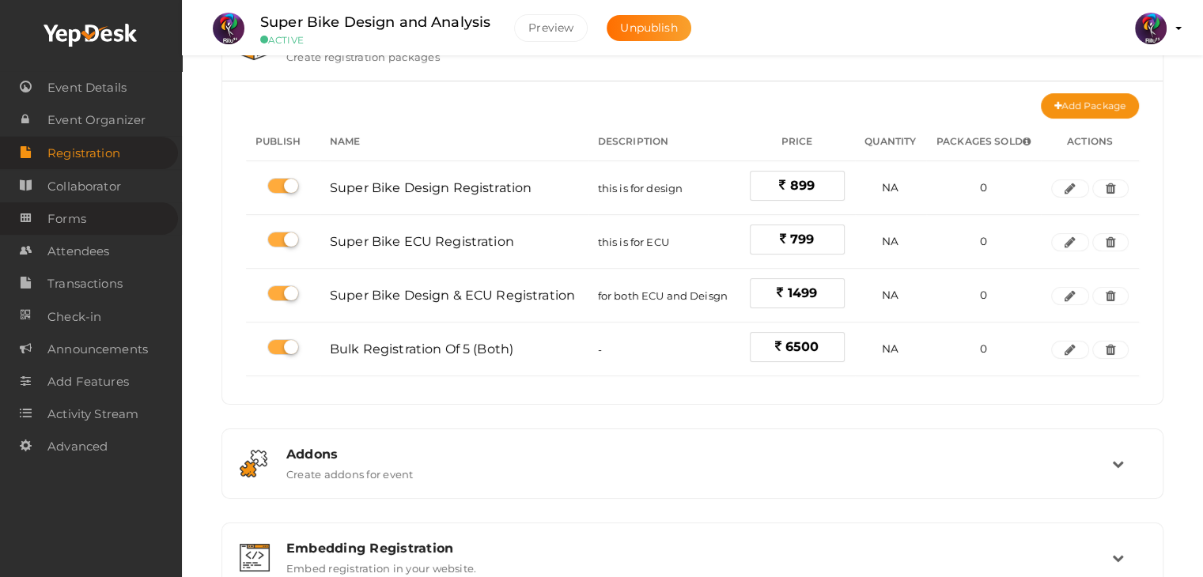
click at [91, 203] on link "Forms" at bounding box center [89, 218] width 178 height 32
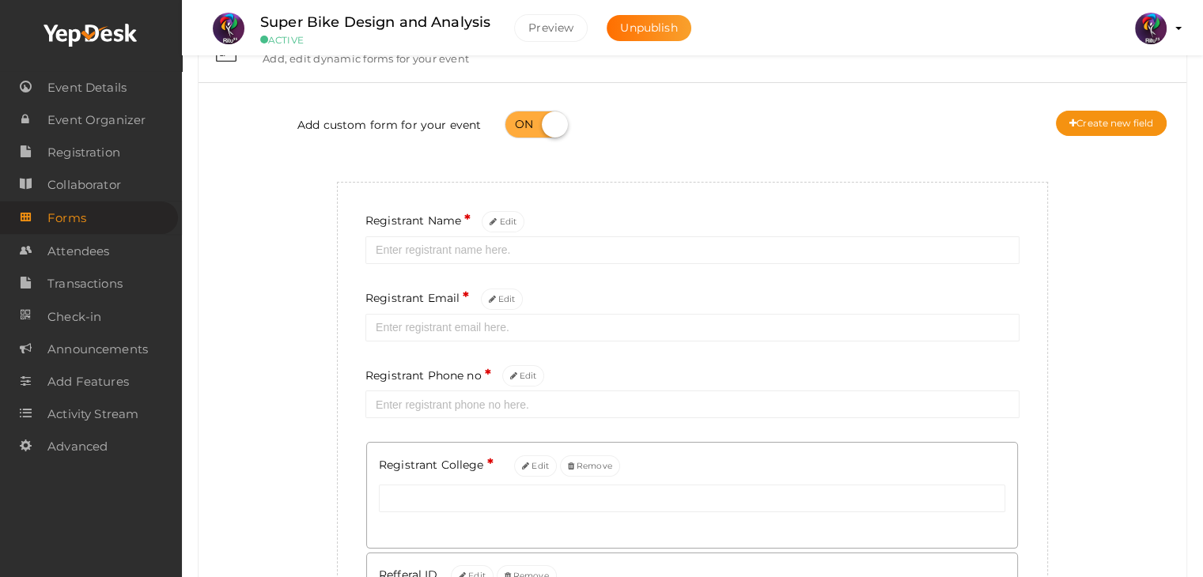
scroll to position [47, 0]
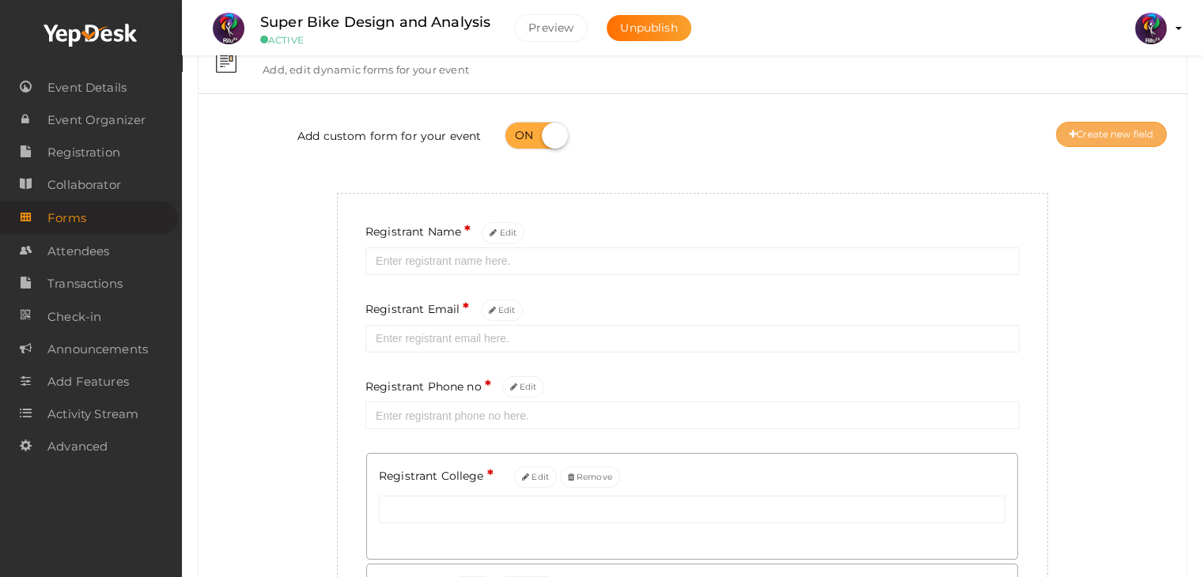
click at [1092, 140] on button "Create new field" at bounding box center [1111, 134] width 111 height 25
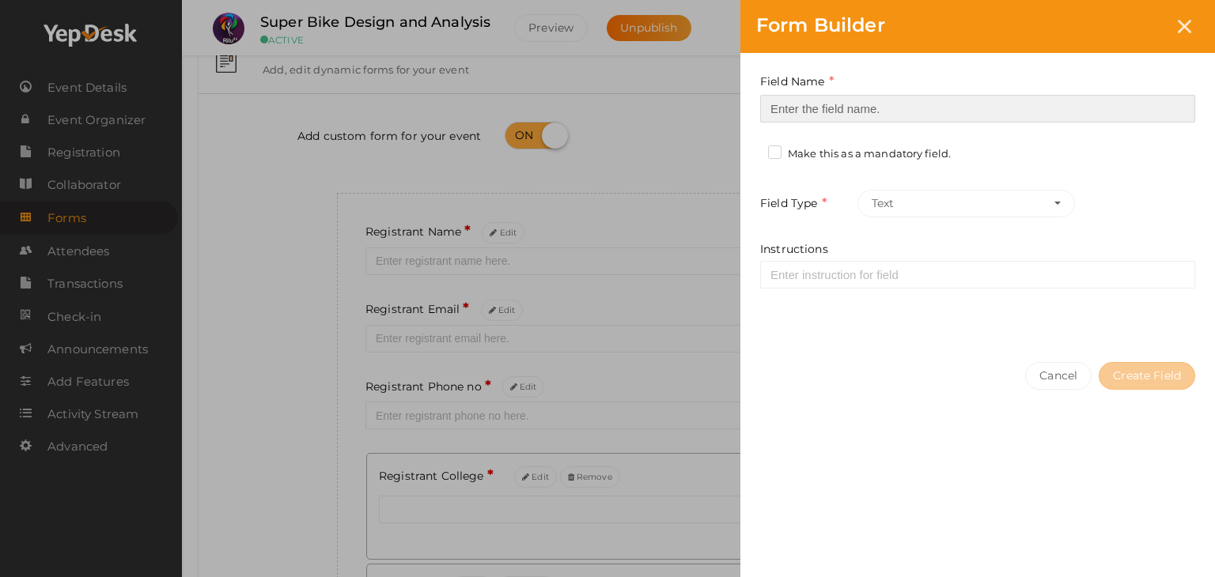
click at [902, 115] on input at bounding box center [977, 109] width 435 height 28
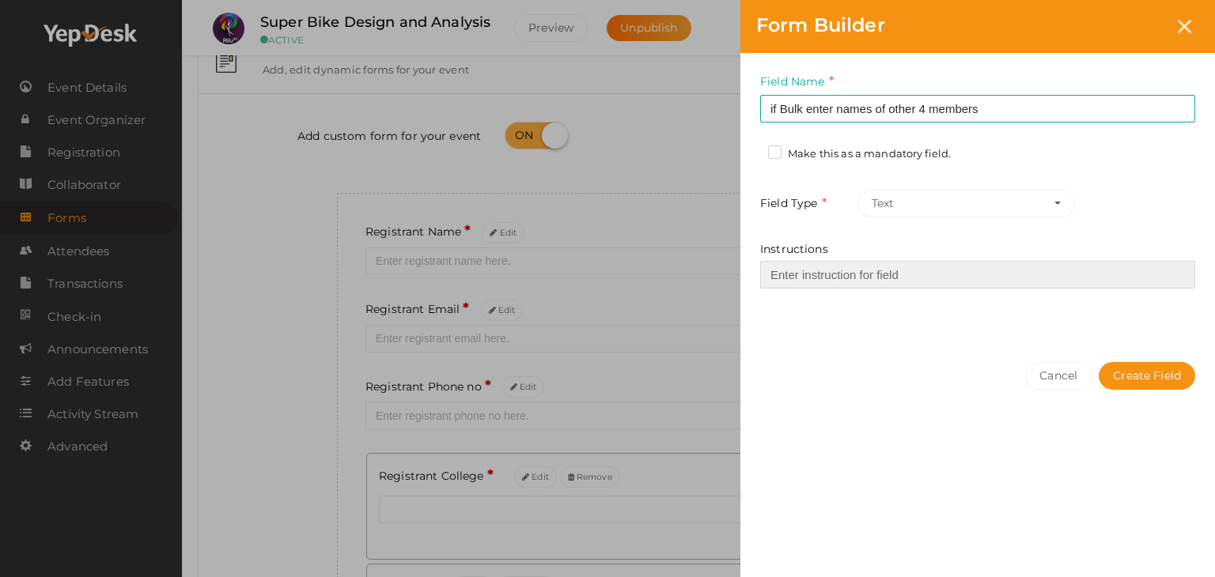
click at [895, 286] on input "Instructions" at bounding box center [977, 275] width 435 height 28
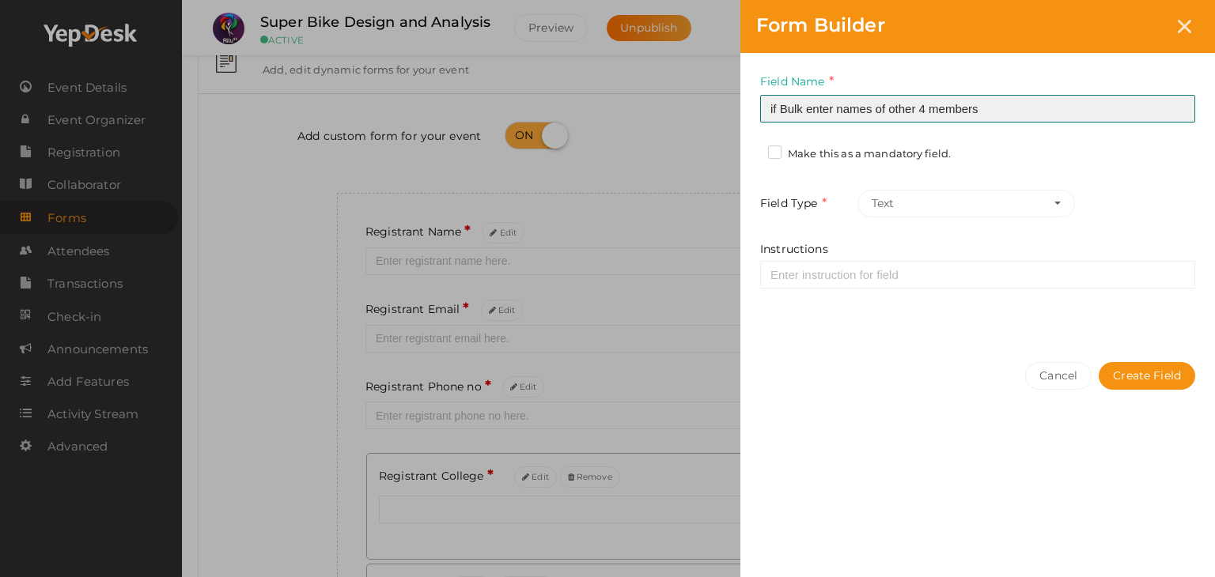
click at [807, 107] on input "if Bulk enter names of other 4 members" at bounding box center [977, 109] width 435 height 28
type input "if Bulk, enter names of other 4 members"
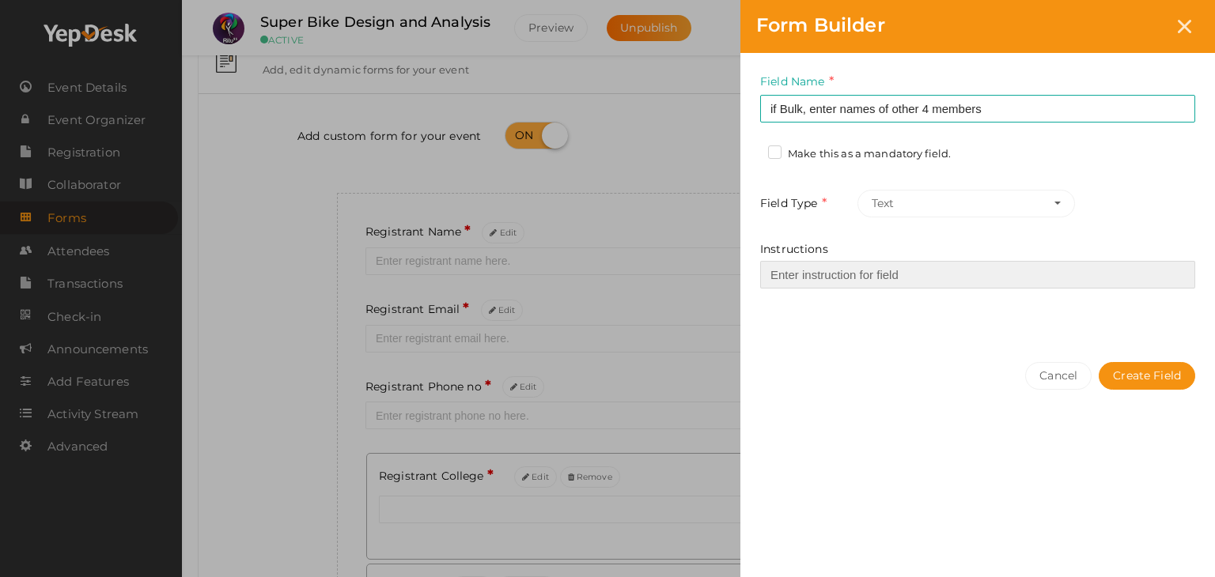
click at [854, 279] on input "Instructions" at bounding box center [977, 275] width 435 height 28
type input "enter names of other 4 participants"
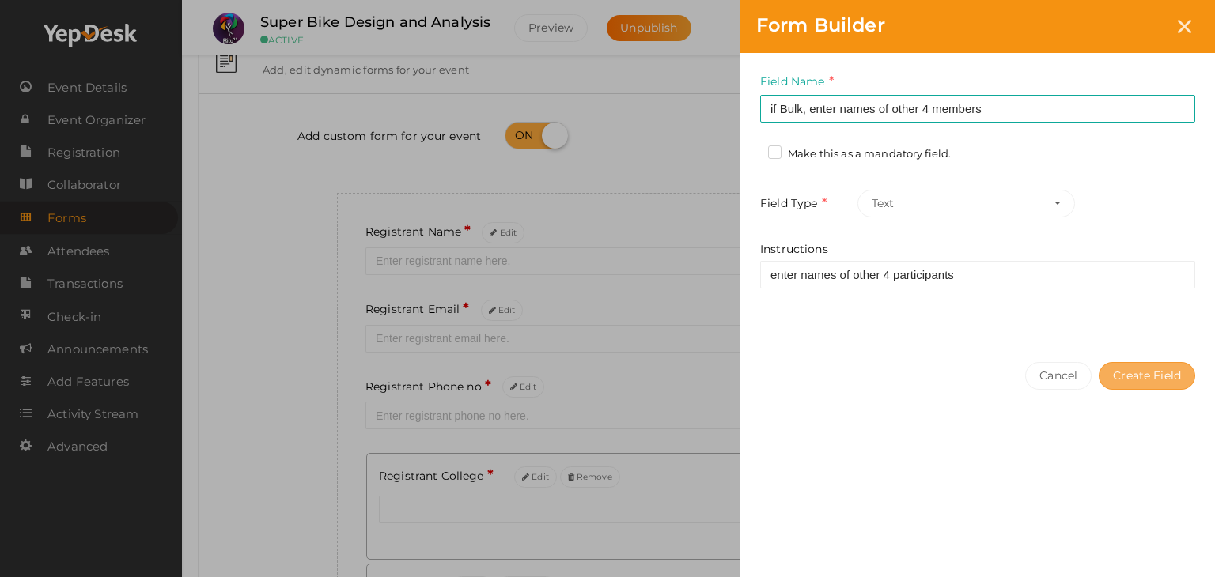
click at [1121, 380] on button "Create Field" at bounding box center [1147, 376] width 96 height 28
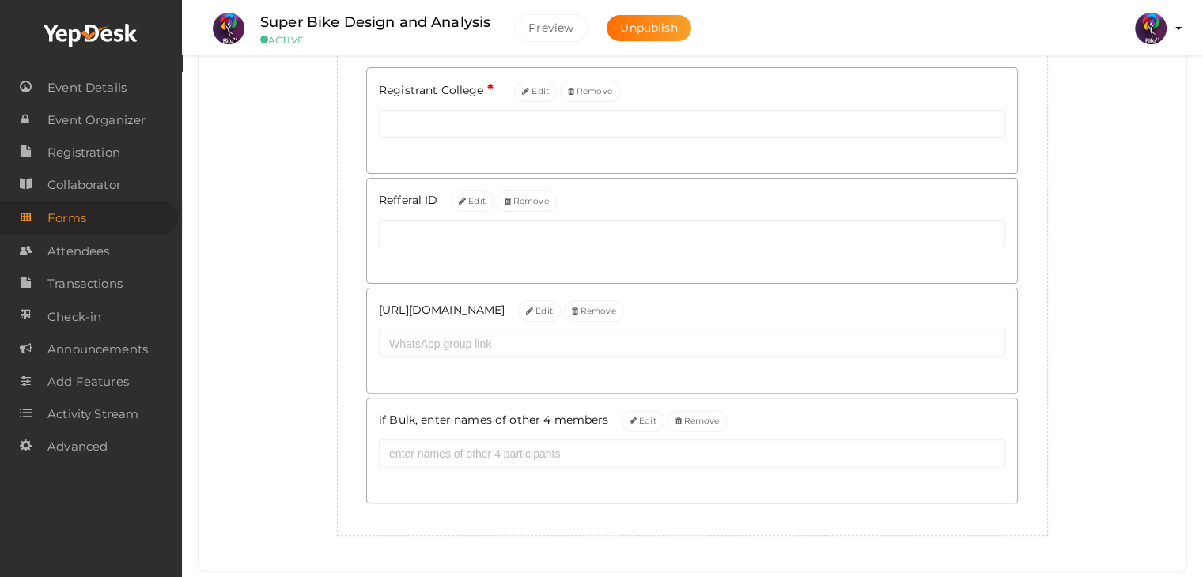
scroll to position [435, 0]
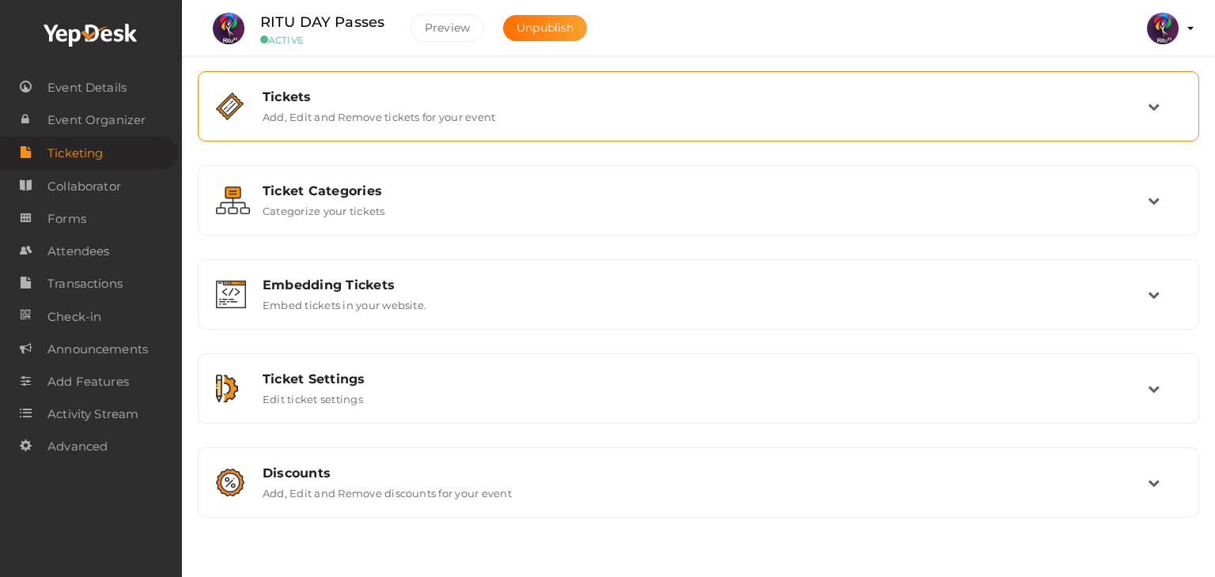
click at [335, 124] on div "Tickets Add, Edit and Remove tickets for your event" at bounding box center [698, 106] width 984 height 53
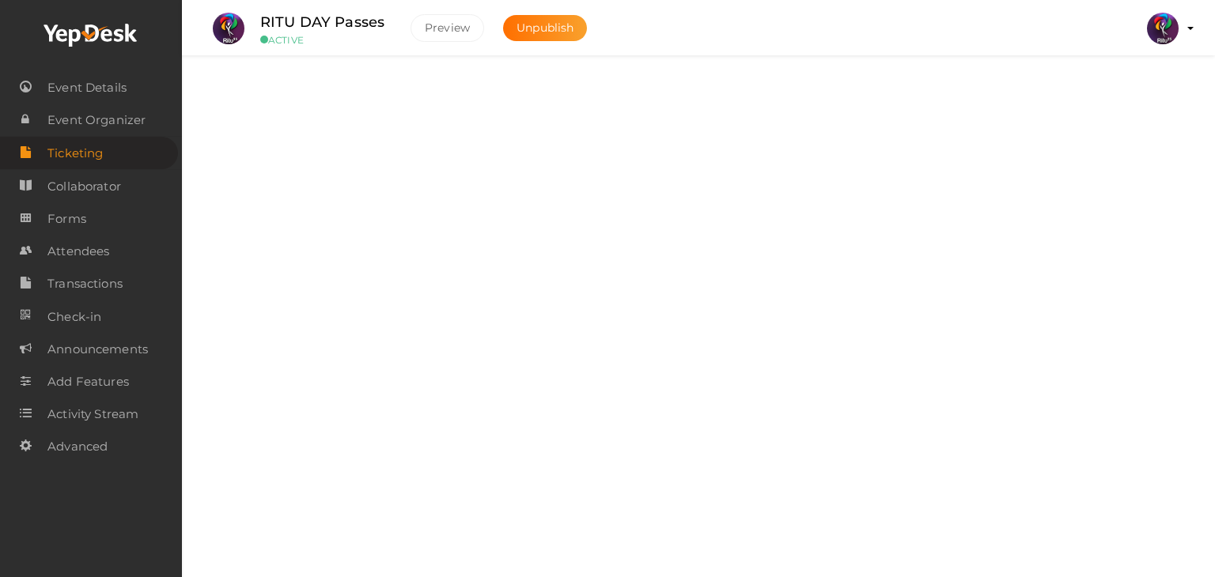
click at [595, 102] on div "Tickets" at bounding box center [705, 96] width 885 height 15
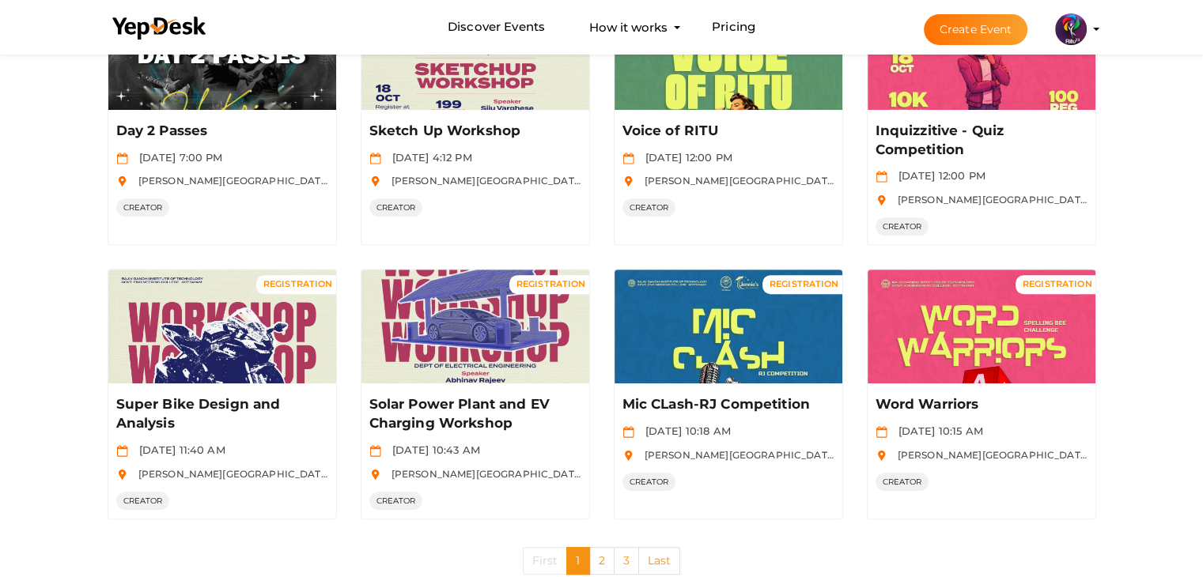
scroll to position [756, 0]
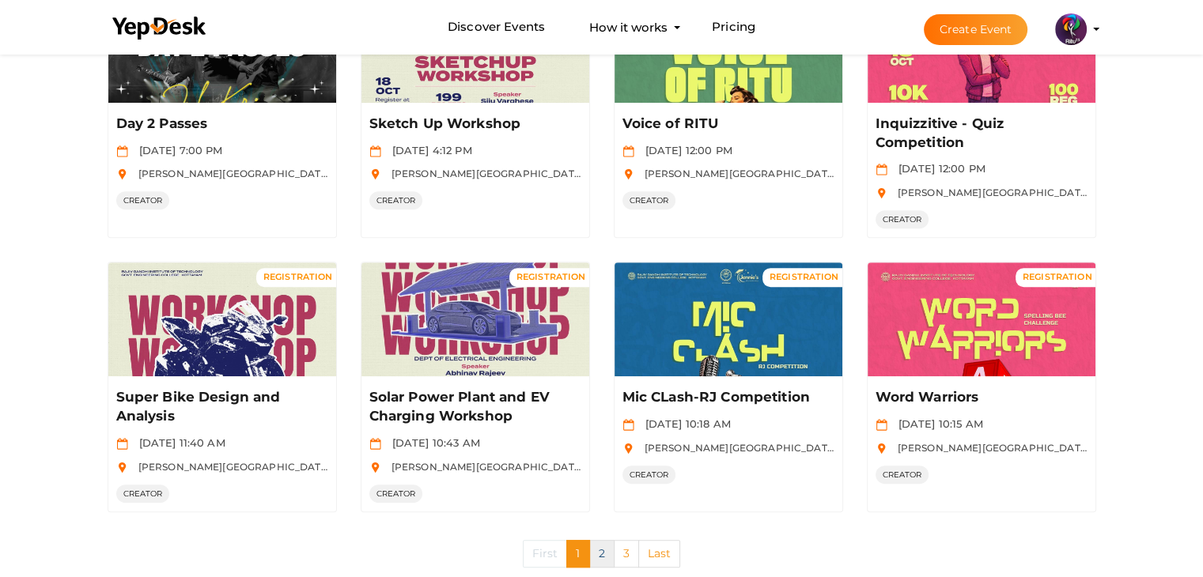
click at [595, 551] on link "2" at bounding box center [601, 554] width 25 height 28
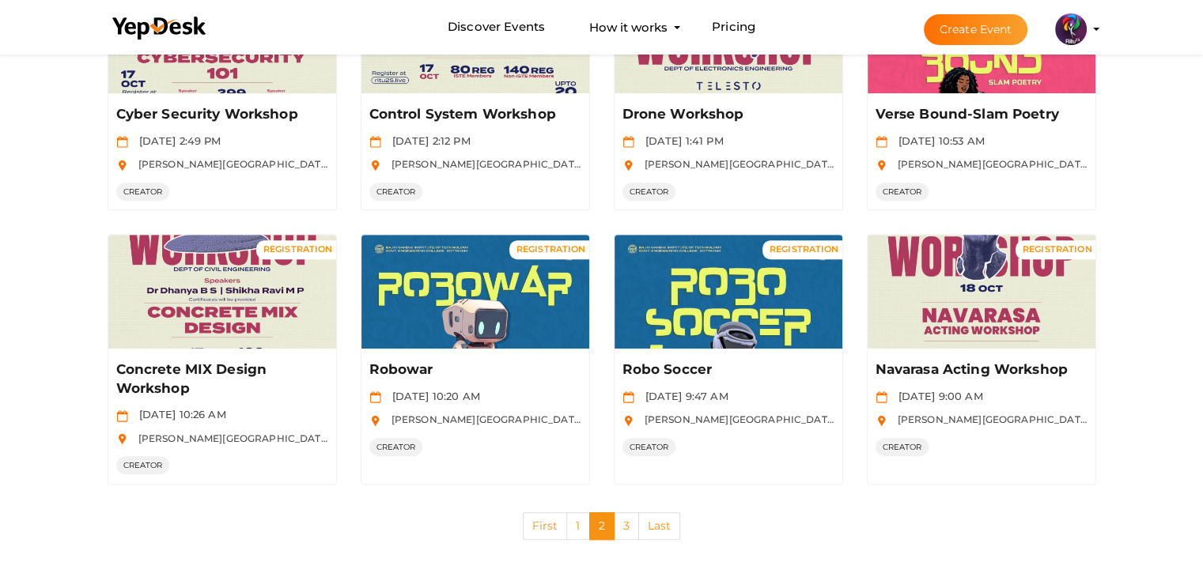
scroll to position [748, 0]
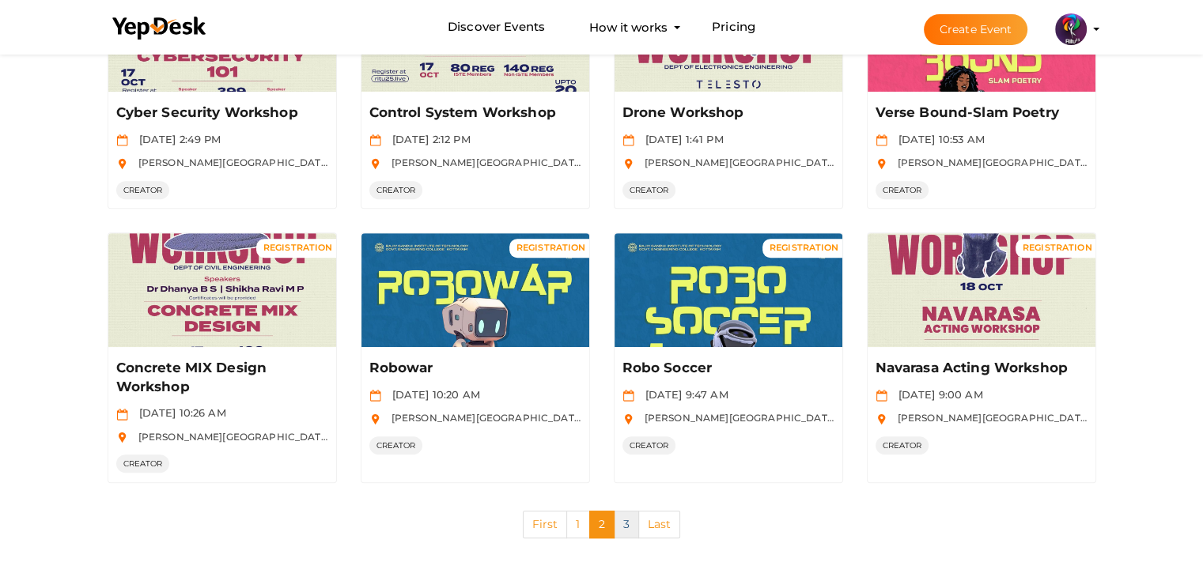
click at [630, 532] on link "3" at bounding box center [626, 525] width 25 height 28
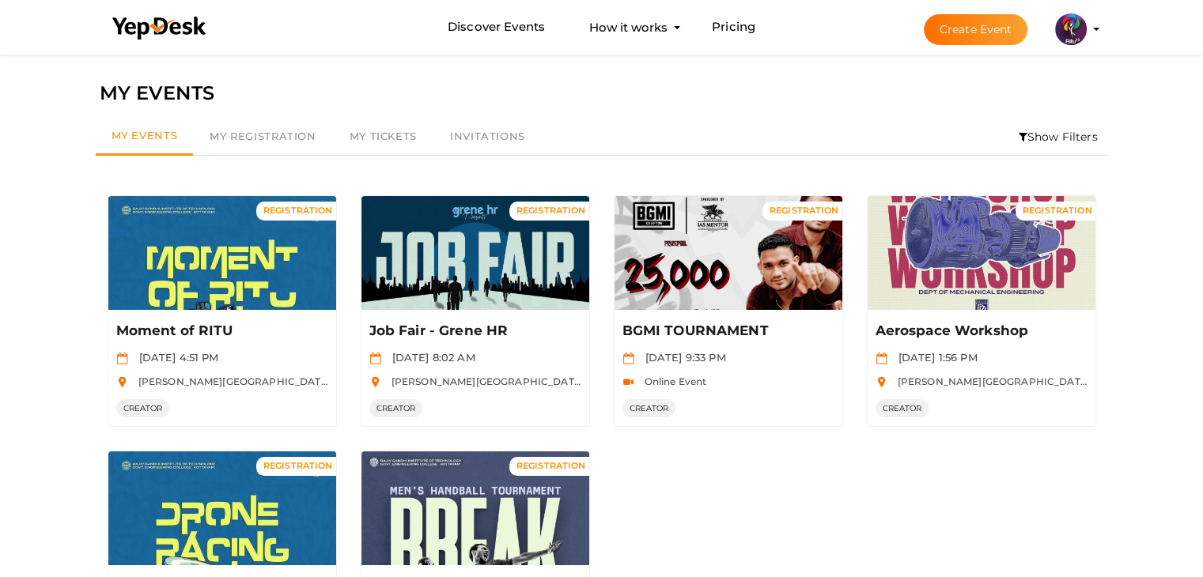
scroll to position [202, 0]
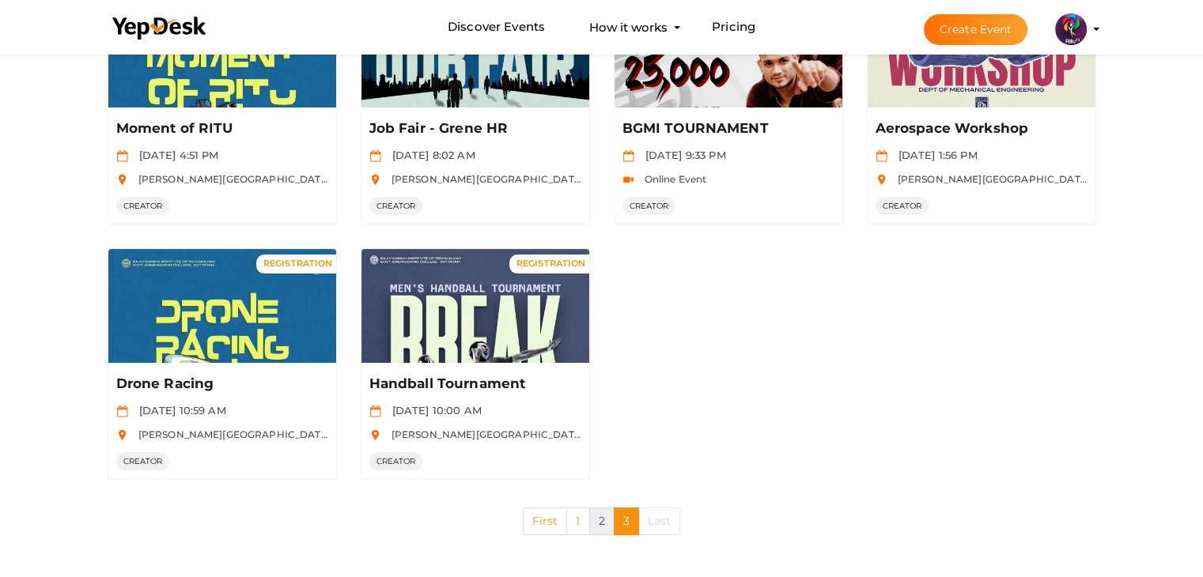
click at [595, 510] on link "2" at bounding box center [601, 522] width 25 height 28
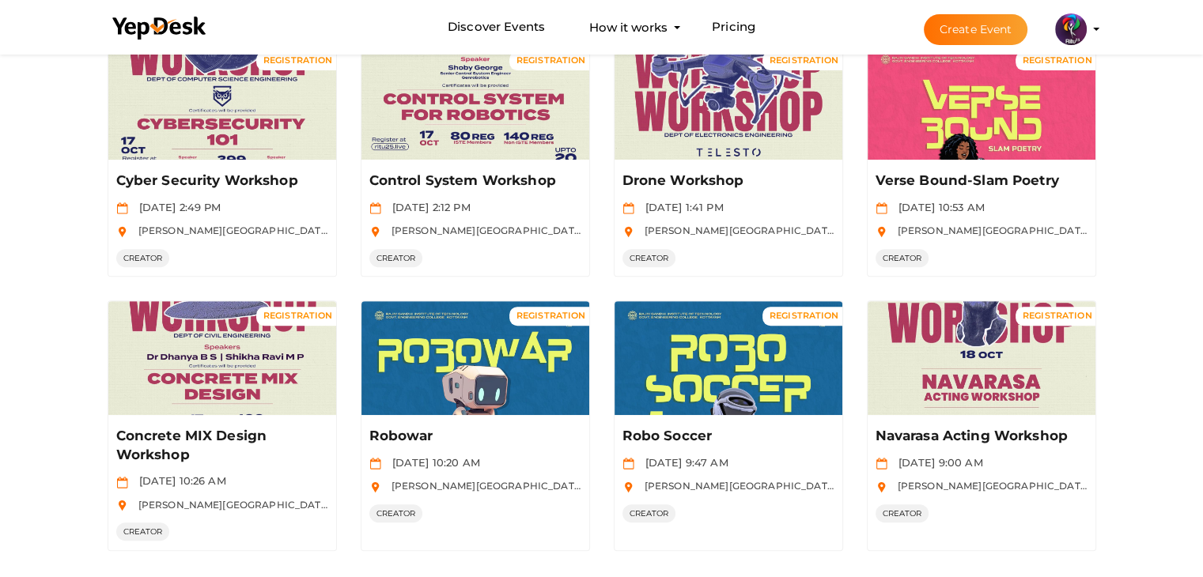
scroll to position [750, 0]
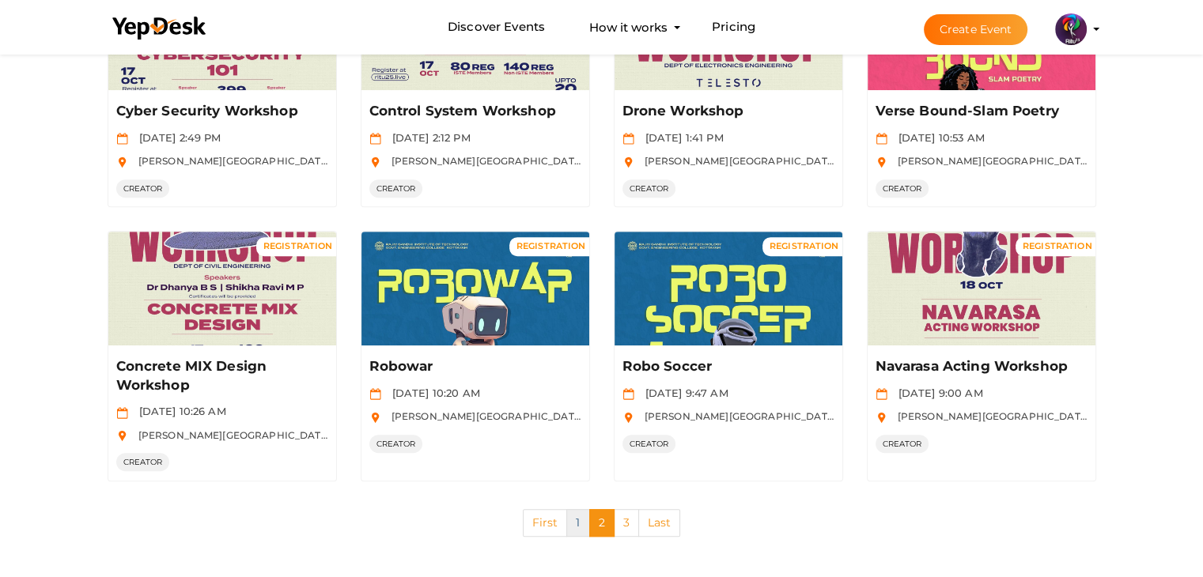
click at [568, 512] on link "1" at bounding box center [577, 523] width 23 height 28
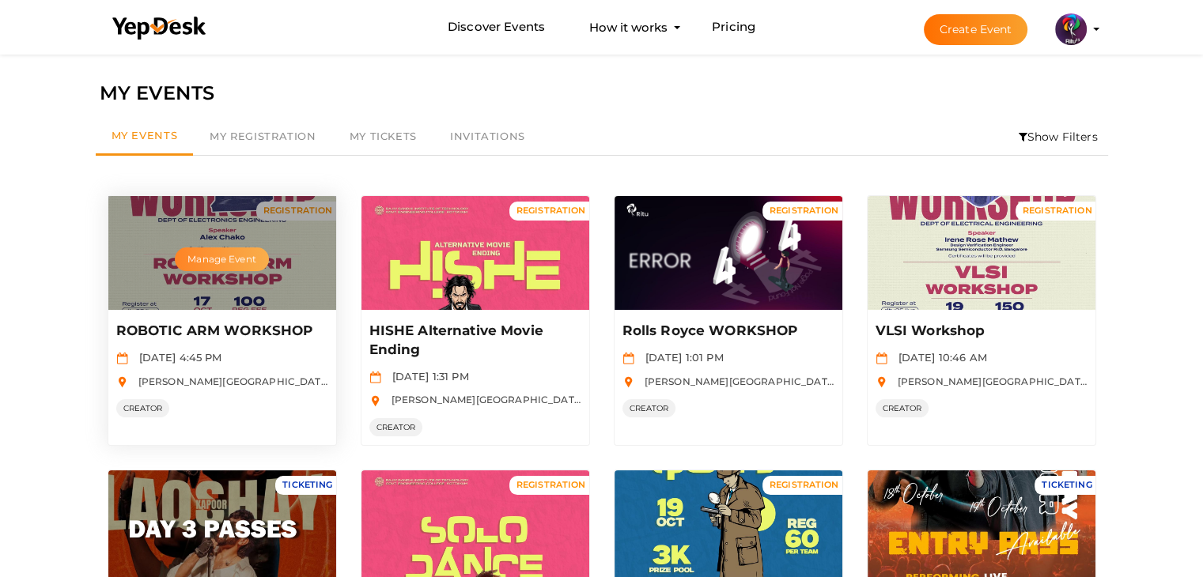
click at [239, 263] on button "Manage Event" at bounding box center [221, 260] width 93 height 24
